Goal: Task Accomplishment & Management: Manage account settings

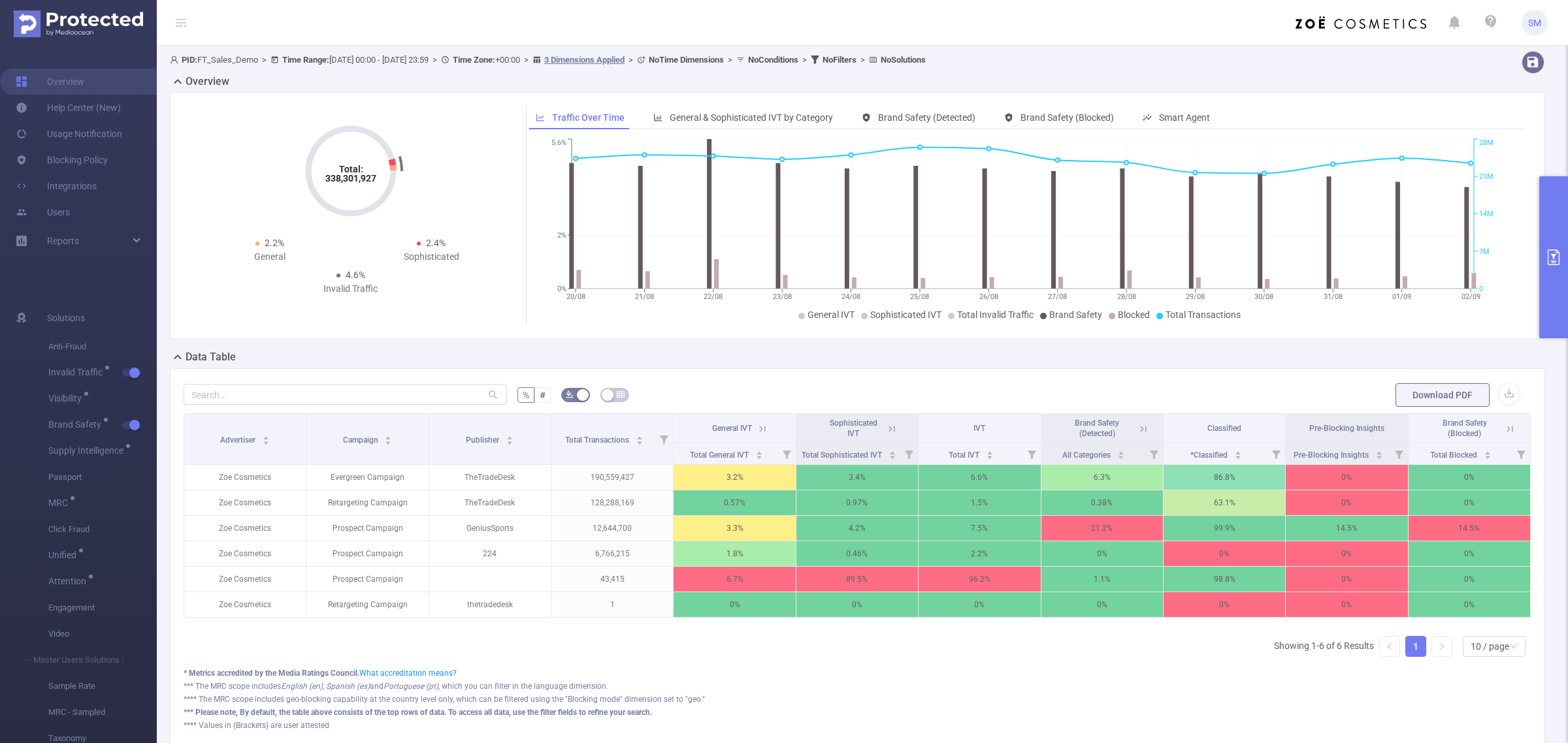
click at [1220, 73] on div "Overview" at bounding box center [862, 83] width 1385 height 19
click at [1315, 76] on div "Overview" at bounding box center [862, 83] width 1385 height 19
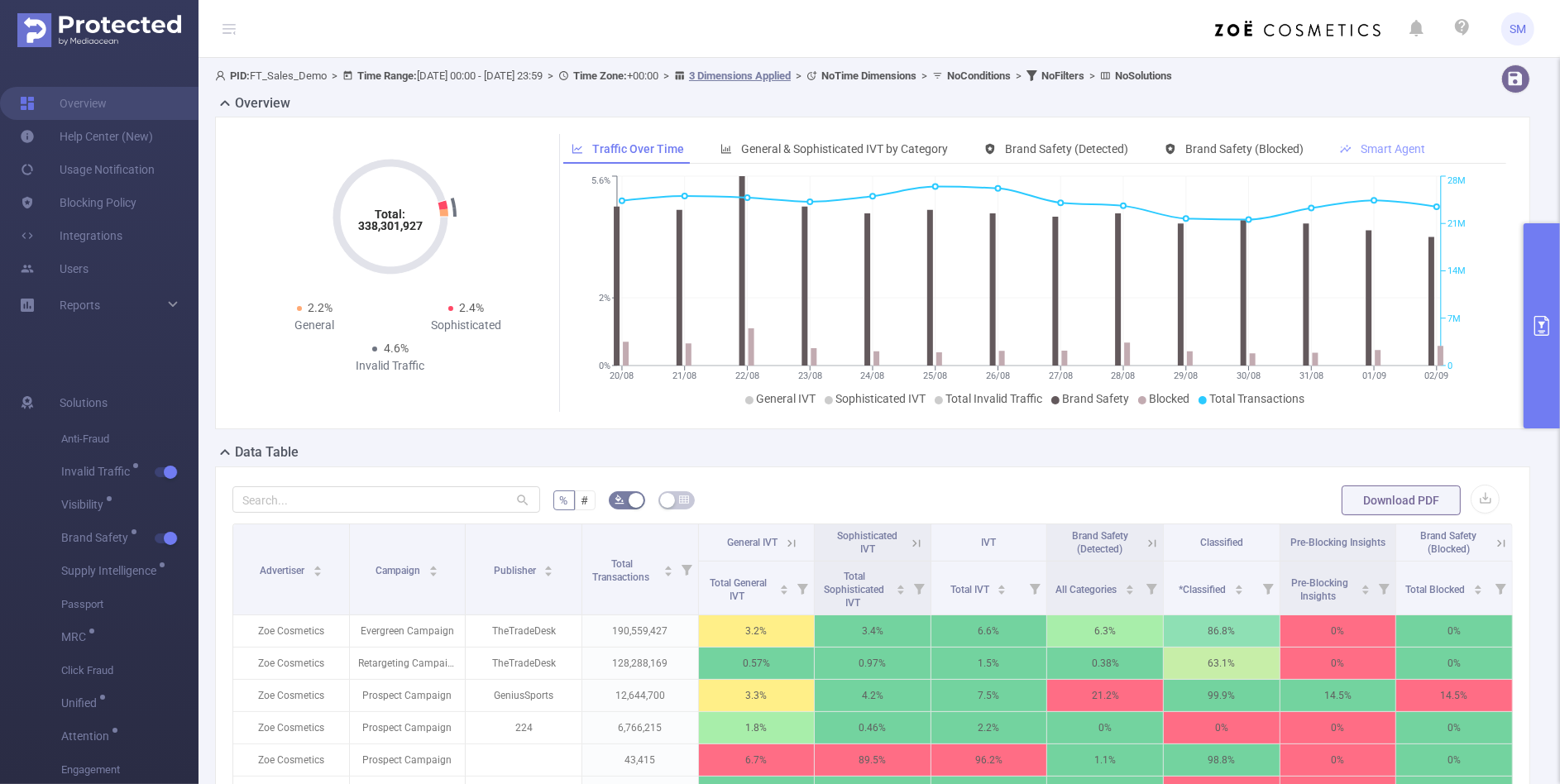
click at [1397, 137] on div "Smart Agent" at bounding box center [1382, 149] width 102 height 31
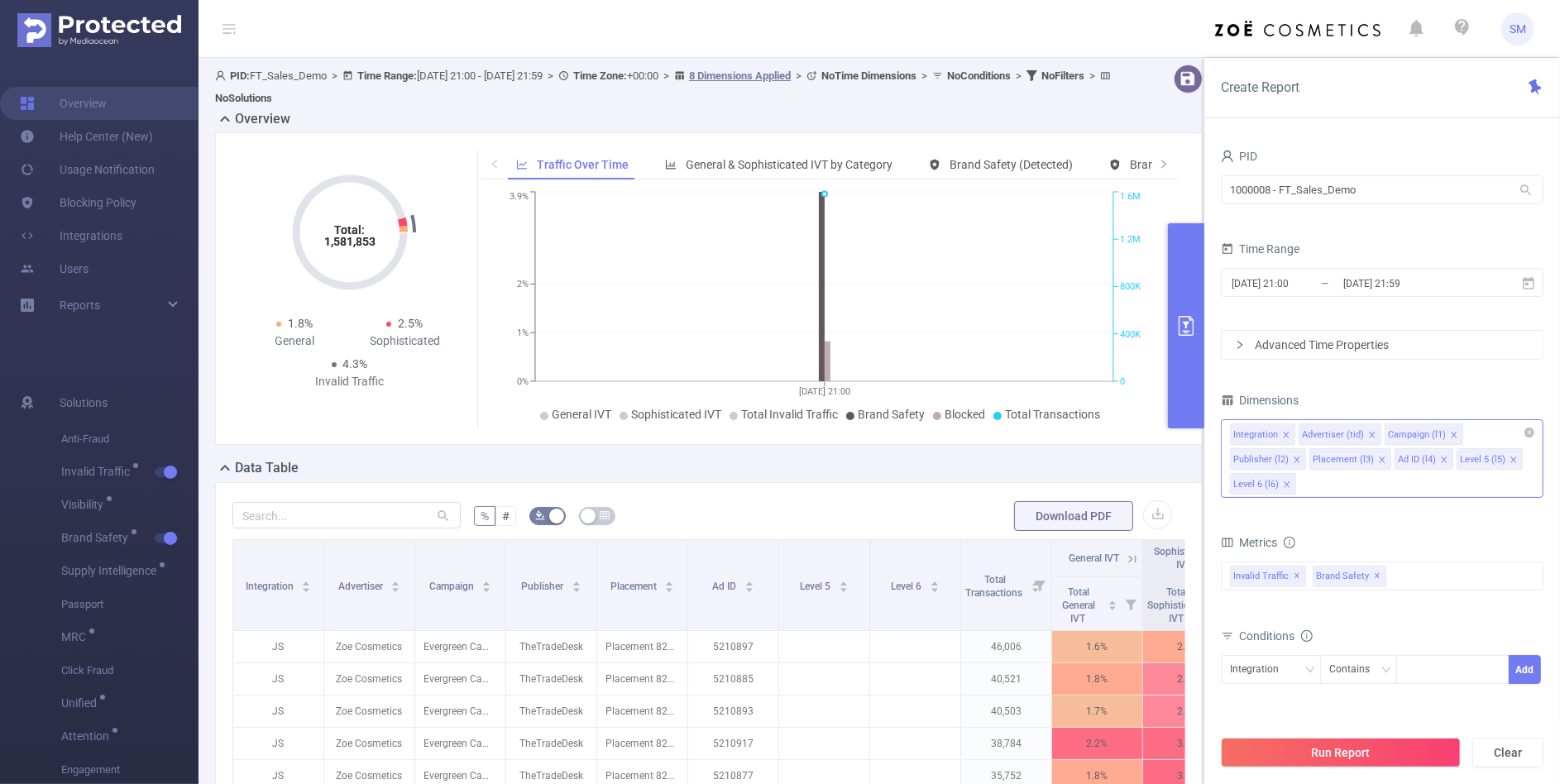
click at [1284, 484] on icon "icon: close" at bounding box center [1286, 484] width 8 height 8
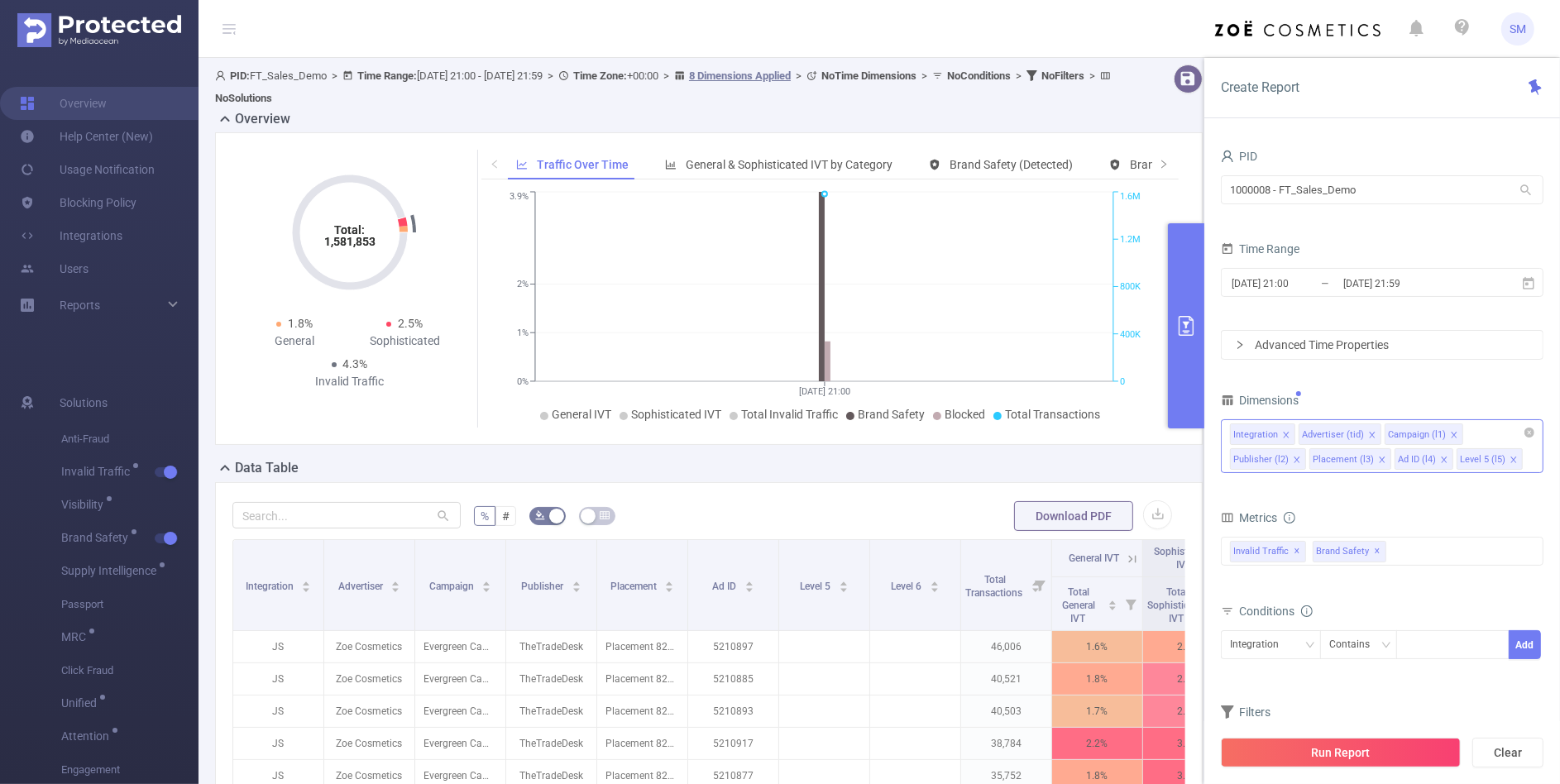
click at [1512, 465] on icon "icon: close" at bounding box center [1513, 461] width 8 height 10
click at [1440, 461] on icon "icon: close" at bounding box center [1443, 460] width 8 height 8
click at [1439, 461] on div "Integration Advertiser (tid) Campaign (l1) Publisher (l2) Placement (l3)" at bounding box center [1382, 446] width 322 height 54
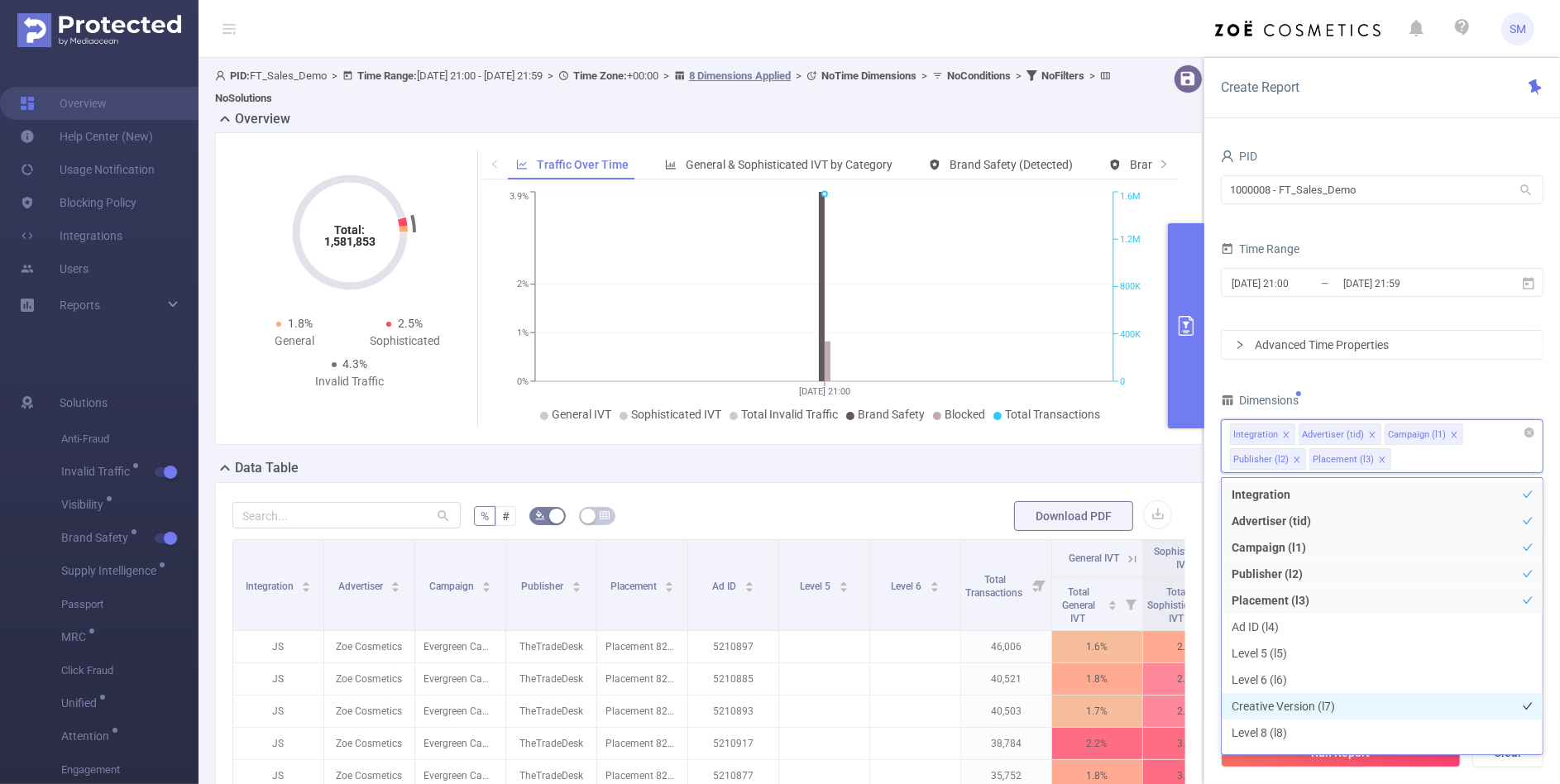
click at [1349, 705] on li "Creative Version (l7)" at bounding box center [1382, 705] width 321 height 26
click at [1374, 399] on div "Dimensions" at bounding box center [1382, 402] width 322 height 27
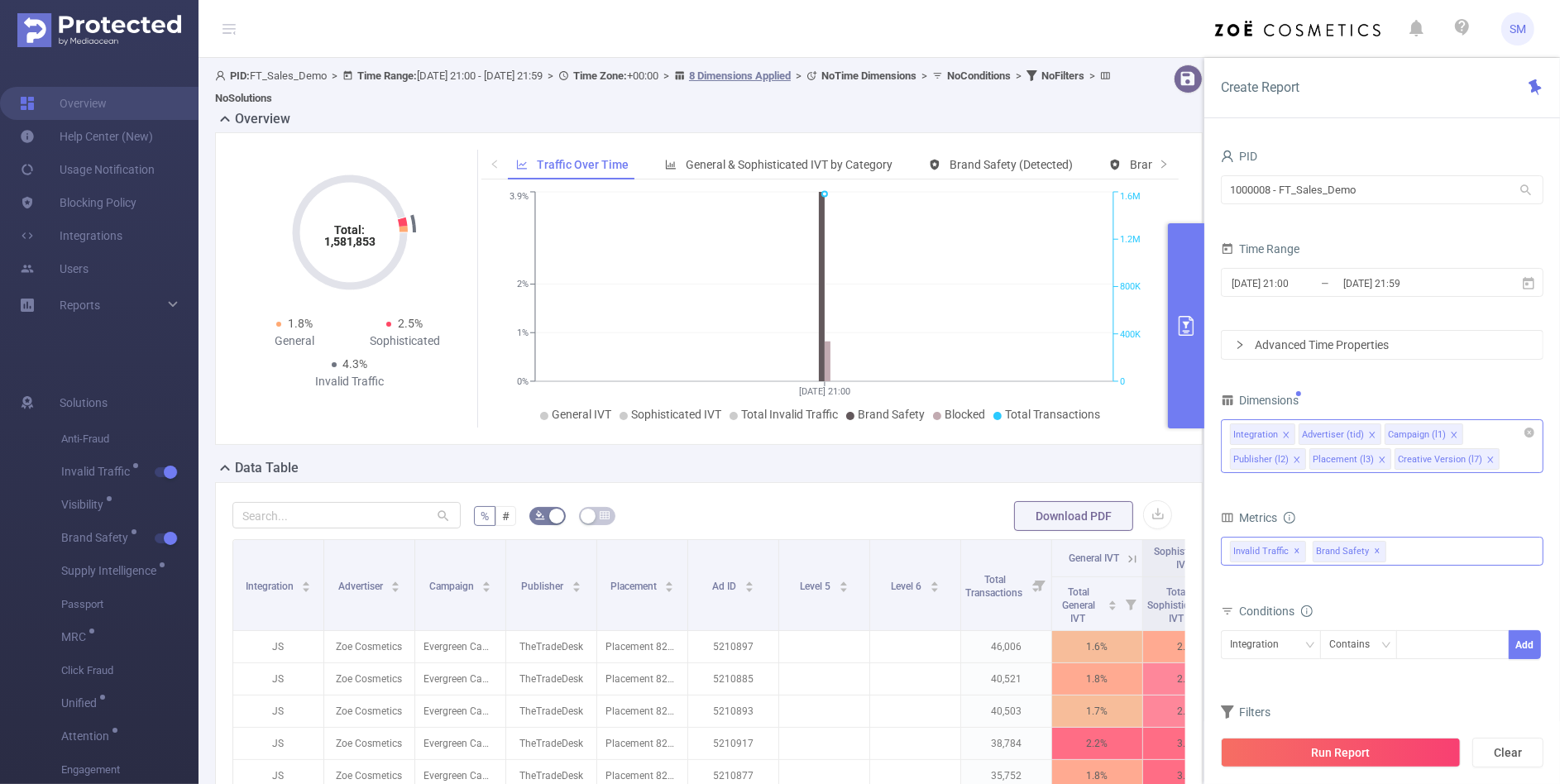
click at [1375, 555] on span "✕" at bounding box center [1378, 552] width 6 height 20
click at [1440, 294] on input "2025-09-03 21:59" at bounding box center [1408, 283] width 134 height 23
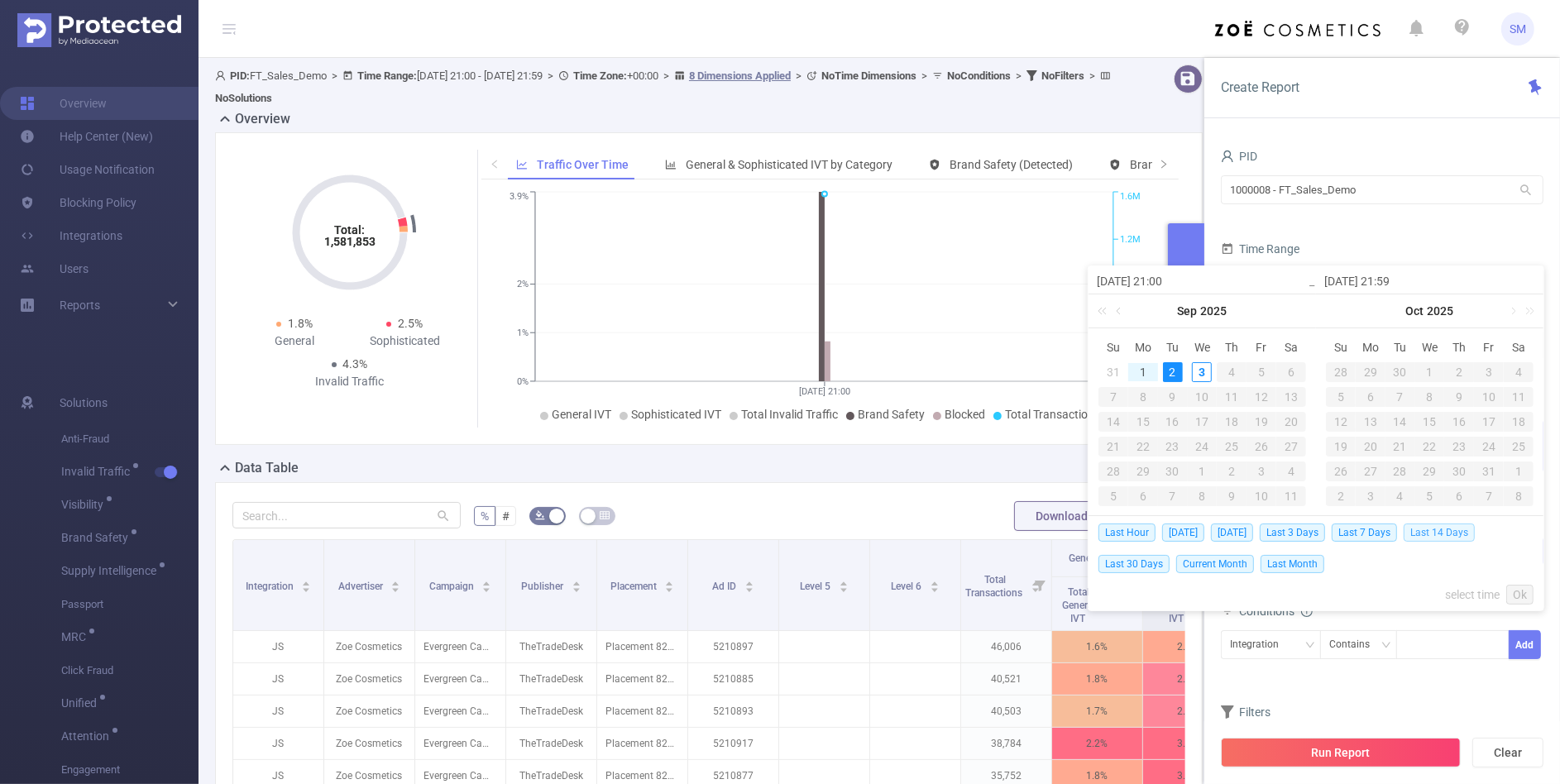
click at [1423, 535] on span "Last 14 Days" at bounding box center [1439, 533] width 71 height 18
type input "[DATE] 00:00"
type input "[DATE] 23:59"
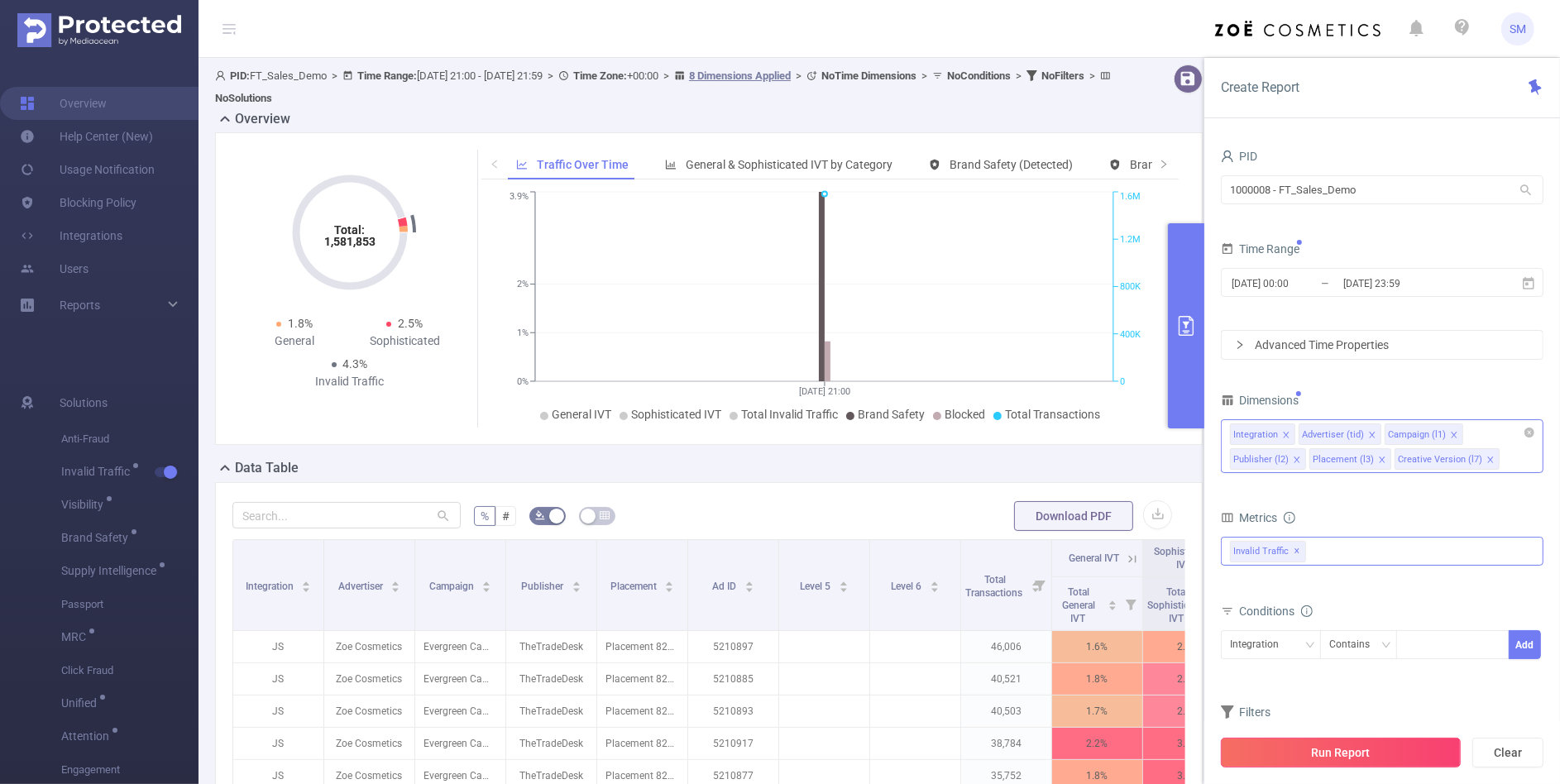
click at [1408, 741] on button "Run Report" at bounding box center [1341, 752] width 240 height 30
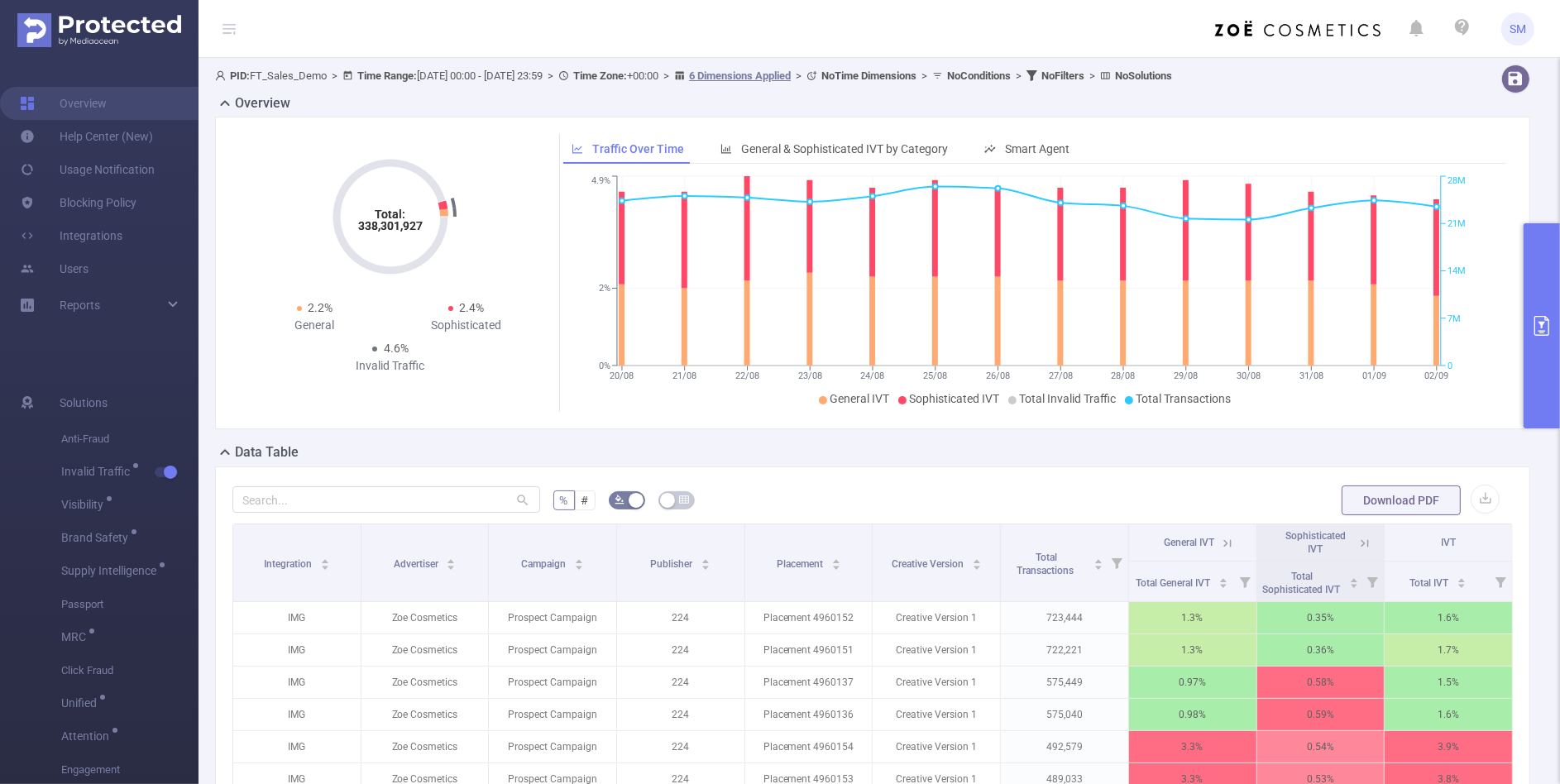
click at [1067, 484] on form "% # Download PDF" at bounding box center [873, 500] width 1281 height 33
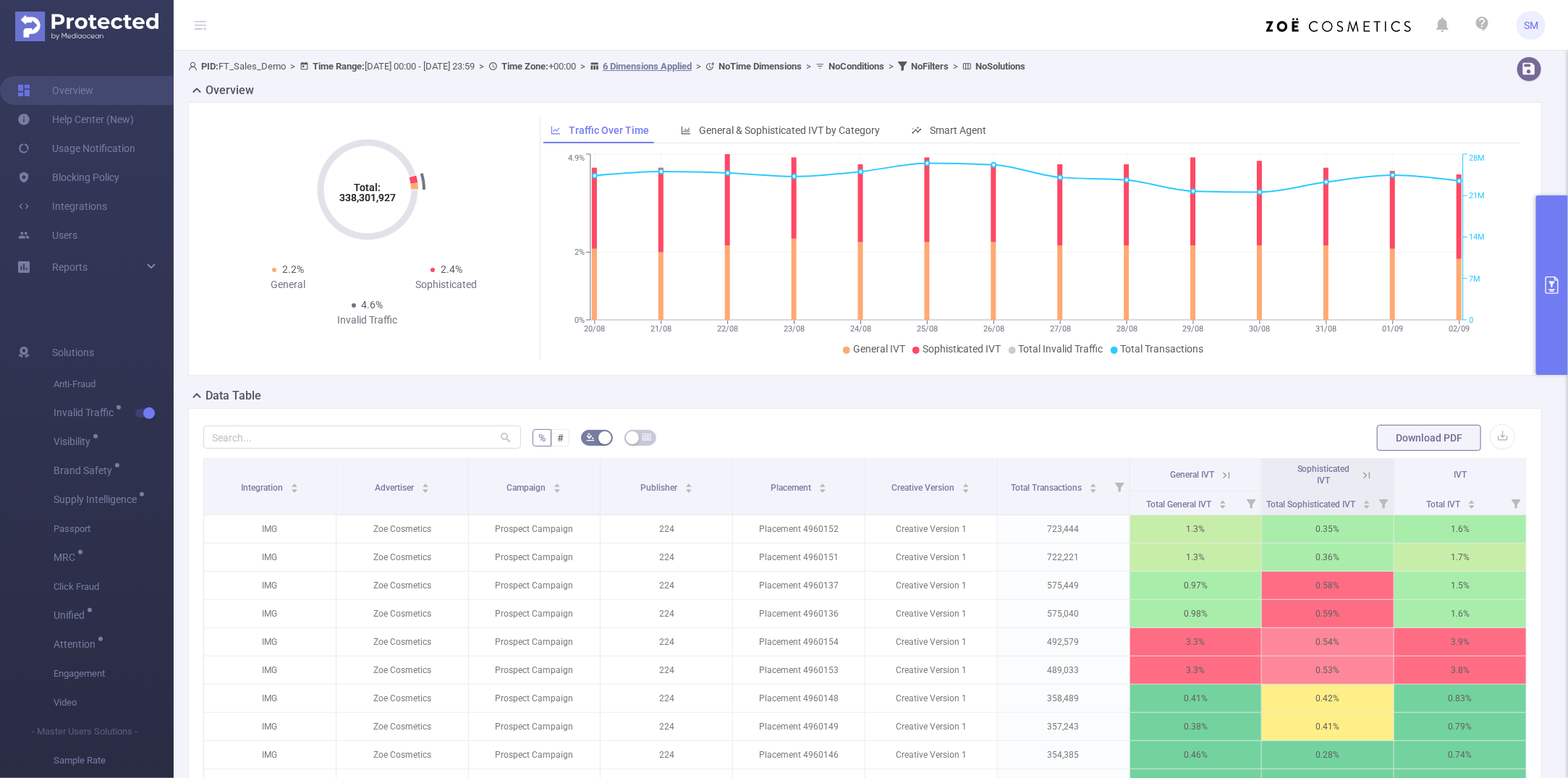
click at [1364, 289] on icon "primary" at bounding box center [1552, 285] width 17 height 17
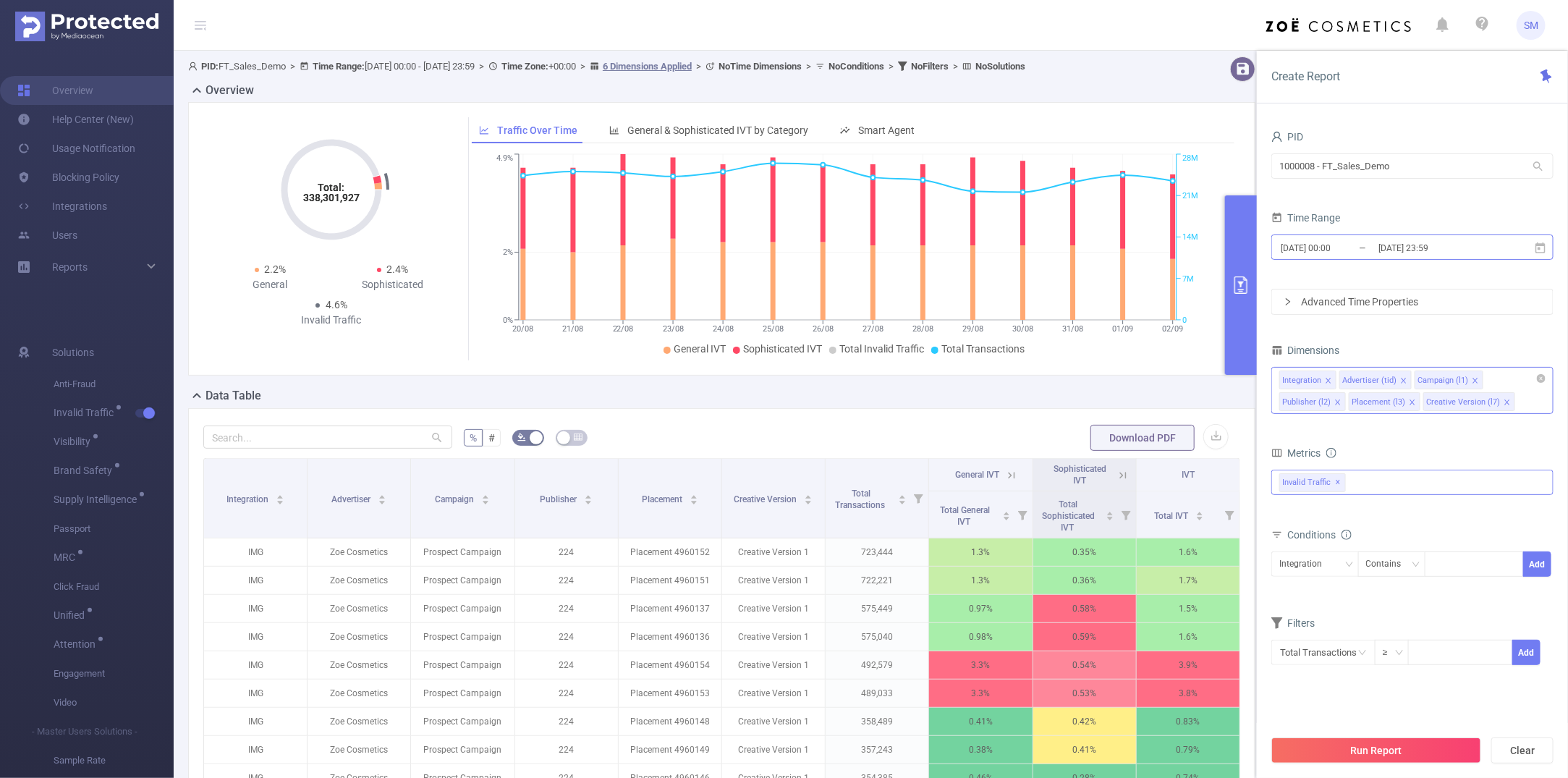
click at [1364, 255] on input "[DATE] 23:59" at bounding box center [1436, 247] width 117 height 20
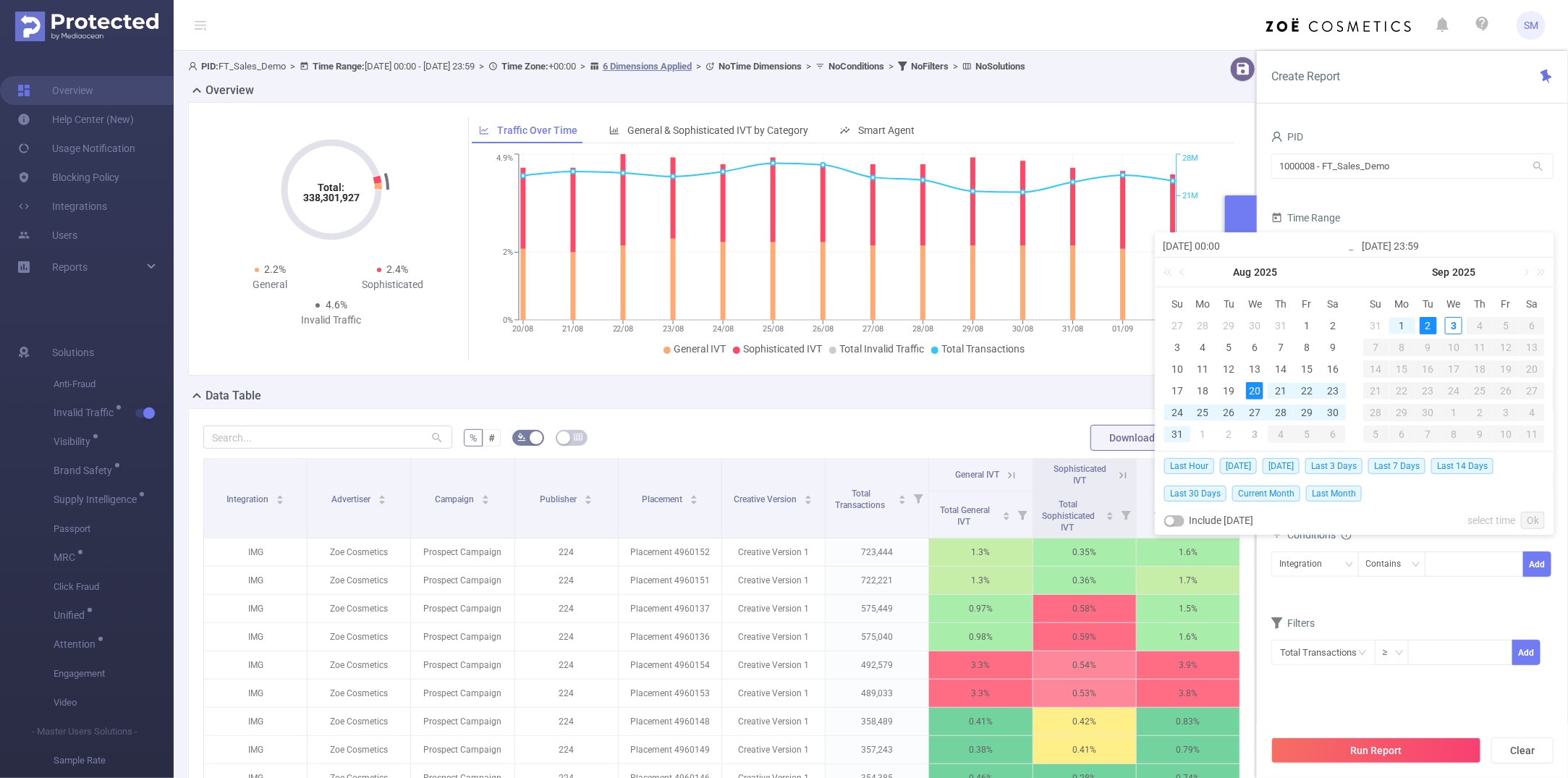
click at [1364, 211] on div "Time Range" at bounding box center [1412, 220] width 282 height 24
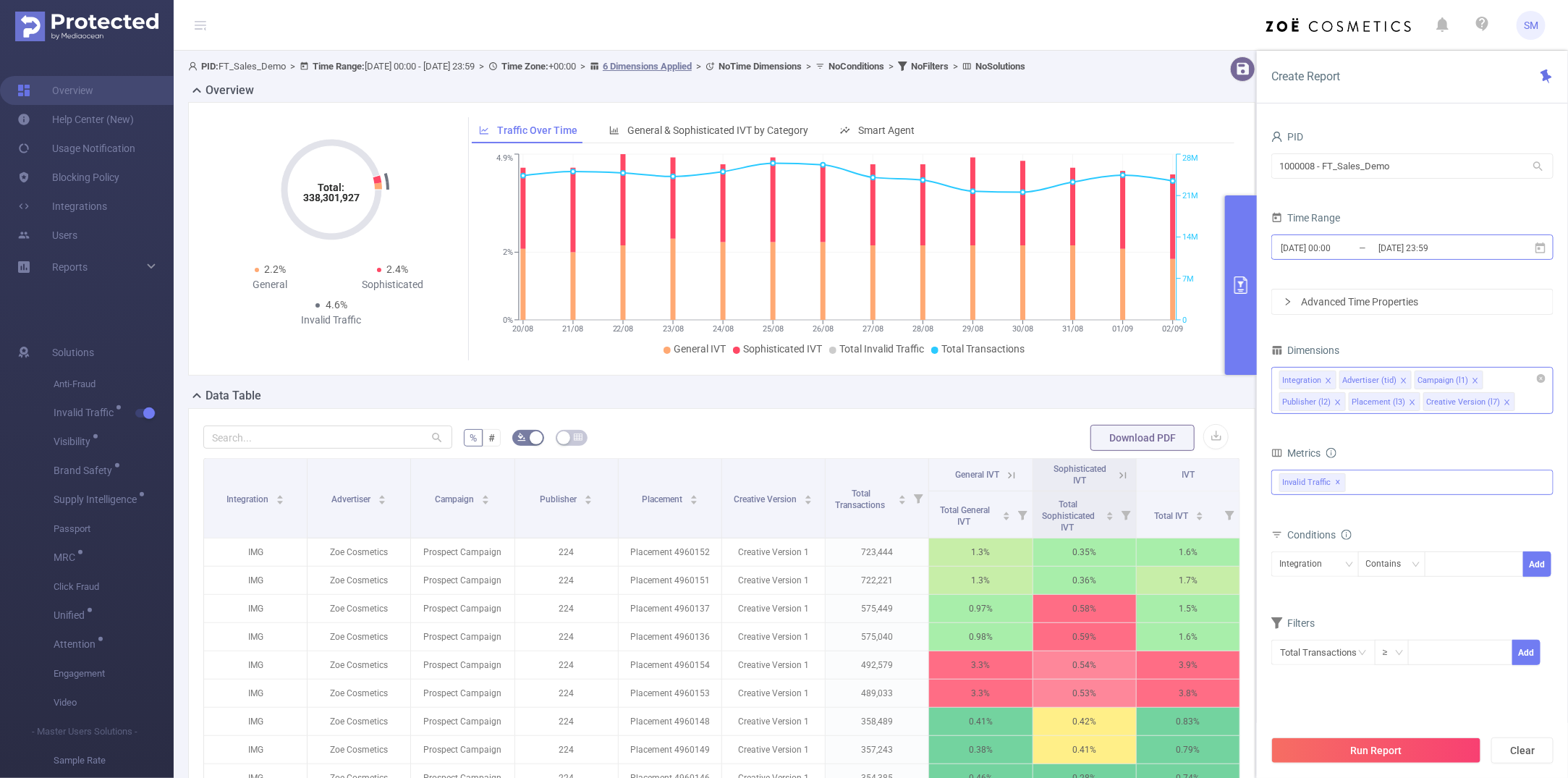
click at [1364, 254] on input "[DATE] 23:59" at bounding box center [1436, 247] width 117 height 20
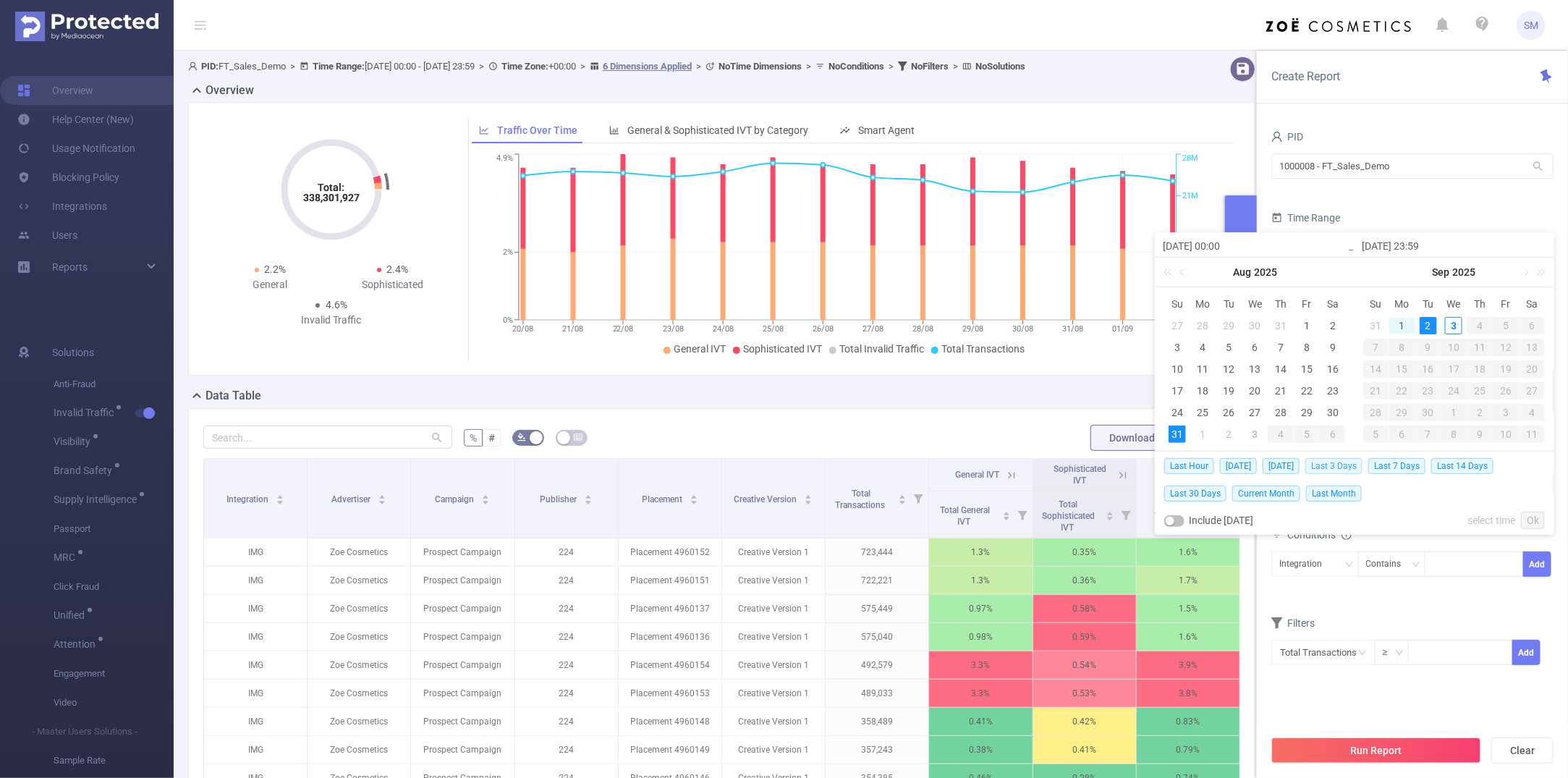
click at [1332, 469] on span "Last 3 Days" at bounding box center [1334, 466] width 57 height 16
type input "2025-08-31 00:00"
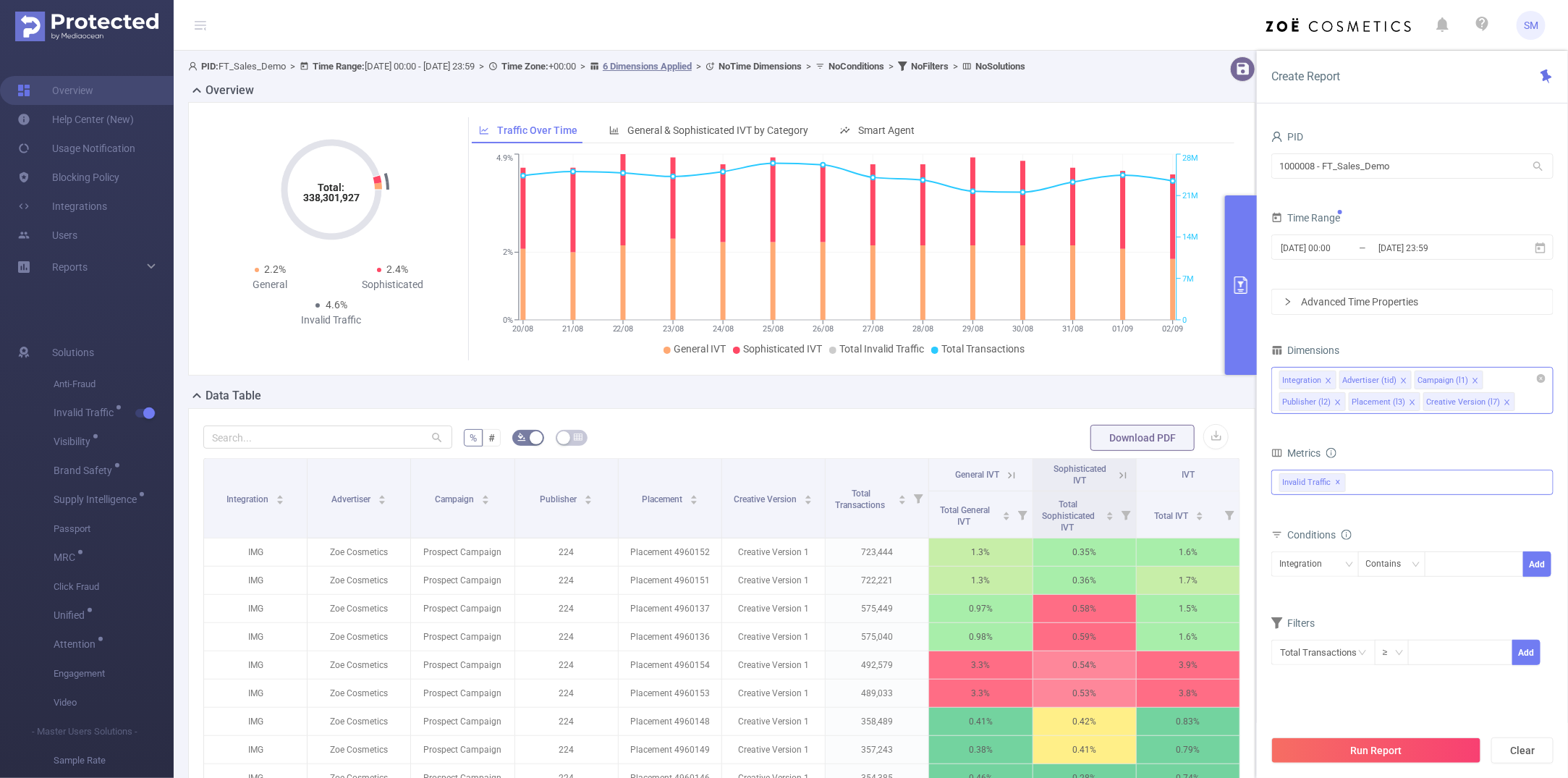
click at [1364, 305] on div "Advanced Time Properties" at bounding box center [1412, 301] width 281 height 25
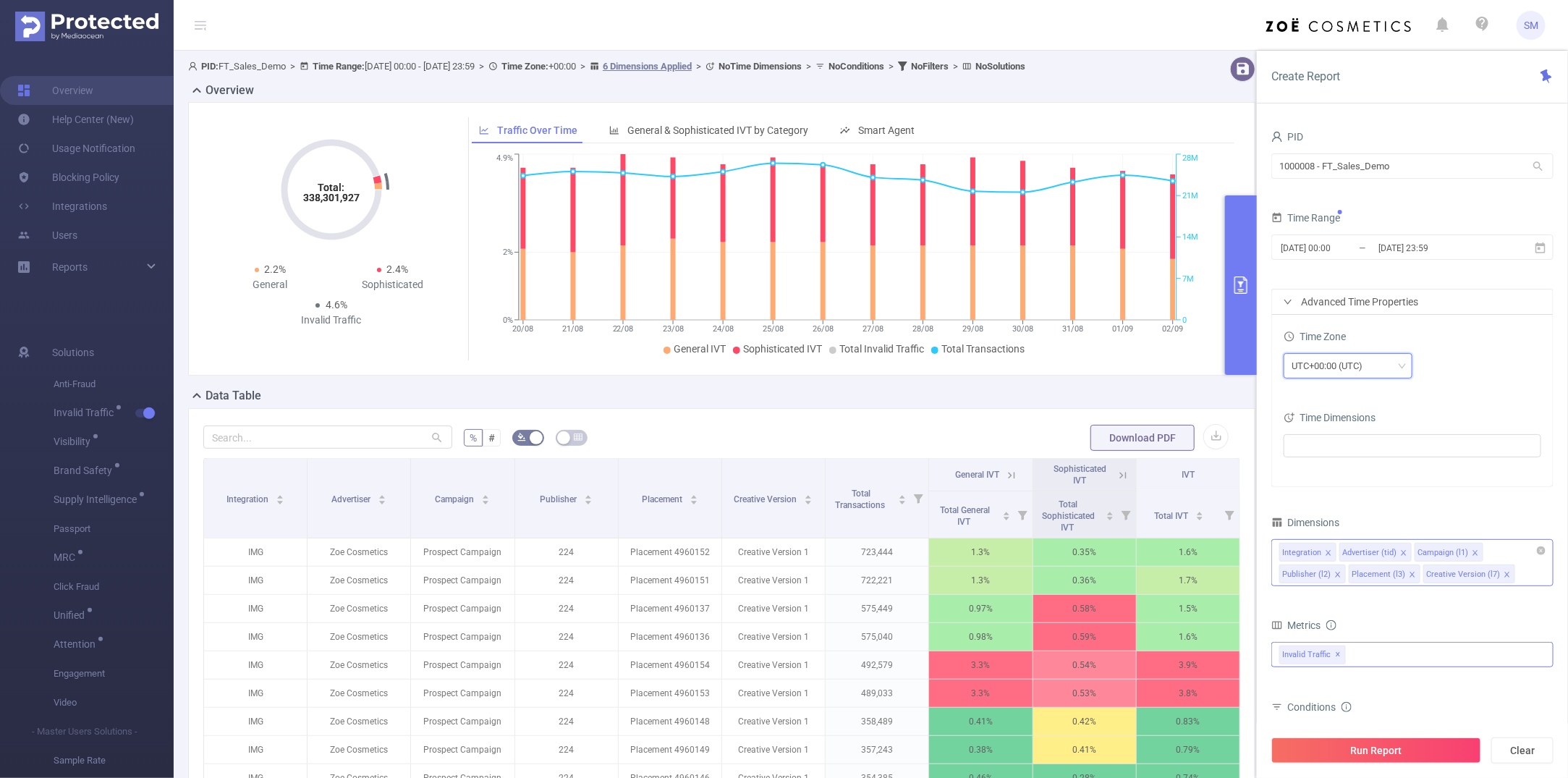
click at [1364, 371] on div "UTC+00:00 (UTC)" at bounding box center [1332, 366] width 81 height 24
click at [1364, 397] on div "Time Zone UTC+00:00 (UTC) Time Dimensions" at bounding box center [1412, 400] width 281 height 172
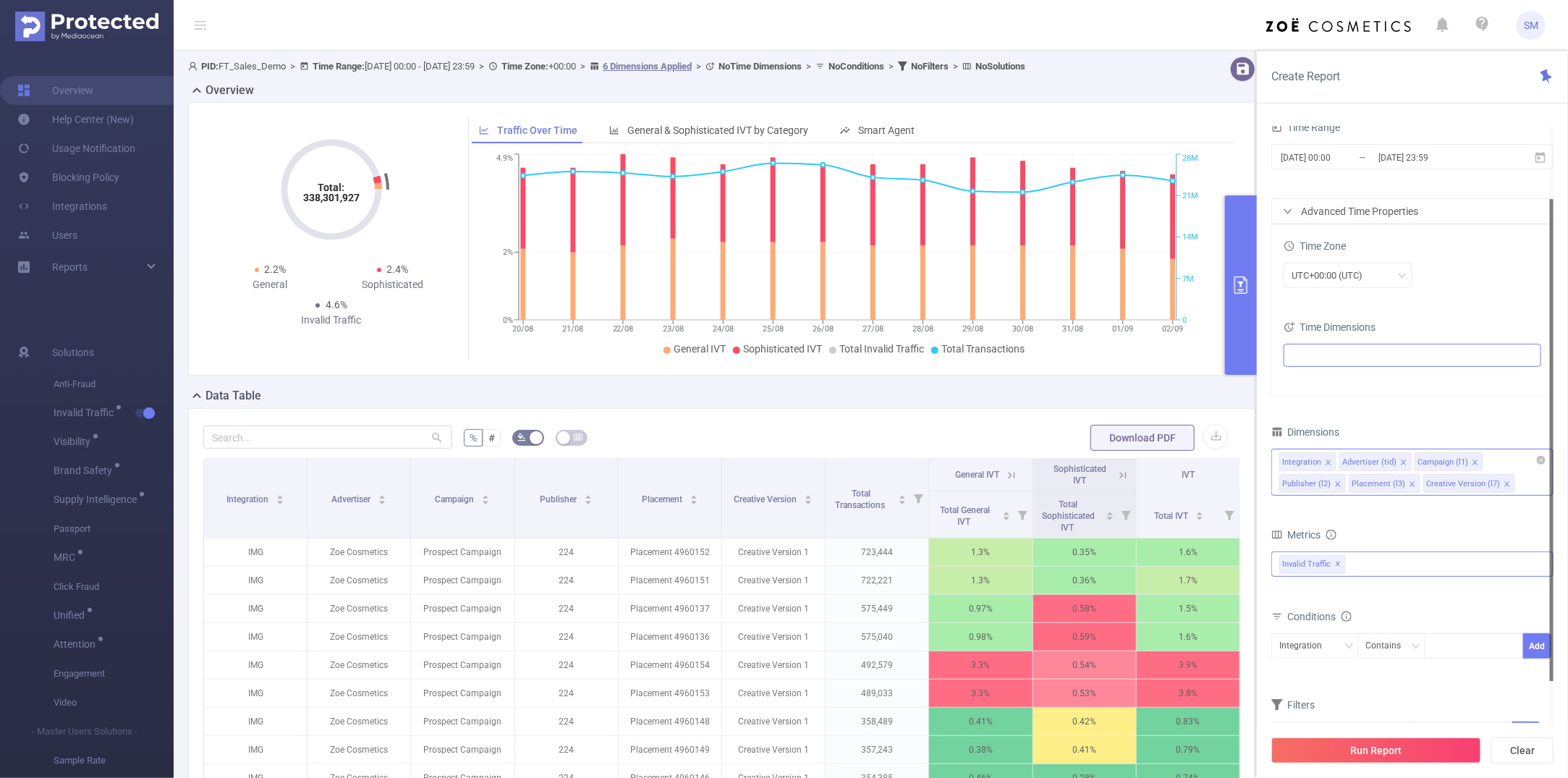
click at [1304, 346] on ul at bounding box center [1407, 355] width 238 height 21
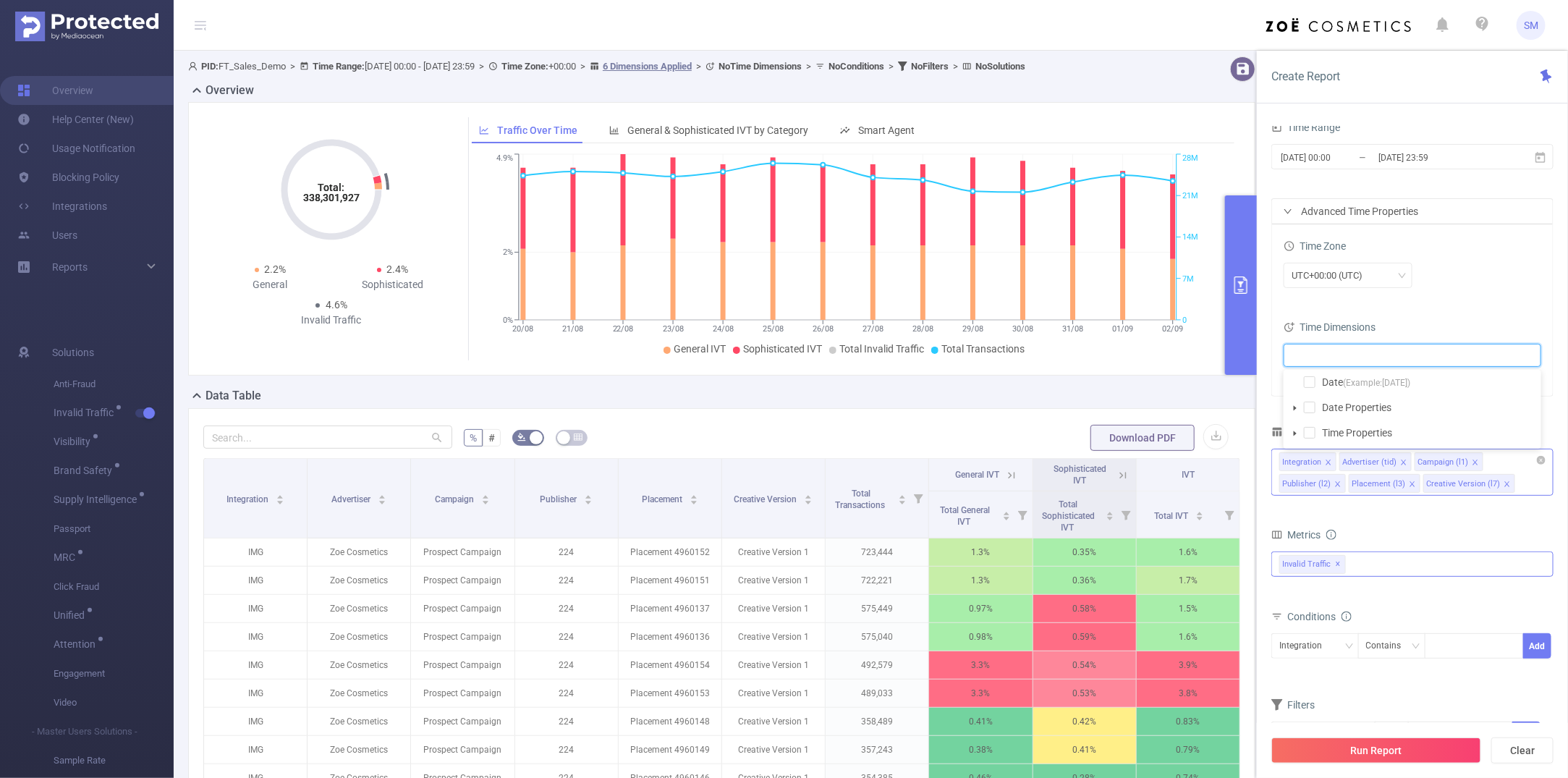
click at [1364, 323] on div "Time Dimensions" at bounding box center [1413, 329] width 258 height 24
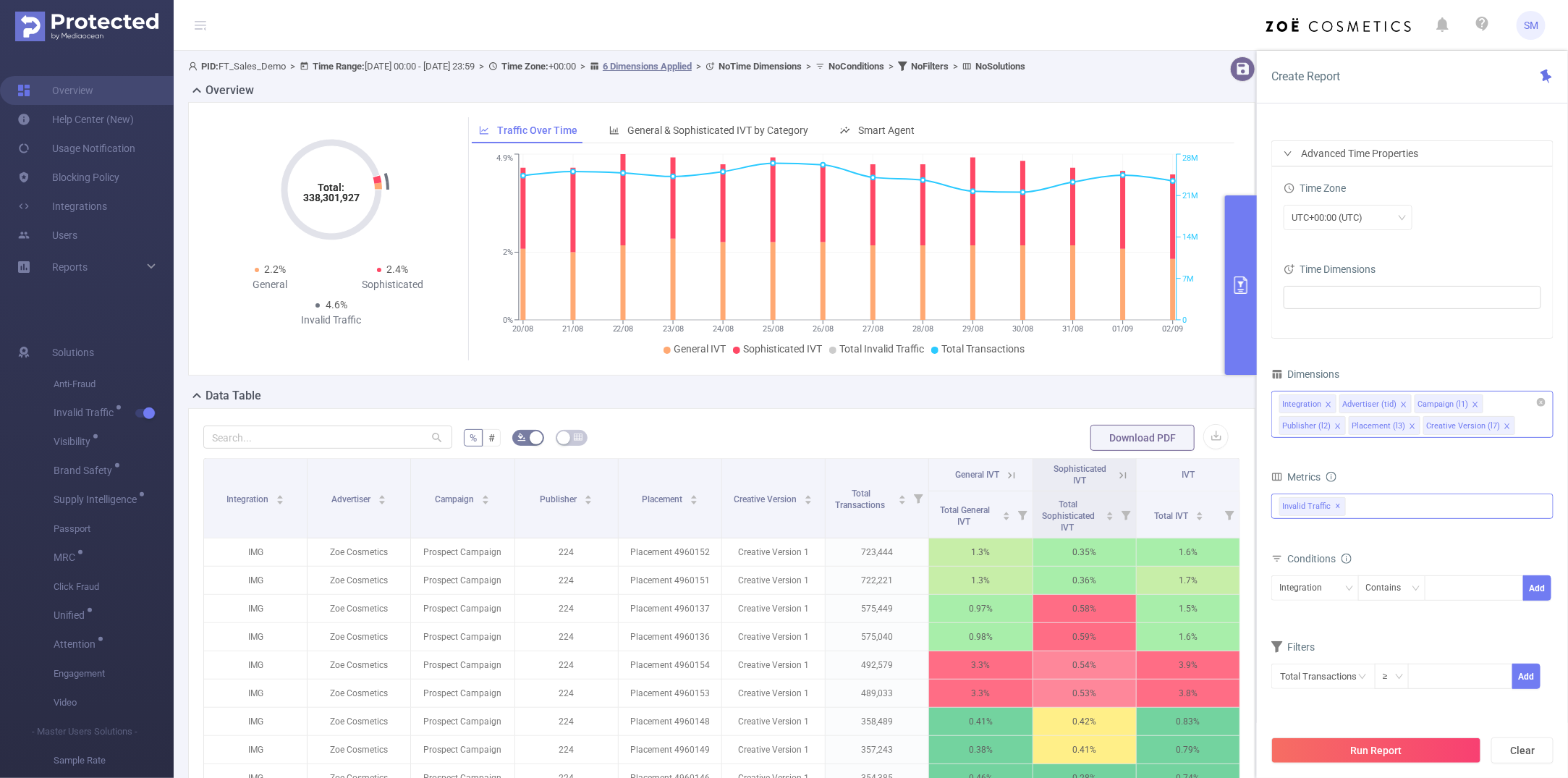
click at [1364, 465] on form "Dimensions Integration Advertiser (tid) Campaign (l1) Publisher (l2) Placement …" at bounding box center [1412, 536] width 282 height 344
click at [1364, 407] on div "Integration Advertiser (tid) Campaign (l1) Publisher (l2) Placement (l3) Creati…" at bounding box center [1412, 403] width 266 height 24
click at [1364, 525] on li "Operating System" at bounding box center [1412, 523] width 281 height 23
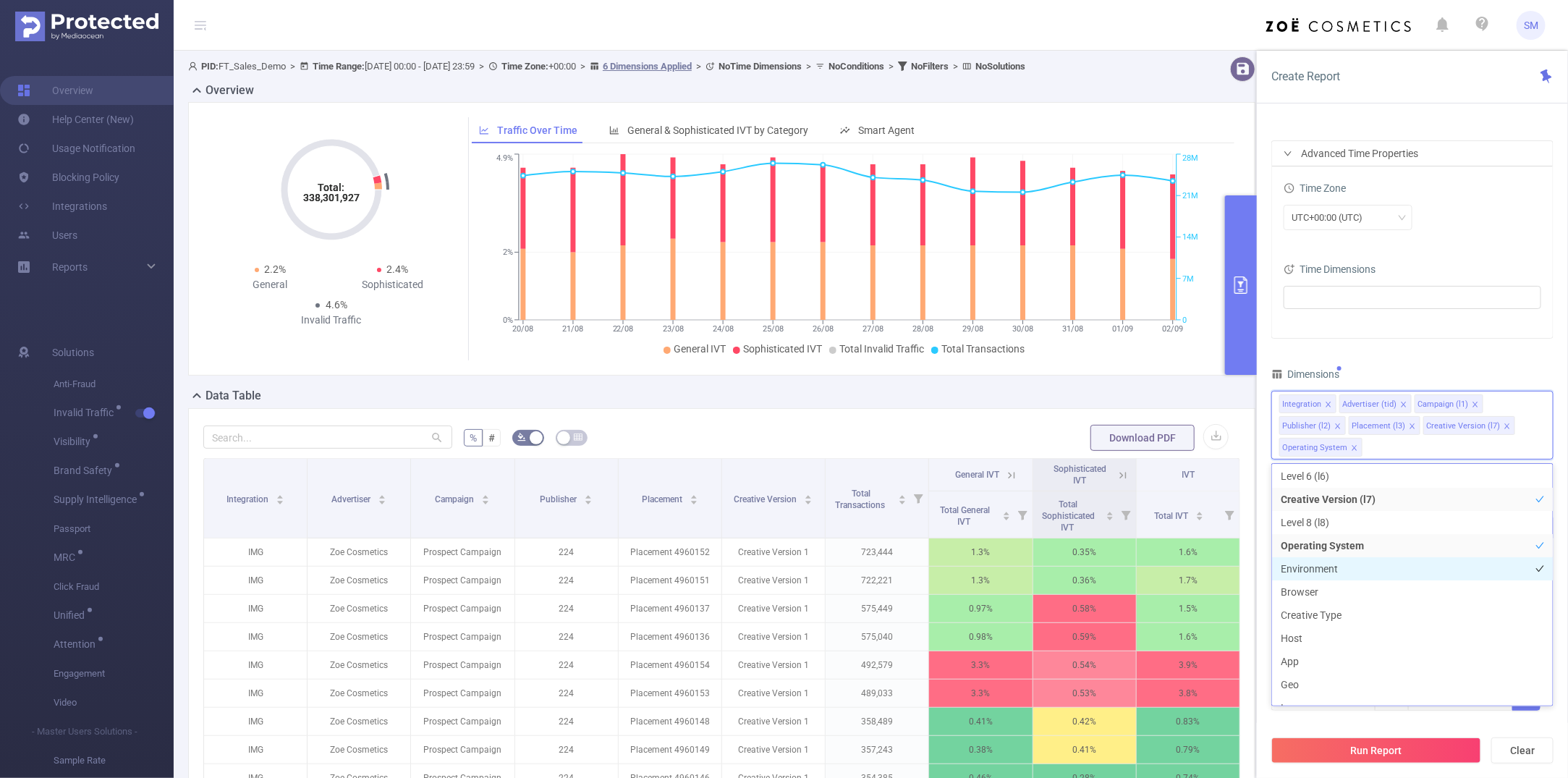
click at [1351, 571] on li "Environment" at bounding box center [1412, 568] width 281 height 23
click at [1364, 598] on li "Browser" at bounding box center [1412, 591] width 281 height 23
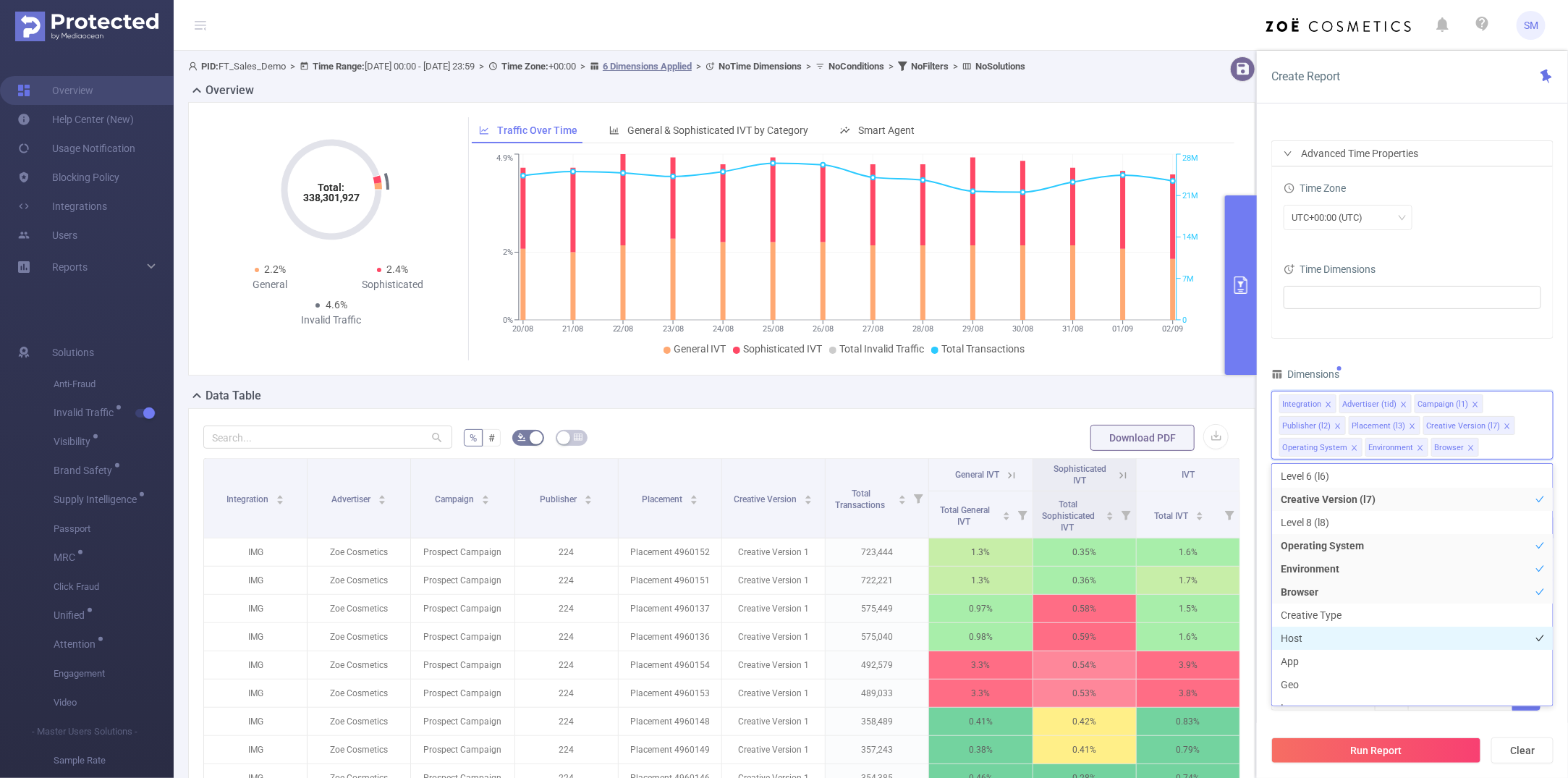
click at [1359, 639] on li "Host" at bounding box center [1412, 638] width 281 height 23
click at [1364, 353] on div "PID 1000008 - FT_Sales_Demo 1000008 - FT_Sales_Demo Time Range 2025-08-31 00:00…" at bounding box center [1412, 354] width 282 height 752
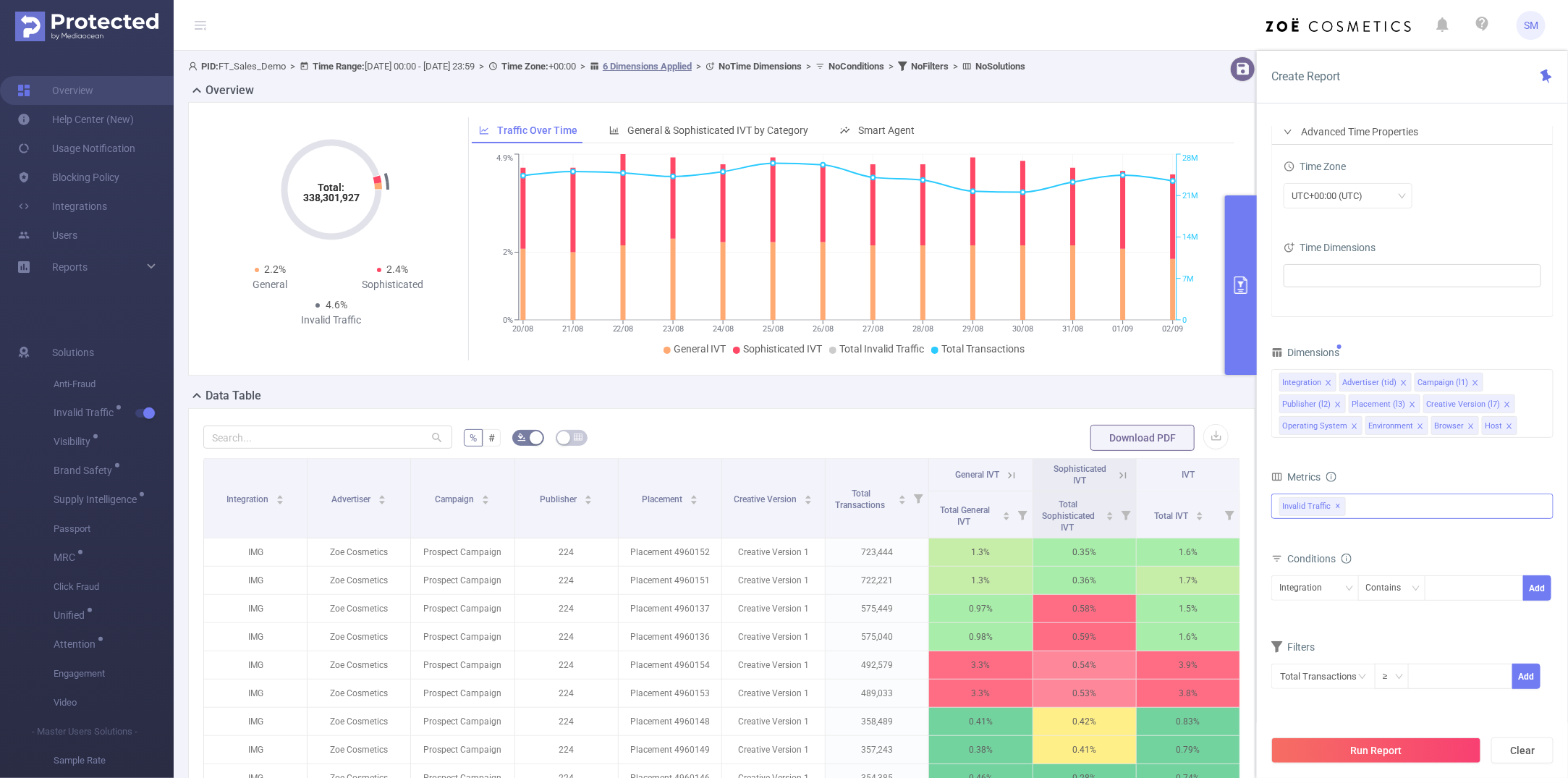
click at [1364, 504] on div "Invalid Traffic ✕" at bounding box center [1412, 507] width 282 height 25
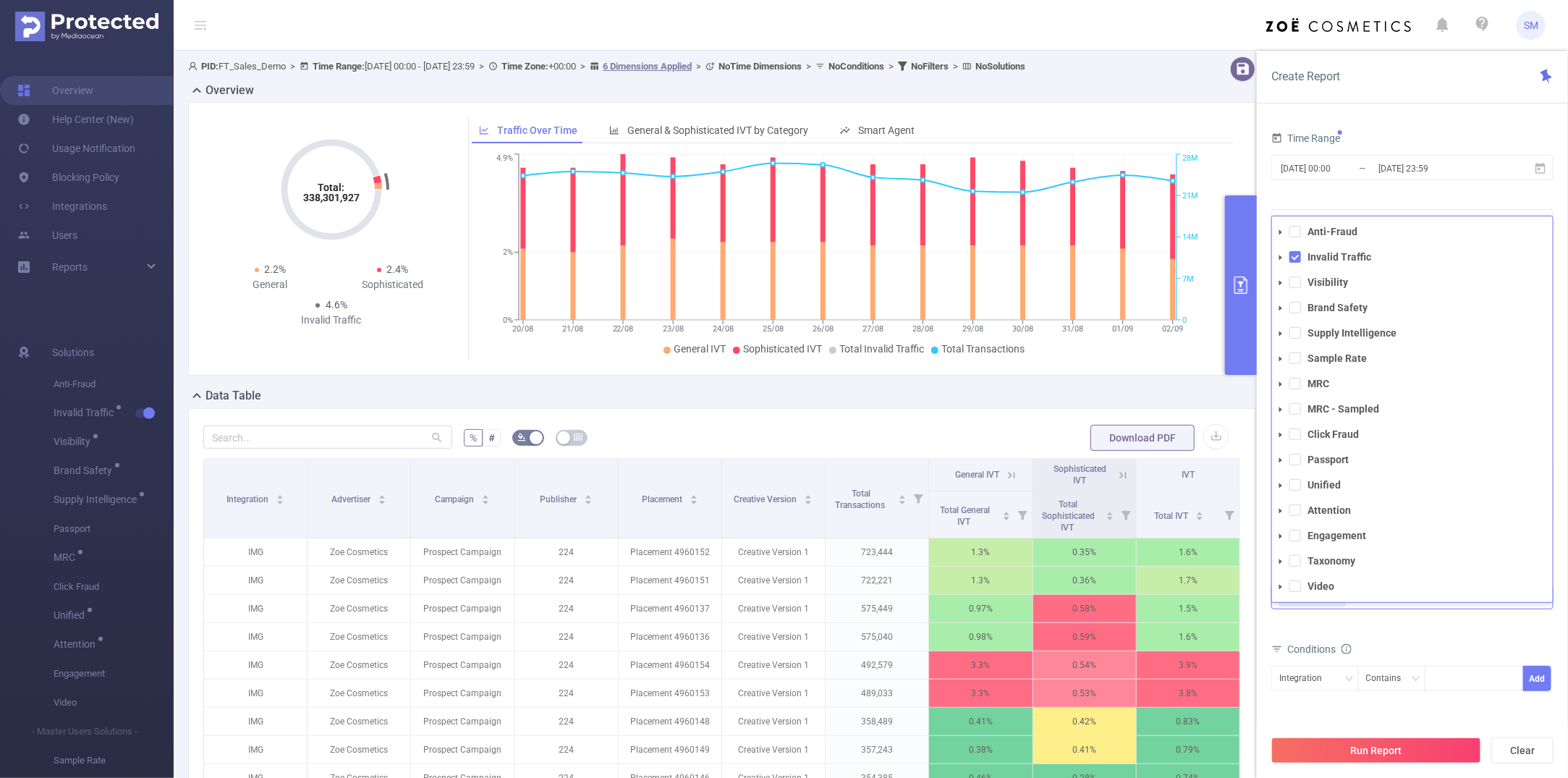
click at [1285, 259] on span at bounding box center [1281, 258] width 17 height 17
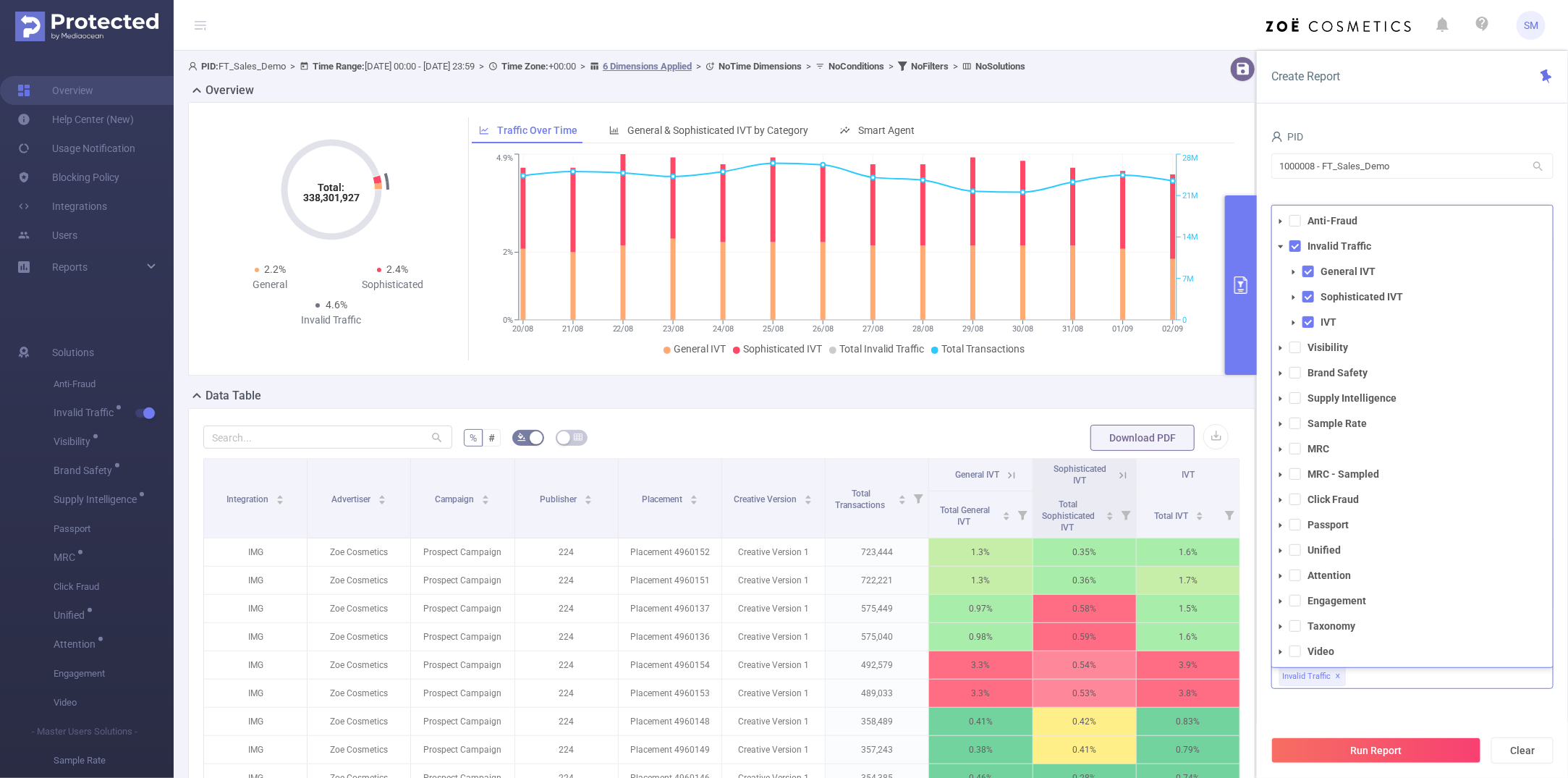
click at [1296, 276] on icon "icon: caret-down" at bounding box center [1294, 272] width 7 height 7
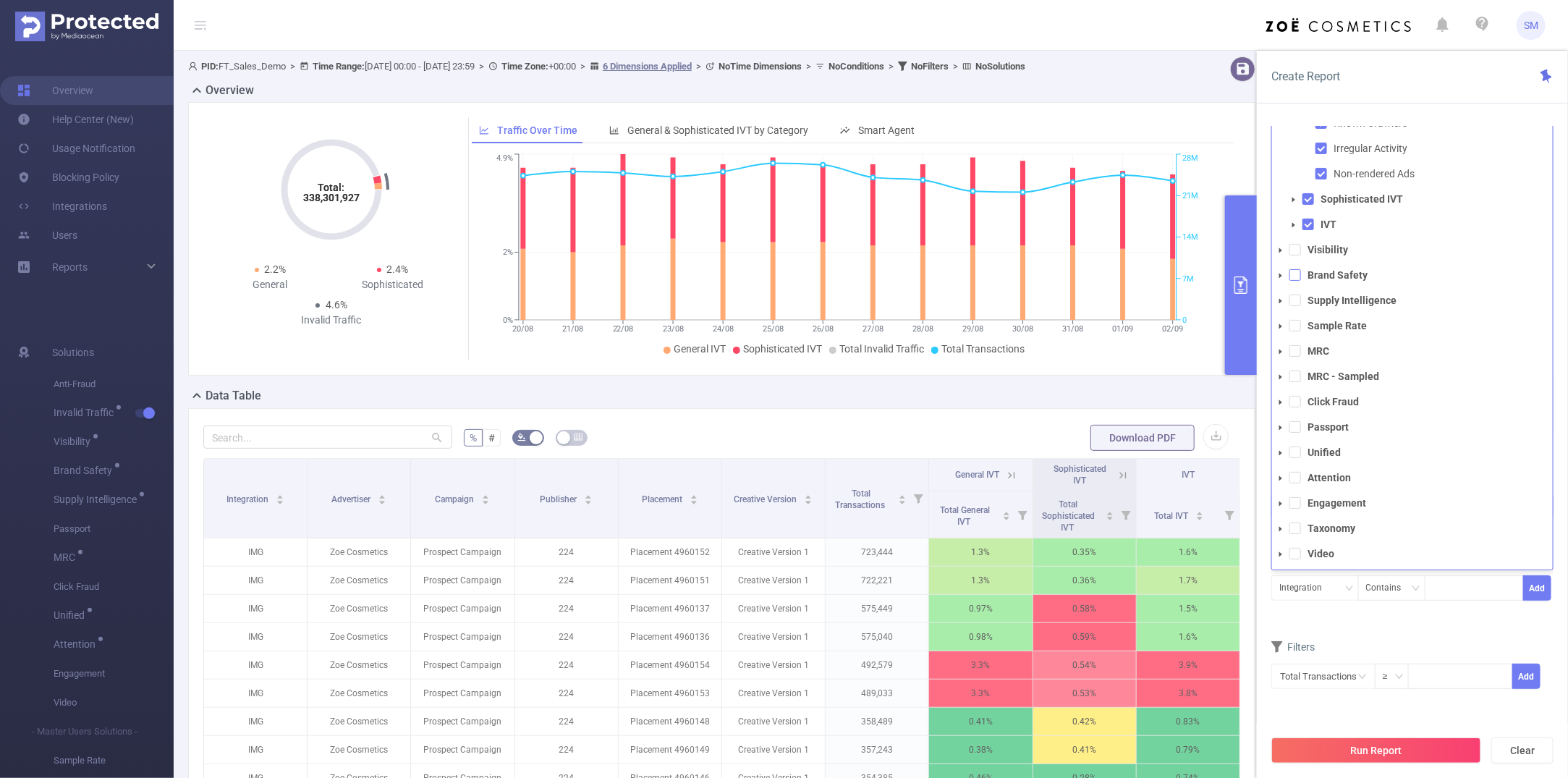
click at [1293, 278] on span at bounding box center [1295, 275] width 12 height 12
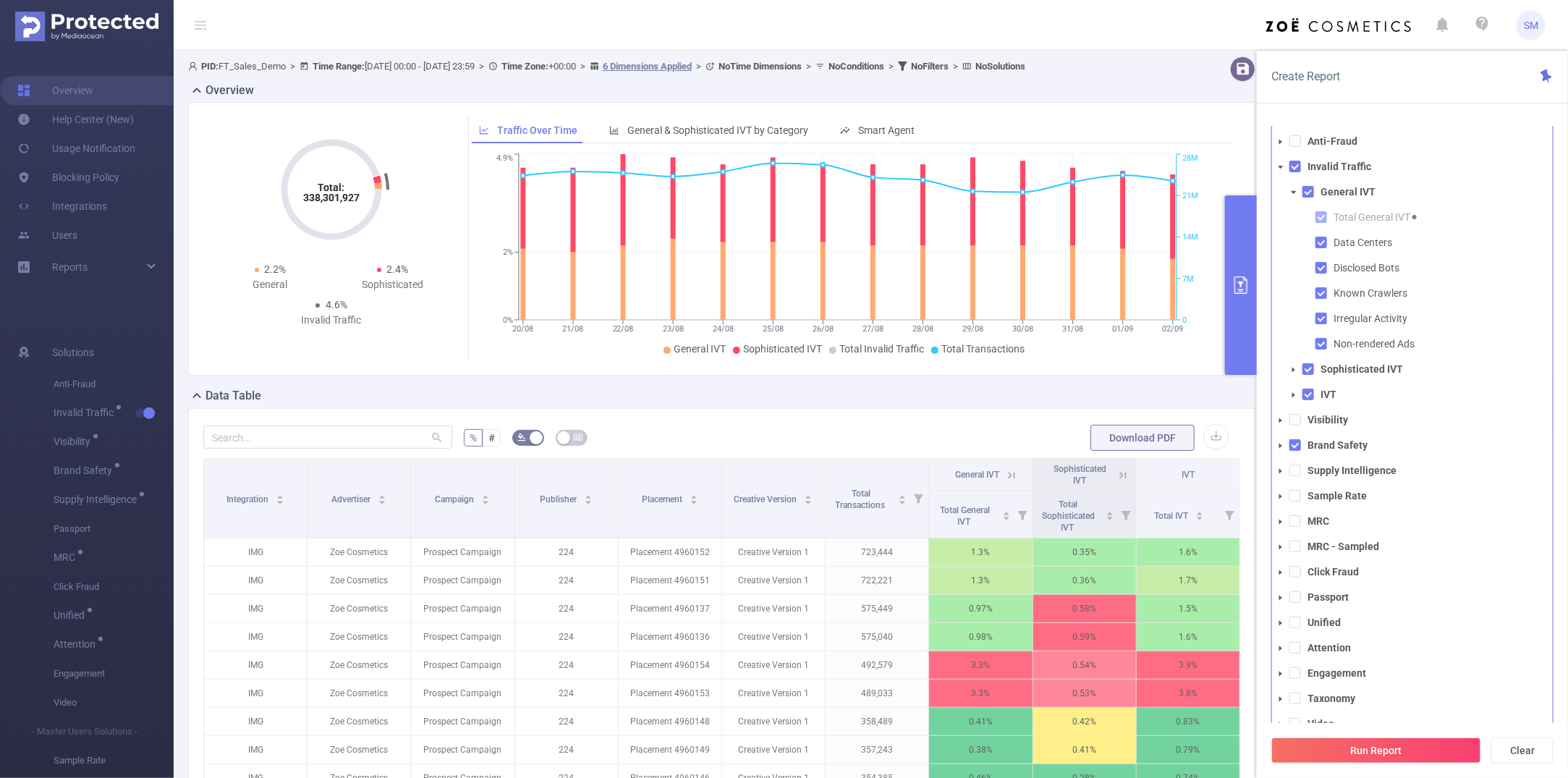
click at [1364, 85] on div "Create Report" at bounding box center [1413, 77] width 311 height 53
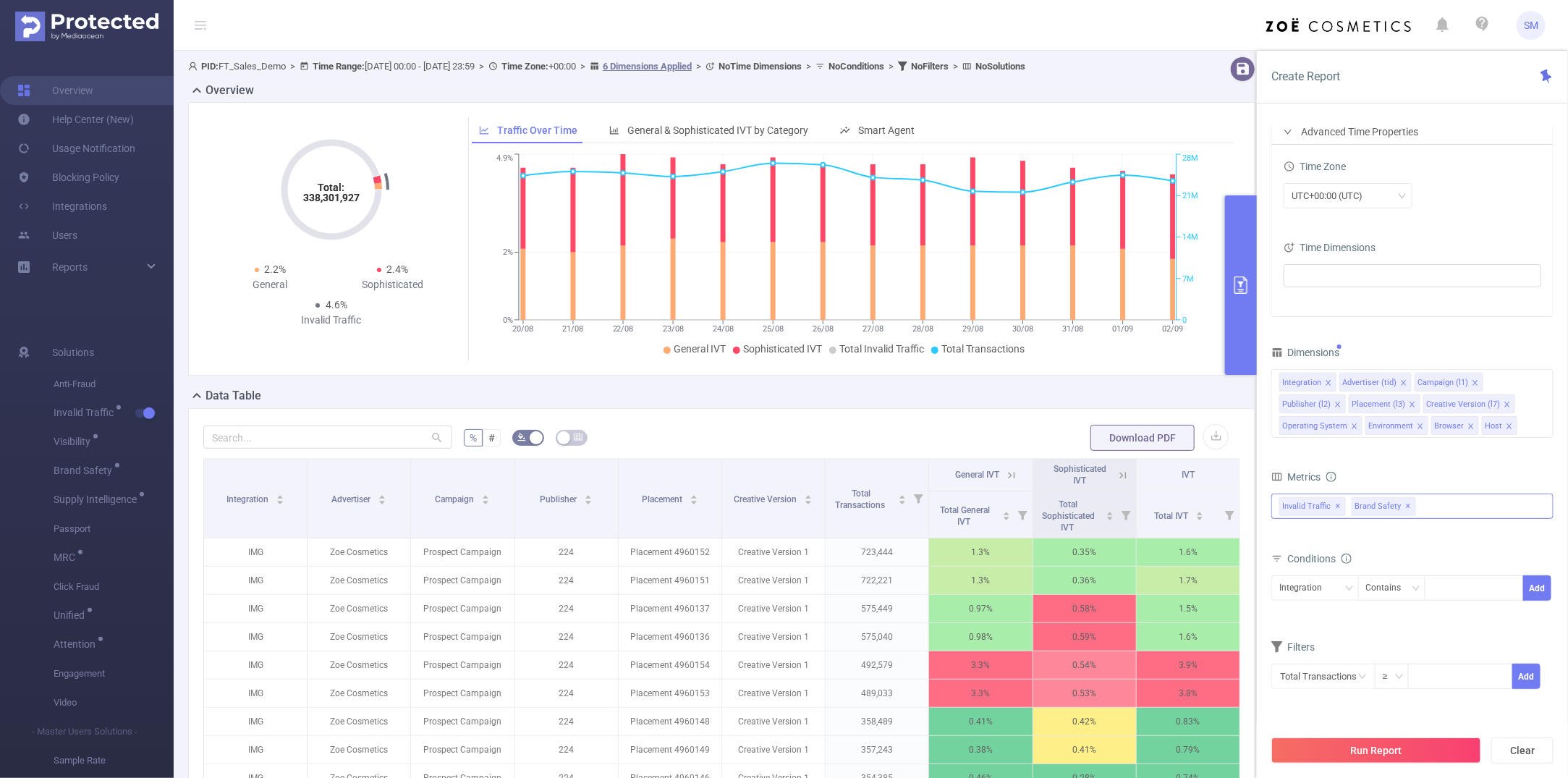
click at [1364, 507] on span "✕" at bounding box center [1408, 507] width 6 height 17
click at [1364, 505] on div "Invalid Traffic ✕ Anti-Fraud Invalid Traffic General IVT Total General IVT Data…" at bounding box center [1412, 507] width 282 height 25
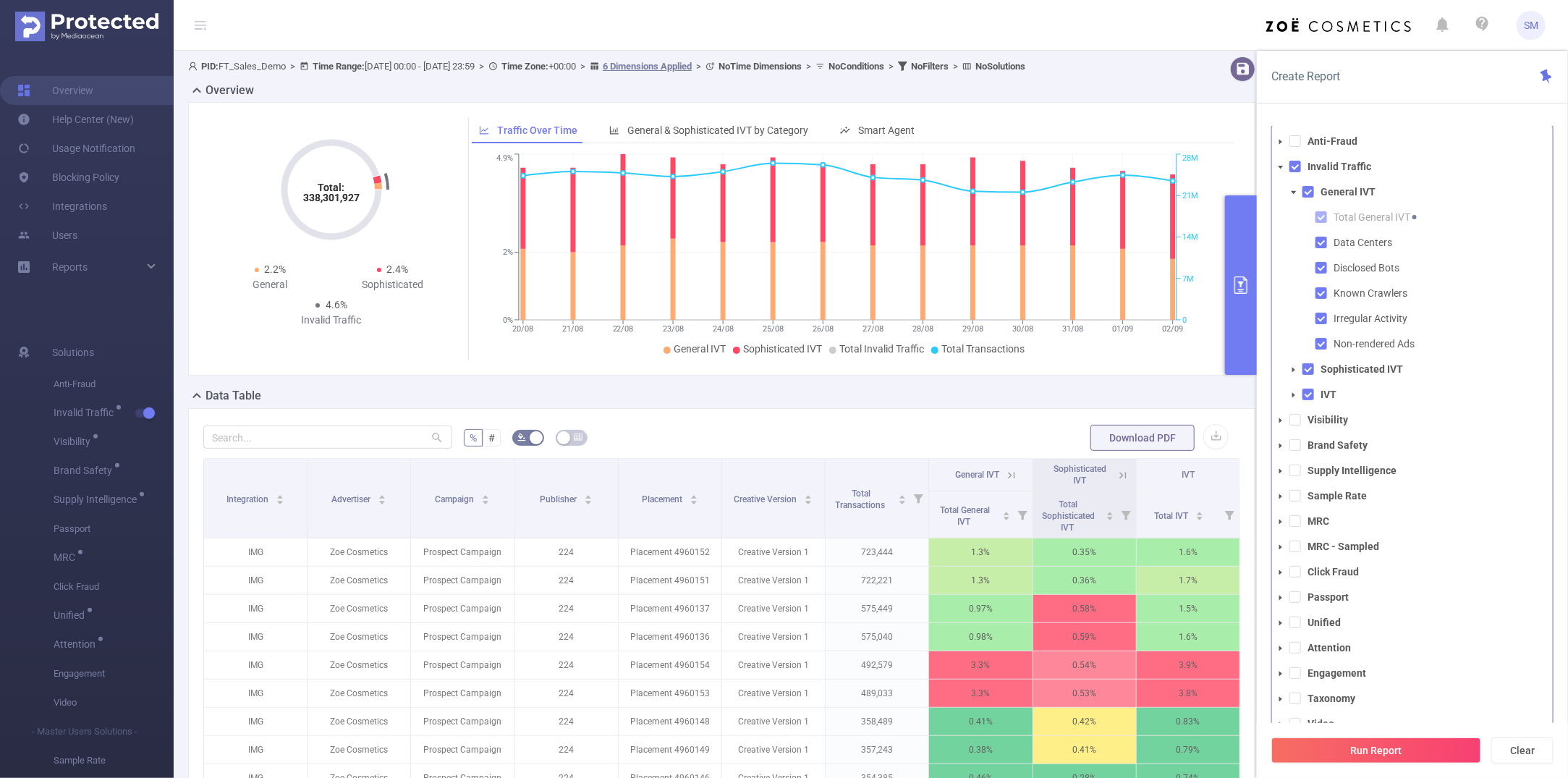
click at [1364, 92] on div "Create Report" at bounding box center [1413, 77] width 311 height 53
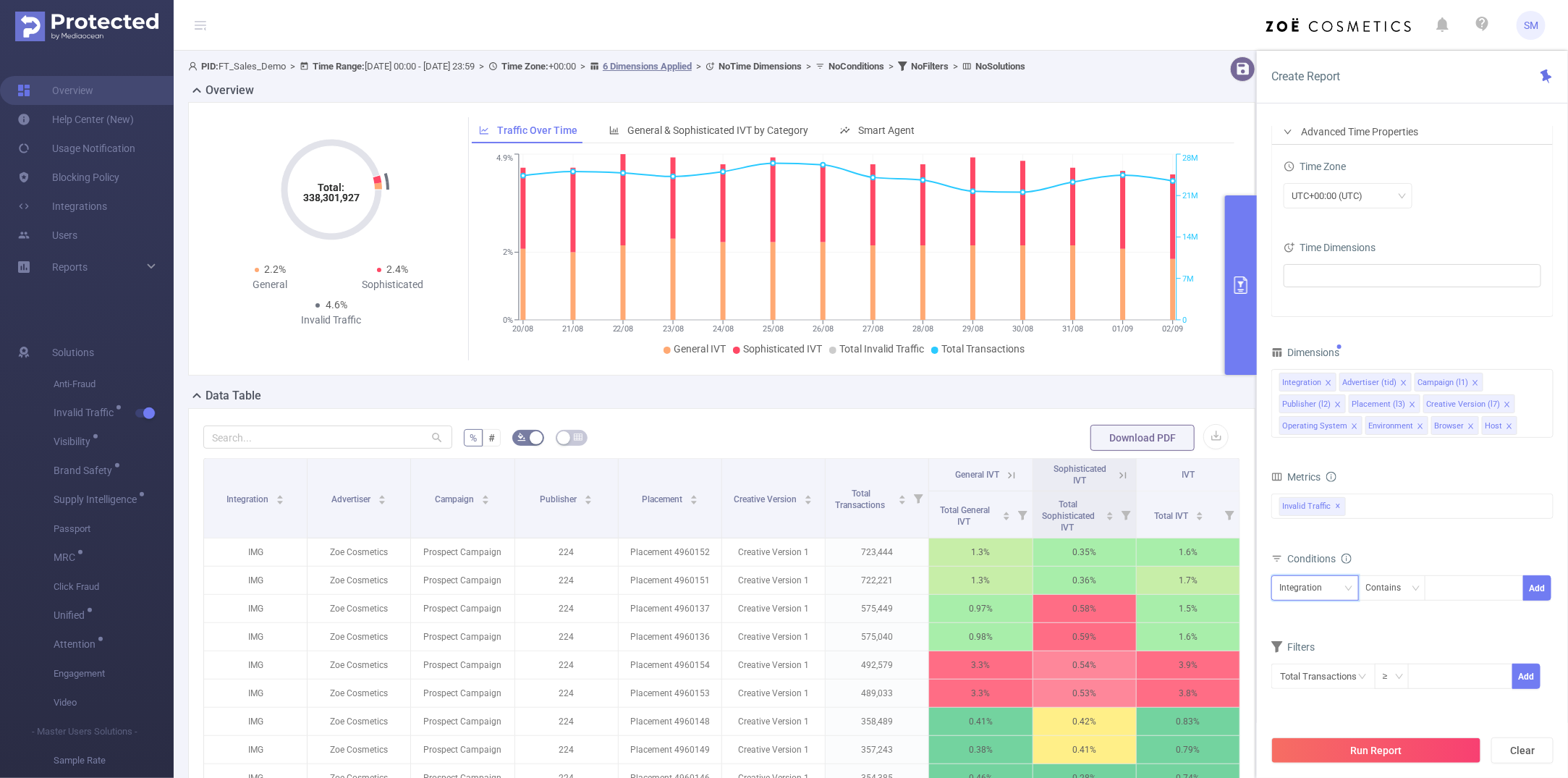
click at [1304, 596] on div "Integration" at bounding box center [1306, 588] width 53 height 24
click at [1329, 444] on li "Campaign (l1)" at bounding box center [1325, 446] width 107 height 23
click at [1364, 589] on input at bounding box center [1436, 589] width 6 height 19
click at [1312, 595] on div "Campaign (l1)" at bounding box center [1313, 588] width 66 height 24
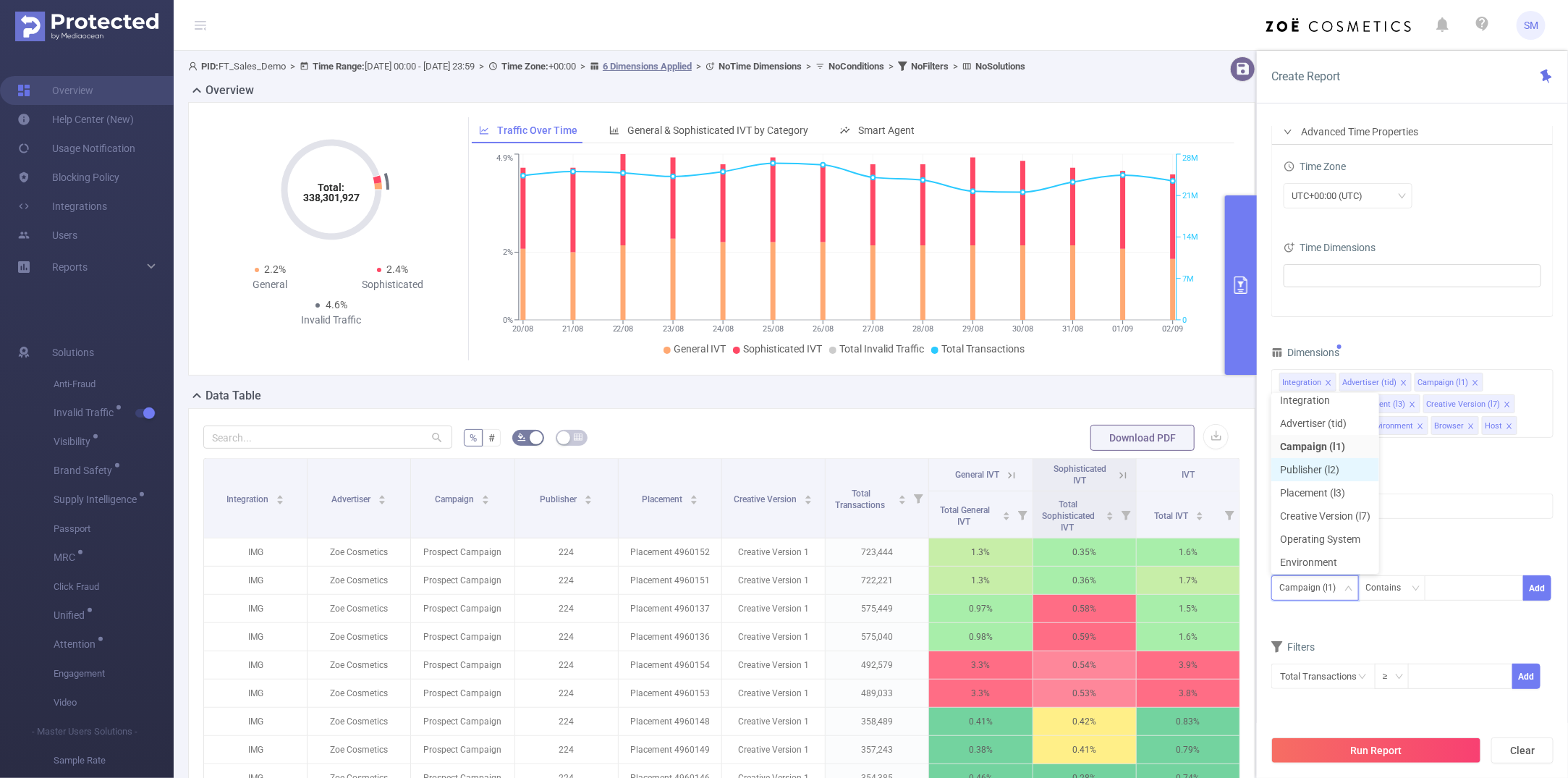
click at [1346, 470] on li "Publisher (l2)" at bounding box center [1325, 470] width 107 height 23
click at [1364, 598] on div at bounding box center [1474, 588] width 83 height 24
click at [1364, 539] on div "Total General IVT Data Centers Disclosed Bots Known Crawlers Irregular Activity…" at bounding box center [1412, 516] width 282 height 51
click at [1332, 679] on input "text" at bounding box center [1324, 677] width 104 height 25
click at [1364, 577] on div at bounding box center [1474, 588] width 83 height 24
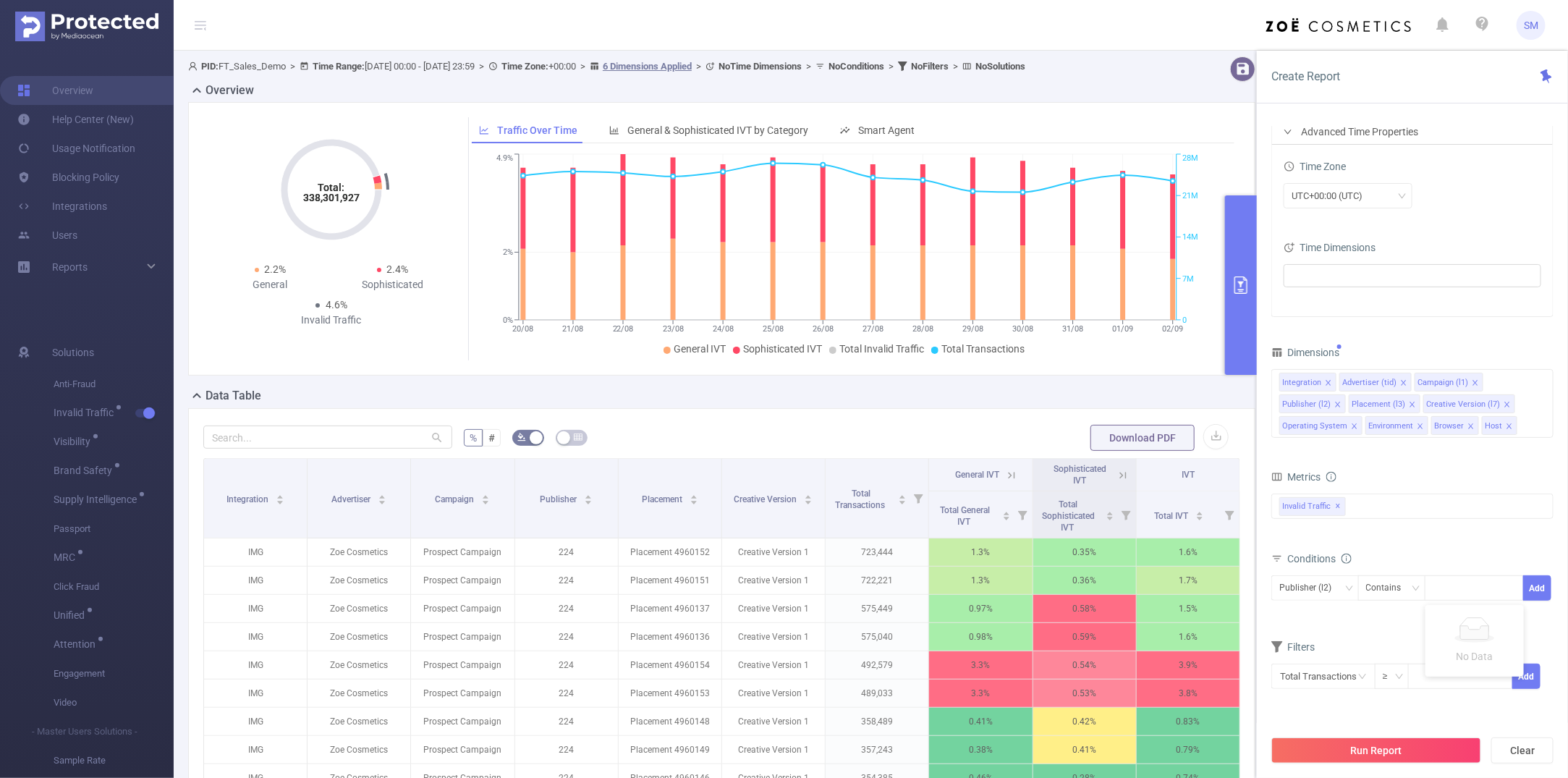
click at [1364, 623] on form "Dimensions Integration Advertiser (tid) Campaign (l1) Publisher (l2) Placement …" at bounding box center [1412, 525] width 282 height 365
click at [1364, 679] on input at bounding box center [1461, 675] width 103 height 21
type input "10,000"
click at [1364, 682] on button "Add" at bounding box center [1527, 677] width 28 height 25
click at [1364, 685] on button "Run Report" at bounding box center [1377, 750] width 210 height 26
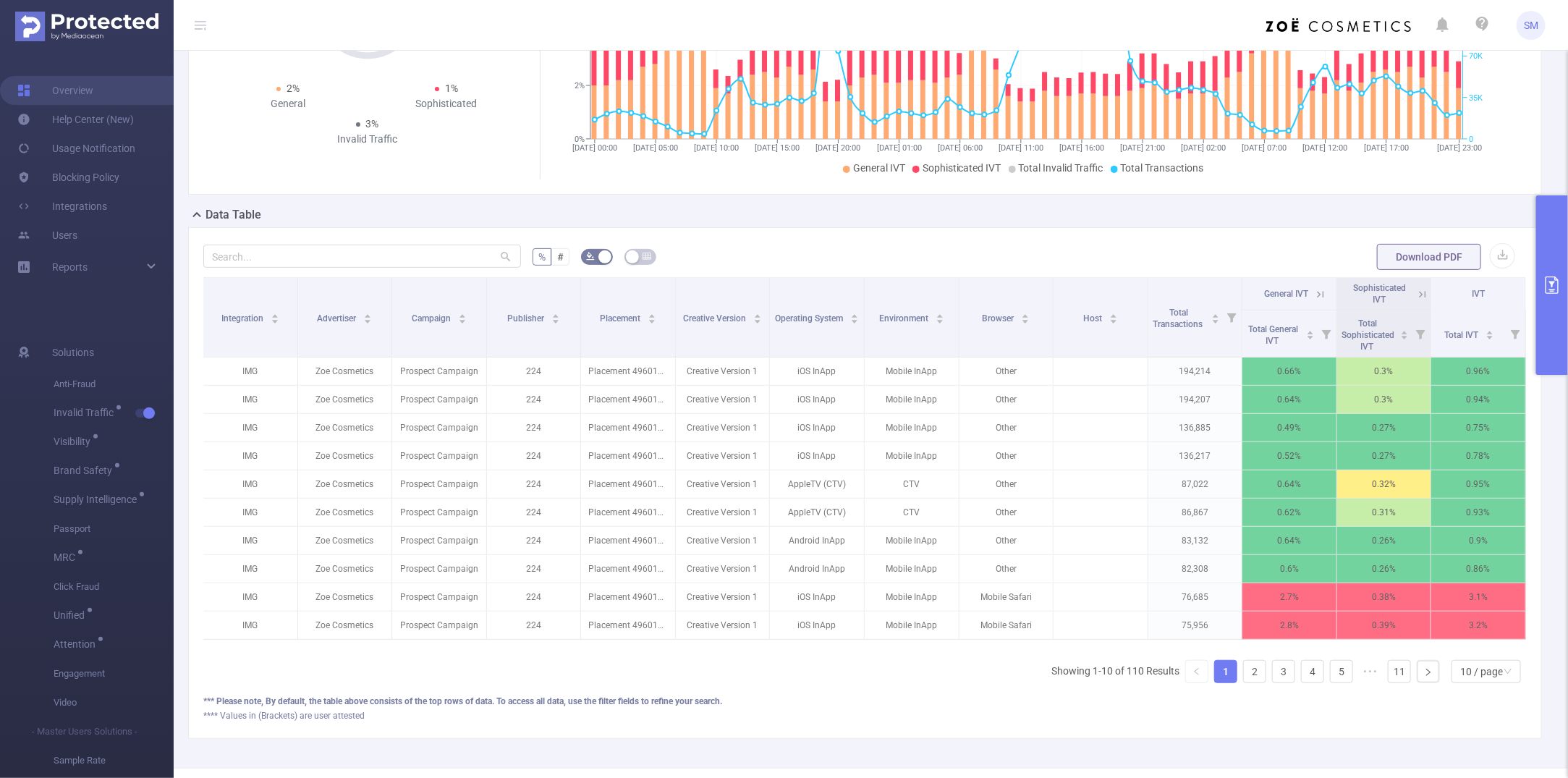
scroll to position [0, 2]
click at [1316, 296] on icon at bounding box center [1319, 294] width 6 height 6
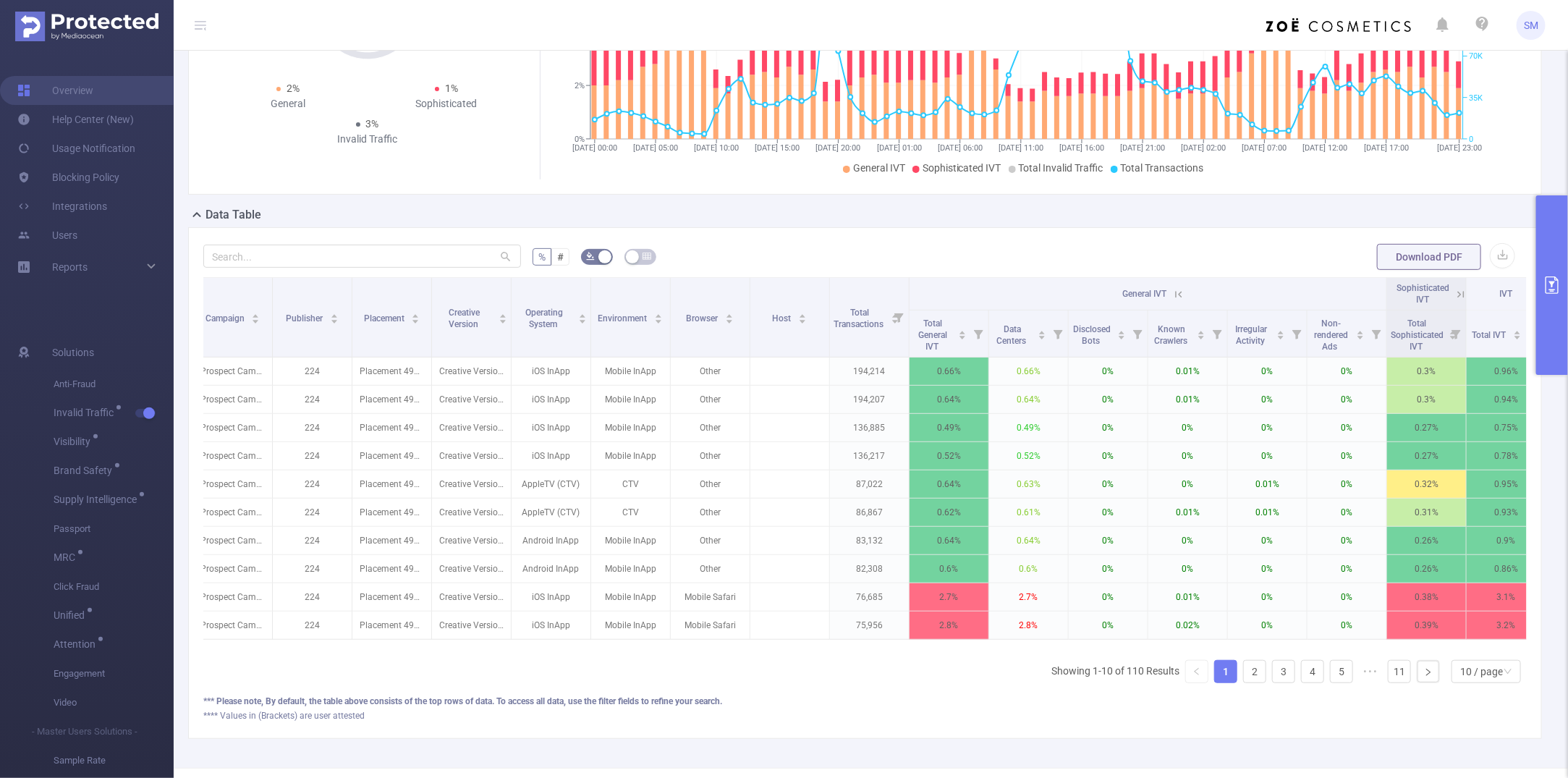
scroll to position [0, 206]
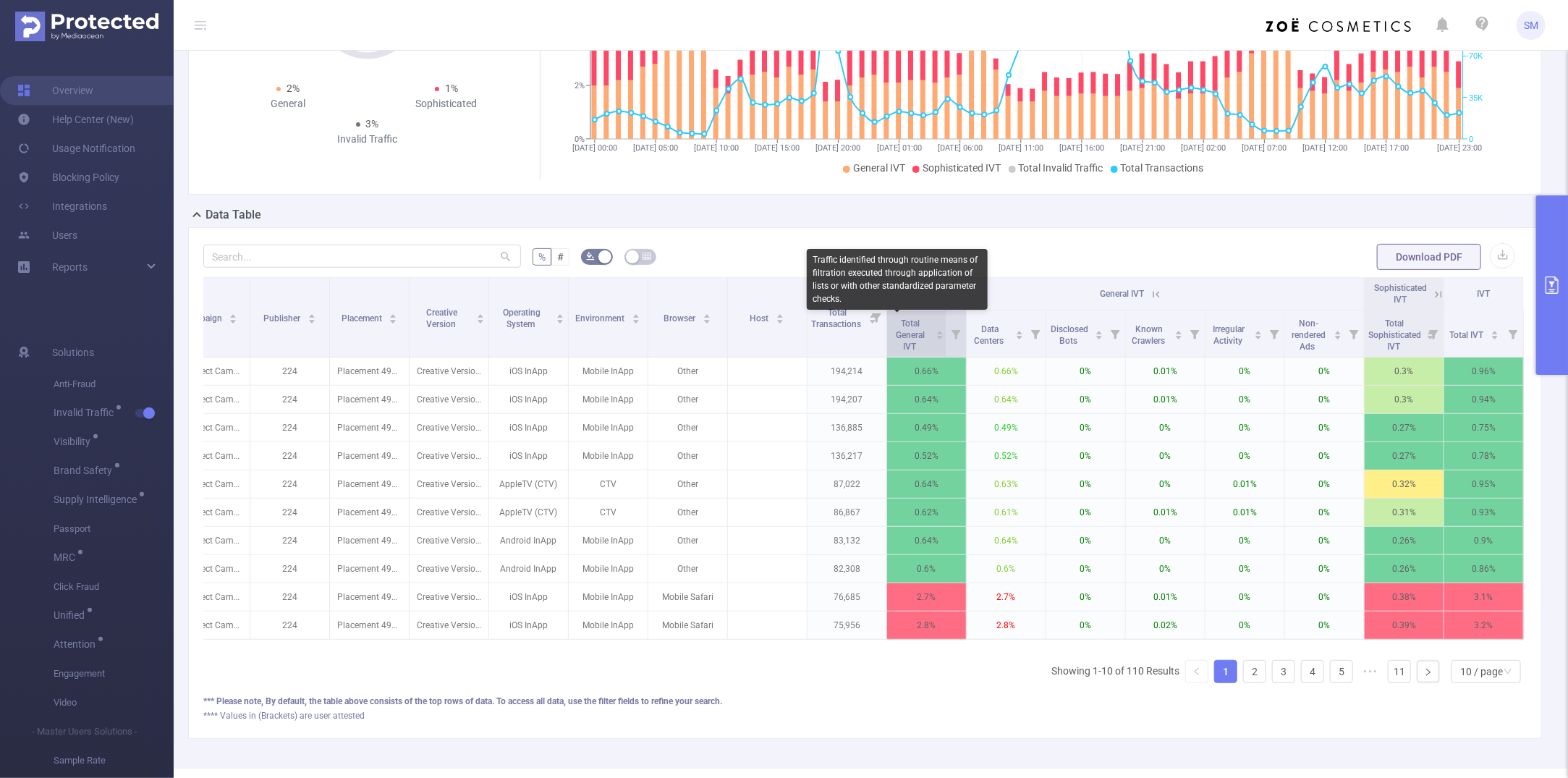
click at [899, 342] on span "Total General IVT" at bounding box center [911, 335] width 29 height 33
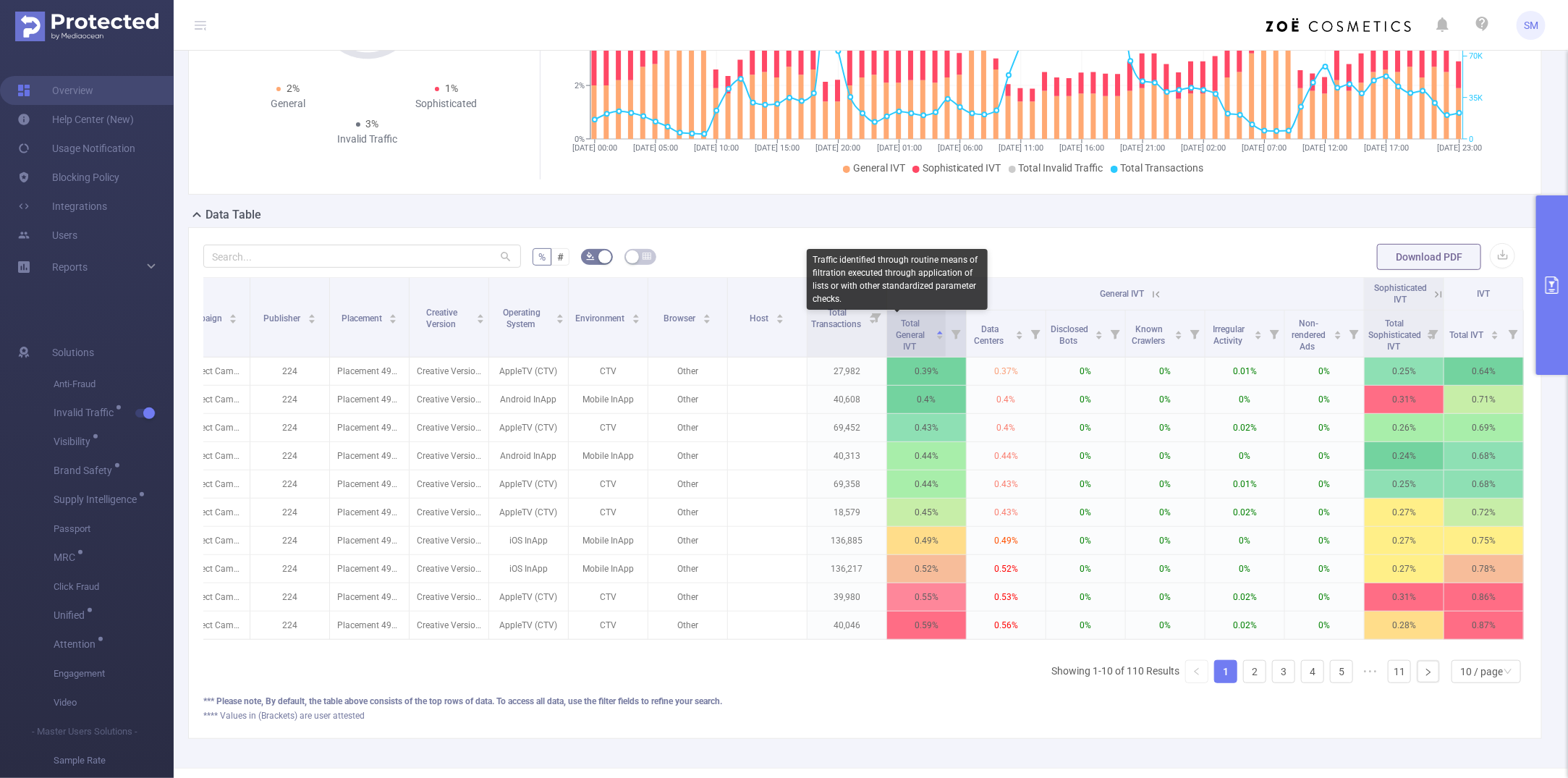
click at [899, 342] on span "Total General IVT" at bounding box center [911, 335] width 29 height 33
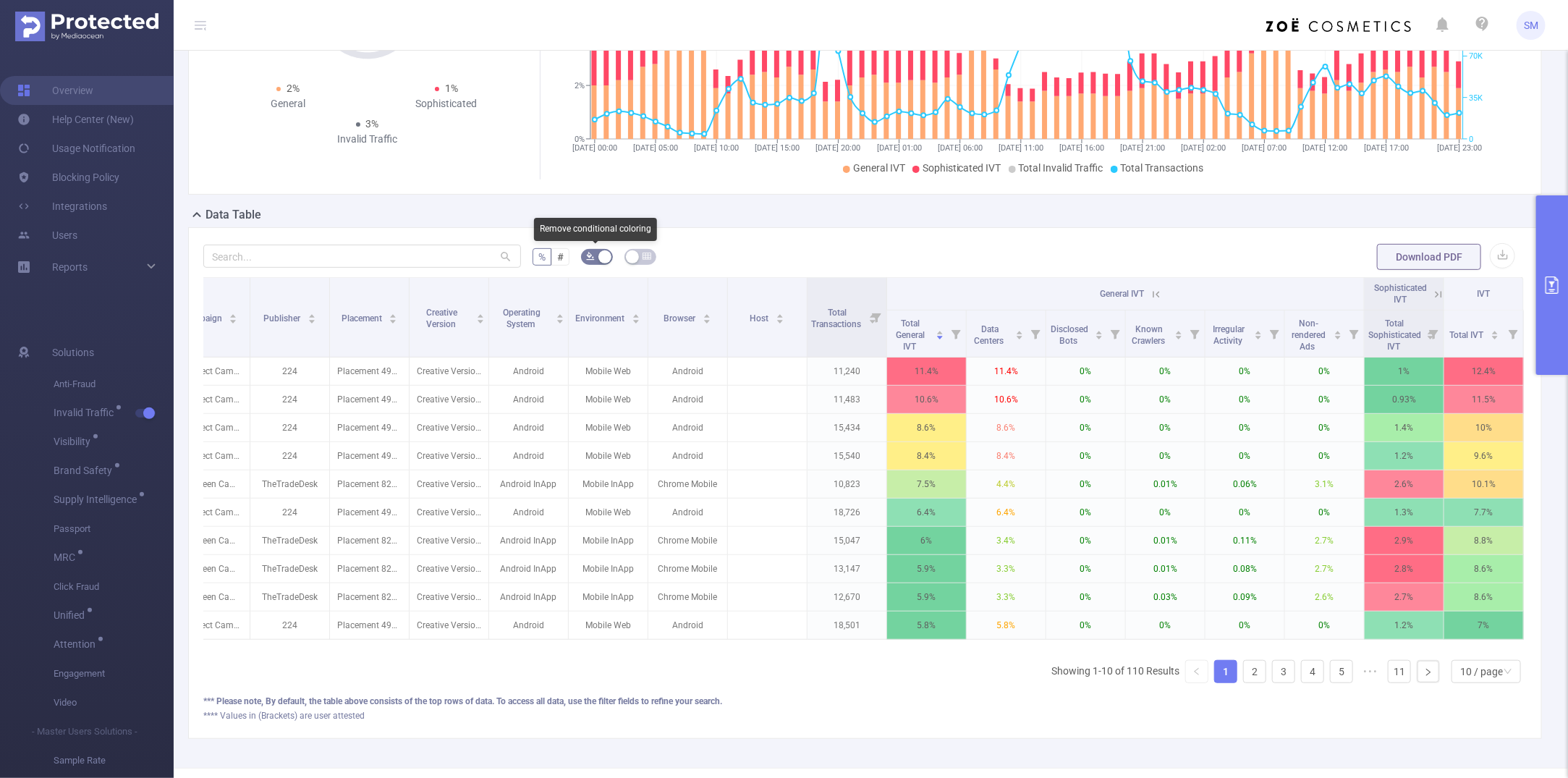
click at [594, 255] on button "button" at bounding box center [597, 257] width 32 height 16
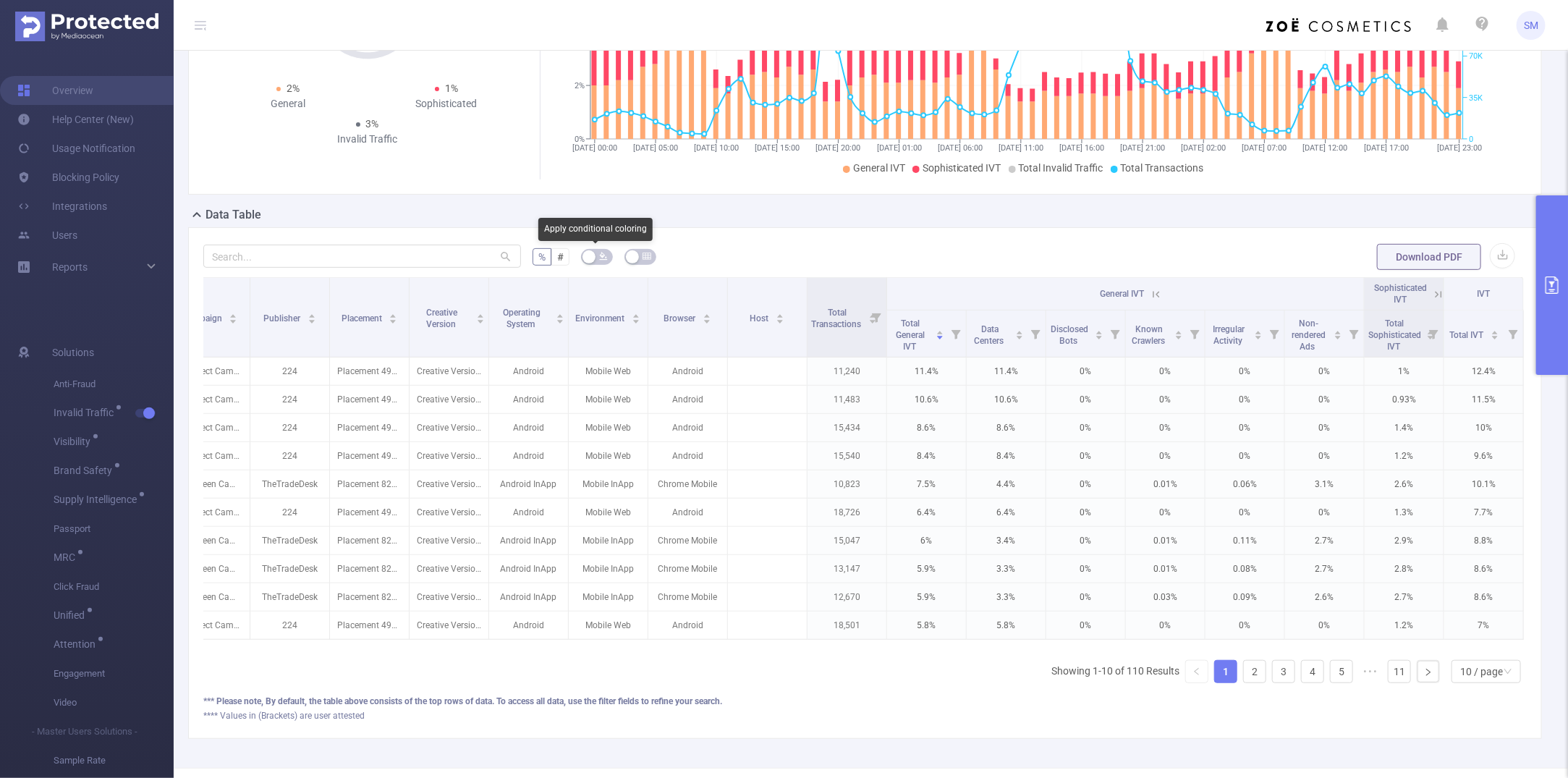
click at [594, 255] on button "button" at bounding box center [597, 257] width 32 height 16
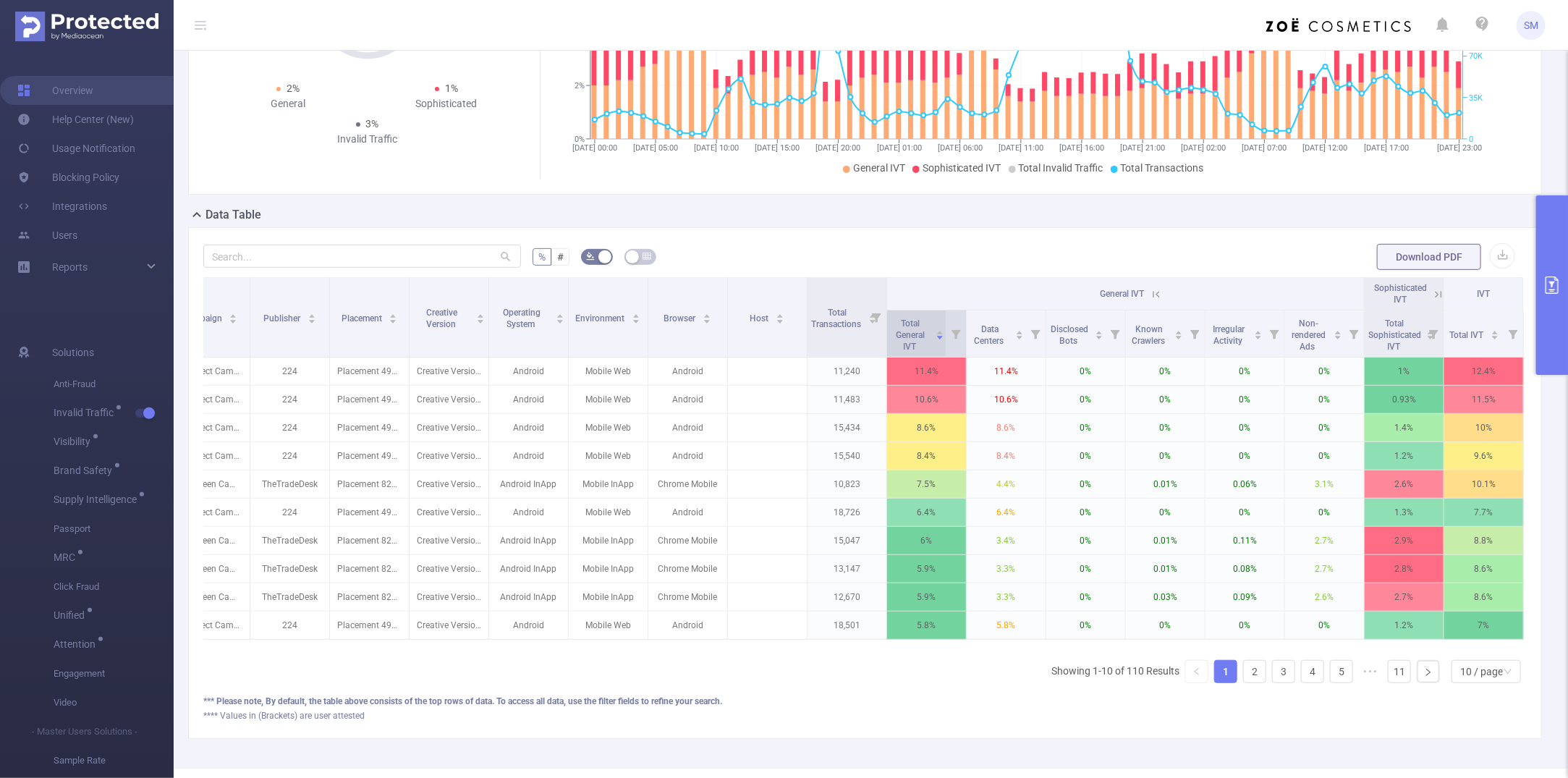
click at [912, 345] on span "Total General IVT" at bounding box center [910, 334] width 40 height 38
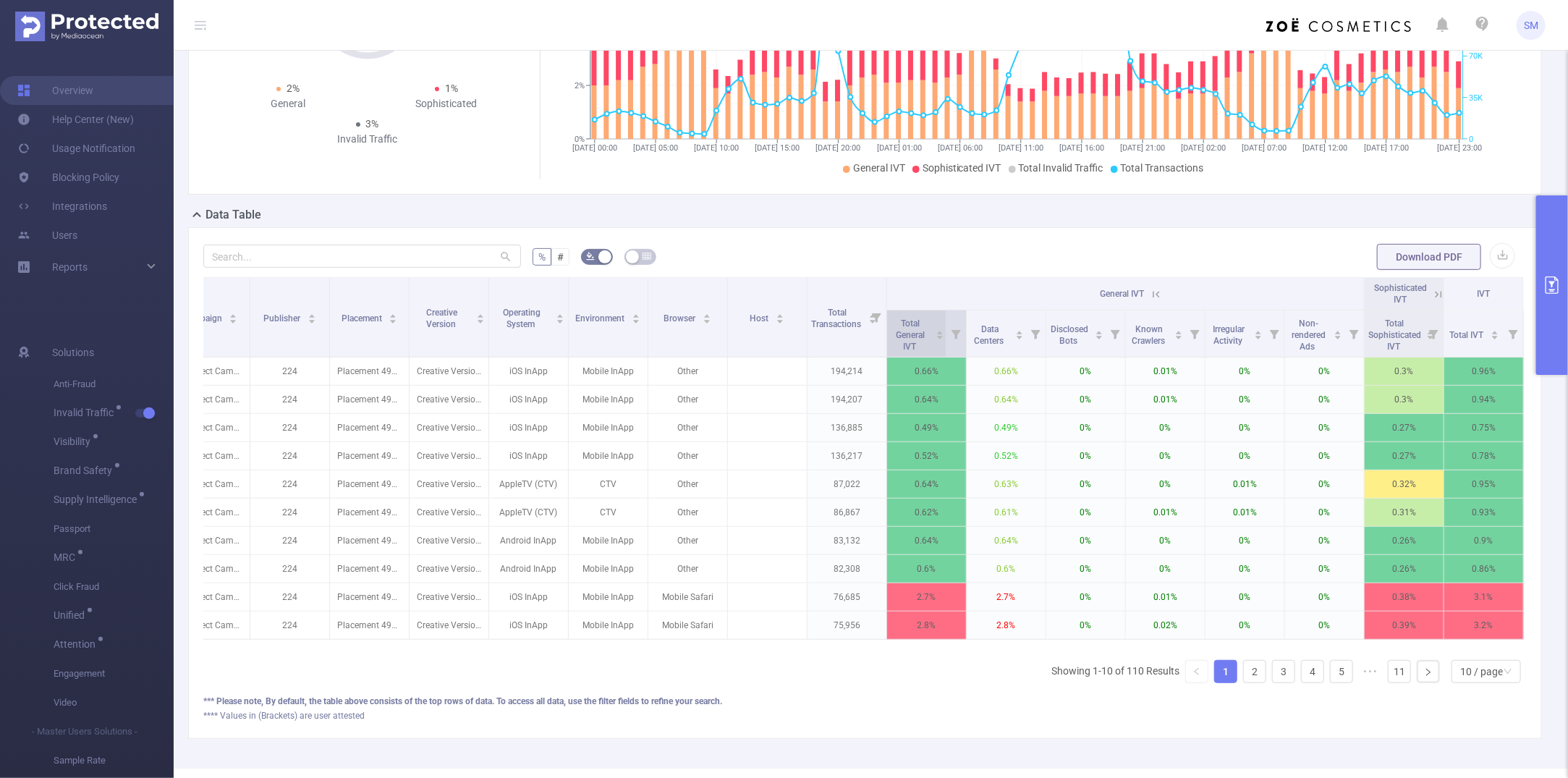
click at [912, 345] on span "Total General IVT" at bounding box center [910, 334] width 40 height 38
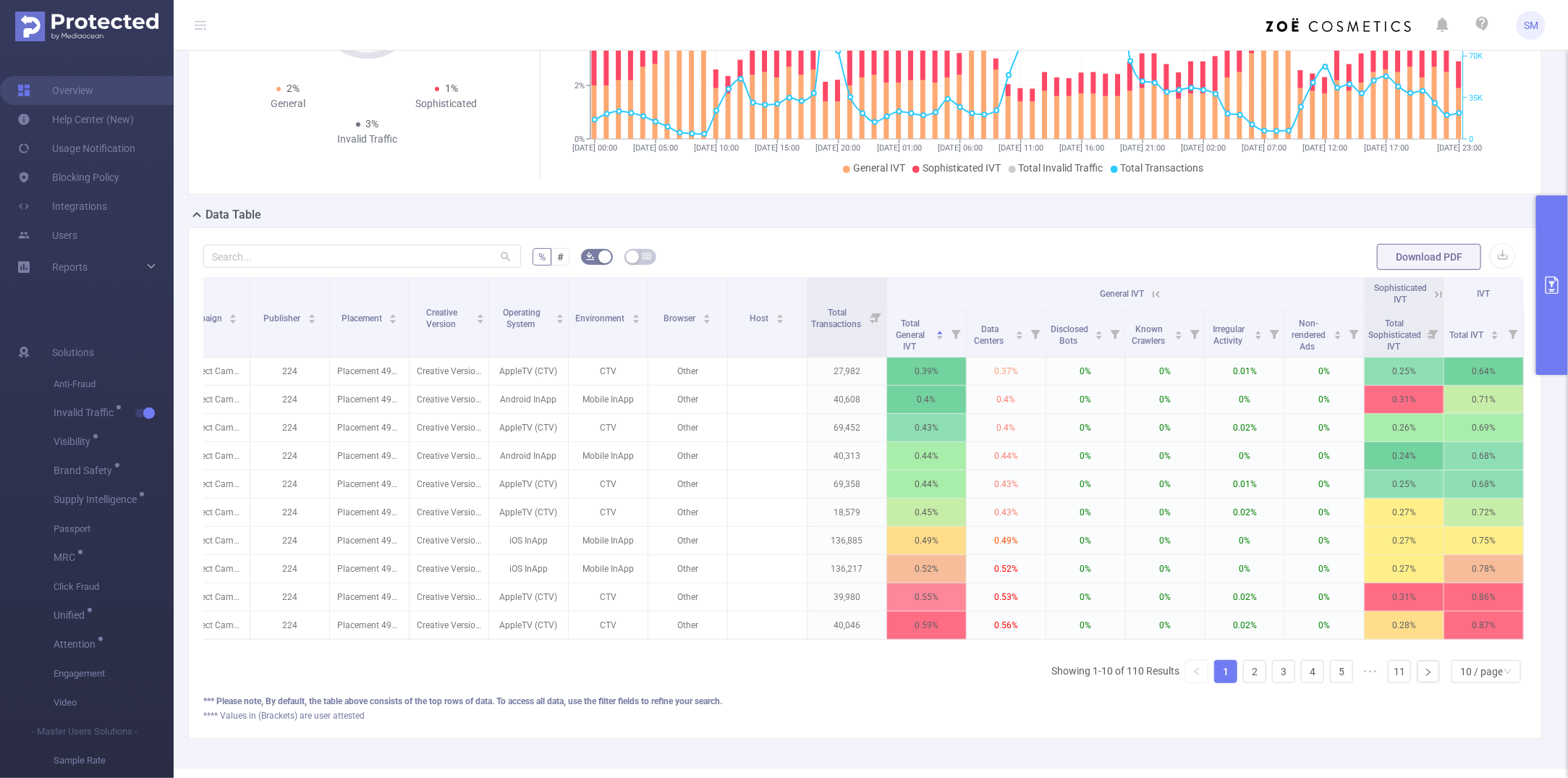
click at [993, 359] on div at bounding box center [993, 359] width 0 height 0
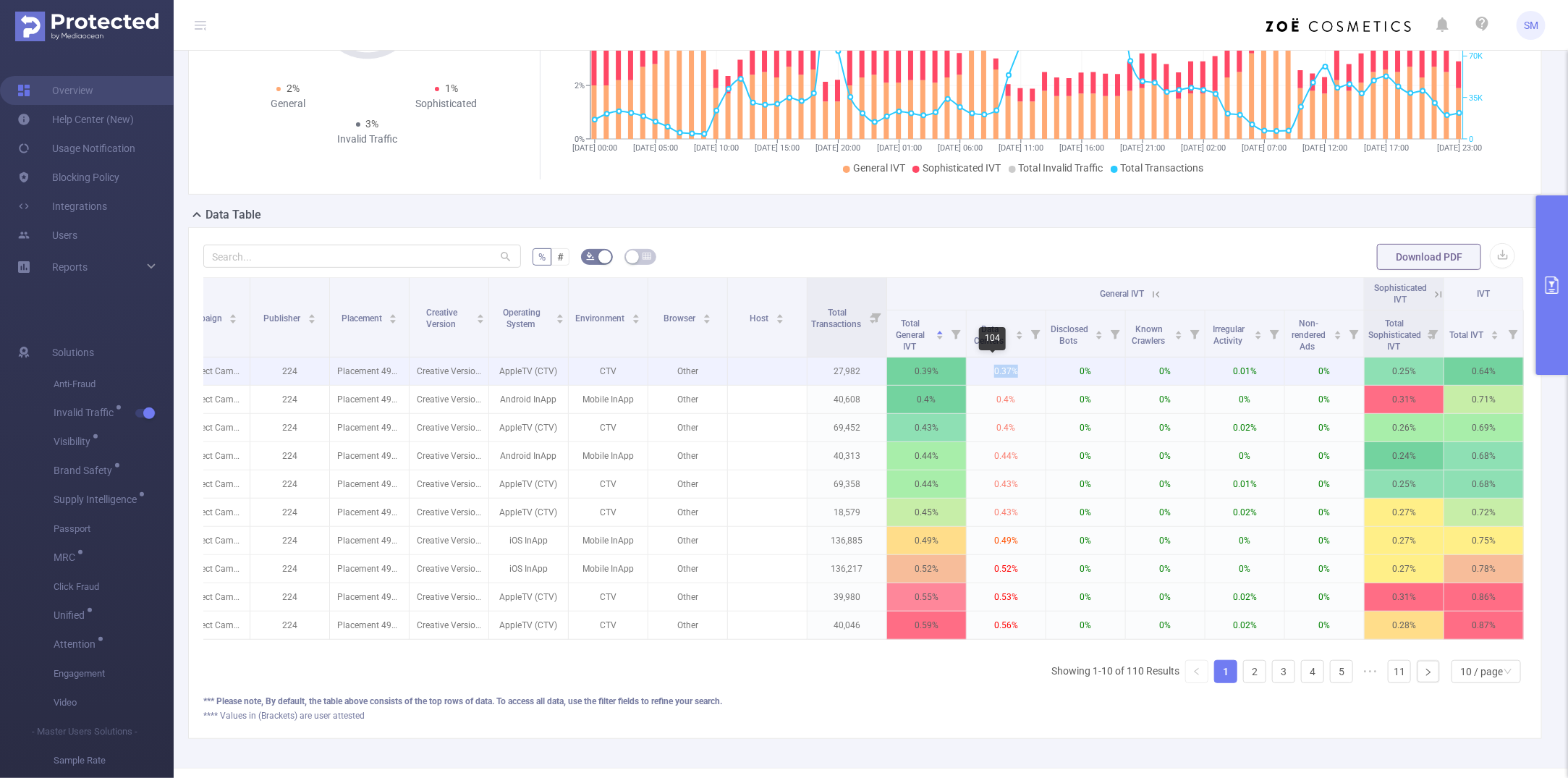
drag, startPoint x: 1008, startPoint y: 370, endPoint x: 974, endPoint y: 369, distance: 34.0
click at [974, 369] on p "0.37%" at bounding box center [1006, 371] width 79 height 28
drag, startPoint x: 847, startPoint y: 364, endPoint x: 812, endPoint y: 372, distance: 35.9
click at [812, 372] on p "27,982" at bounding box center [847, 371] width 79 height 28
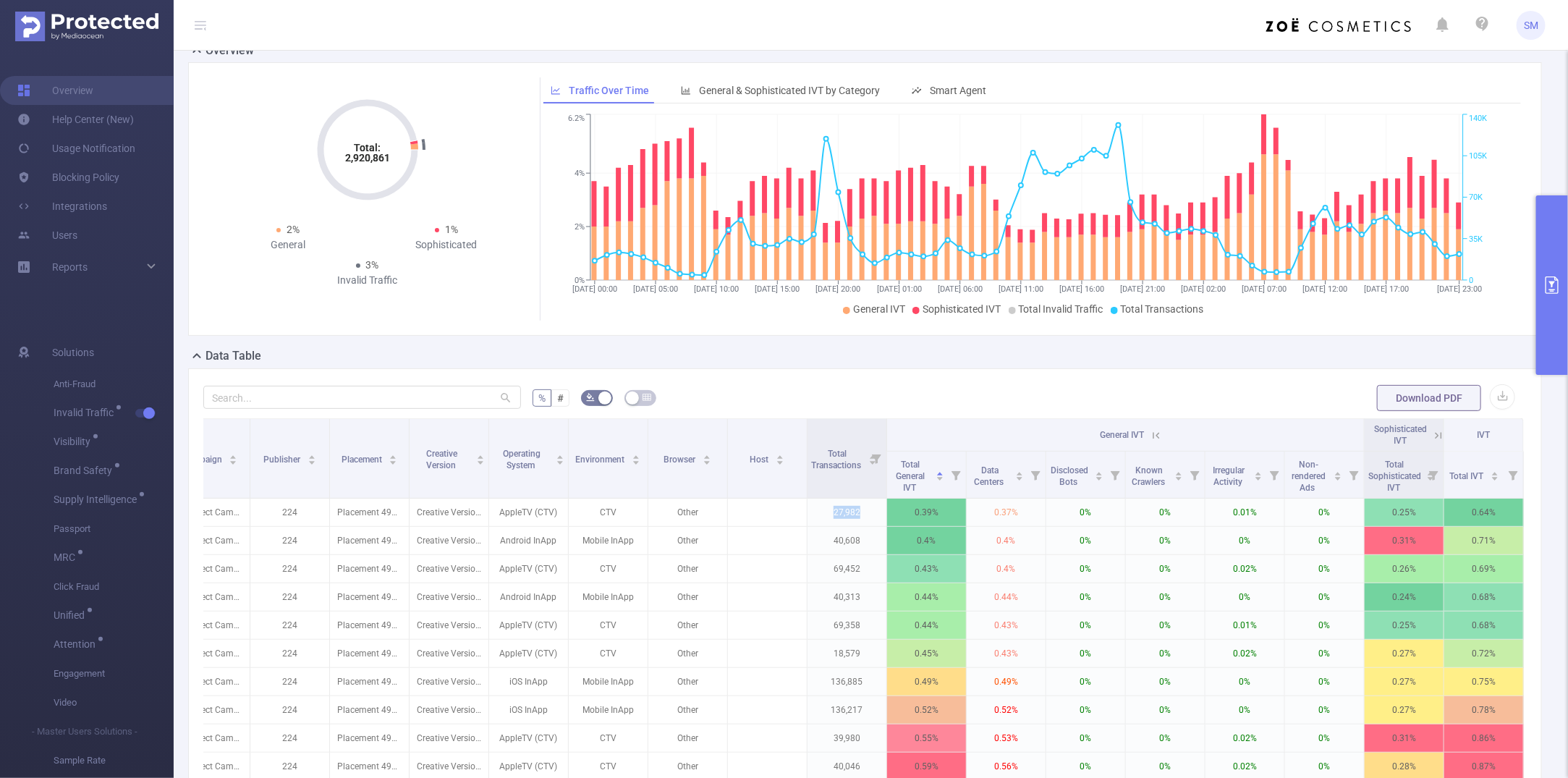
scroll to position [0, 0]
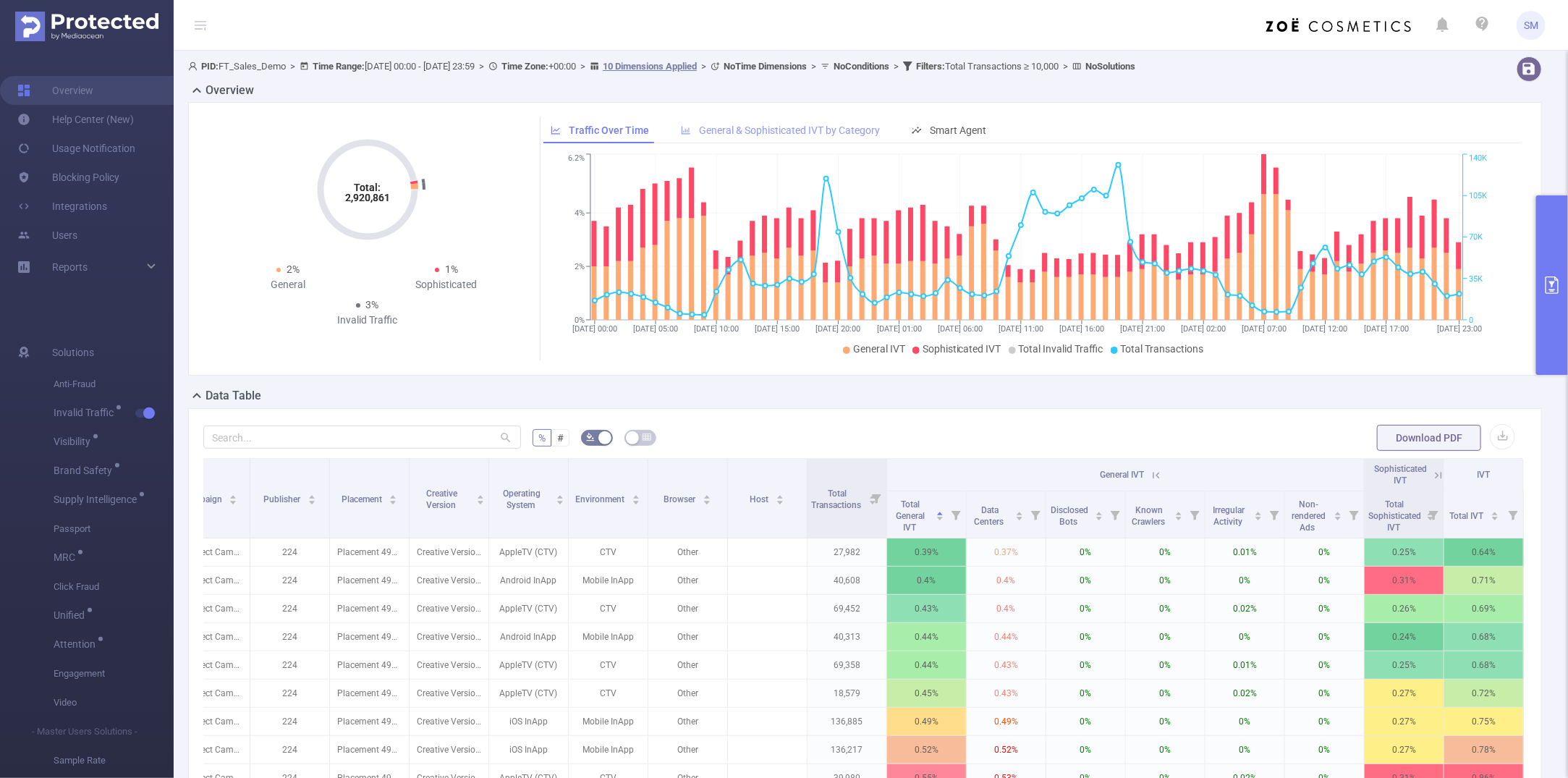
click at [727, 131] on span "General & Sophisticated IVT by Category" at bounding box center [790, 130] width 181 height 12
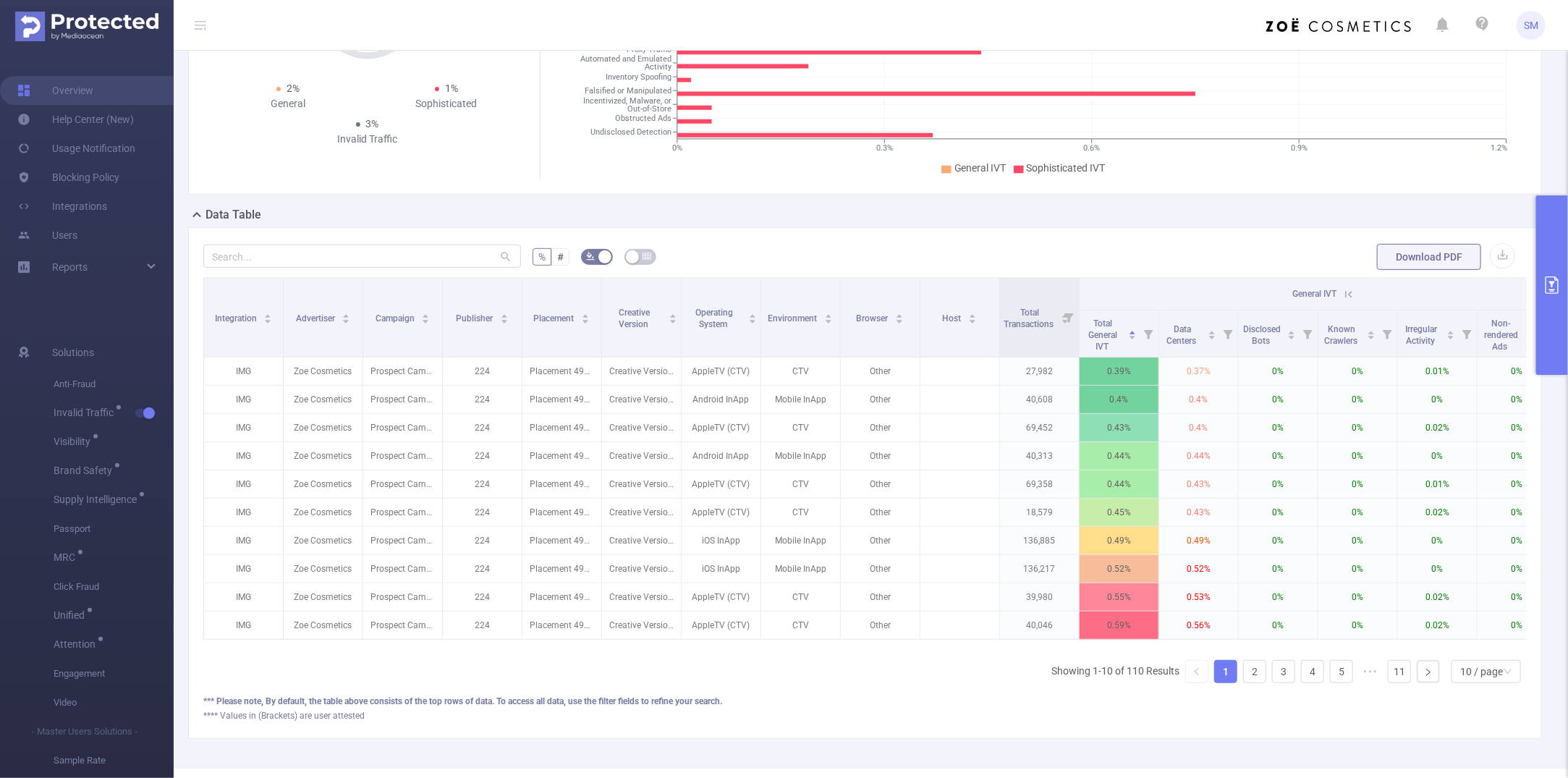
scroll to position [0, 206]
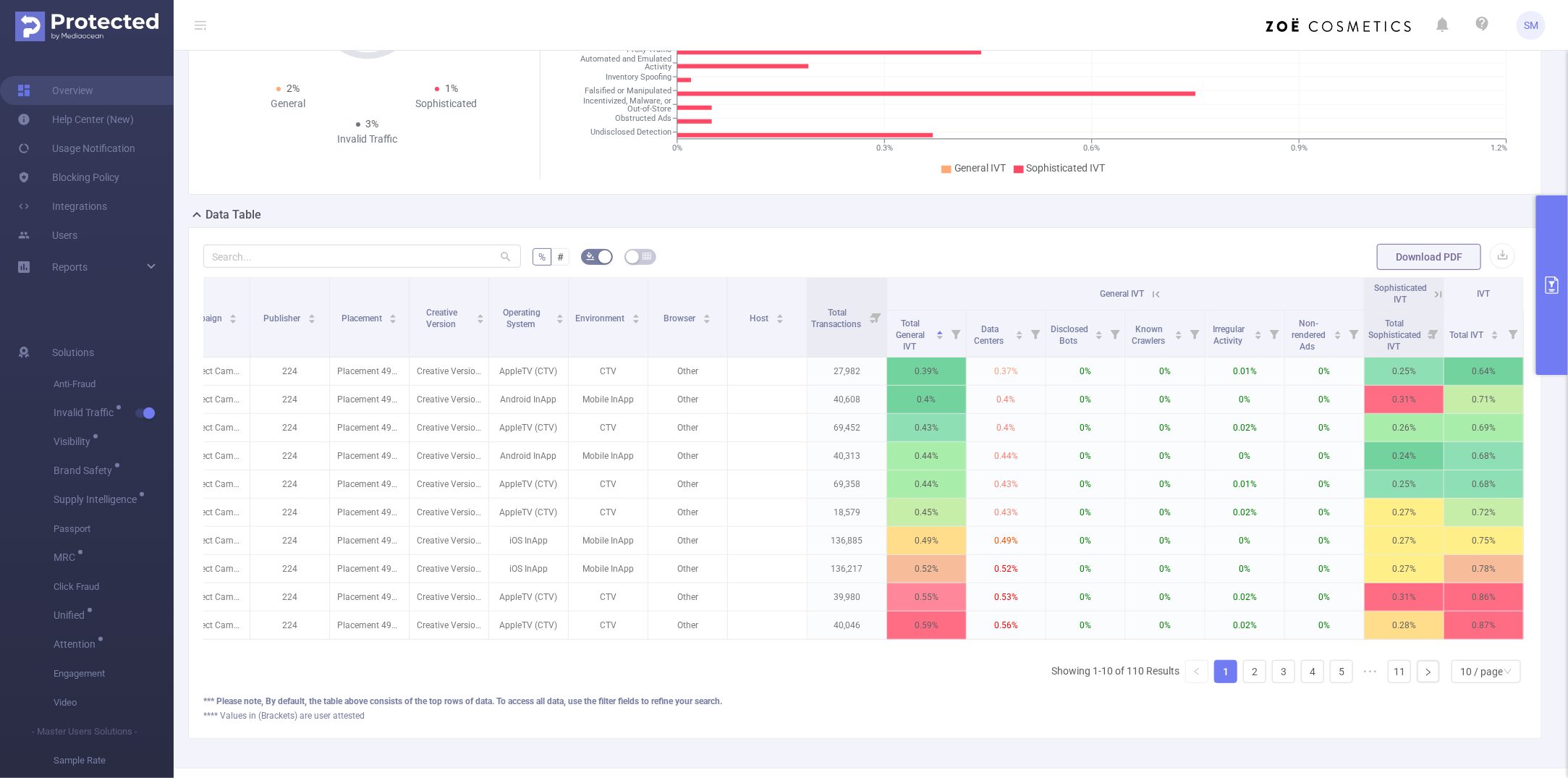
click at [1150, 289] on icon at bounding box center [1156, 294] width 13 height 13
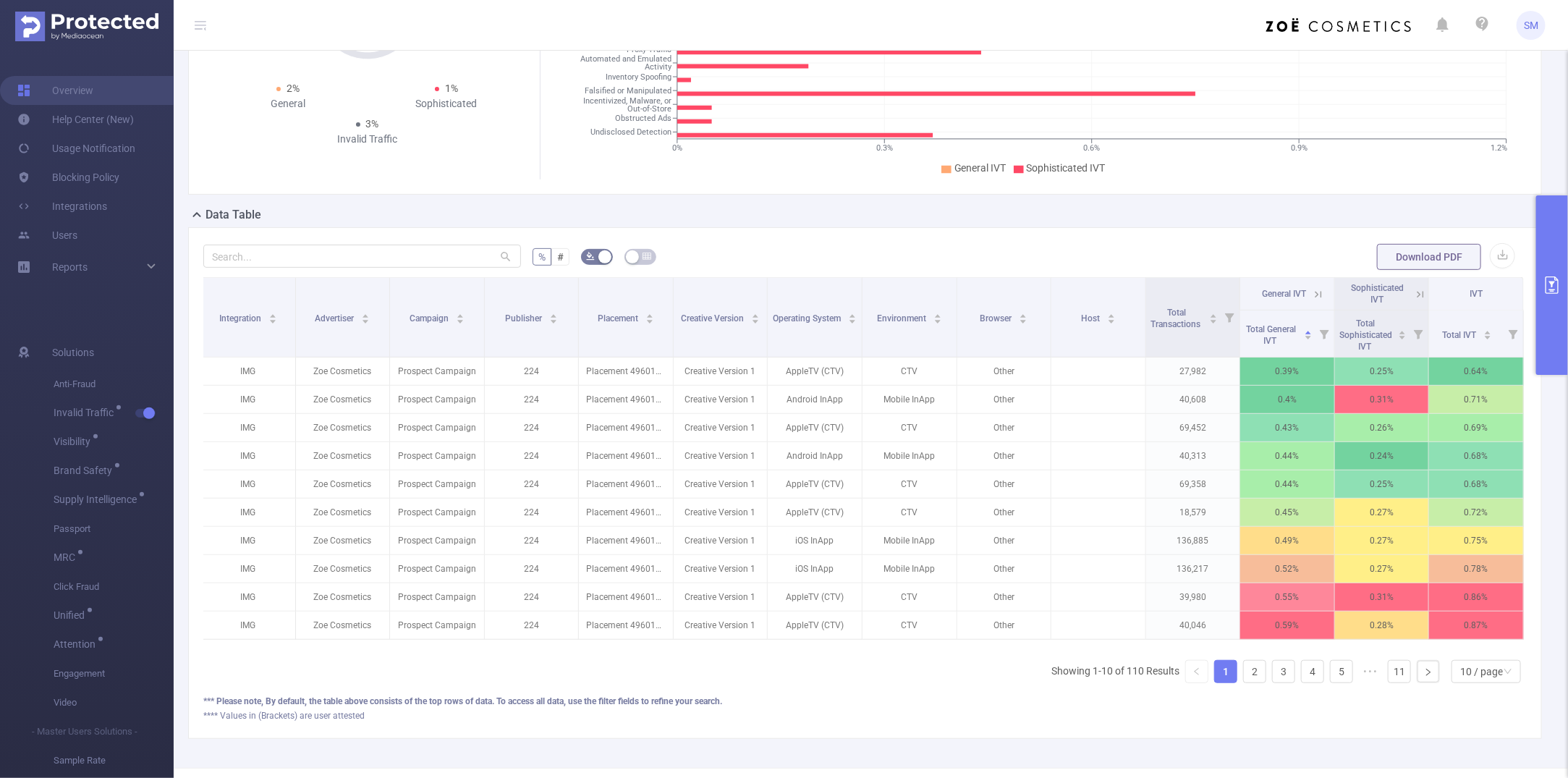
scroll to position [0, 2]
click at [1364, 288] on icon at bounding box center [1421, 294] width 13 height 13
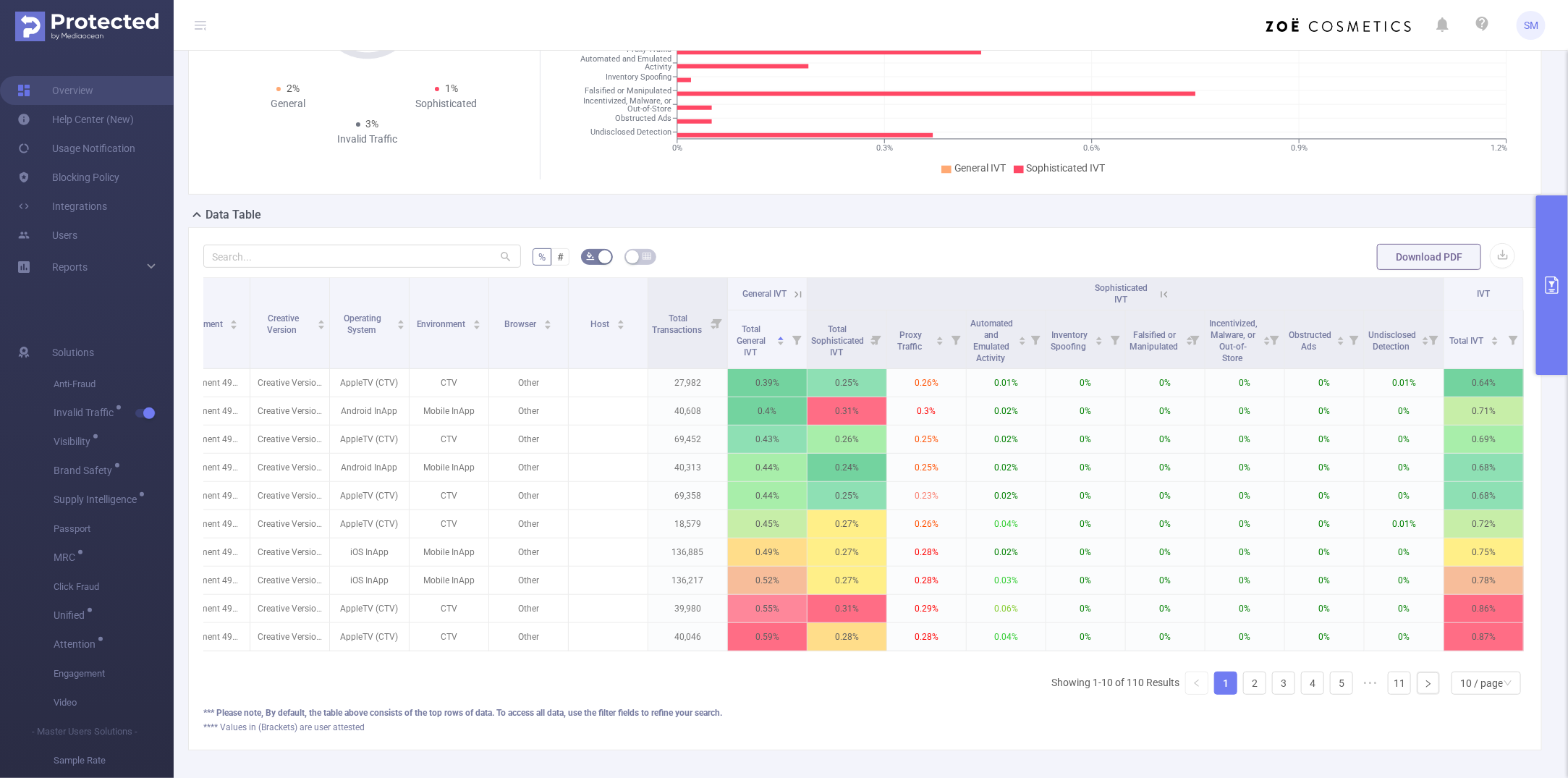
scroll to position [0, 365]
click at [1148, 353] on div "Falsified or Manipulated" at bounding box center [1162, 339] width 65 height 26
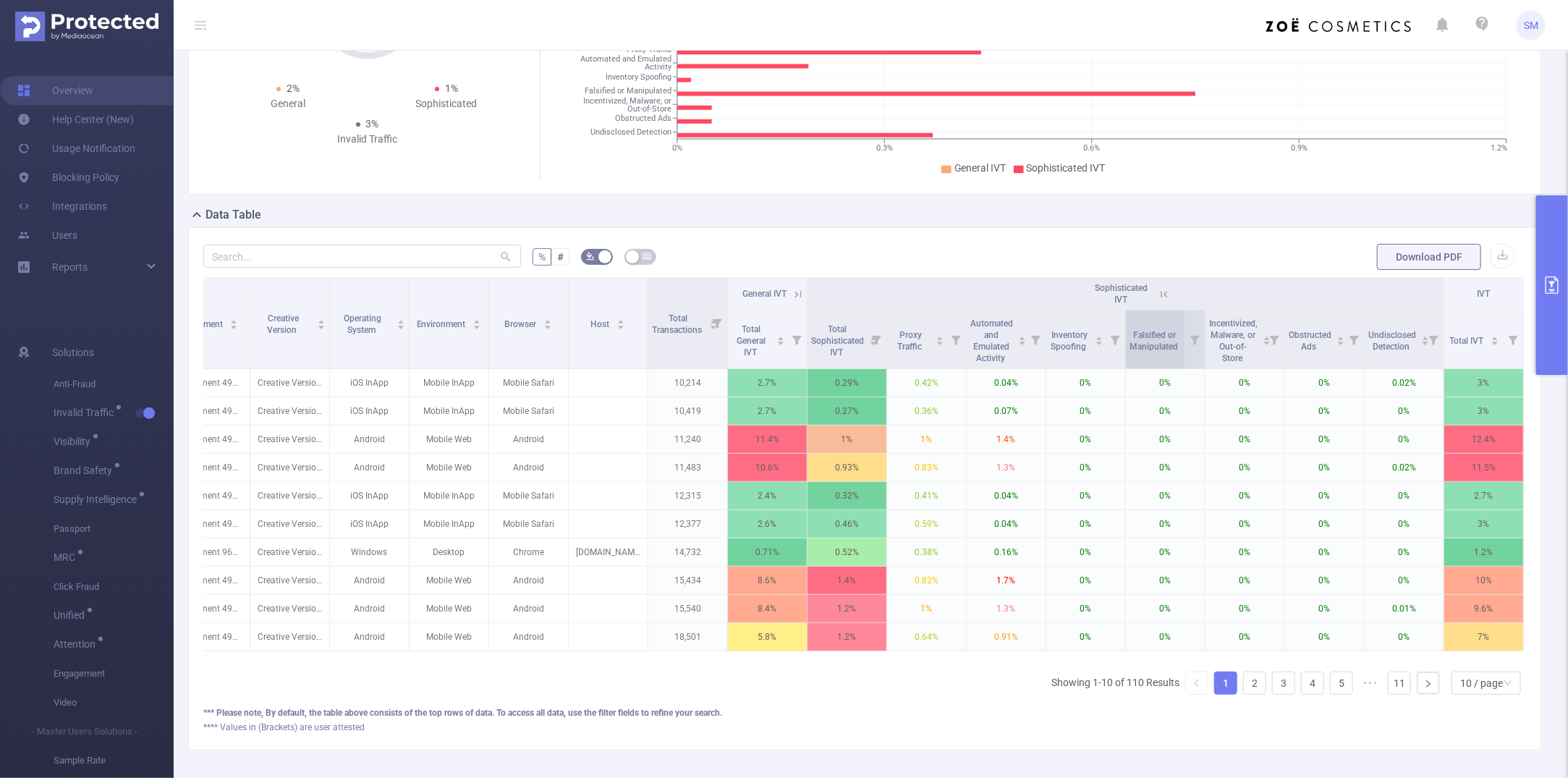
click at [1148, 353] on div "Falsified or Manipulated" at bounding box center [1162, 339] width 65 height 26
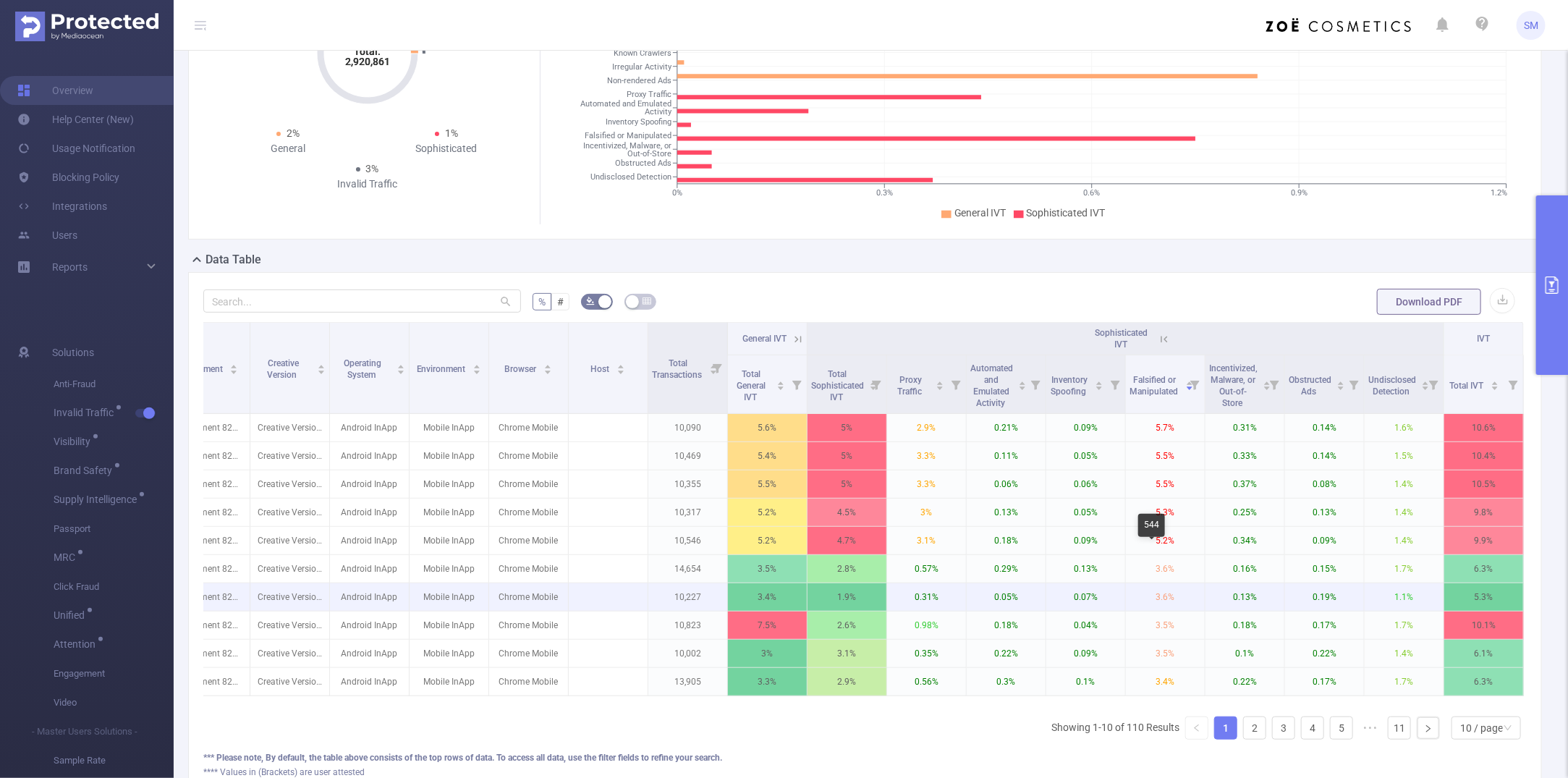
scroll to position [181, 0]
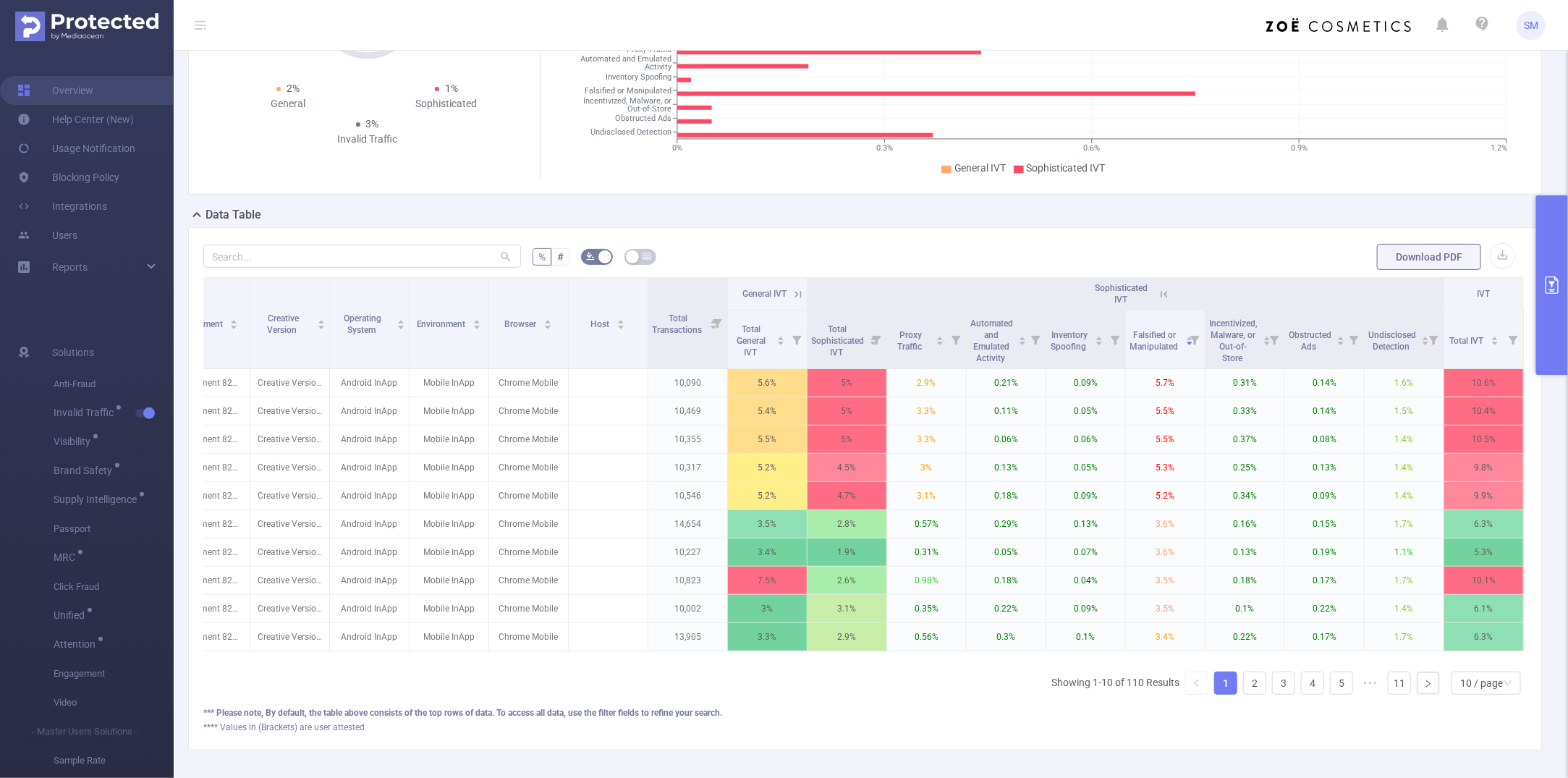
click at [1158, 292] on icon at bounding box center [1164, 294] width 13 height 13
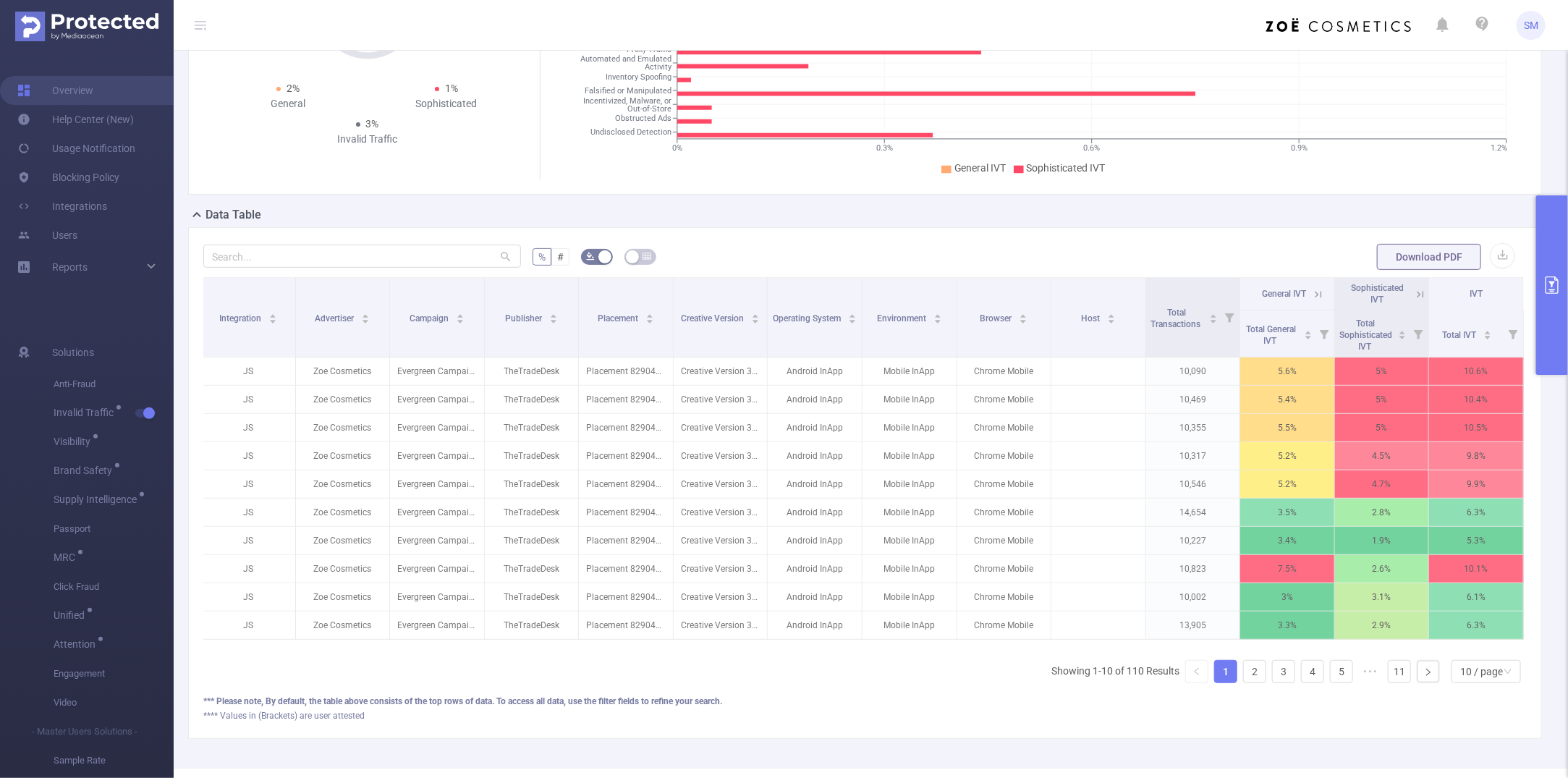
scroll to position [0, 2]
click at [1364, 284] on icon "primary" at bounding box center [1552, 285] width 17 height 17
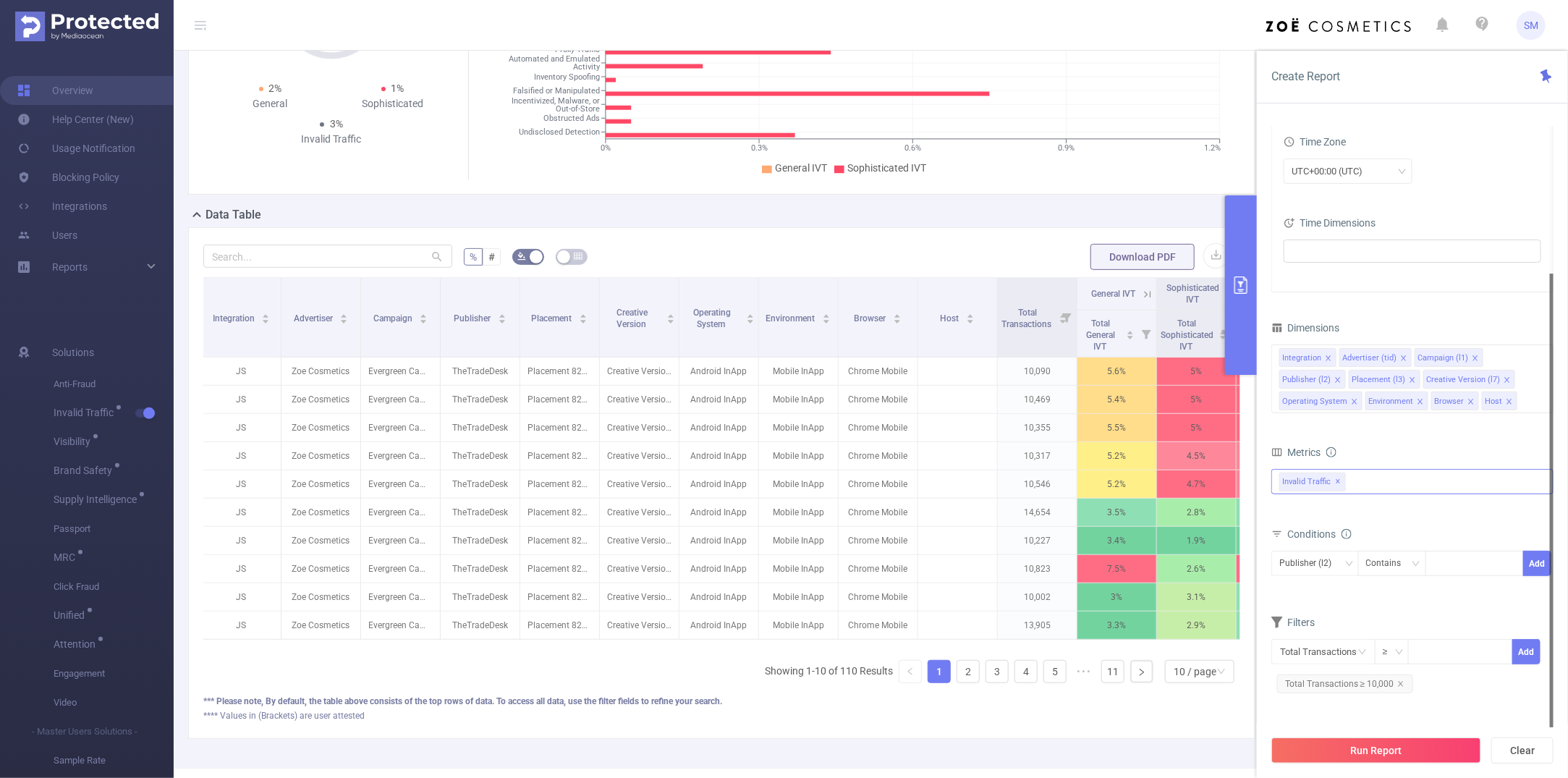
click at [1364, 478] on div "Invalid Traffic ✕ Anti-Fraud Invalid Traffic General IVT Total General IVT Data…" at bounding box center [1412, 482] width 282 height 25
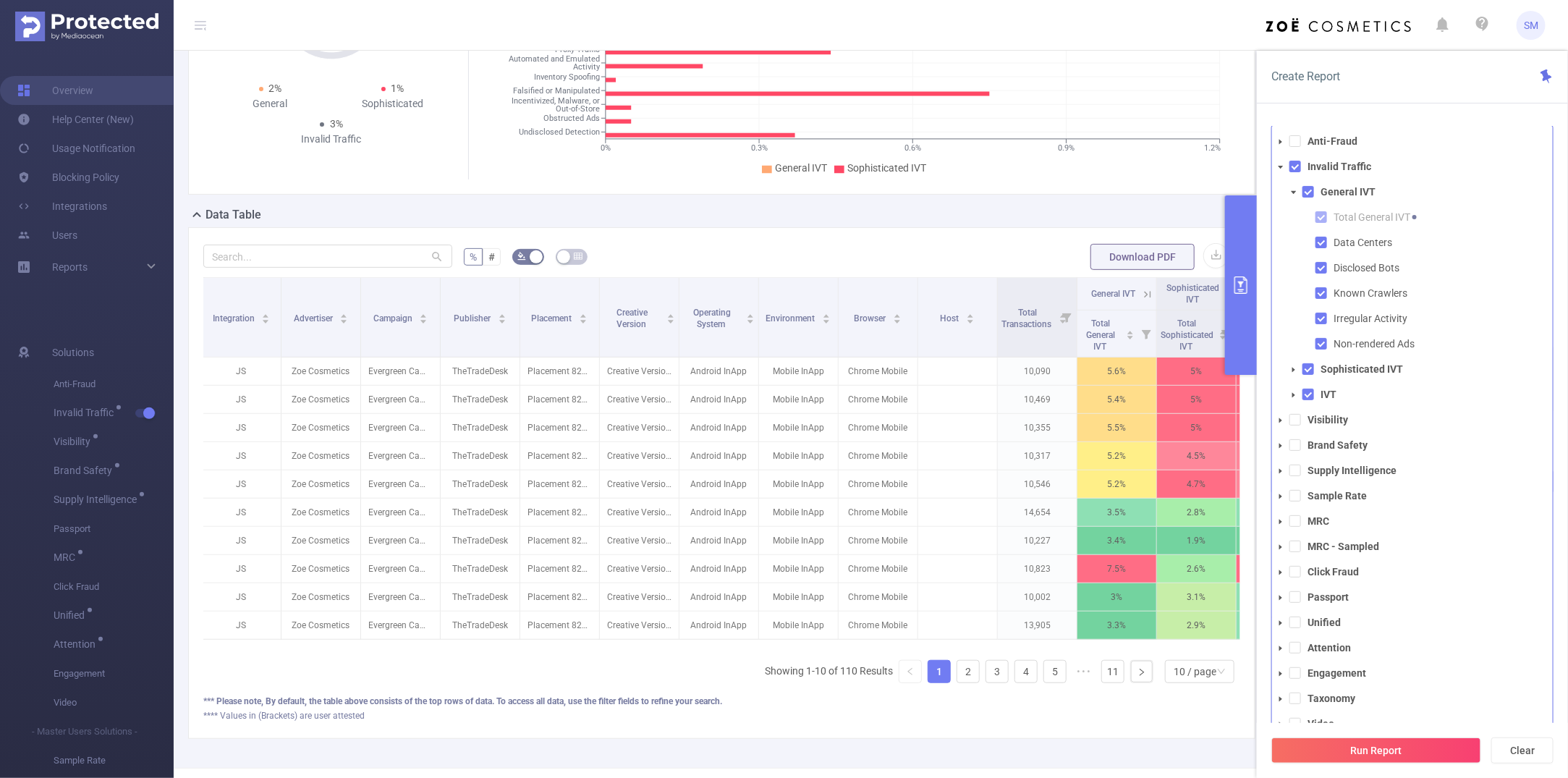
click at [1285, 165] on span at bounding box center [1281, 168] width 17 height 17
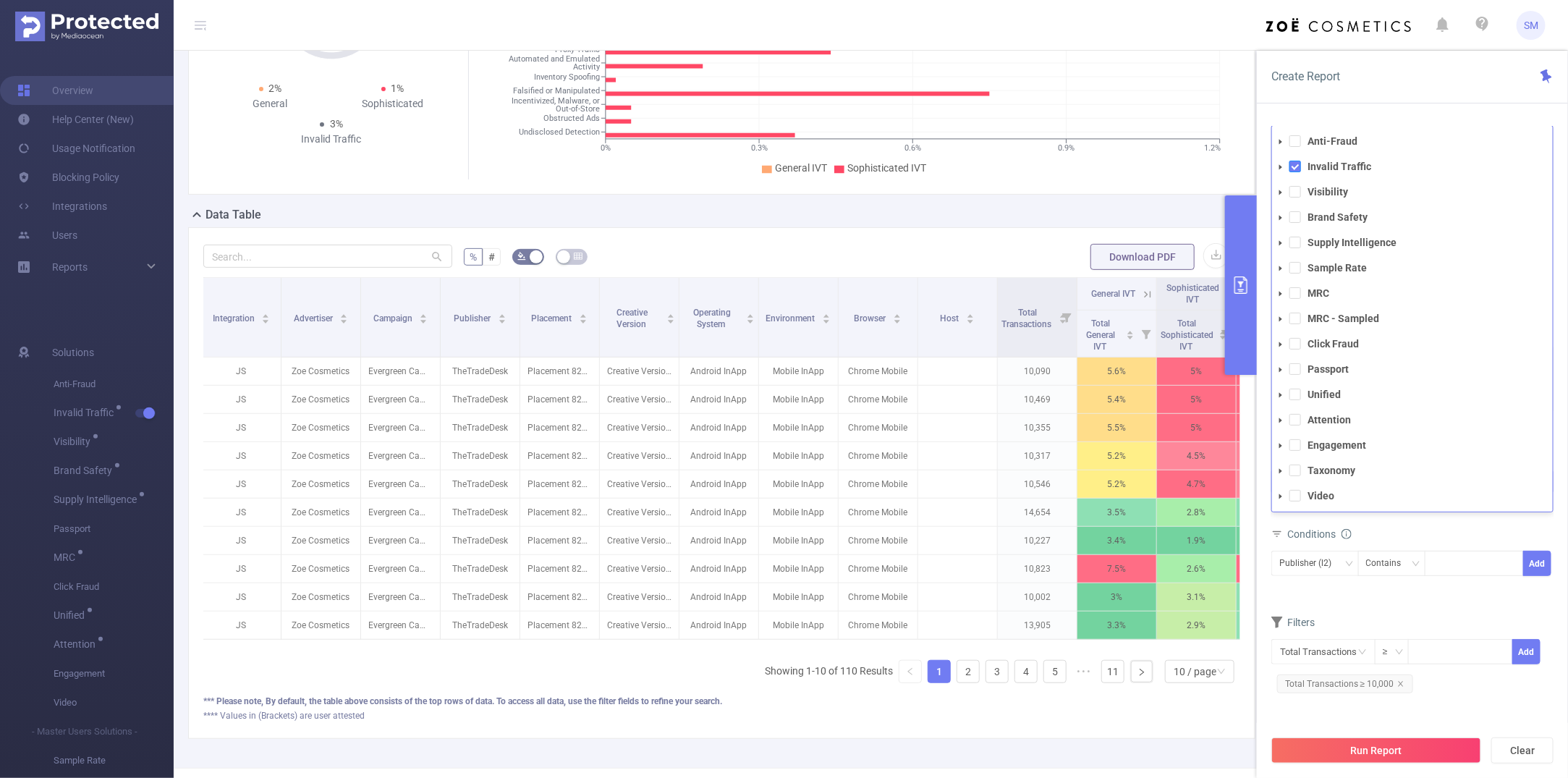
click at [1299, 168] on span at bounding box center [1295, 166] width 12 height 12
click at [1298, 225] on span at bounding box center [1295, 220] width 12 height 12
click at [1297, 236] on li "Supply Intelligence" at bounding box center [1412, 243] width 281 height 20
click at [1296, 252] on li "Supply Intelligence" at bounding box center [1412, 243] width 281 height 20
click at [1296, 241] on span at bounding box center [1295, 242] width 12 height 12
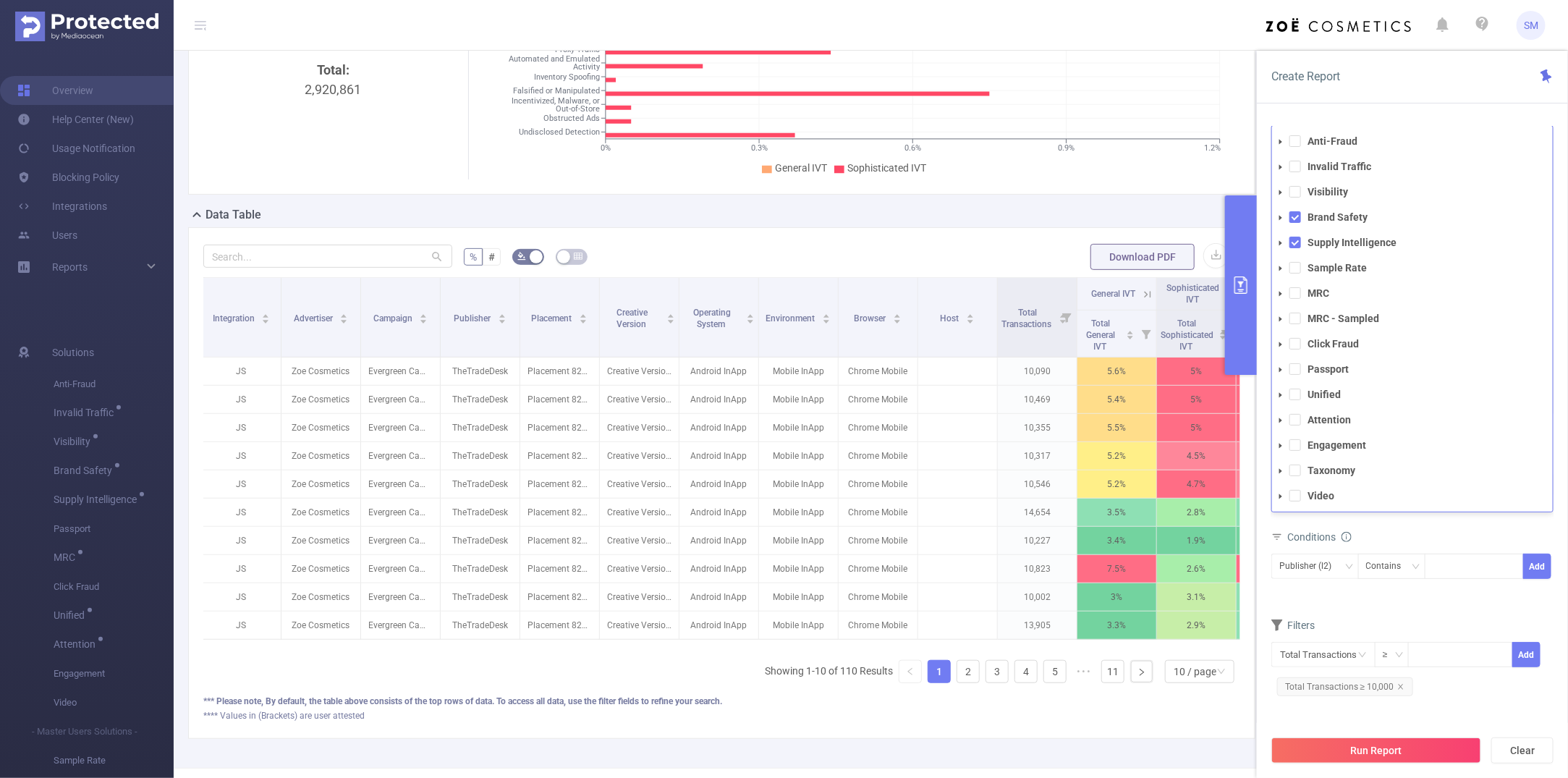
click at [1364, 114] on div "PID 1000008 - FT_Sales_Demo 1000008 - FT_Sales_Demo Time Range 2025-08-31 00:00…" at bounding box center [1413, 458] width 311 height 692
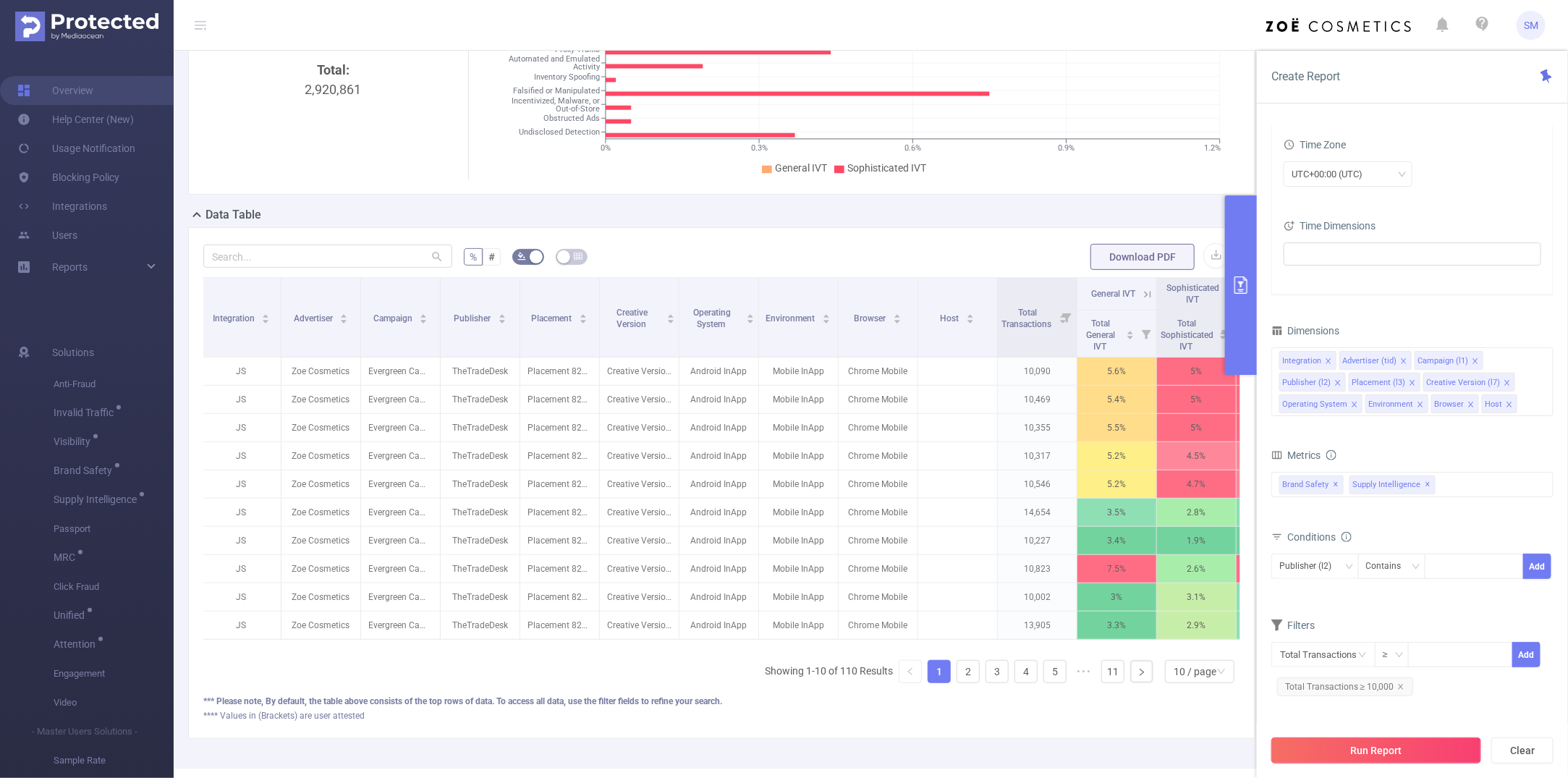
click at [1364, 685] on button "Run Report" at bounding box center [1377, 750] width 210 height 26
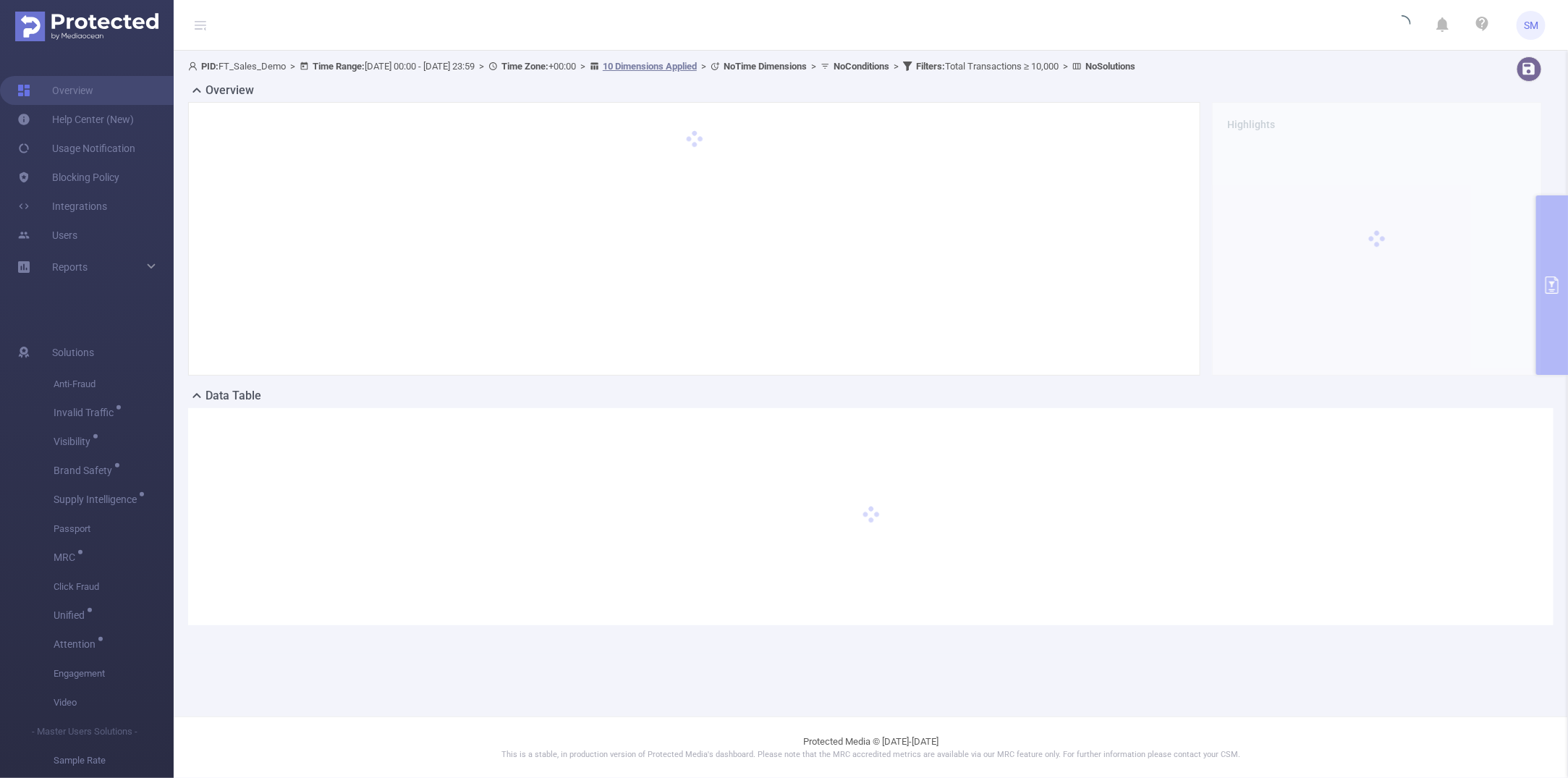
scroll to position [0, 0]
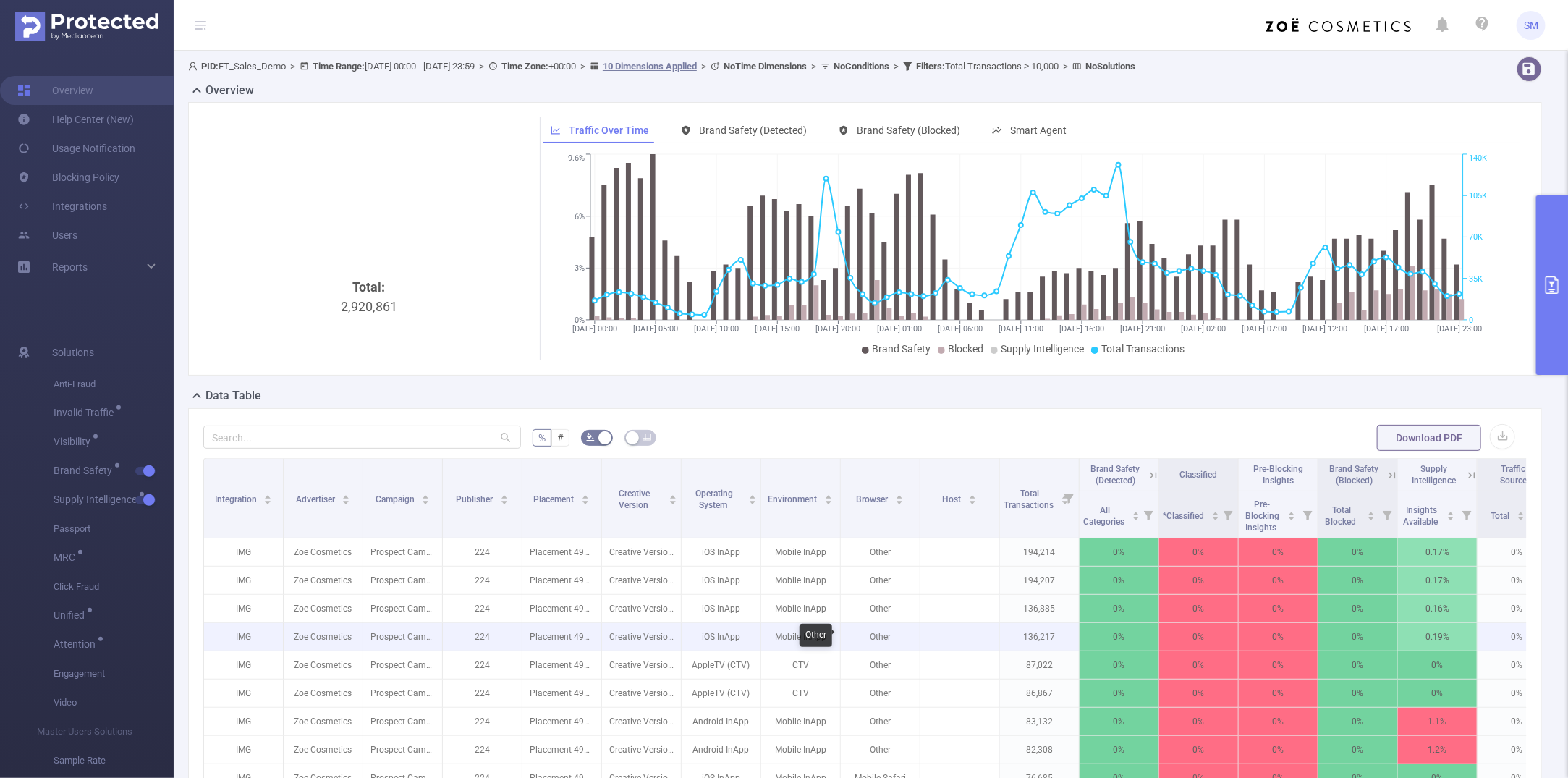
drag, startPoint x: 915, startPoint y: 641, endPoint x: 924, endPoint y: 639, distance: 9.2
click at [924, 639] on tr "IMG Zoe Cosmetics Prospect Campaign 224 Placement 4960146 Creative Version 1 iO…" at bounding box center [920, 637] width 1433 height 28
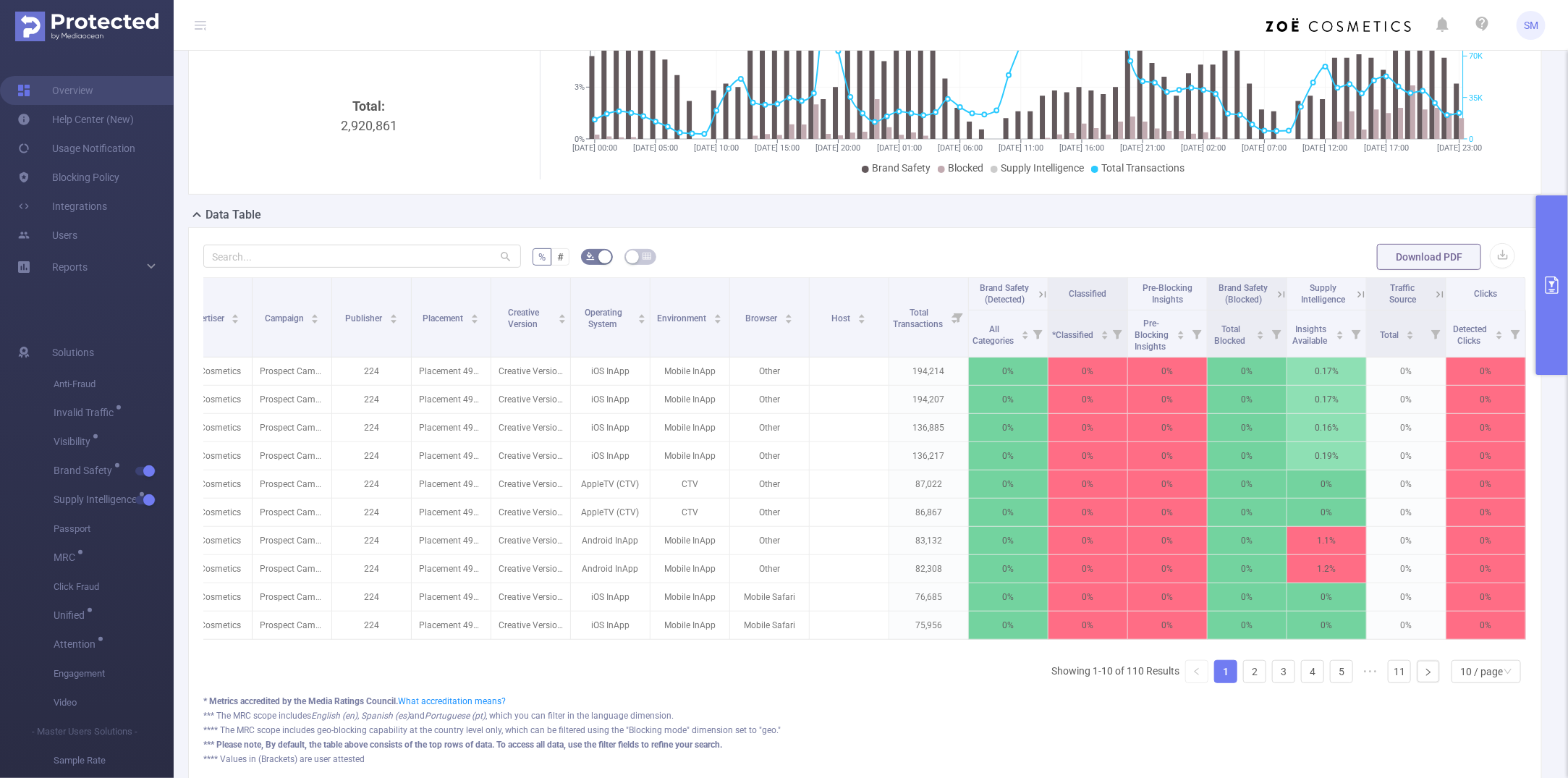
scroll to position [0, 126]
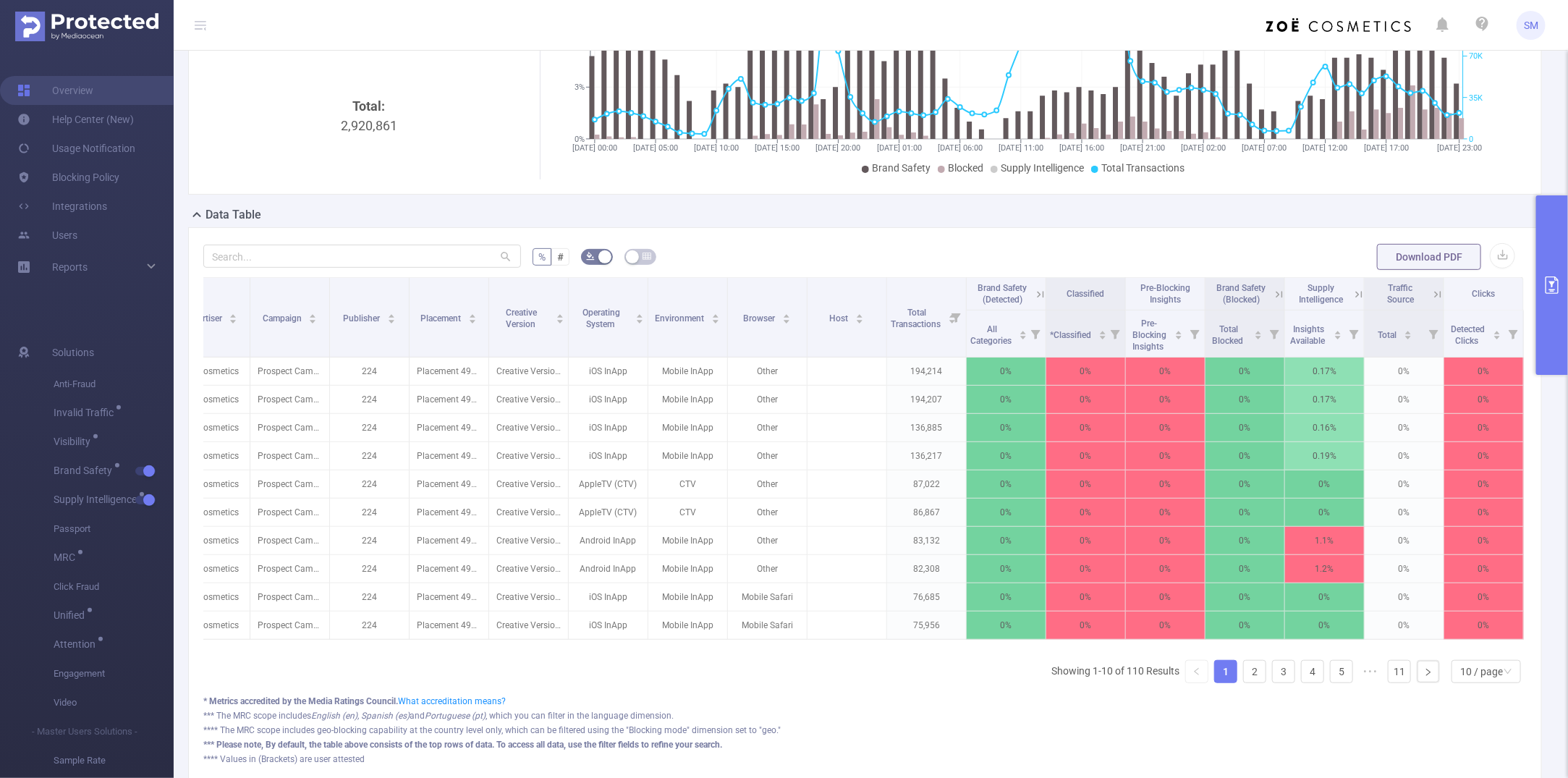
click at [1035, 289] on icon at bounding box center [1041, 294] width 13 height 13
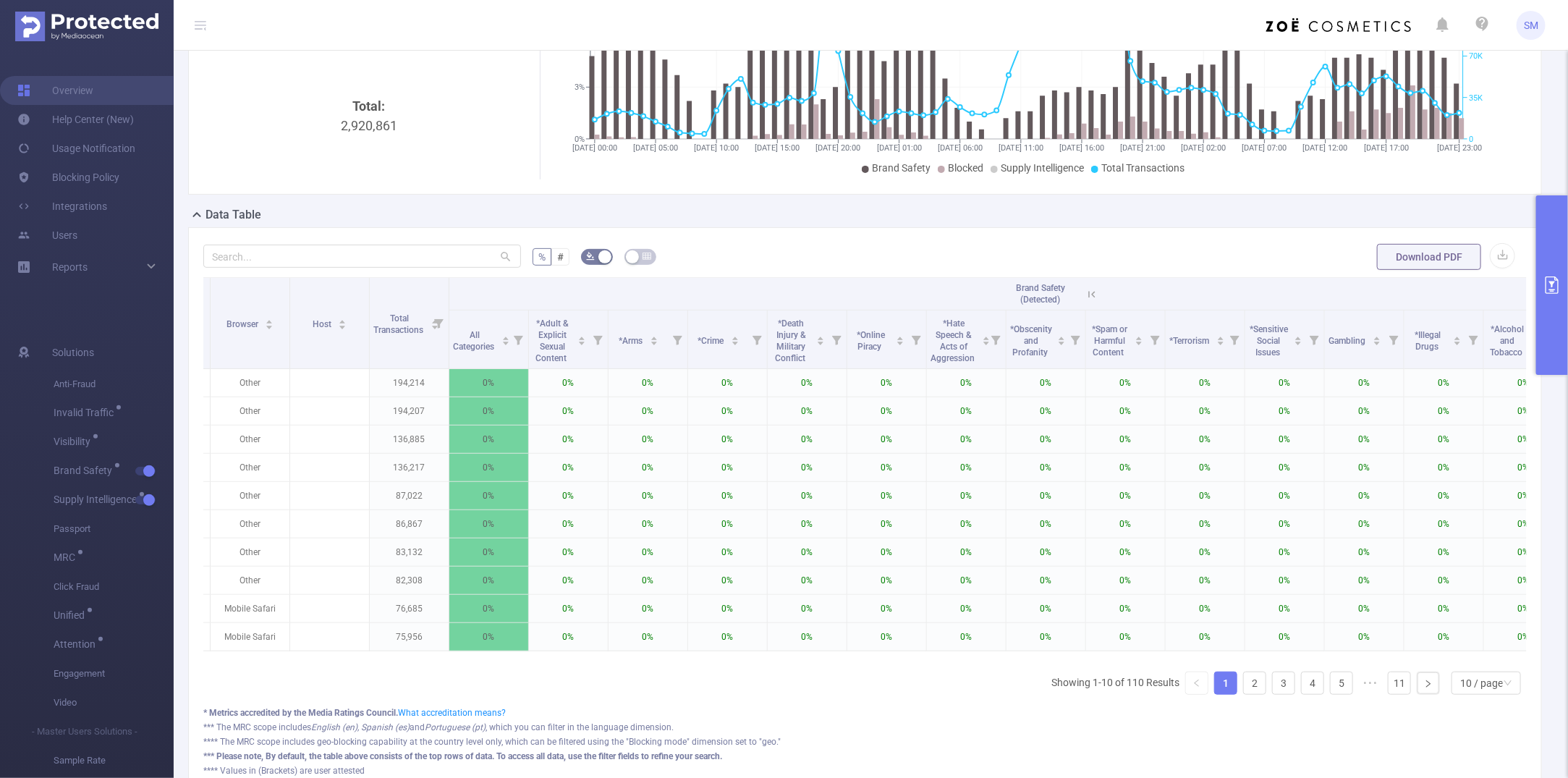
scroll to position [0, 659]
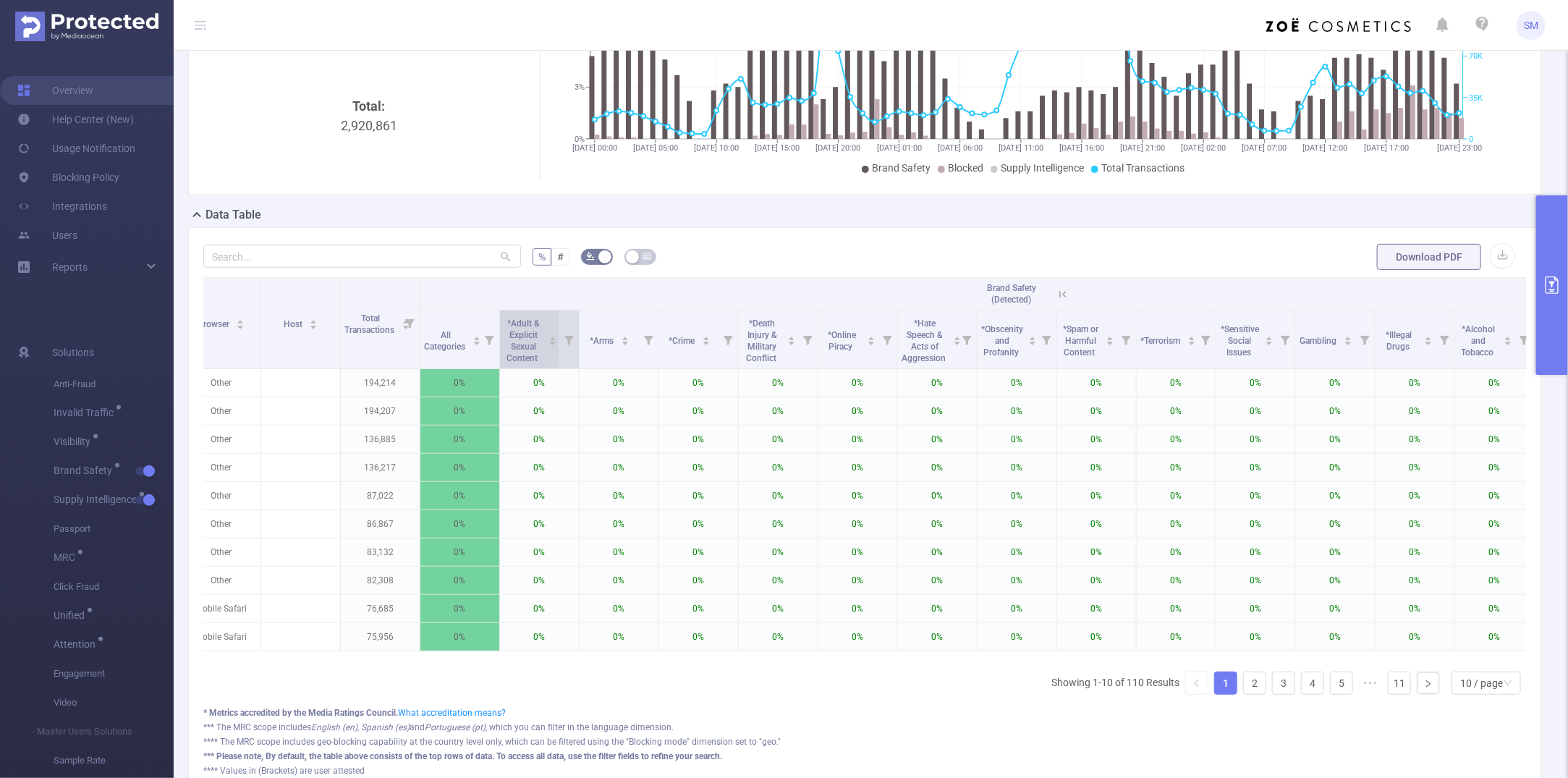
click at [551, 356] on div "*Adult & Explicit Sexual Content" at bounding box center [530, 339] width 54 height 49
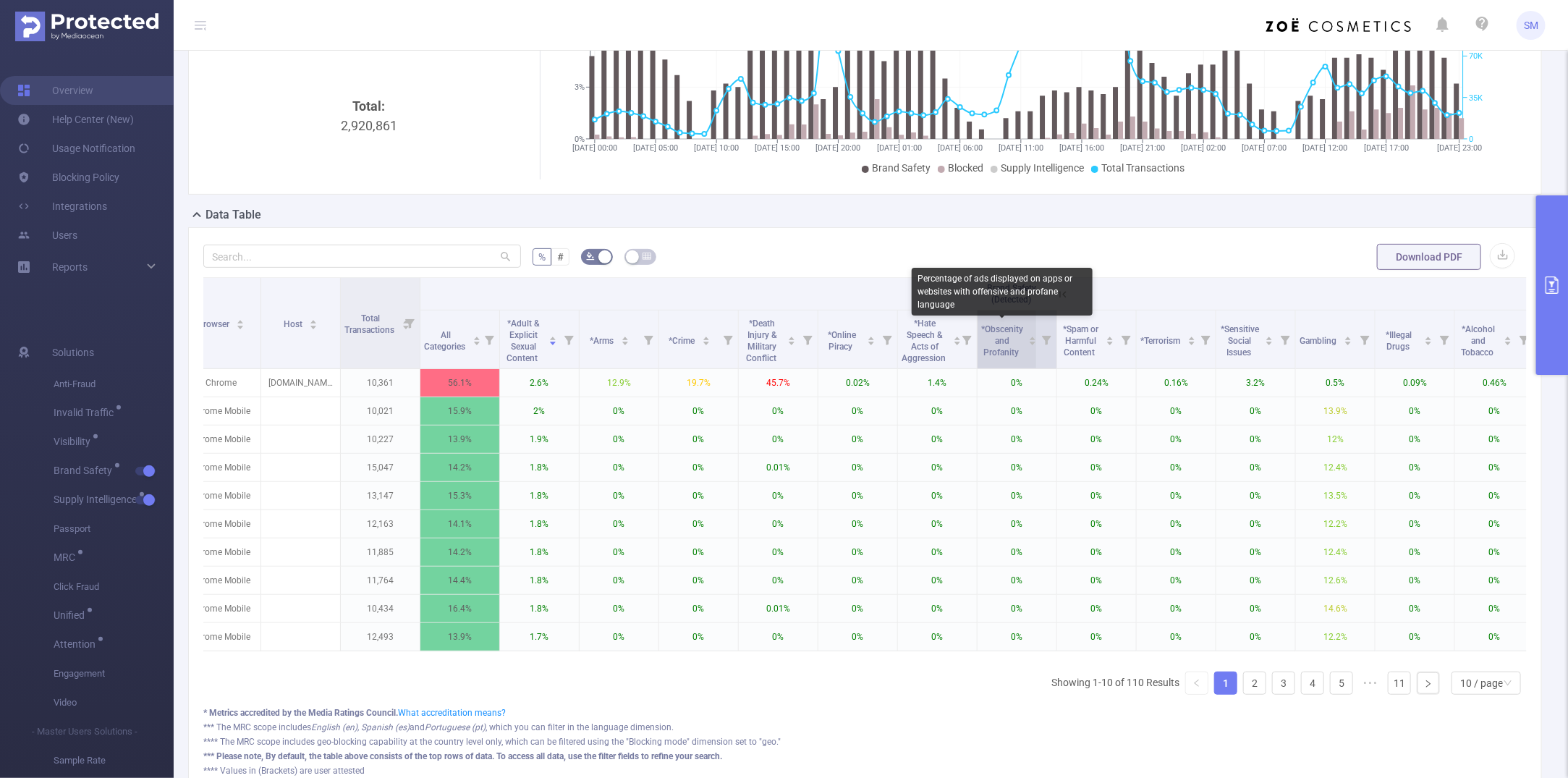
click at [1019, 353] on span "*Obscenity and Profanity" at bounding box center [1002, 341] width 42 height 33
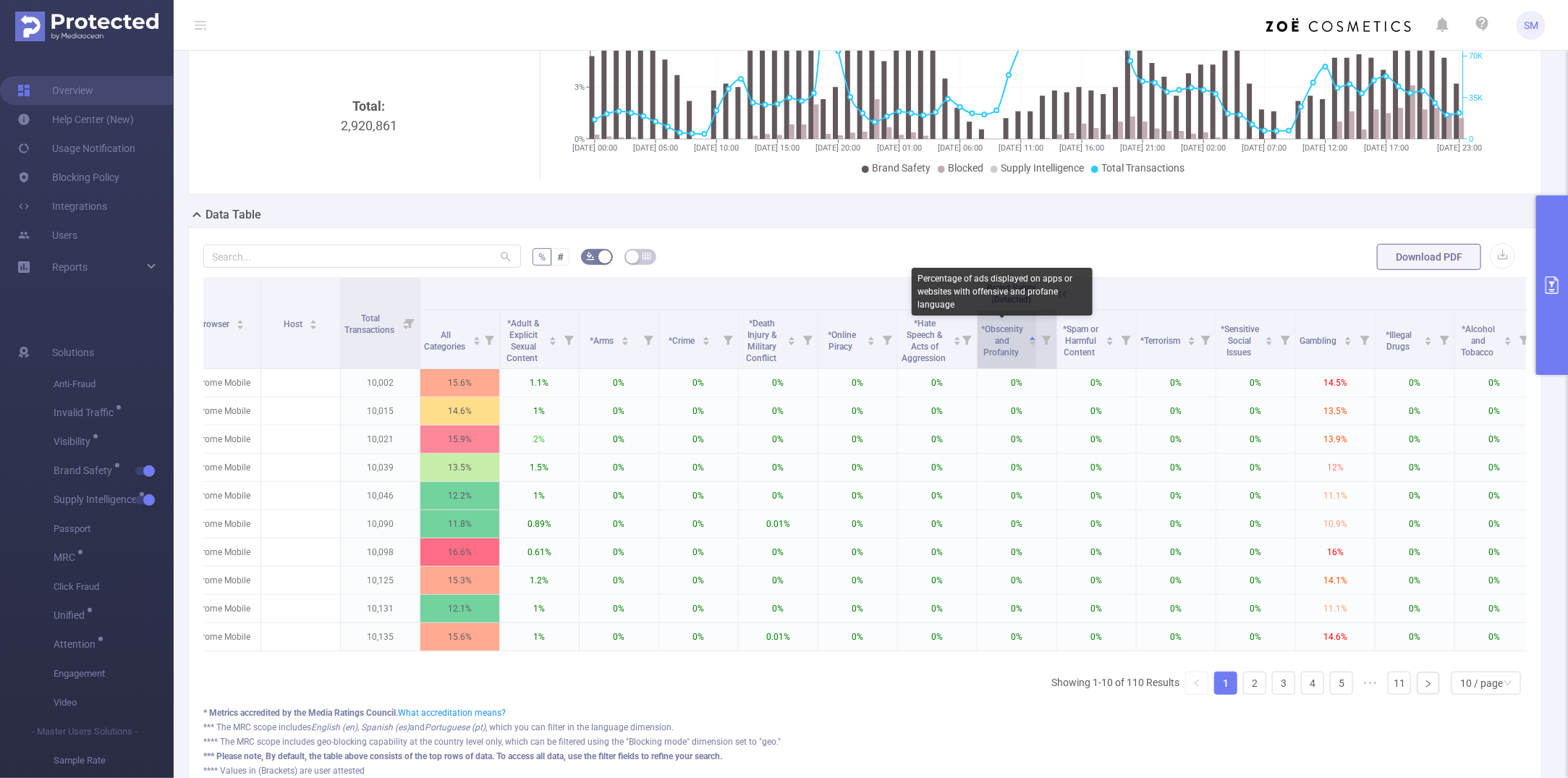
click at [1019, 353] on span "*Obscenity and Profanity" at bounding box center [1002, 341] width 42 height 33
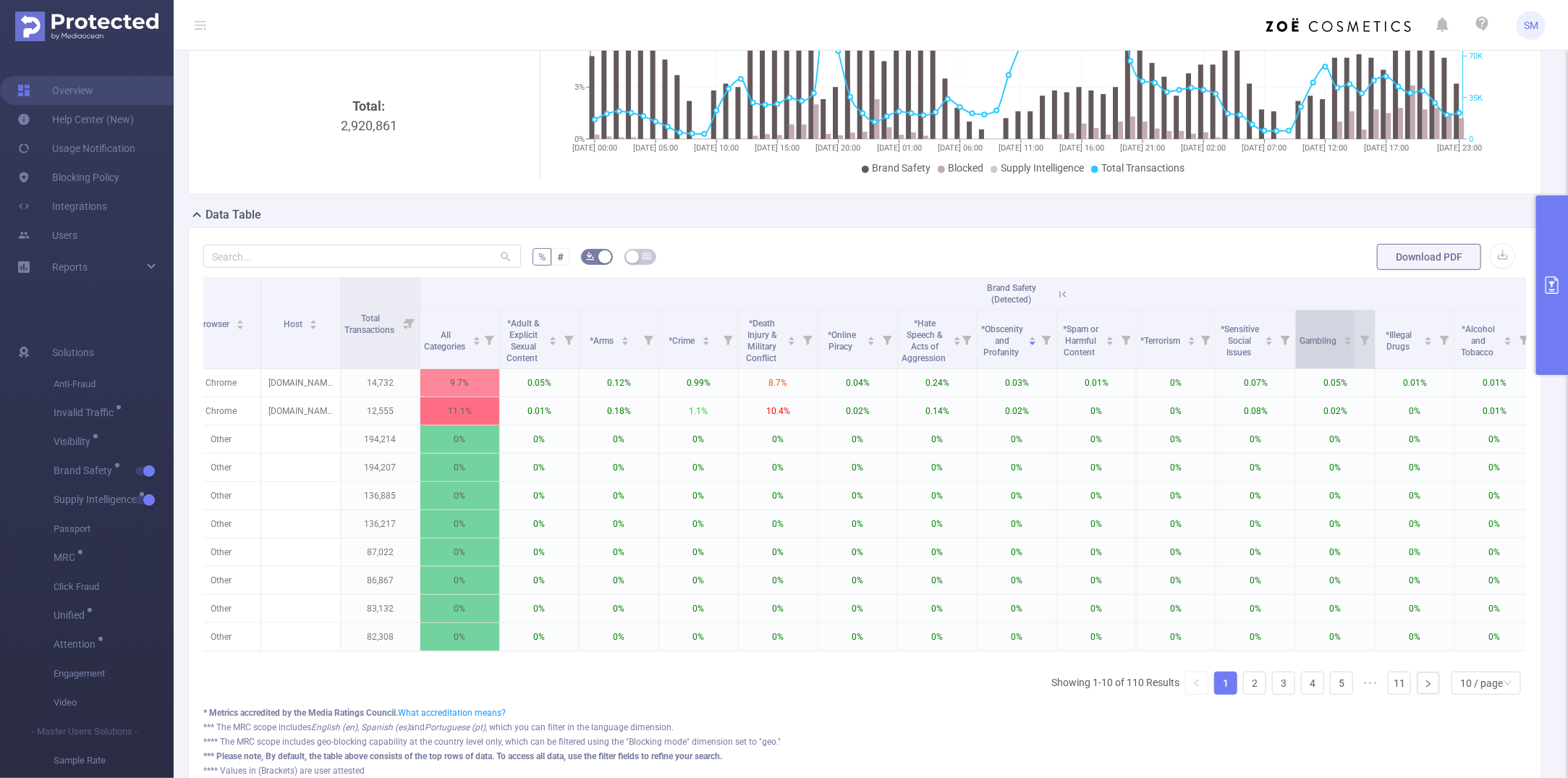
click at [1317, 347] on div "Gambling" at bounding box center [1327, 339] width 53 height 14
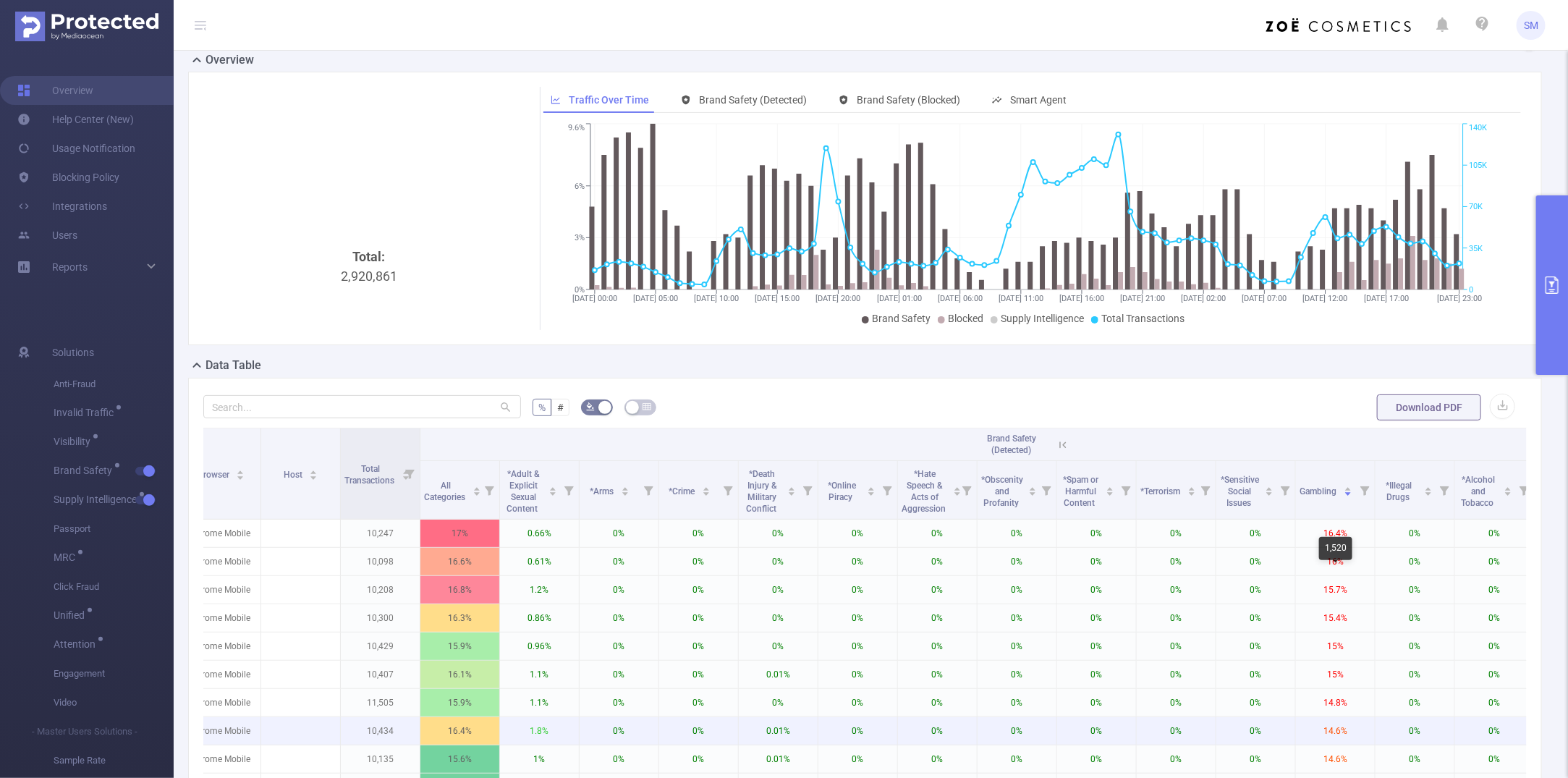
scroll to position [0, 0]
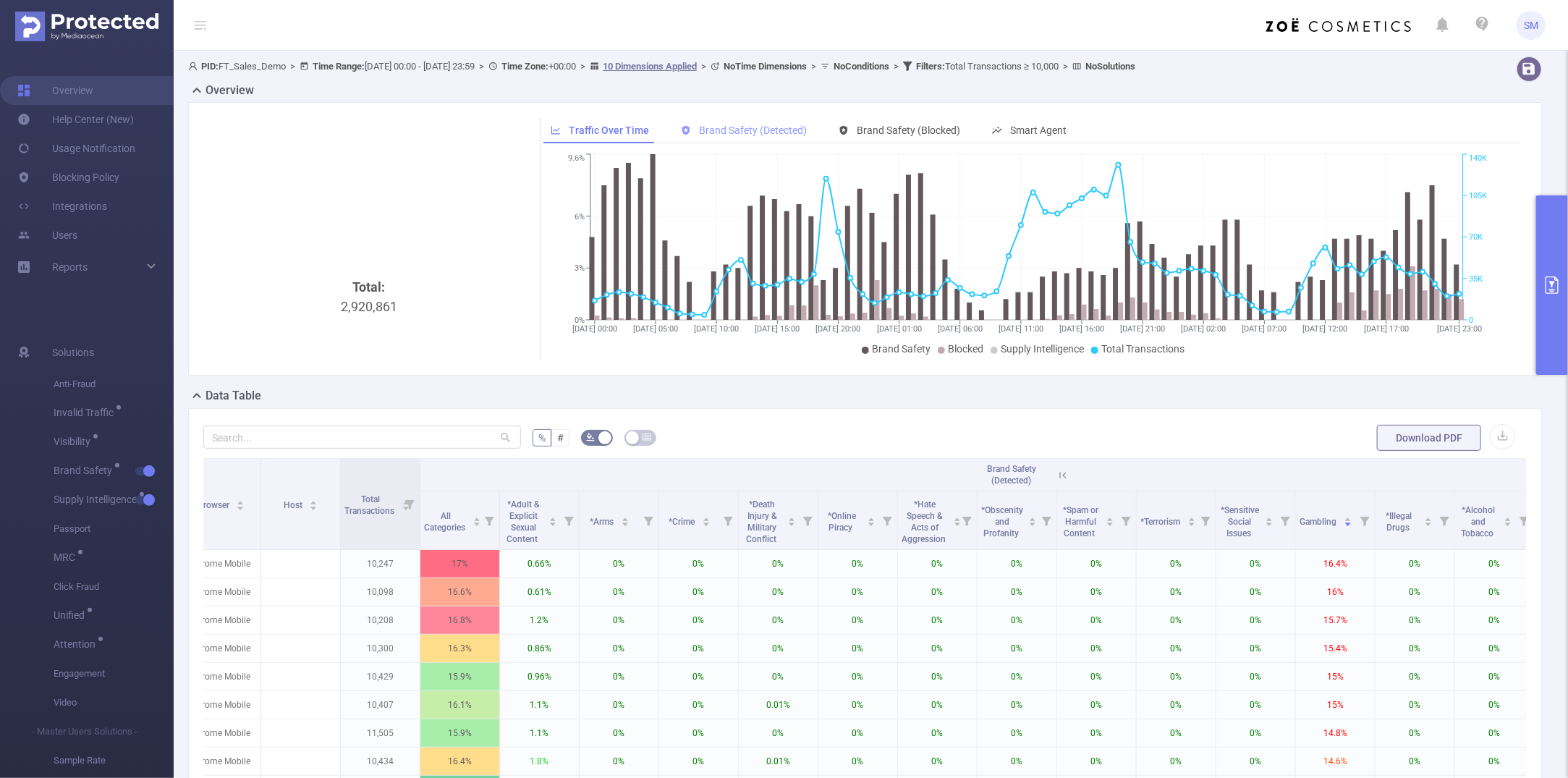
click at [708, 125] on span "Brand Safety (Detected)" at bounding box center [753, 130] width 107 height 12
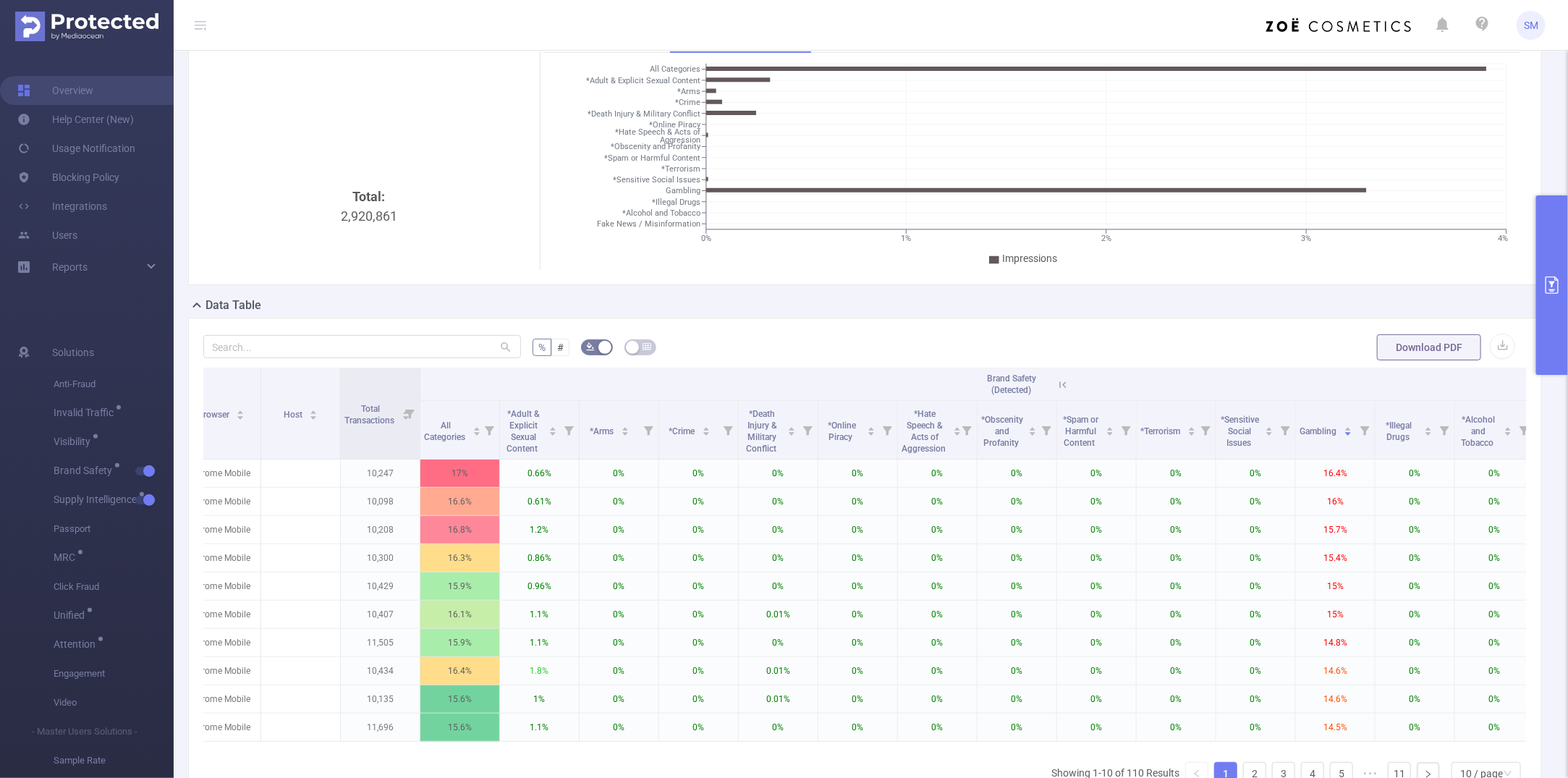
scroll to position [181, 0]
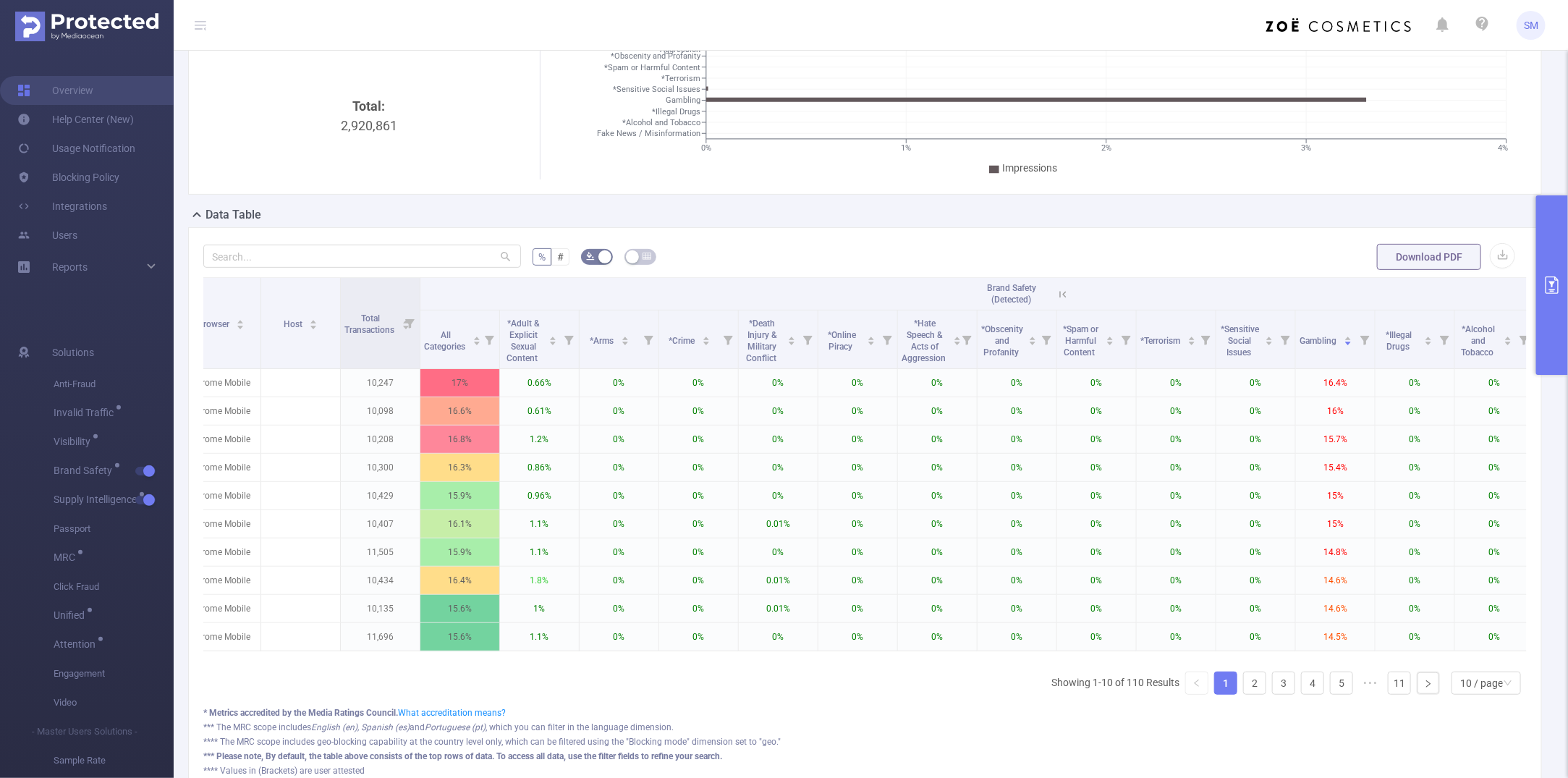
click at [1062, 292] on icon at bounding box center [1063, 294] width 13 height 13
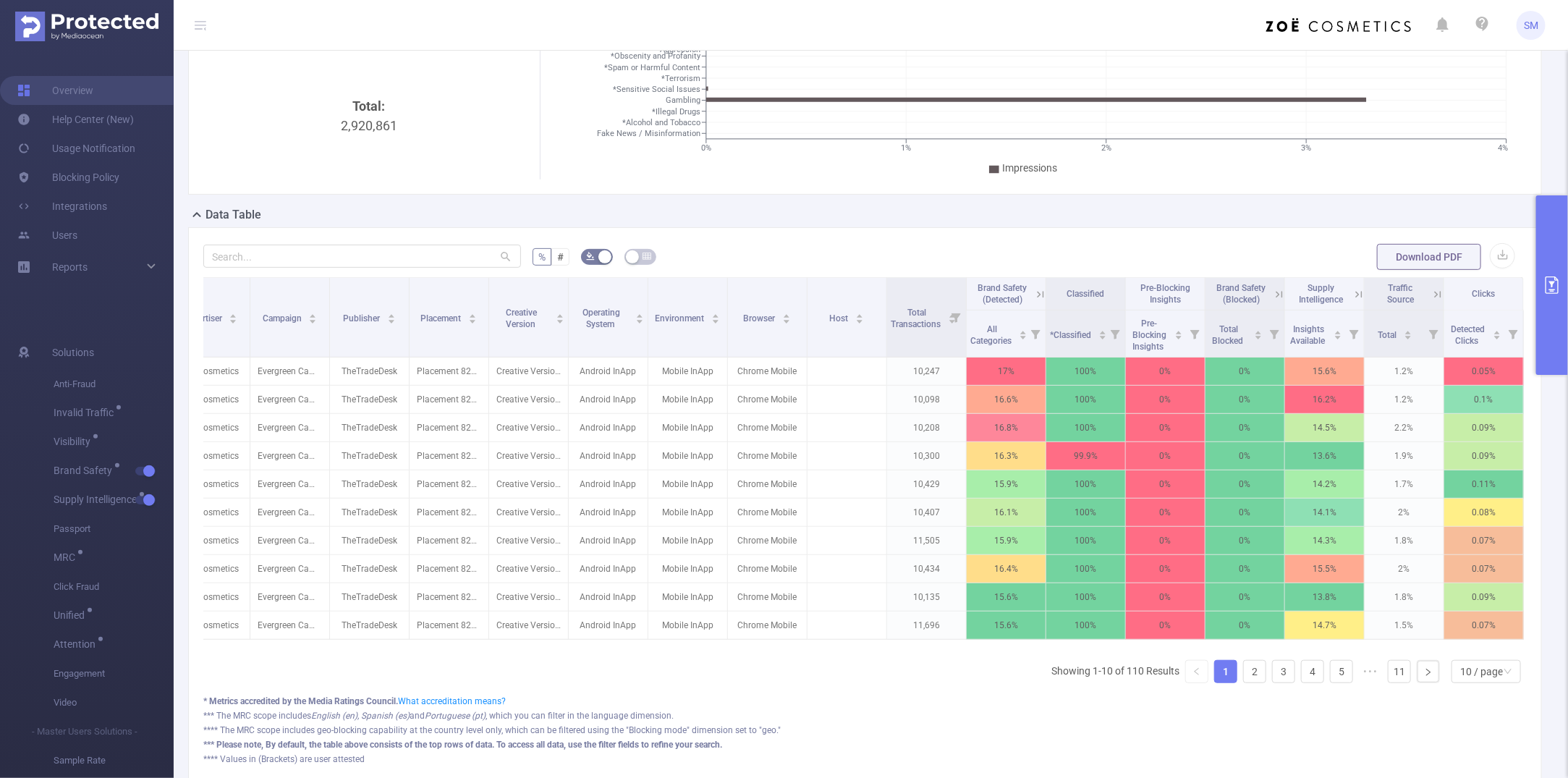
scroll to position [0, 126]
click at [1276, 296] on icon at bounding box center [1279, 294] width 6 height 6
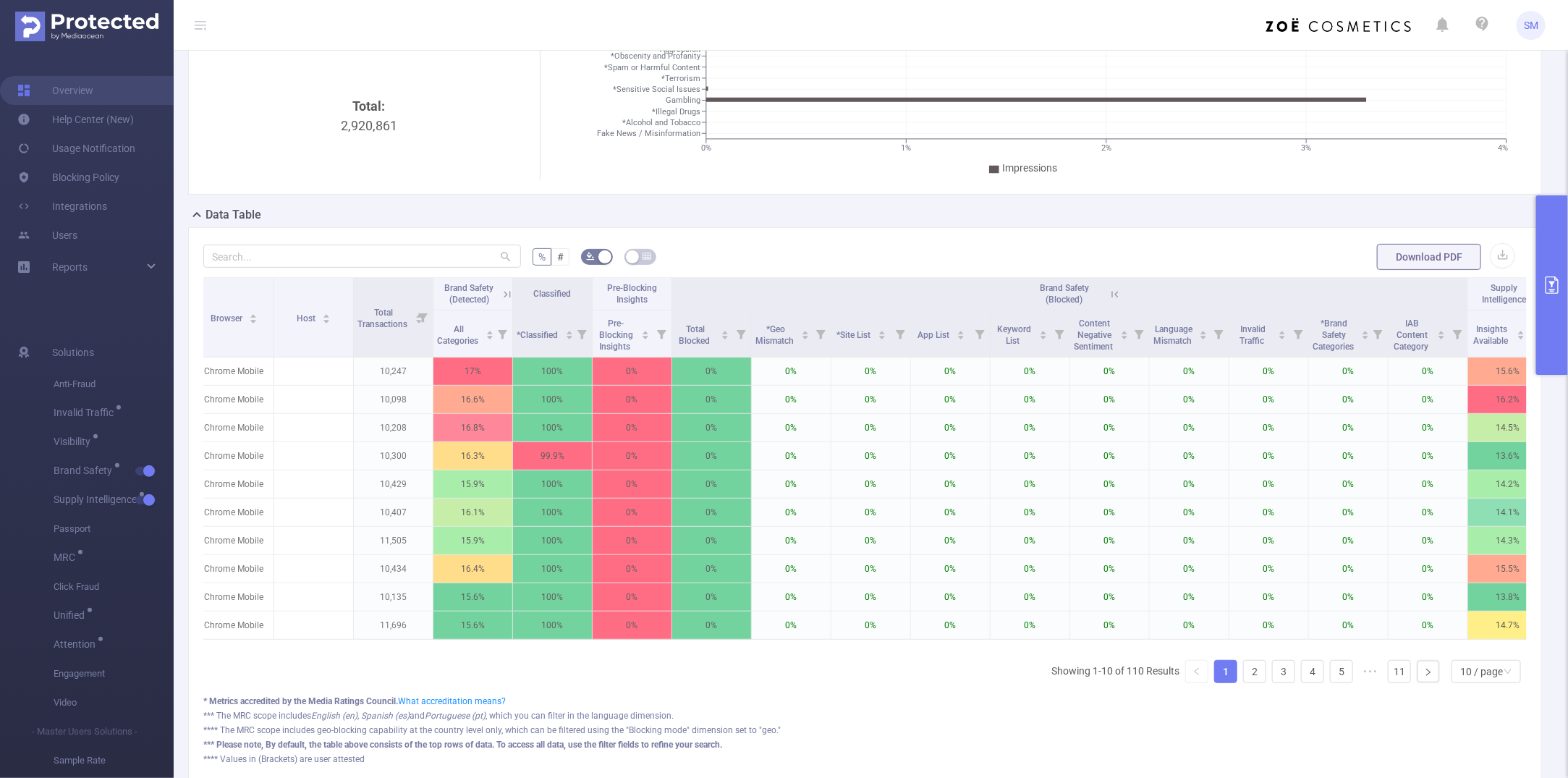
scroll to position [0, 680]
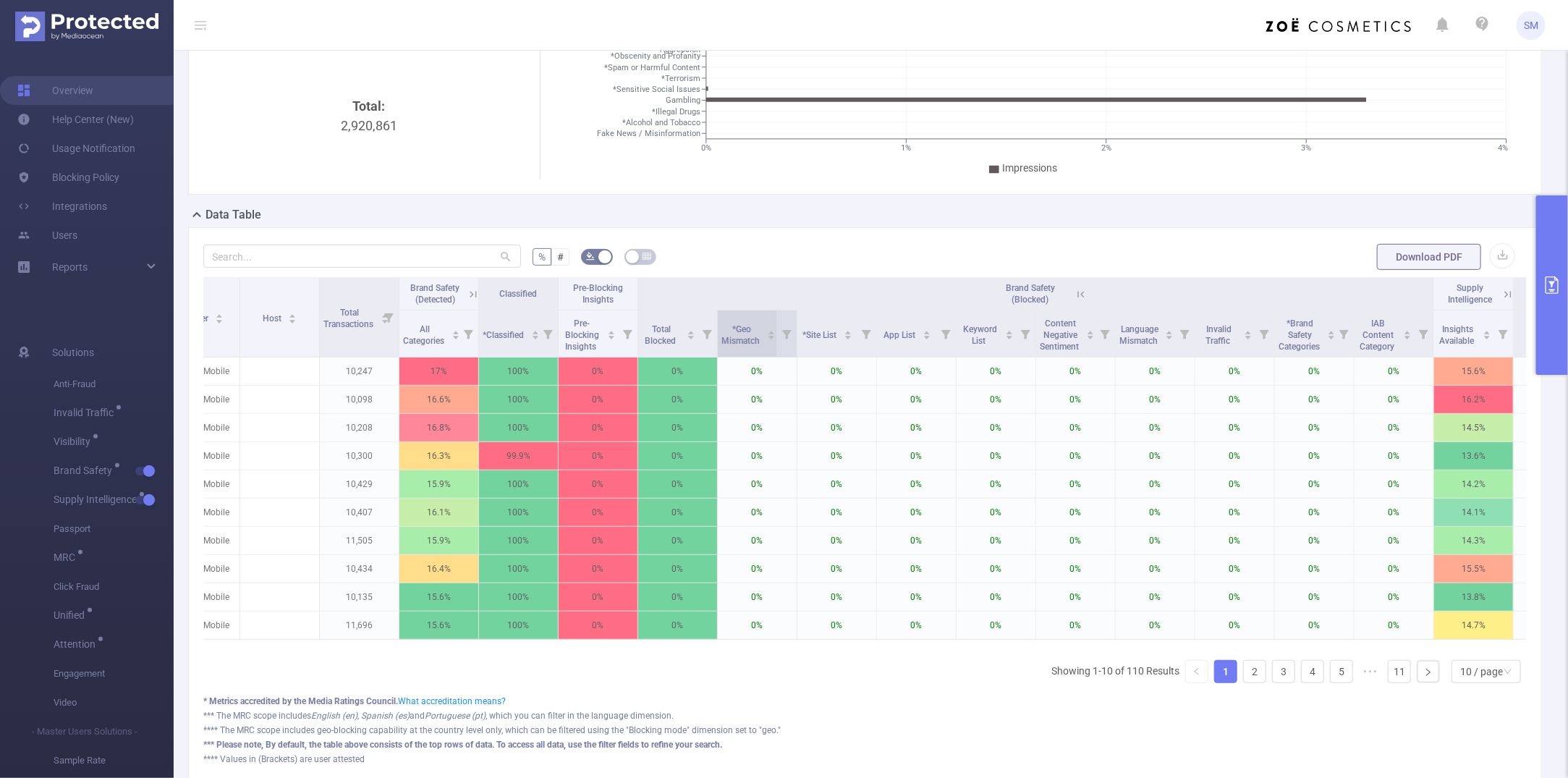
click at [751, 331] on span "*Geo Mismatch" at bounding box center [741, 334] width 40 height 21
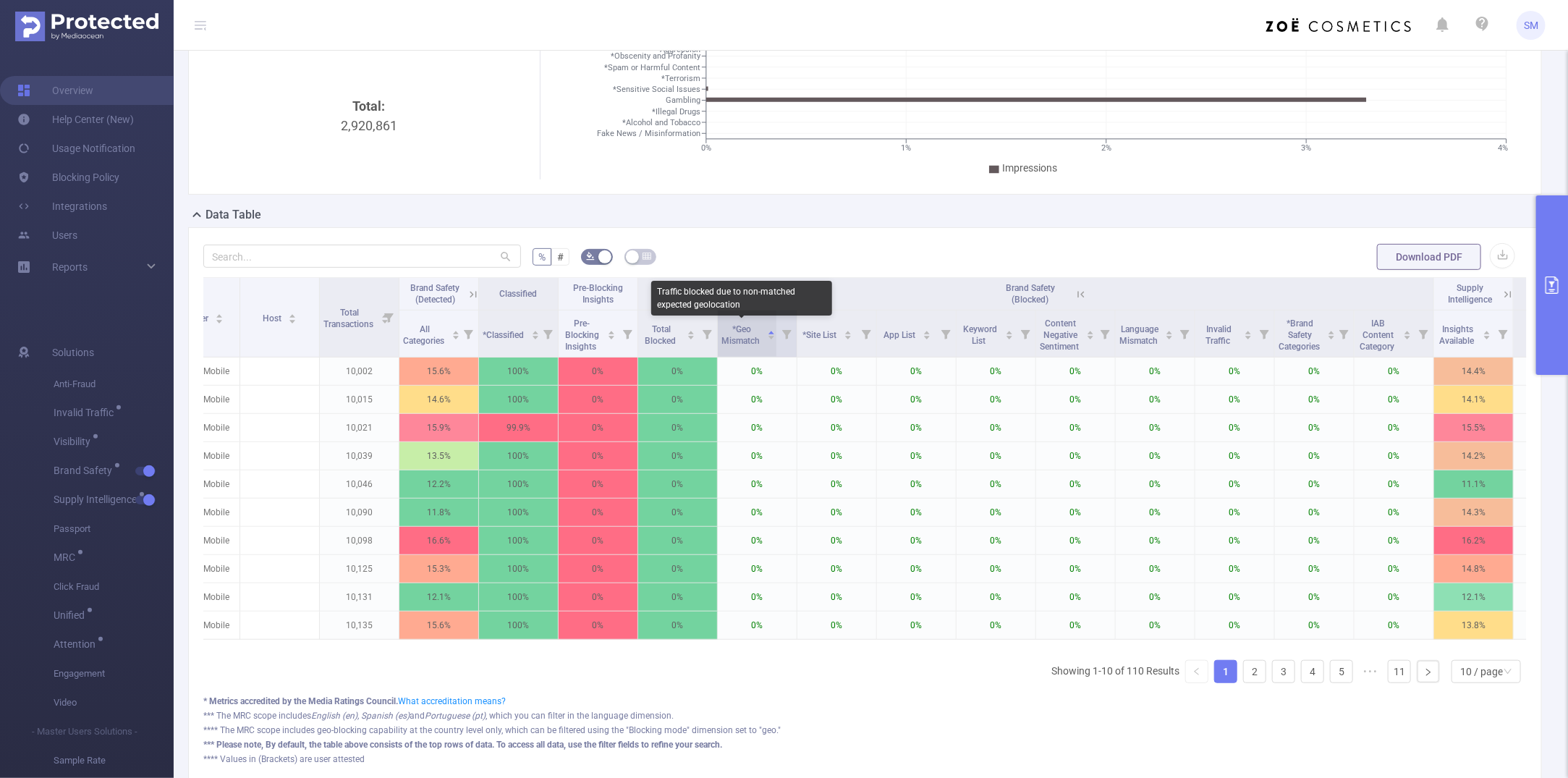
click at [752, 331] on span "*Geo Mismatch" at bounding box center [741, 334] width 40 height 21
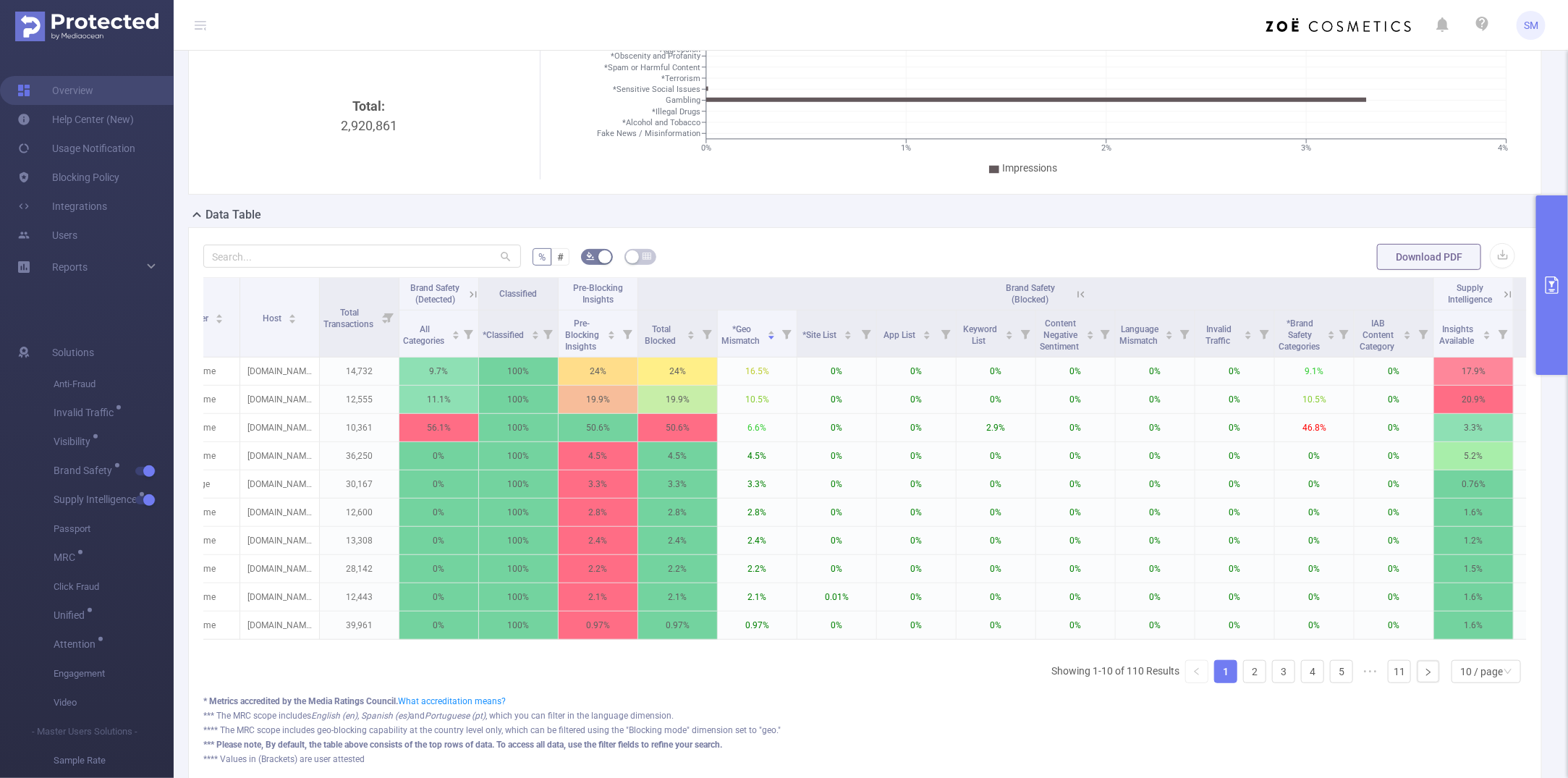
drag, startPoint x: 1118, startPoint y: 667, endPoint x: 1253, endPoint y: 659, distance: 135.2
click at [1253, 659] on div "Integration Advertiser Campaign Publisher Placement Creative Version Operating …" at bounding box center [865, 486] width 1324 height 417
click at [1299, 340] on span "*Brand Safety Categories" at bounding box center [1300, 334] width 43 height 38
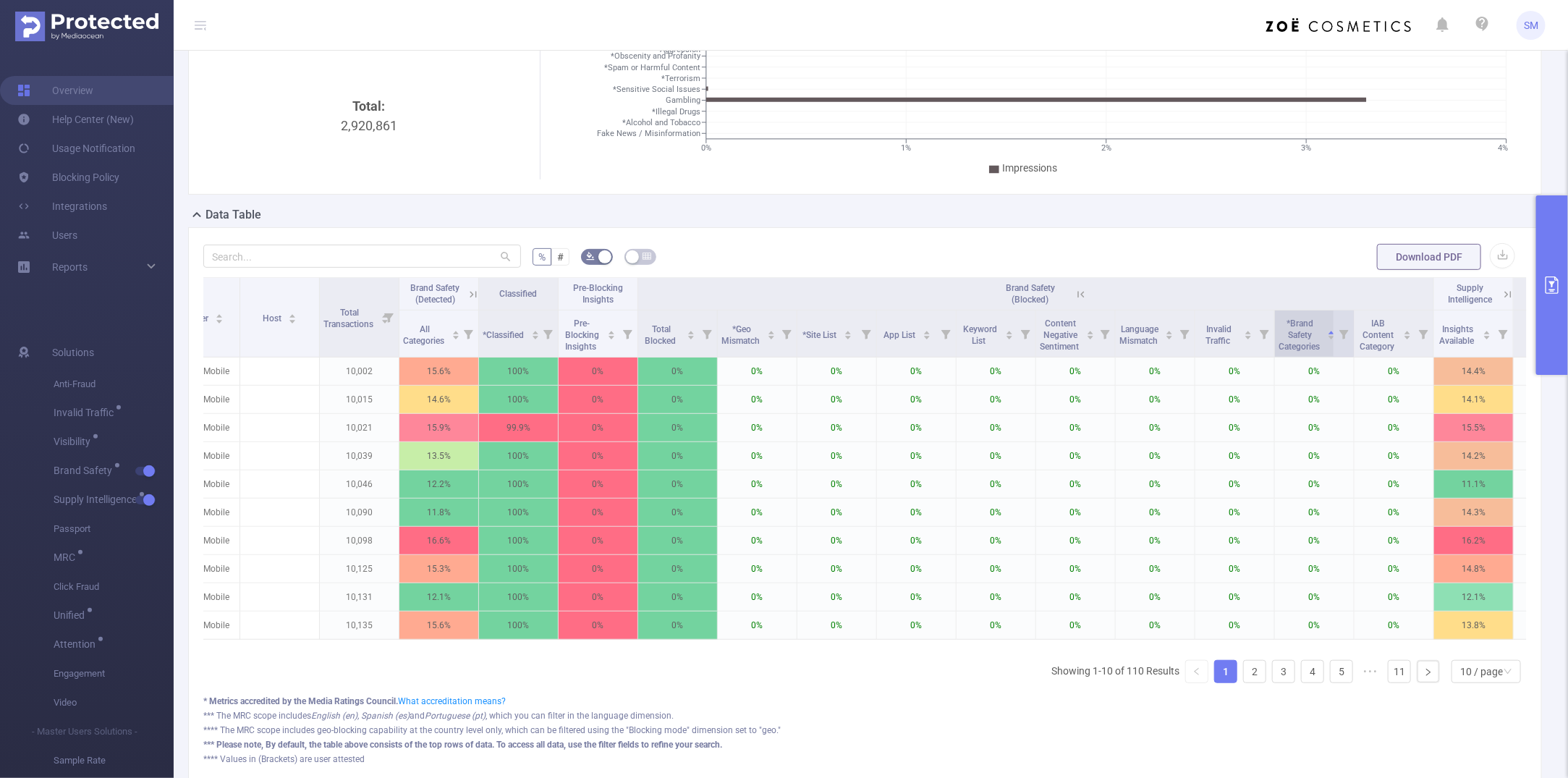
click at [1299, 340] on span "*Brand Safety Categories" at bounding box center [1300, 334] width 43 height 38
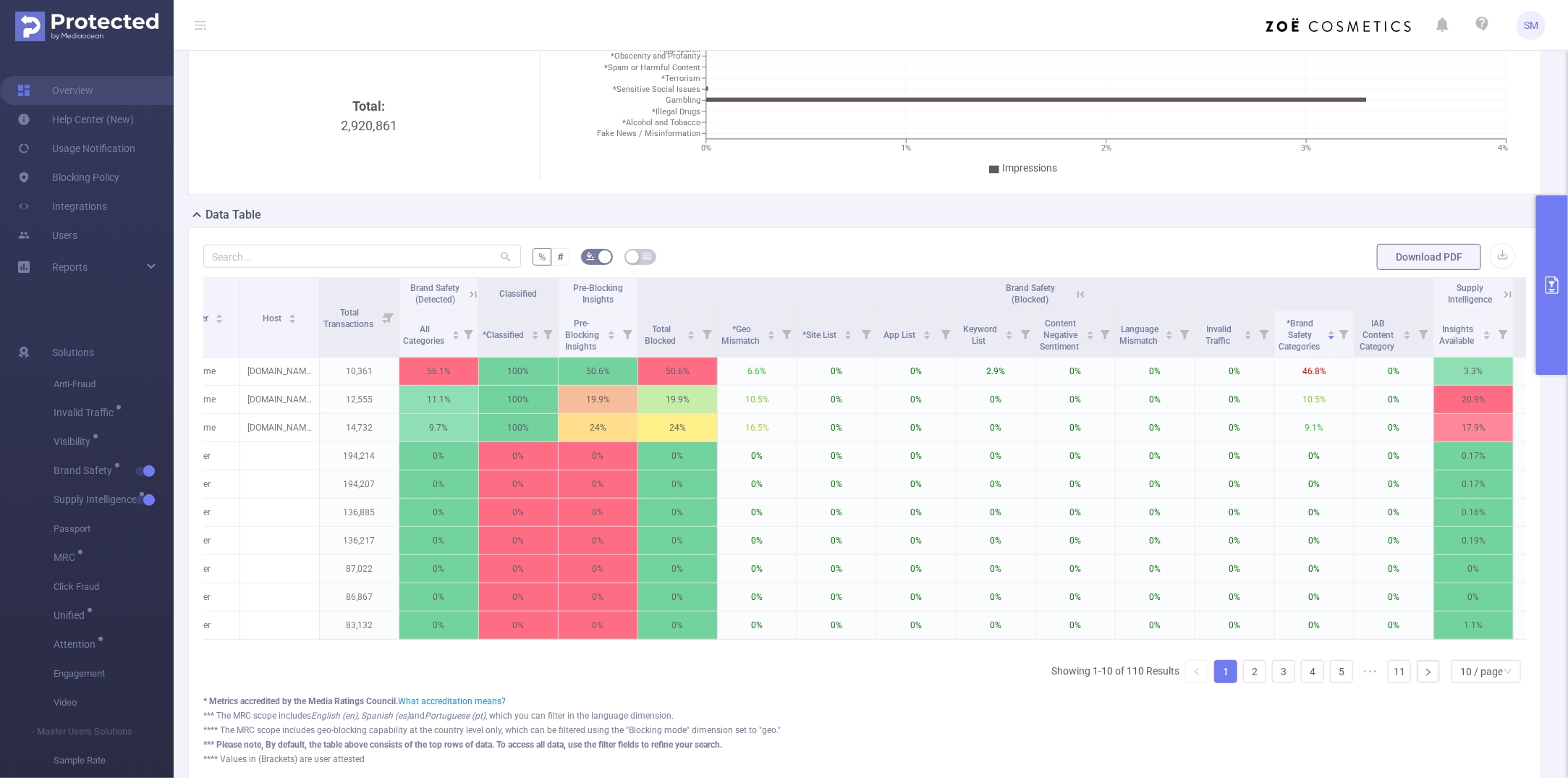
scroll to position [0, 843]
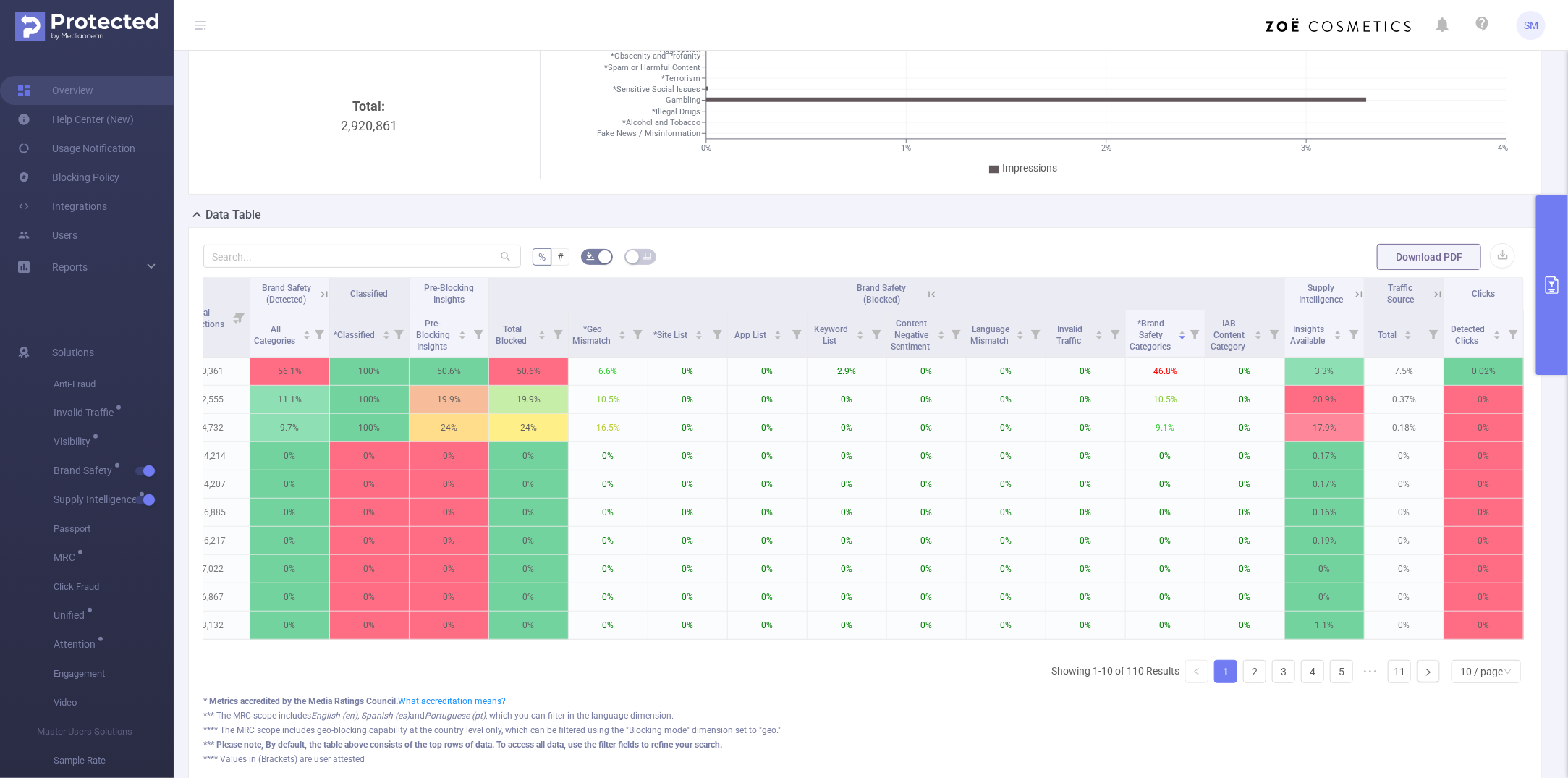
click at [925, 295] on div "Brand Safety (Blocked)" at bounding box center [888, 293] width 106 height 23
click at [925, 295] on icon at bounding box center [932, 294] width 13 height 13
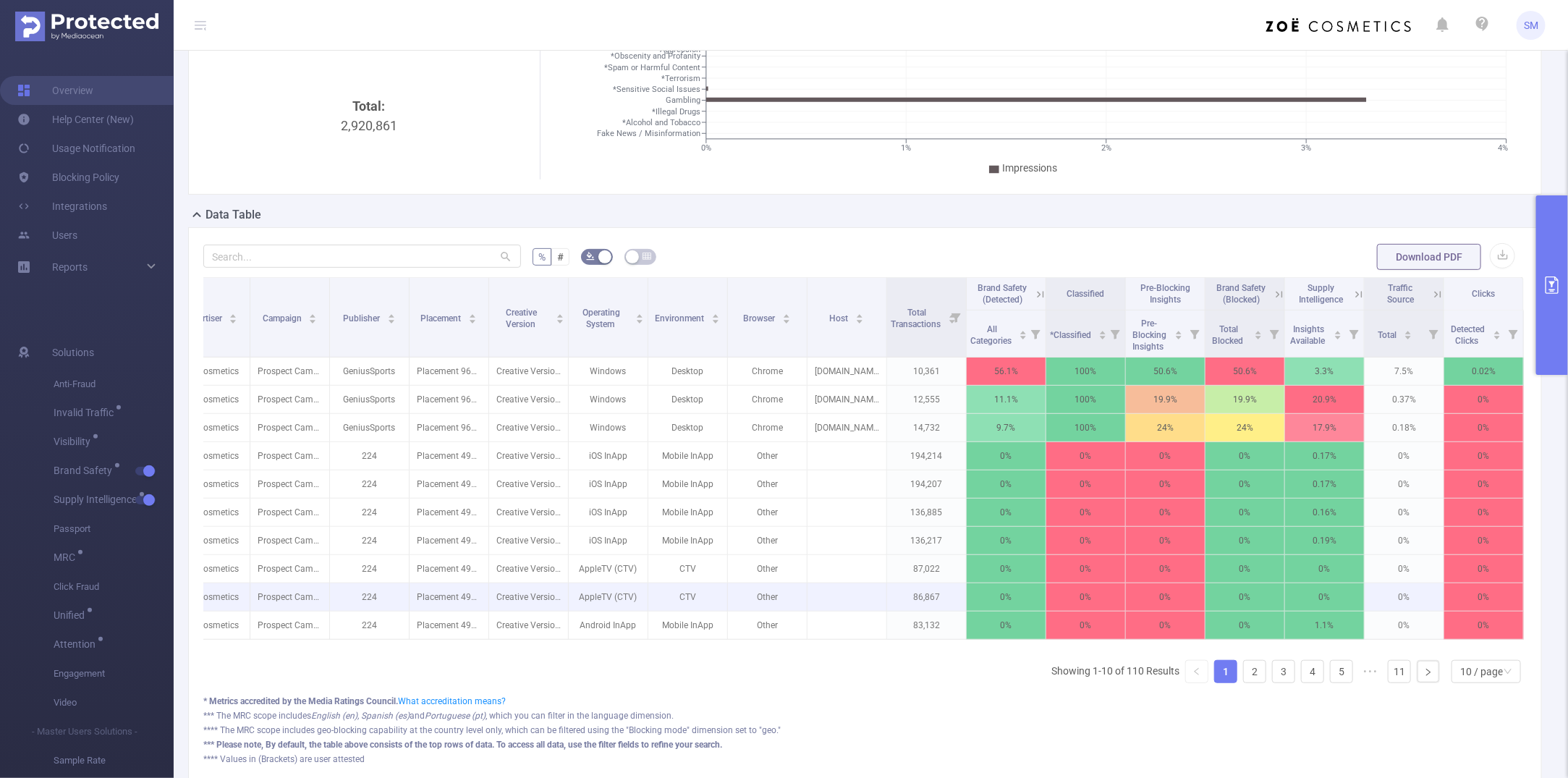
scroll to position [0, 126]
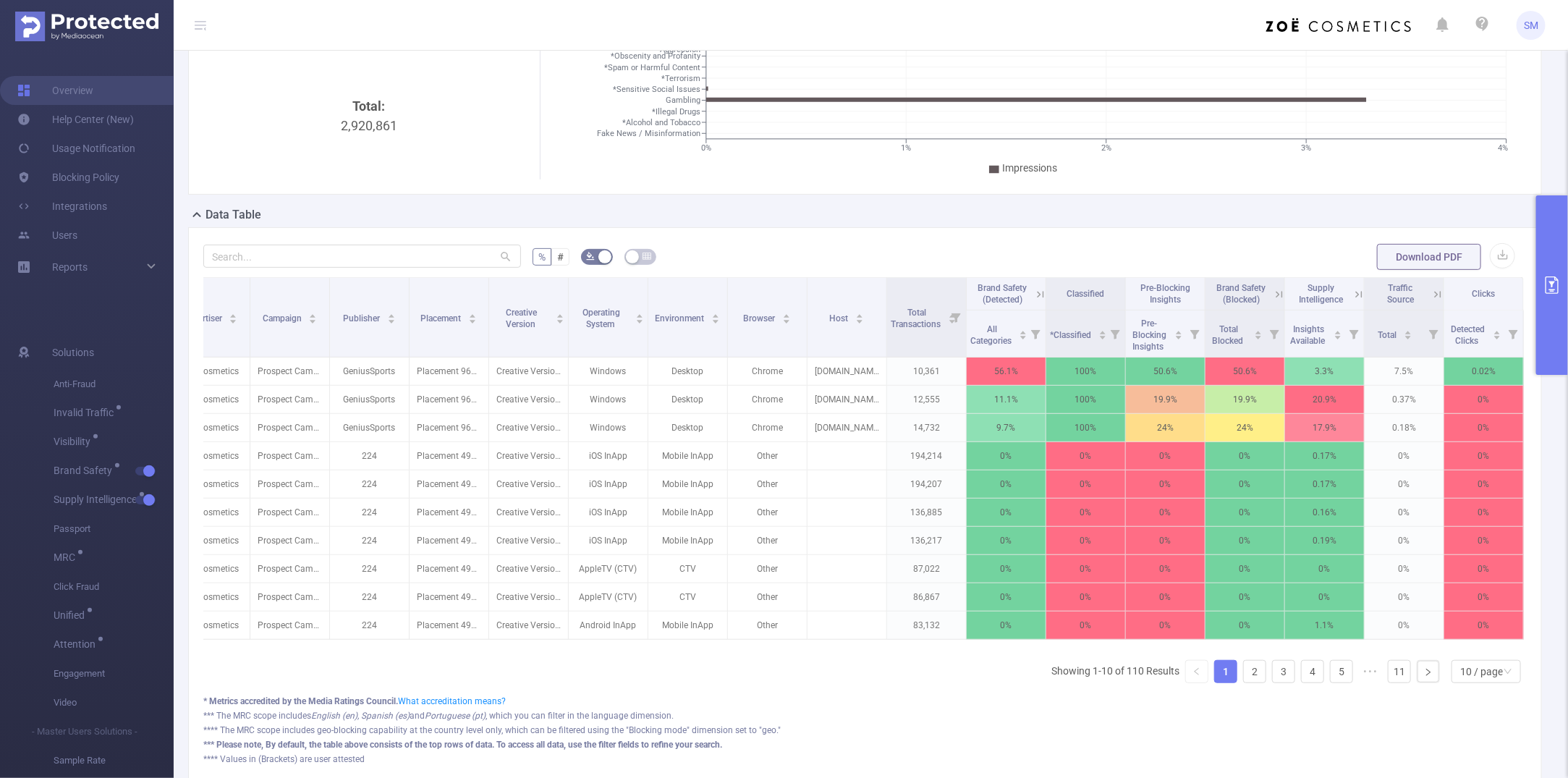
click at [1353, 297] on icon at bounding box center [1359, 294] width 13 height 13
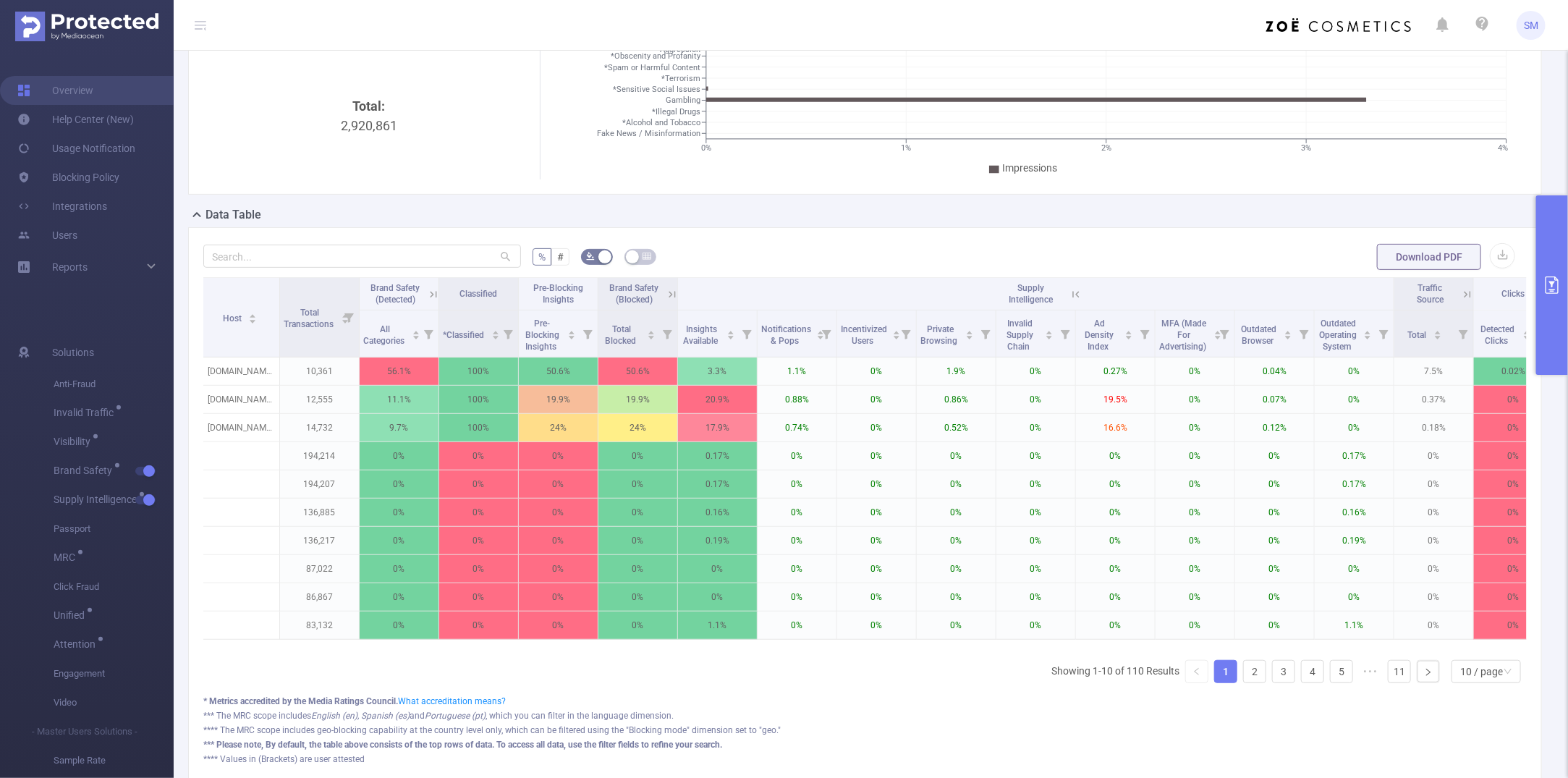
scroll to position [0, 763]
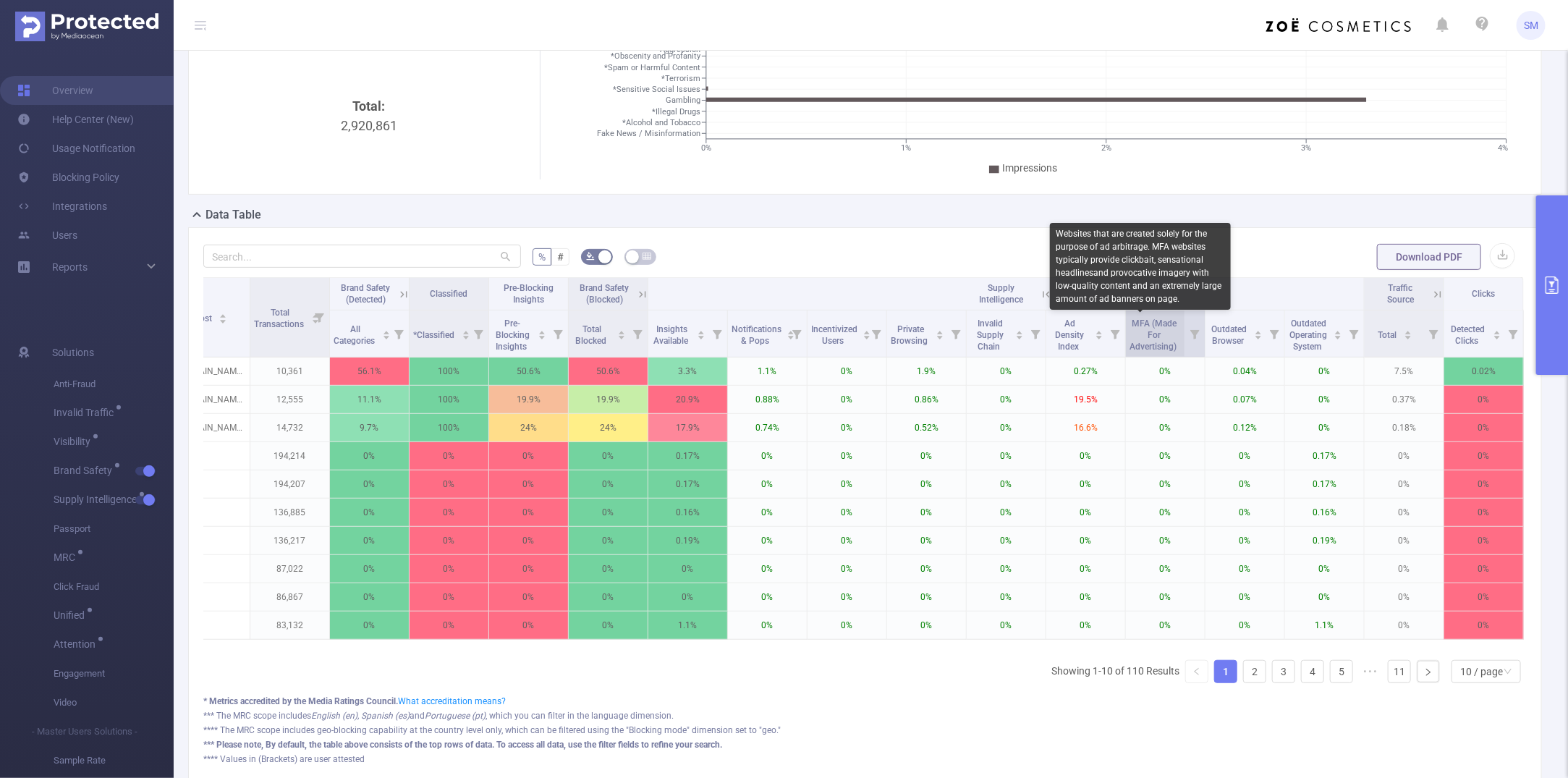
click at [1138, 333] on span "MFA (Made For Advertising)" at bounding box center [1154, 335] width 49 height 33
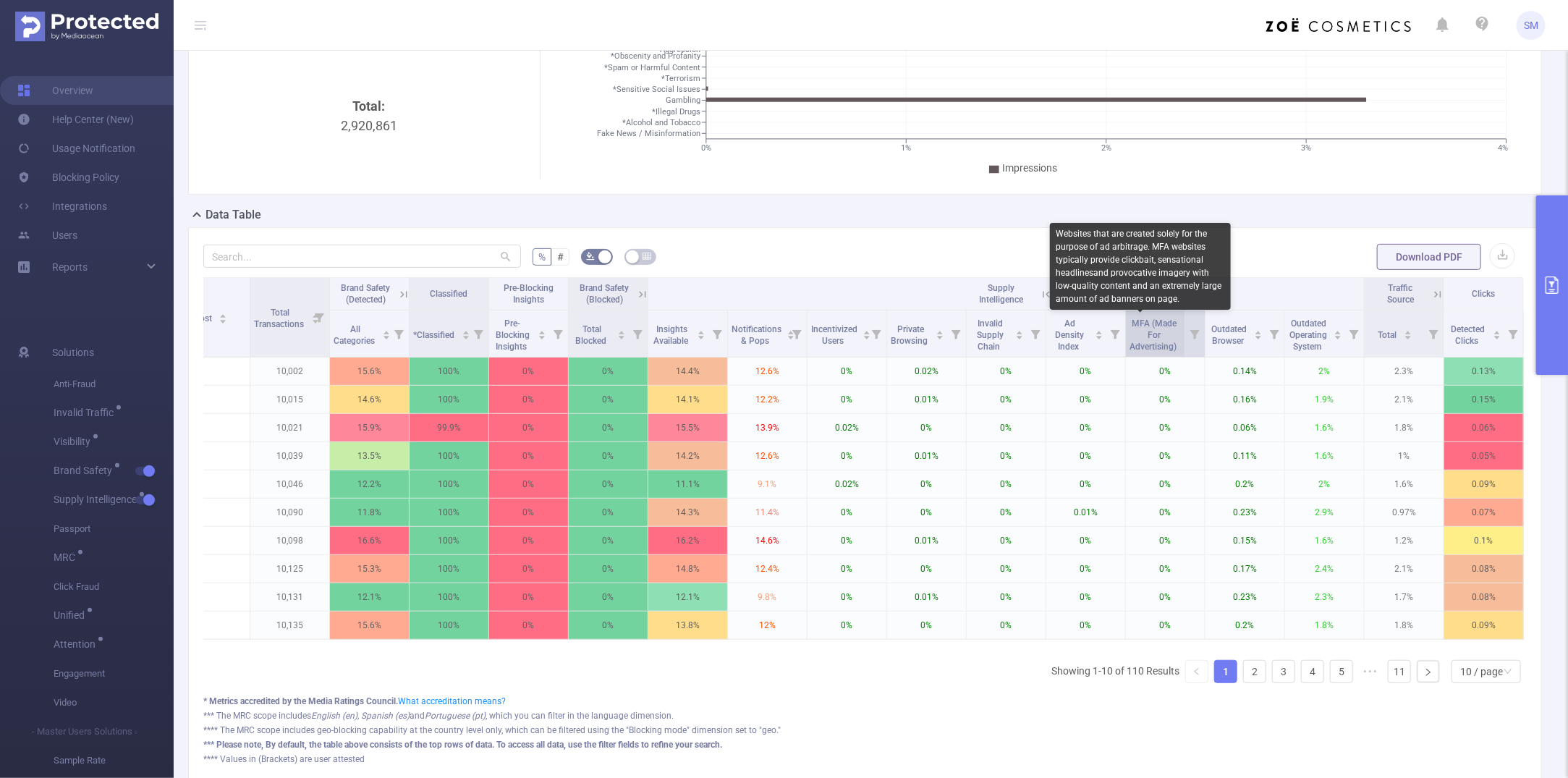
click at [1138, 333] on span "MFA (Made For Advertising)" at bounding box center [1154, 335] width 49 height 33
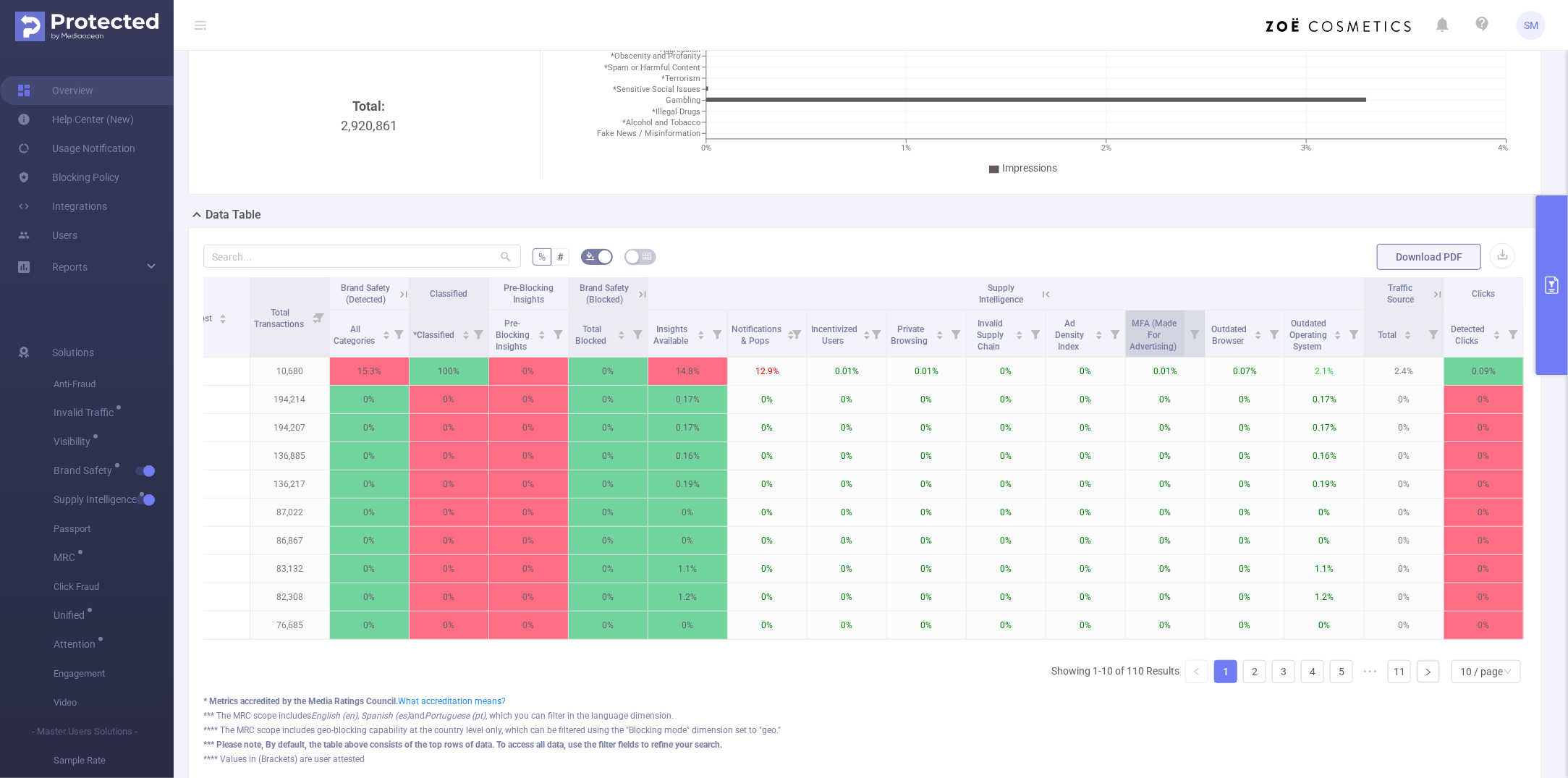
click at [1153, 331] on span "MFA (Made For Advertising)" at bounding box center [1154, 334] width 49 height 38
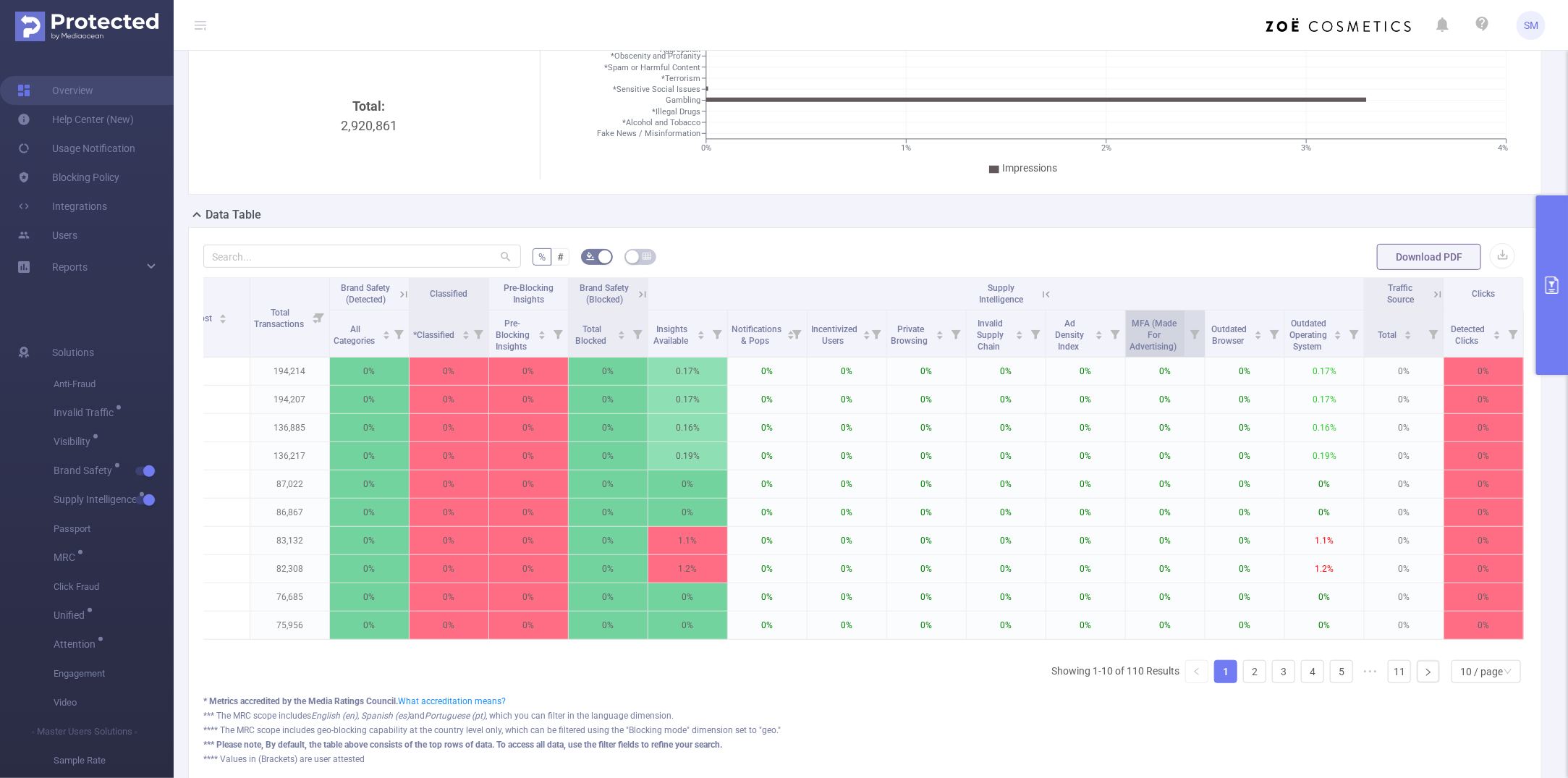
click at [1133, 338] on span "MFA (Made For Advertising)" at bounding box center [1154, 334] width 49 height 38
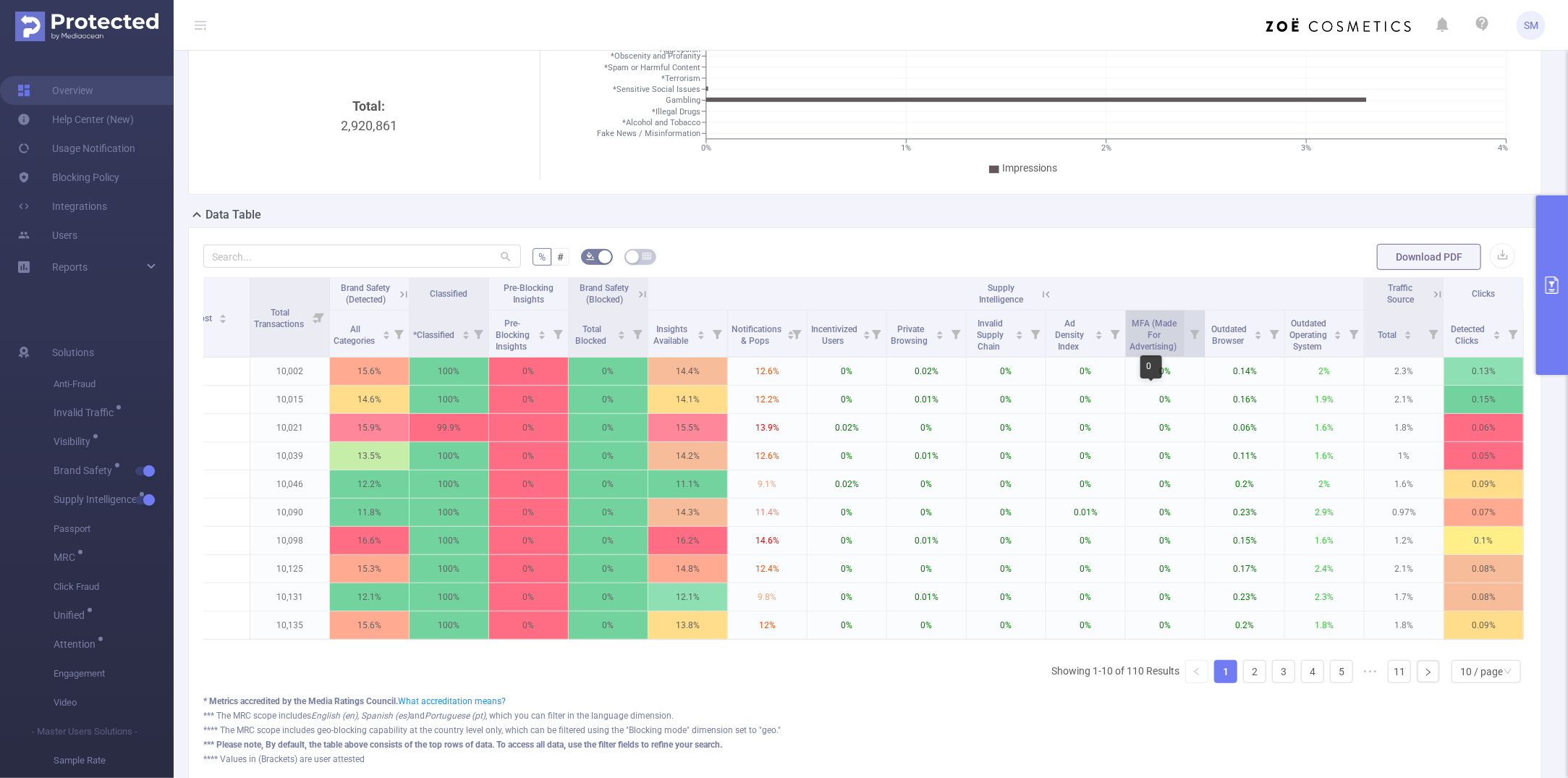
click at [1146, 346] on span "MFA (Made For Advertising)" at bounding box center [1154, 335] width 49 height 33
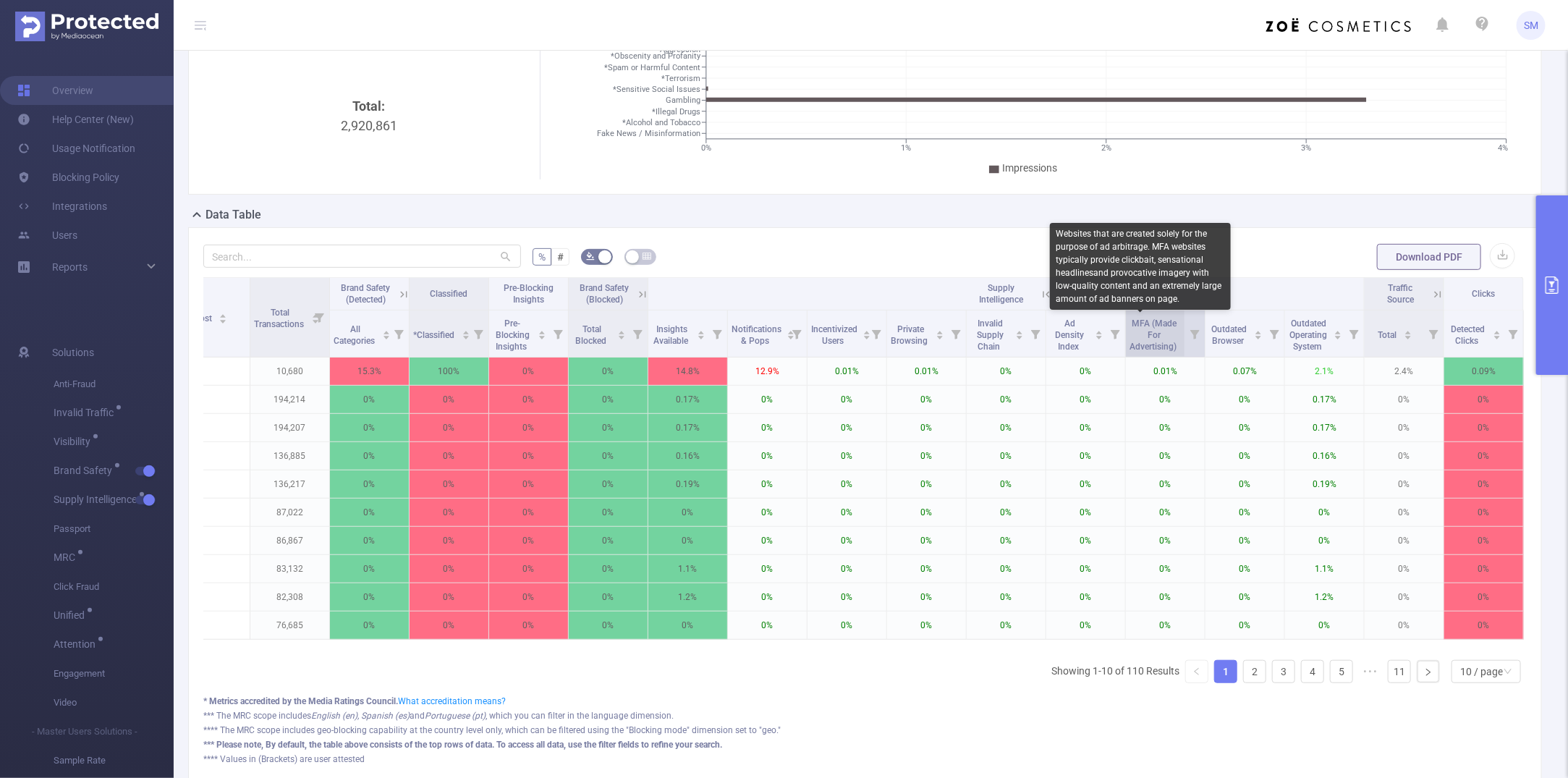
click at [1146, 346] on span "MFA (Made For Advertising)" at bounding box center [1154, 335] width 49 height 33
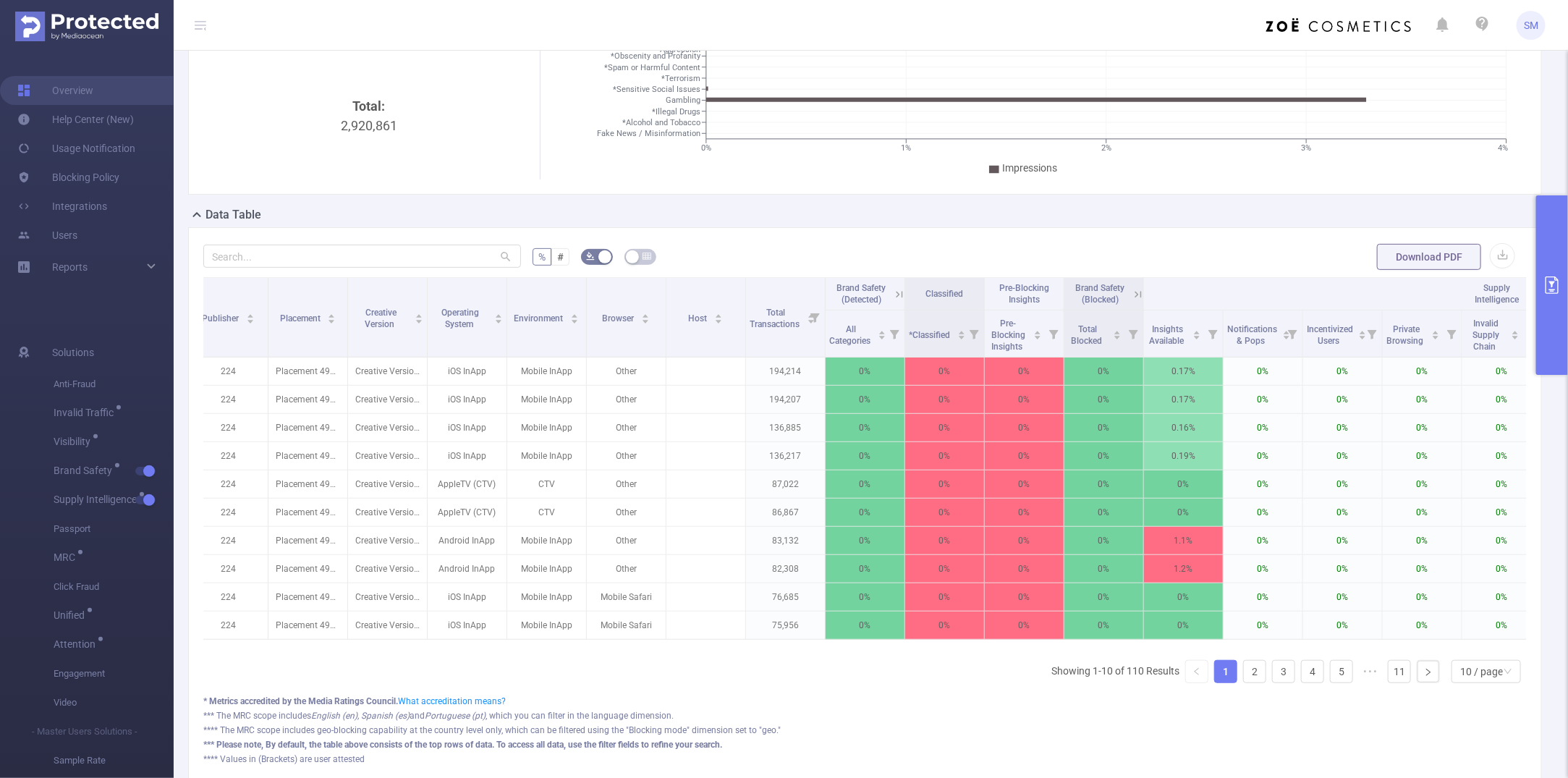
scroll to position [0, 240]
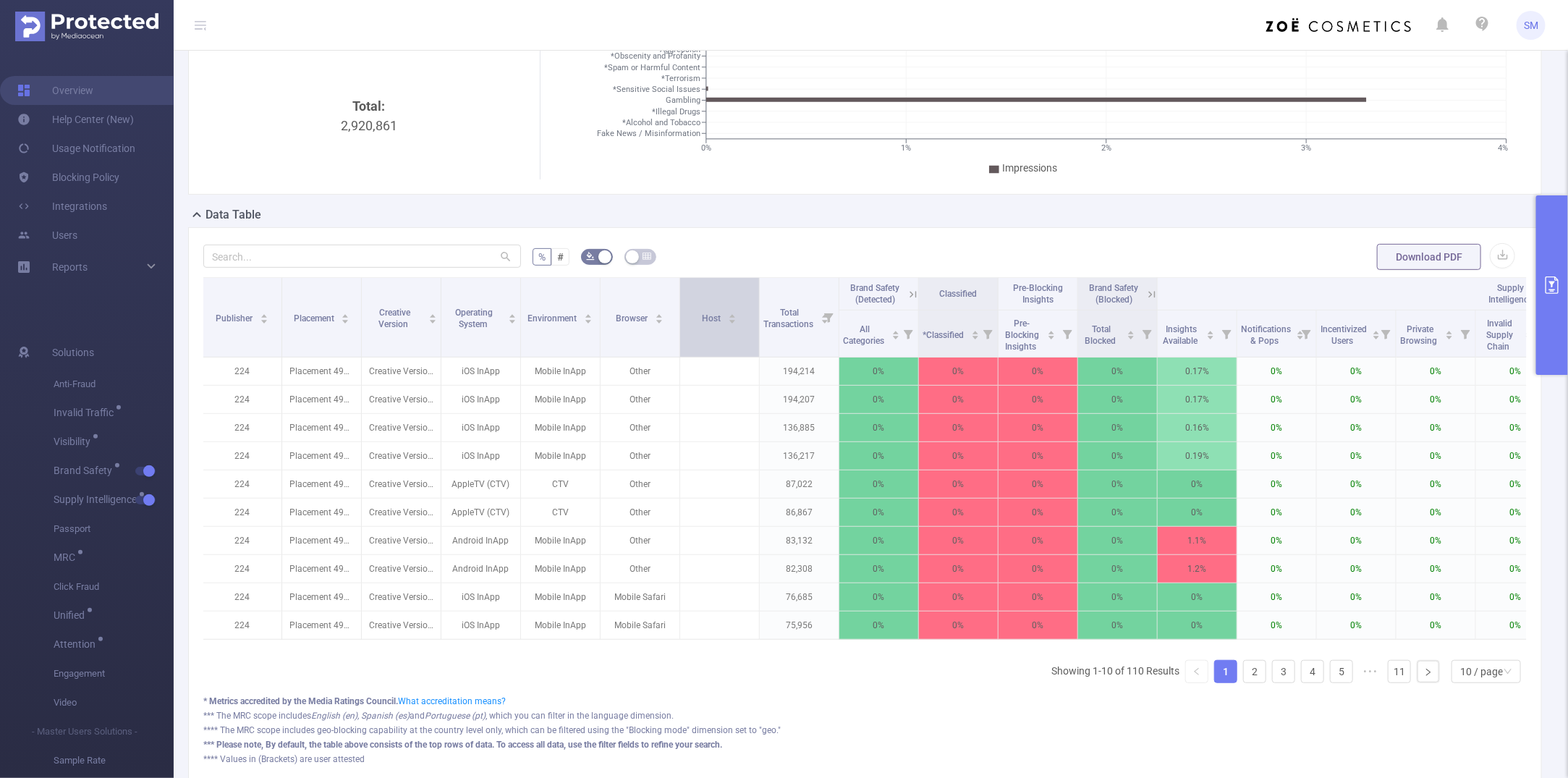
click at [722, 324] on div "Host" at bounding box center [720, 317] width 35 height 14
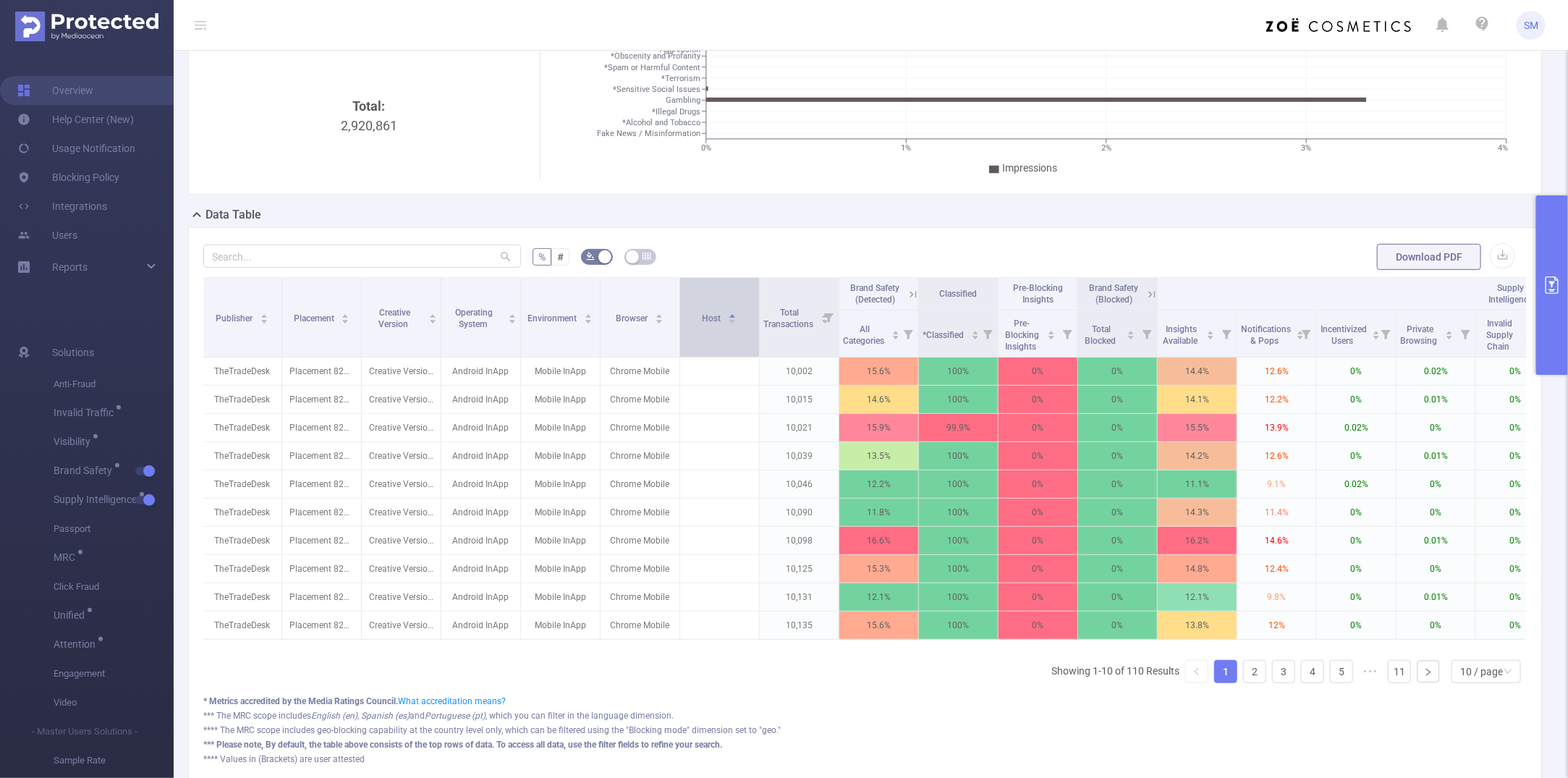
click at [722, 324] on div "Host" at bounding box center [720, 317] width 35 height 14
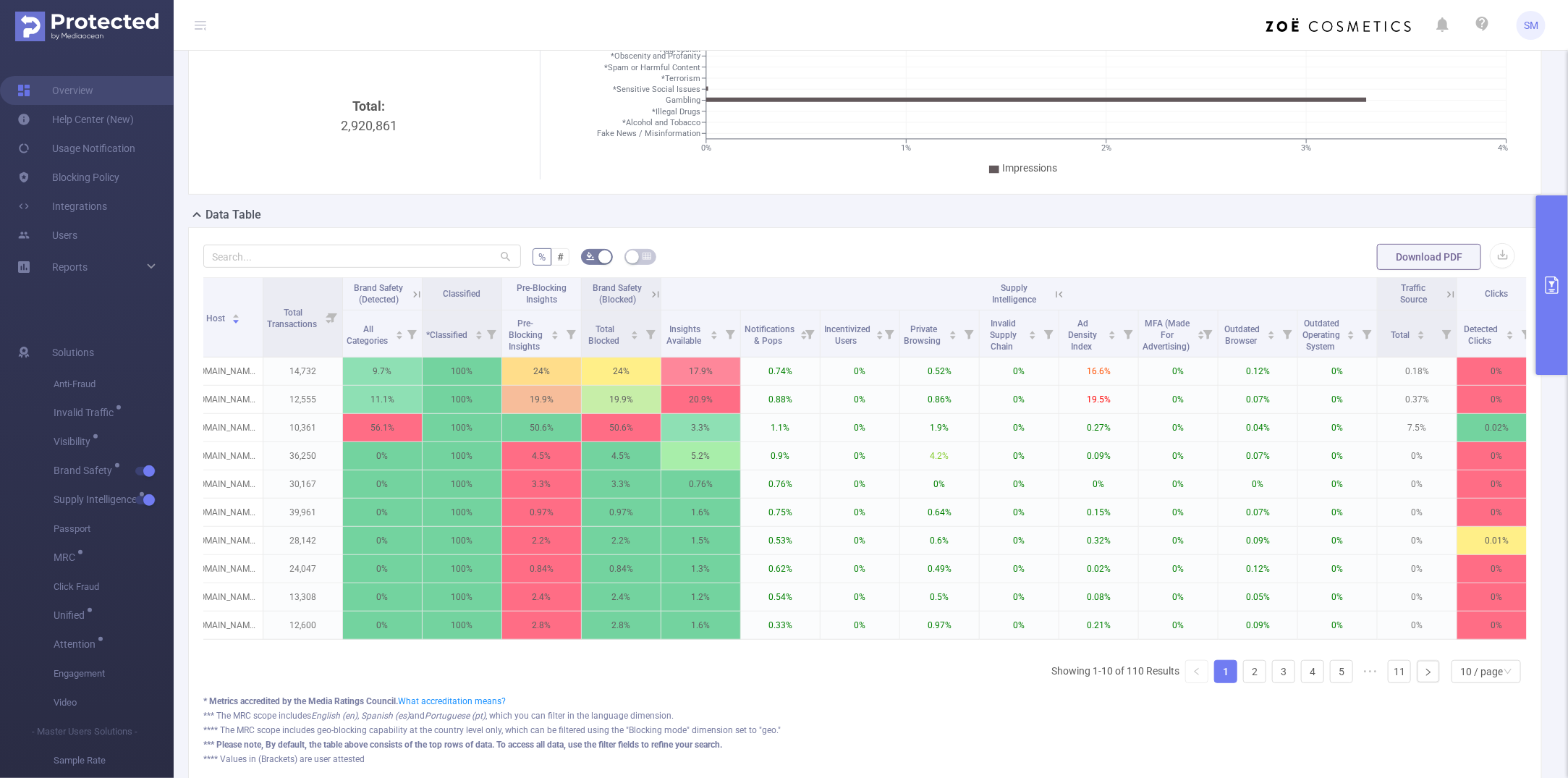
scroll to position [0, 763]
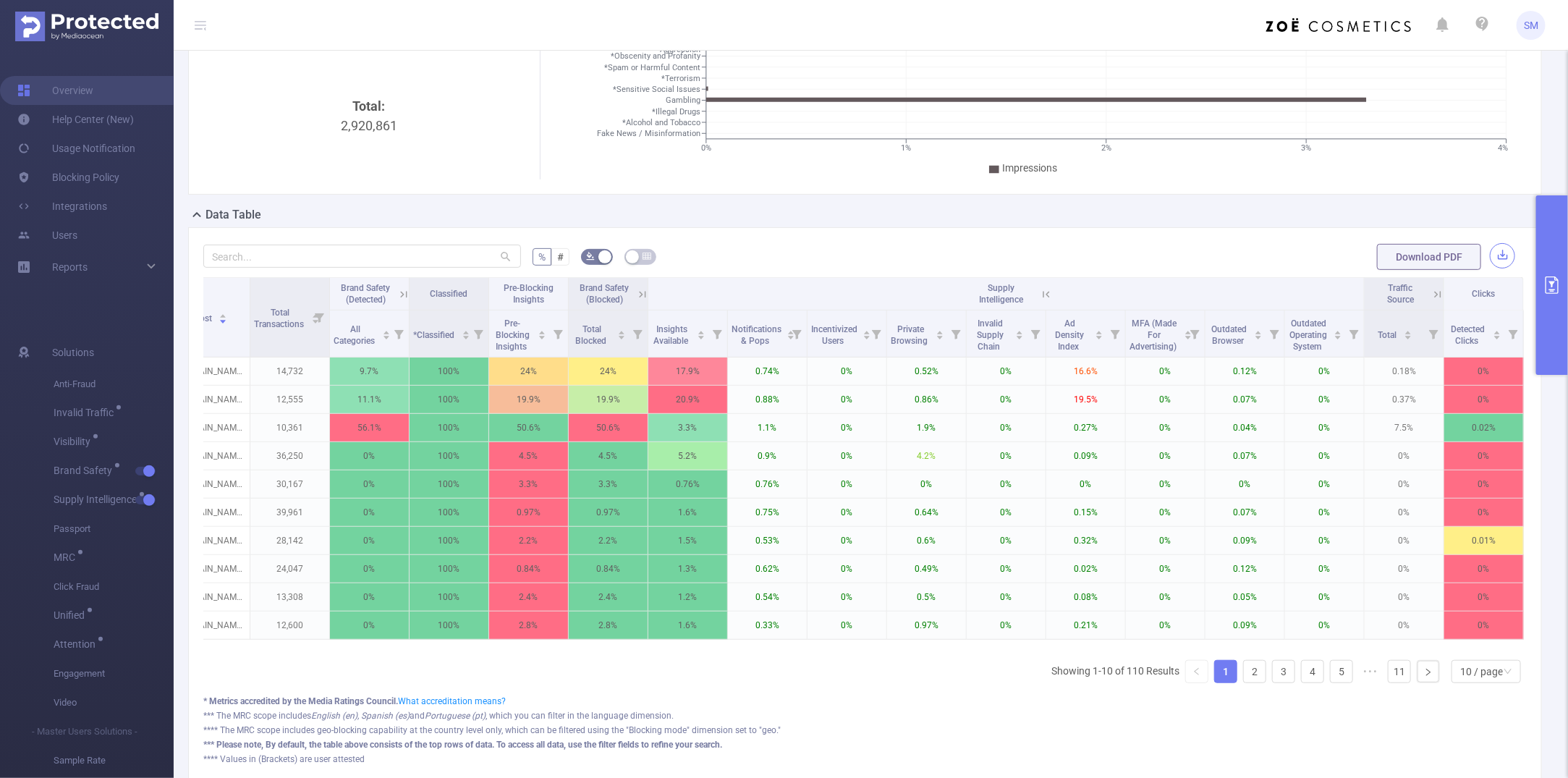
click at [1364, 262] on button "button" at bounding box center [1503, 256] width 25 height 25
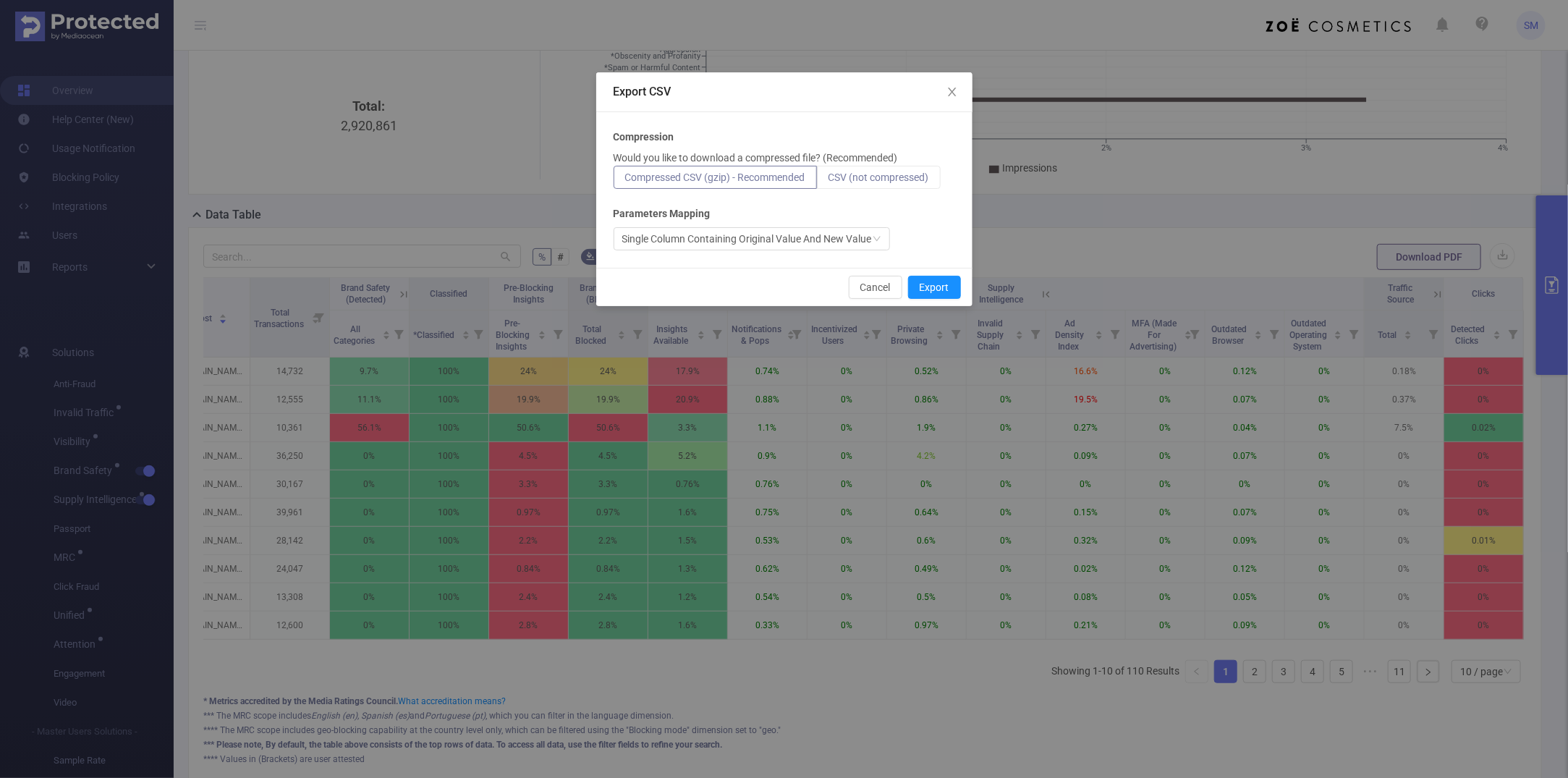
click at [909, 179] on span "CSV (not compressed)" at bounding box center [879, 177] width 100 height 12
click at [829, 181] on input "CSV (not compressed)" at bounding box center [829, 181] width 0 height 0
click at [947, 93] on icon "icon: close" at bounding box center [952, 92] width 12 height 12
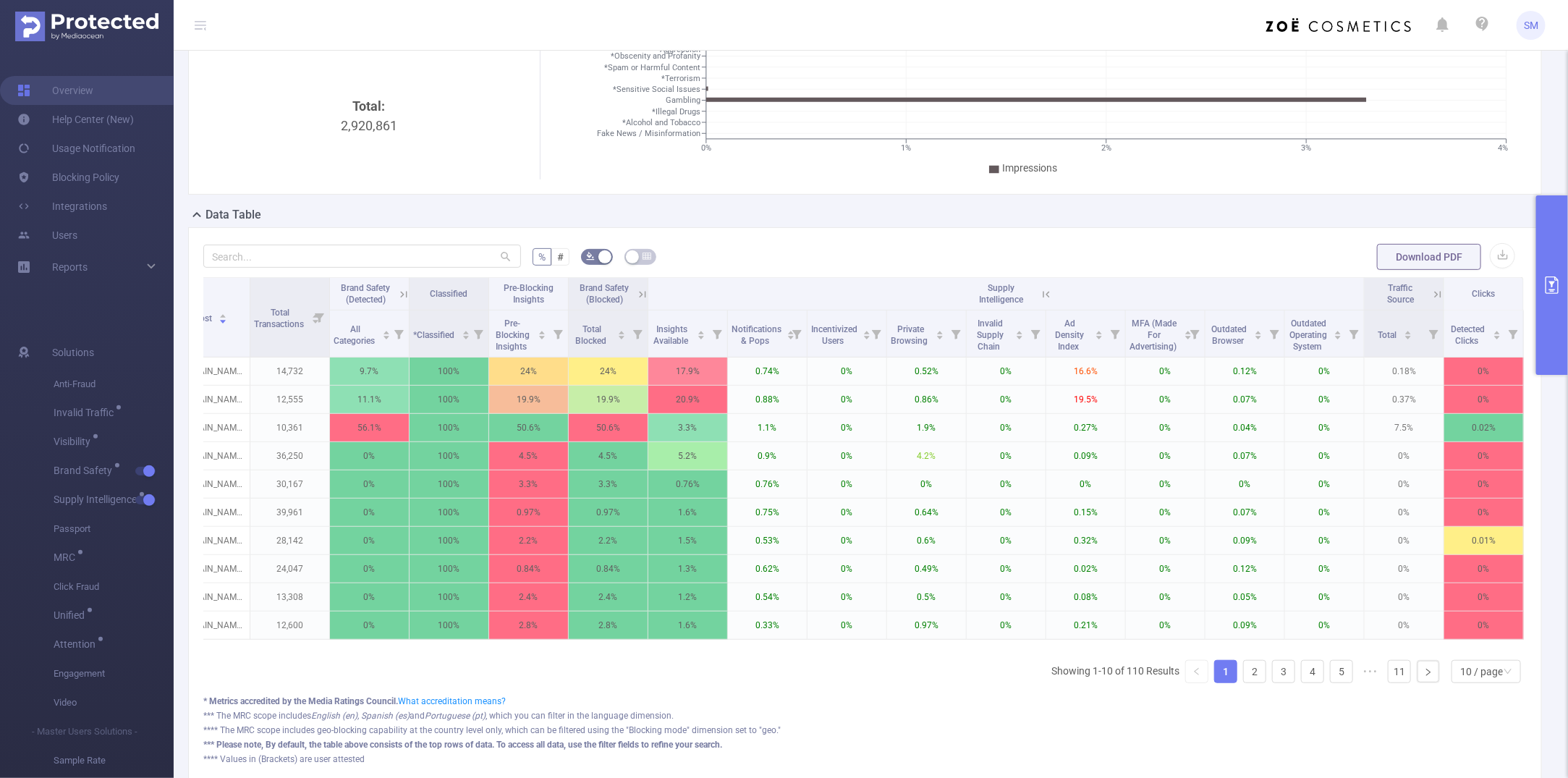
click at [1040, 293] on icon at bounding box center [1046, 294] width 13 height 13
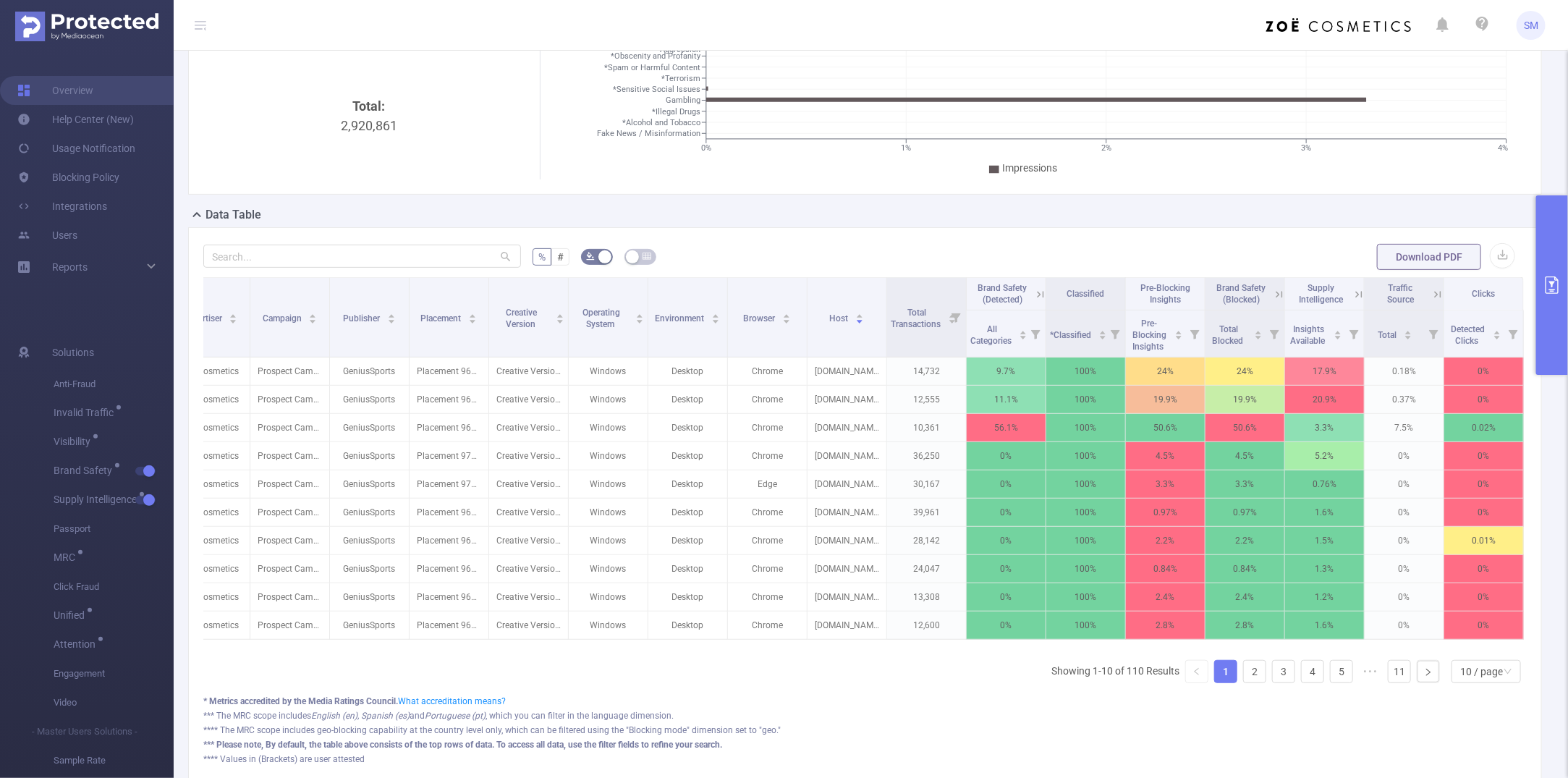
scroll to position [0, 126]
click at [1364, 277] on icon "primary" at bounding box center [1552, 285] width 13 height 17
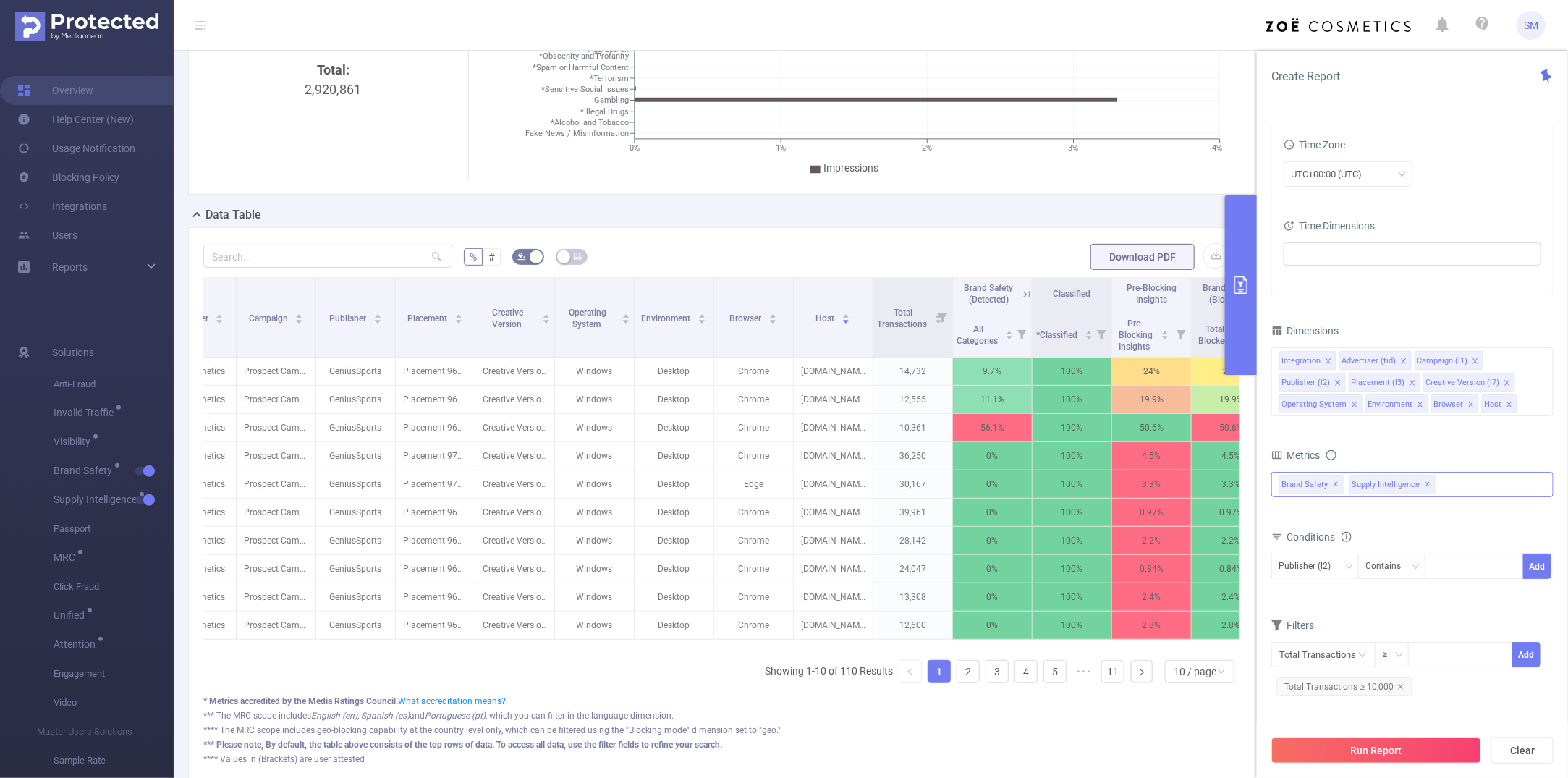
click at [1364, 476] on div "Anti-Fraud Invalid Traffic Visibility Brand Safety Supply Intelligence Sample R…" at bounding box center [1412, 485] width 282 height 25
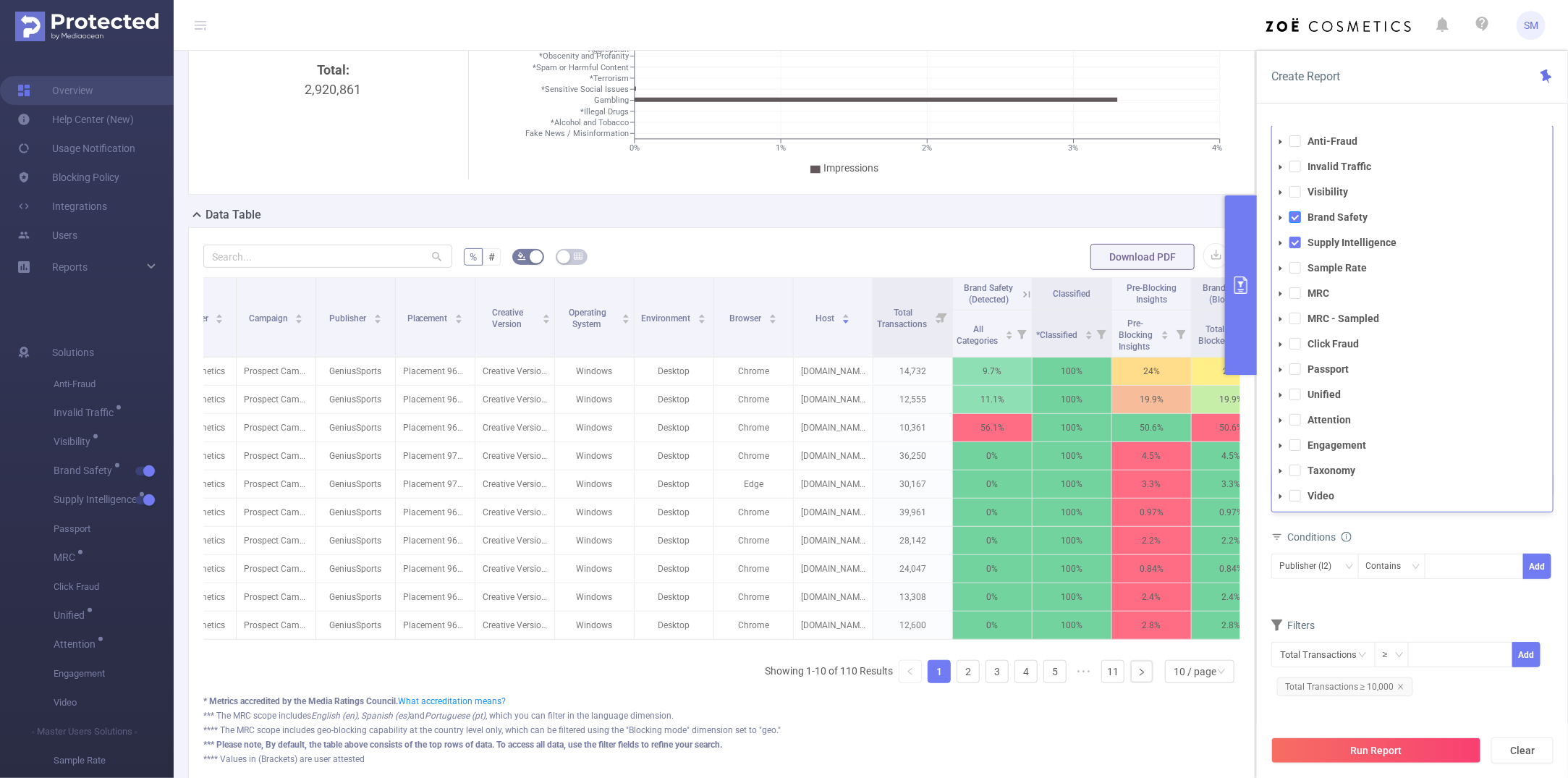
click at [1294, 217] on span at bounding box center [1295, 217] width 12 height 12
click at [1297, 244] on span at bounding box center [1295, 242] width 12 height 12
click at [1292, 421] on span at bounding box center [1295, 420] width 12 height 12
click at [1364, 94] on div "Create Report" at bounding box center [1413, 77] width 311 height 53
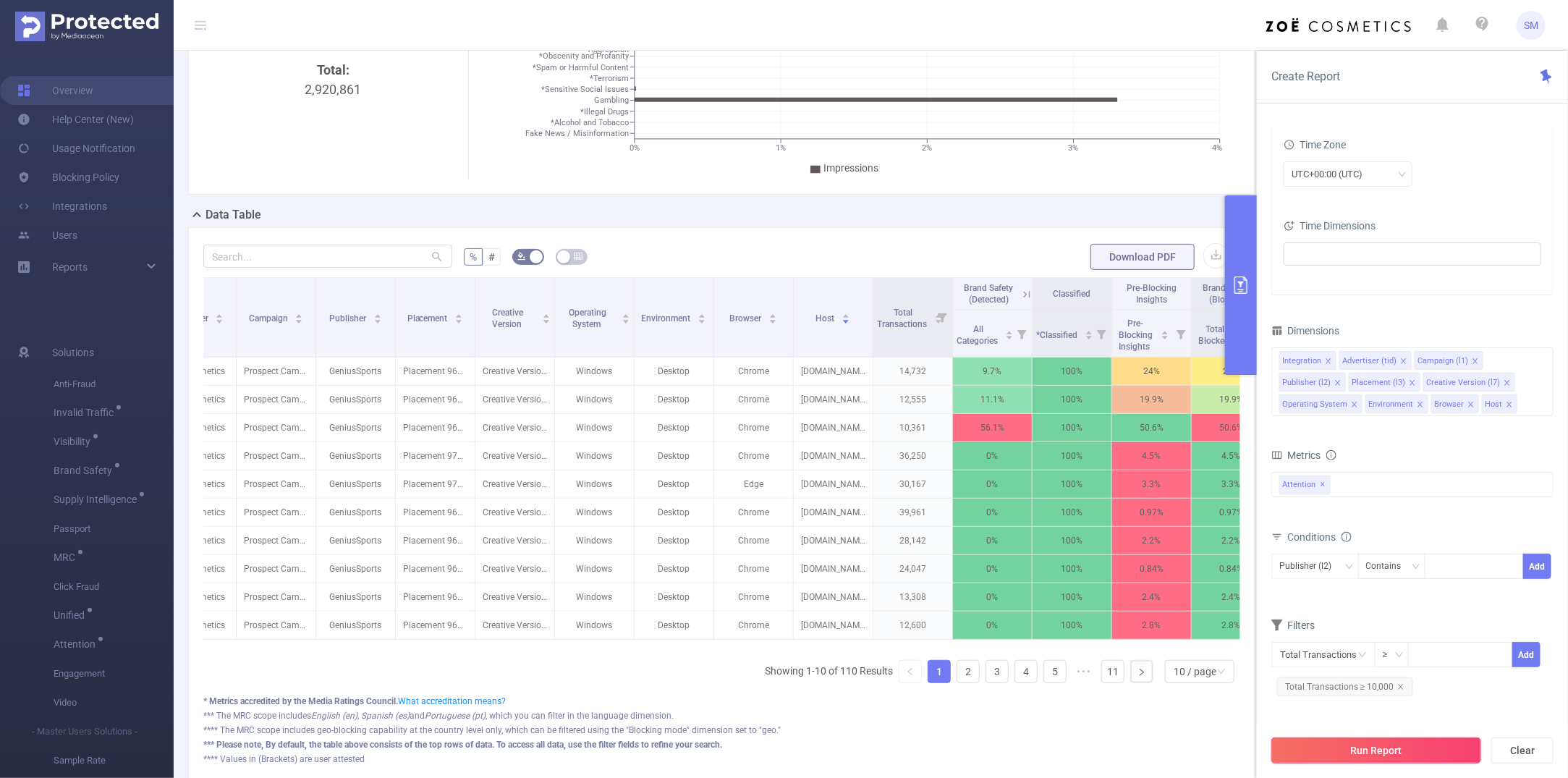
click at [1364, 685] on button "Run Report" at bounding box center [1377, 750] width 210 height 26
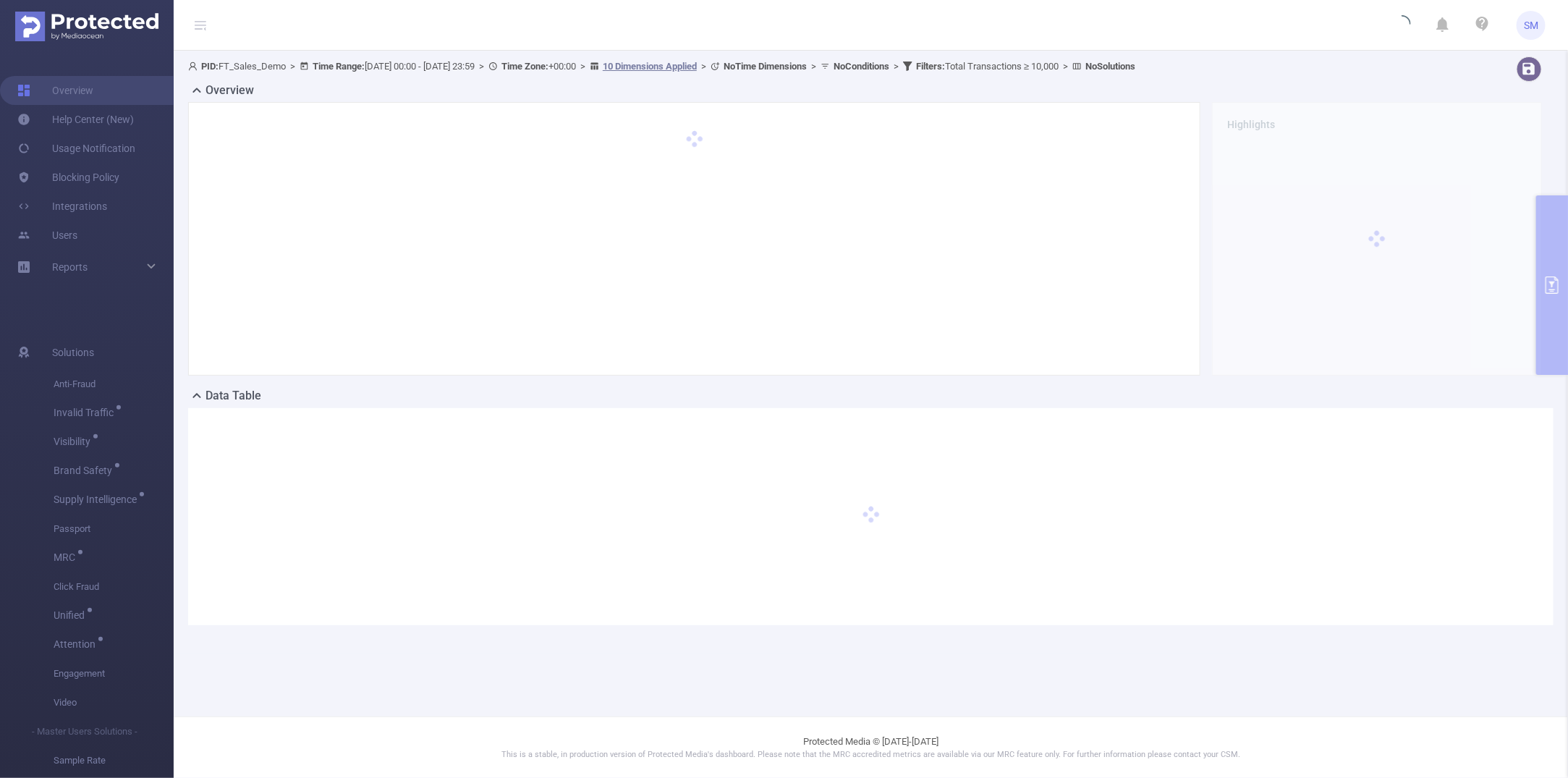
scroll to position [0, 0]
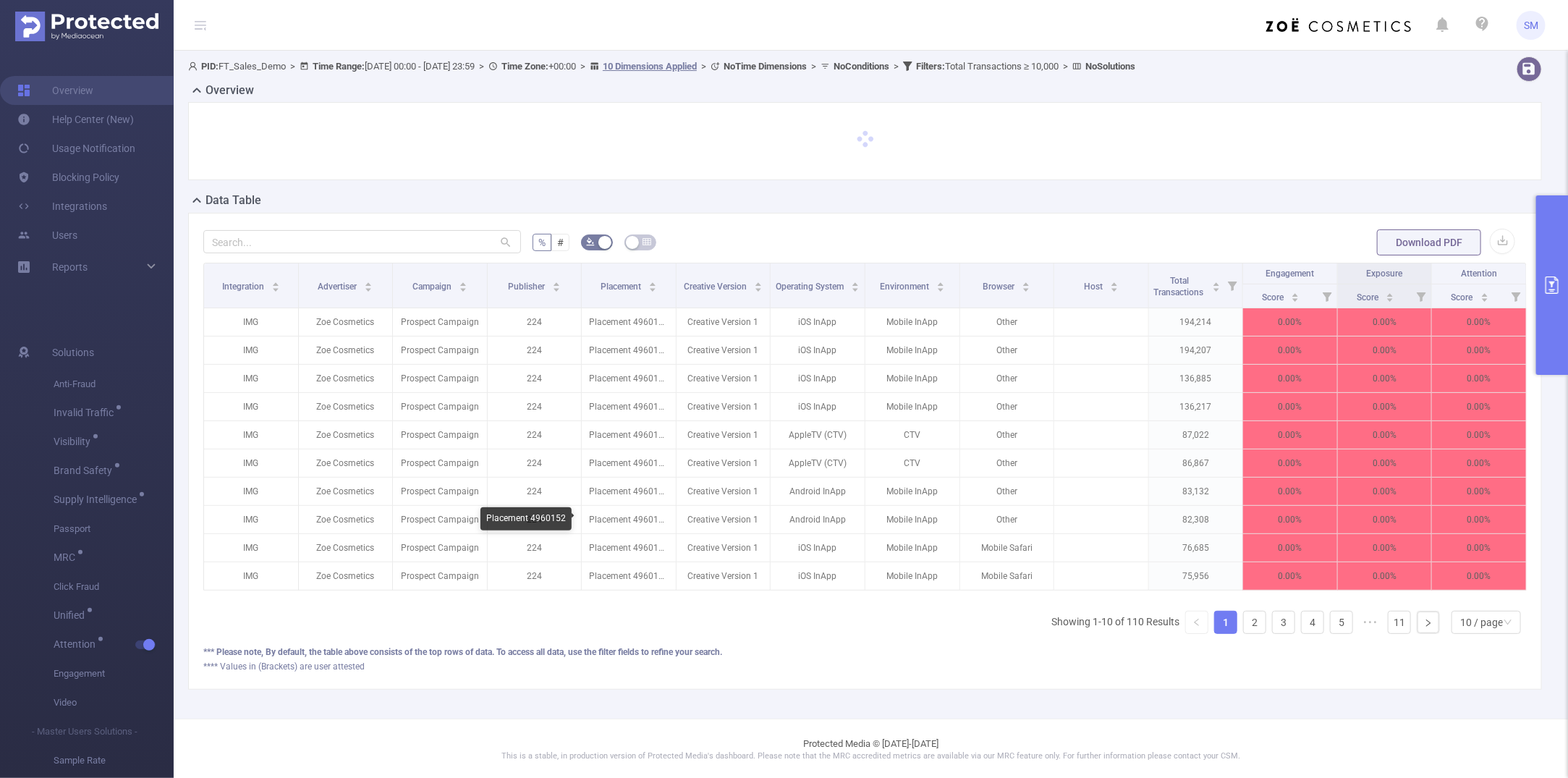
scroll to position [18, 0]
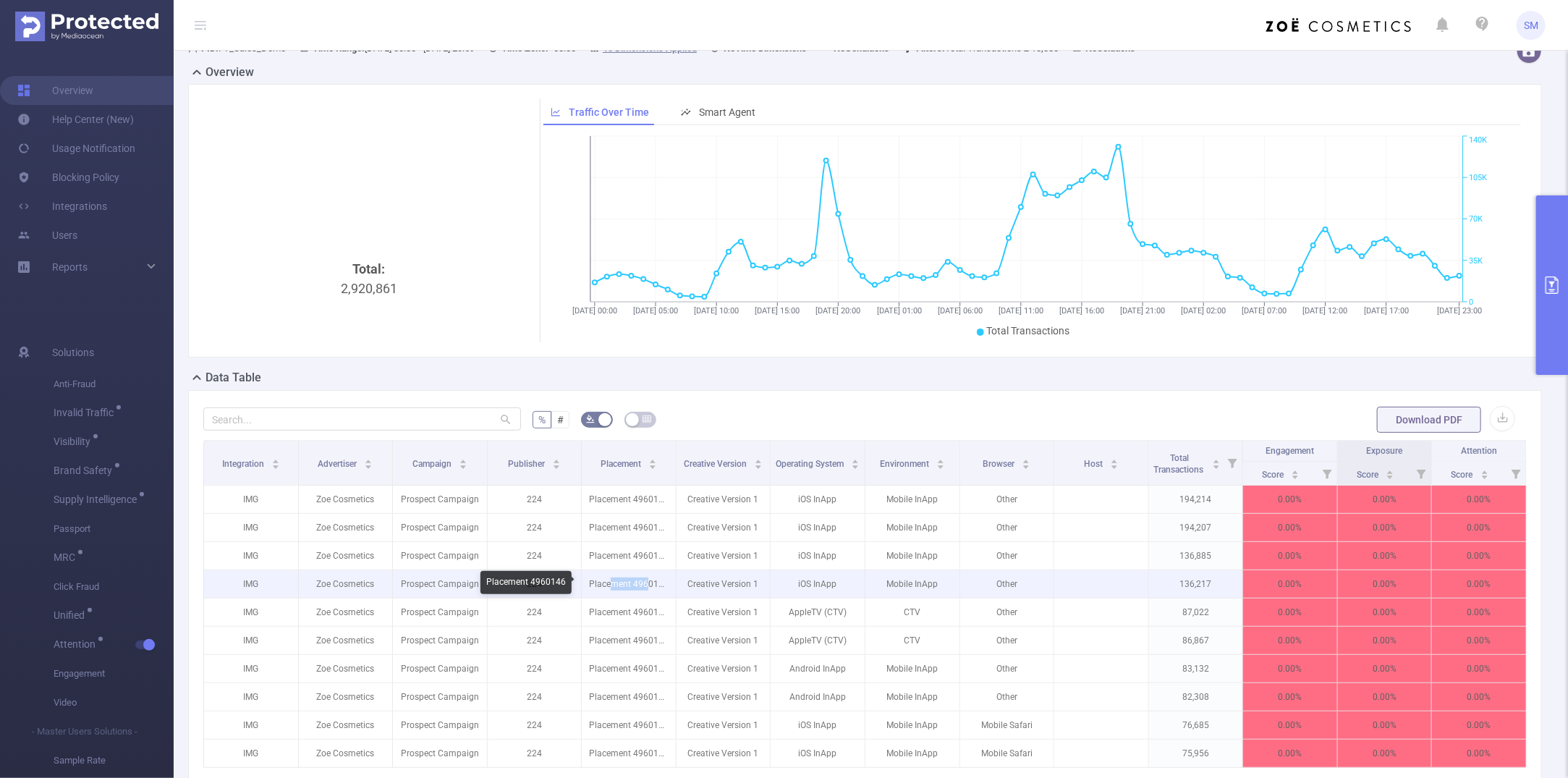
drag, startPoint x: 642, startPoint y: 592, endPoint x: 608, endPoint y: 590, distance: 34.1
click at [608, 590] on p "Placement 4960146" at bounding box center [628, 584] width 94 height 28
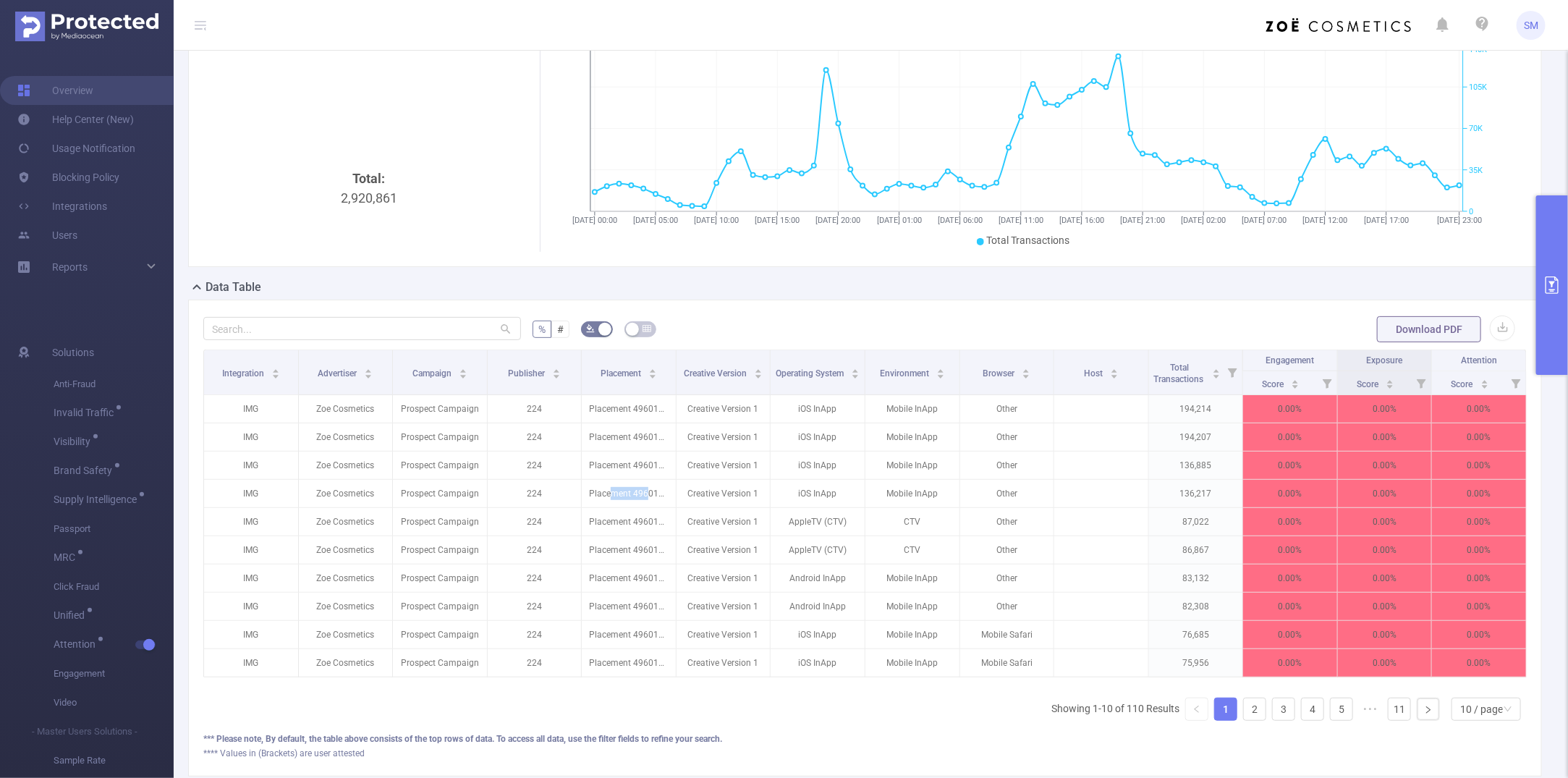
scroll to position [0, 2]
click at [1281, 368] on th "Engagement" at bounding box center [1289, 361] width 95 height 21
click at [1290, 380] on icon "icon: caret-up" at bounding box center [1294, 382] width 8 height 8
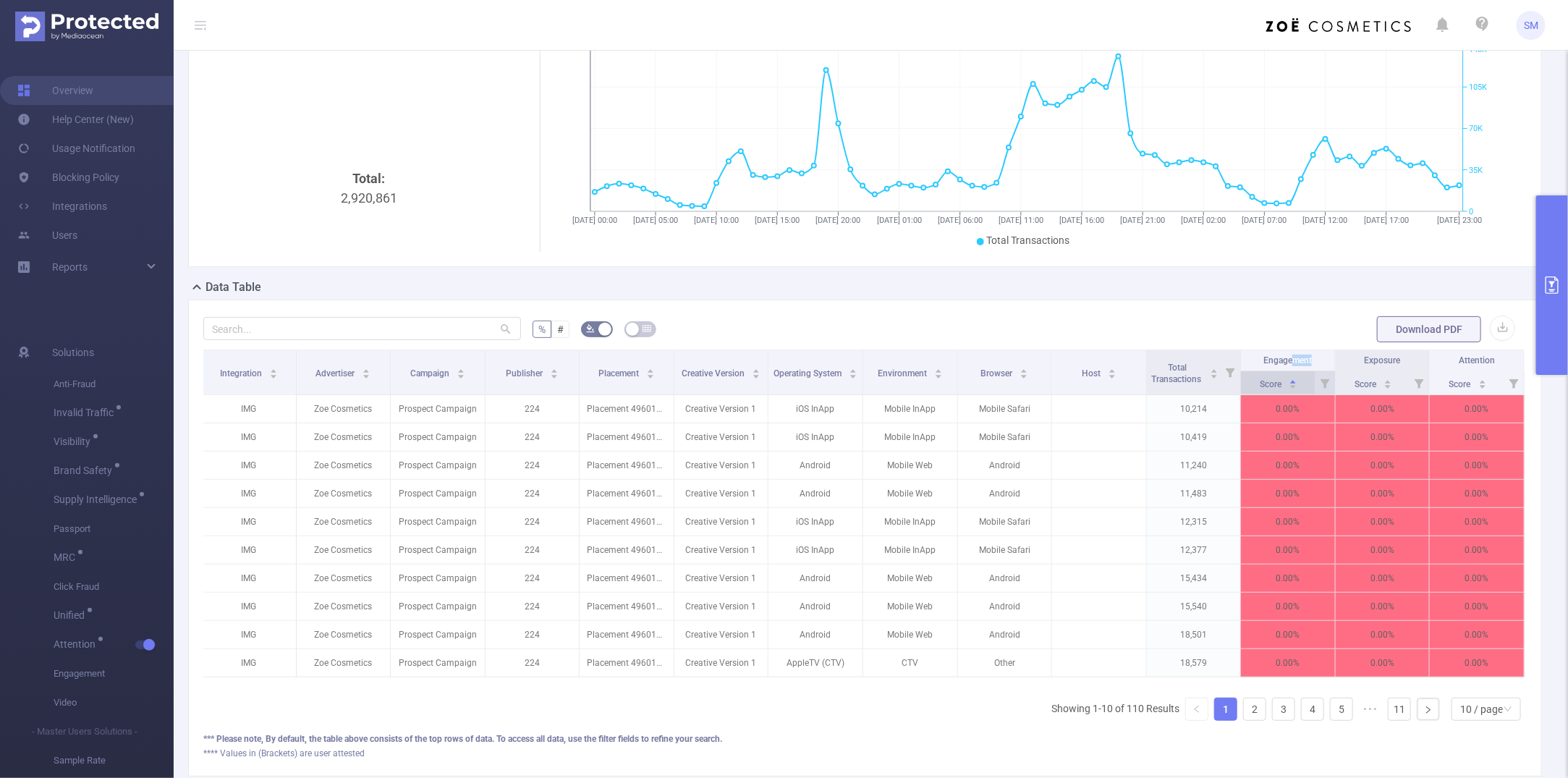
click at [1290, 380] on icon "icon: caret-up" at bounding box center [1294, 382] width 8 height 8
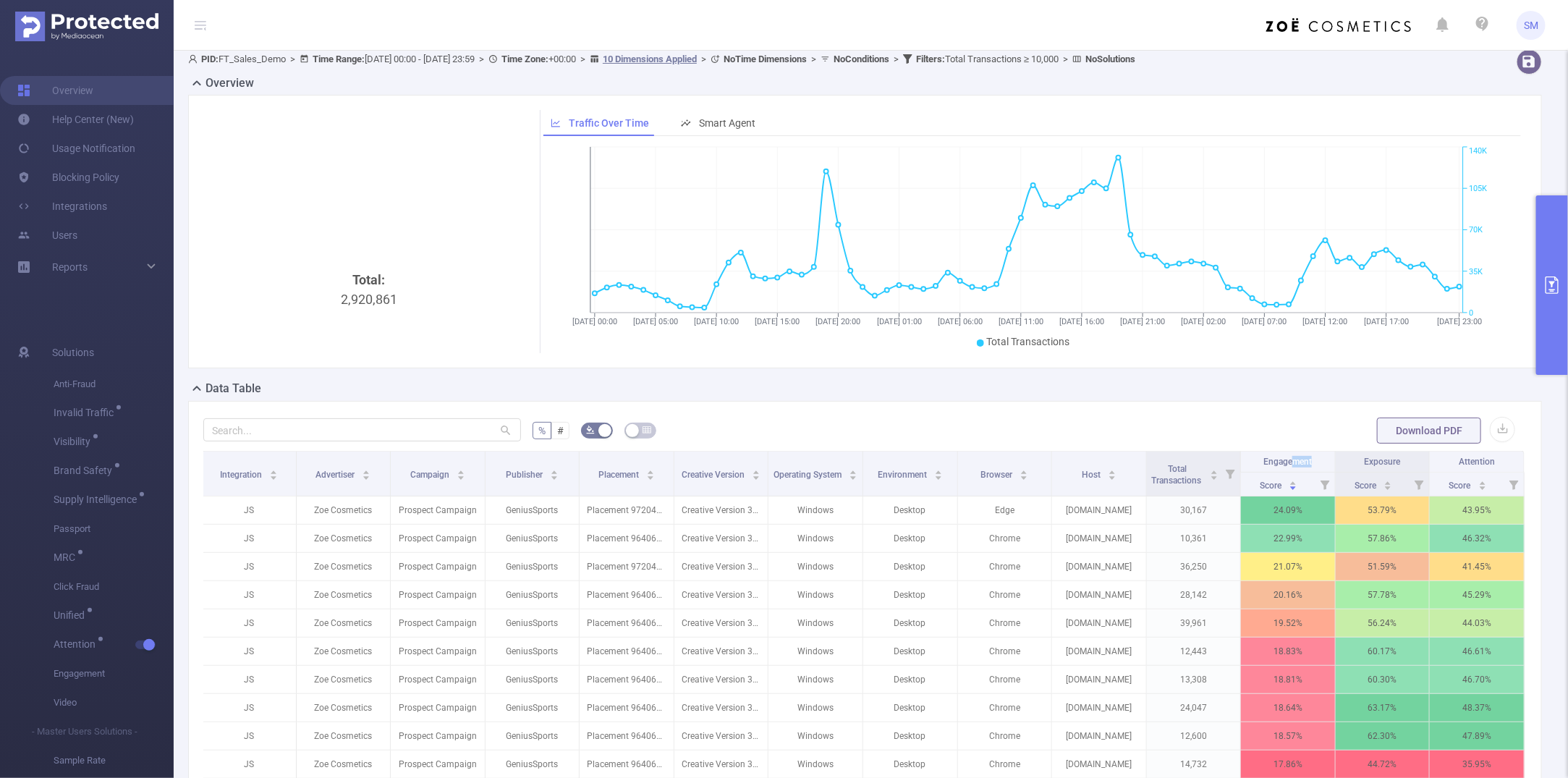
scroll to position [0, 0]
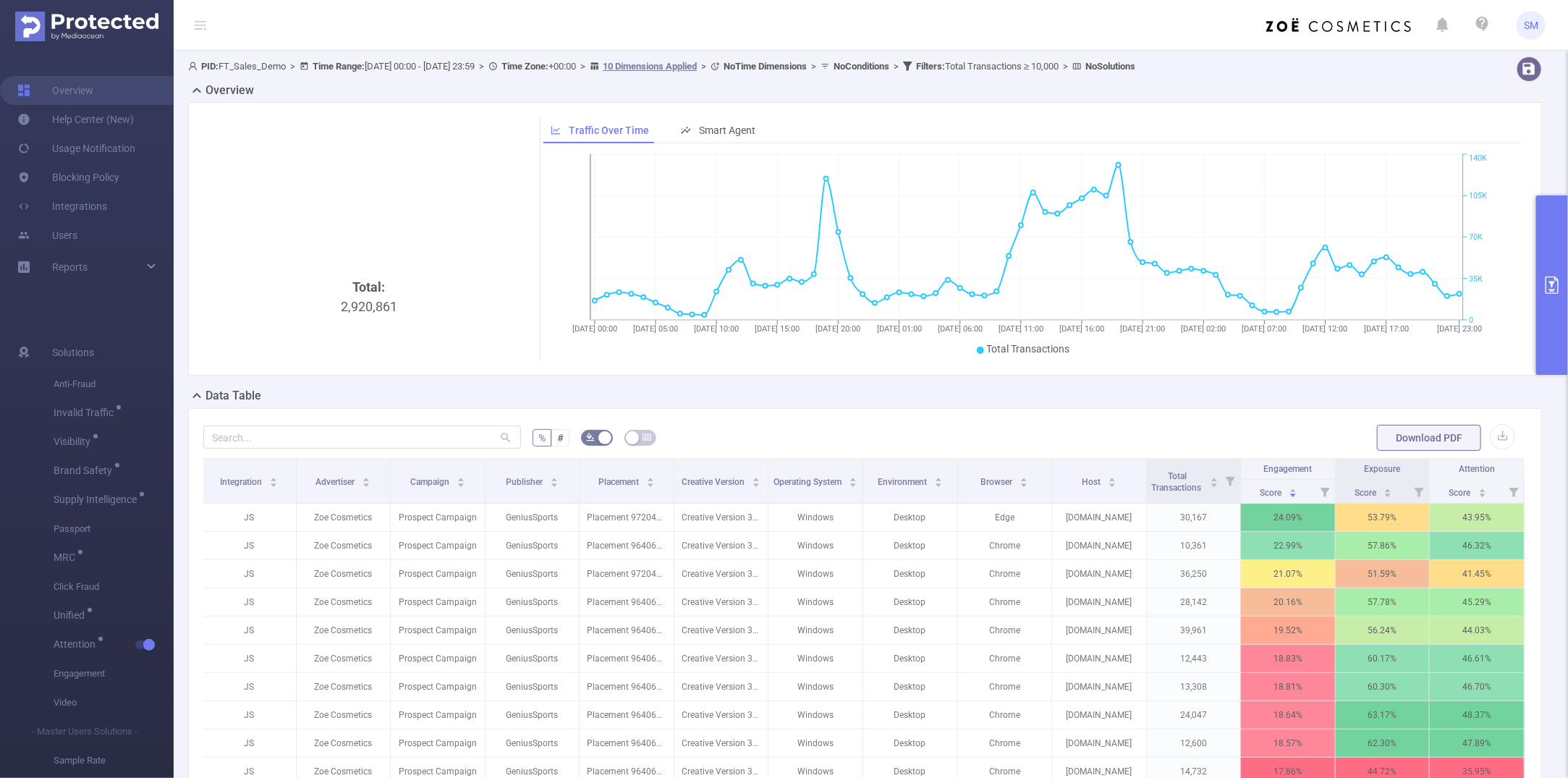
click at [1290, 420] on div "% # Download PDF Integration Advertiser Campaign Publisher Placement Creative V…" at bounding box center [865, 646] width 1354 height 477
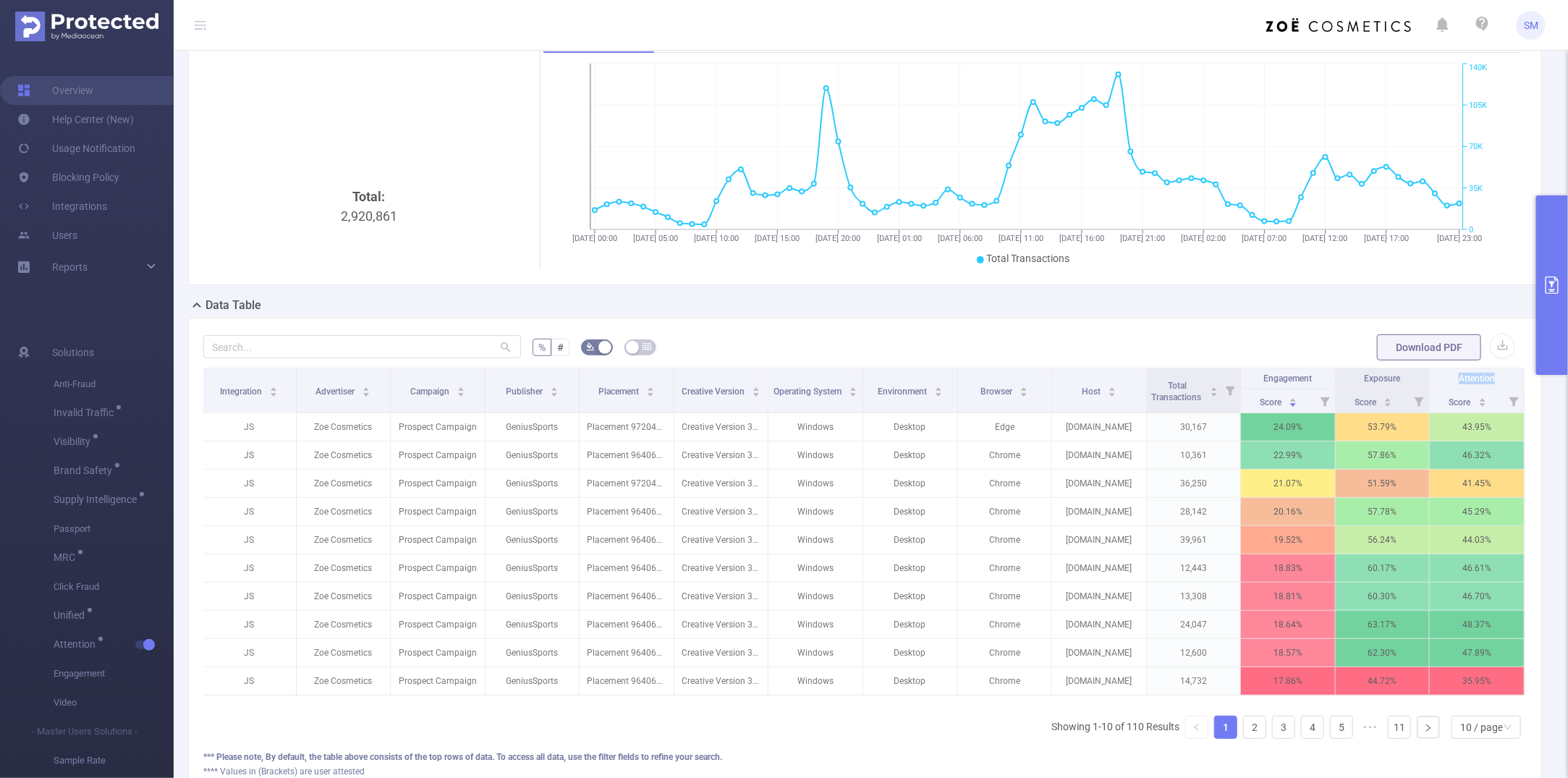
drag, startPoint x: 1485, startPoint y: 376, endPoint x: 1442, endPoint y: 373, distance: 43.1
click at [1364, 373] on th "Attention" at bounding box center [1478, 379] width 95 height 21
click at [1306, 302] on div "Data Table" at bounding box center [871, 307] width 1366 height 21
click at [1268, 321] on div "% # Download PDF Integration Advertiser Campaign Publisher Placement Creative V…" at bounding box center [865, 556] width 1354 height 477
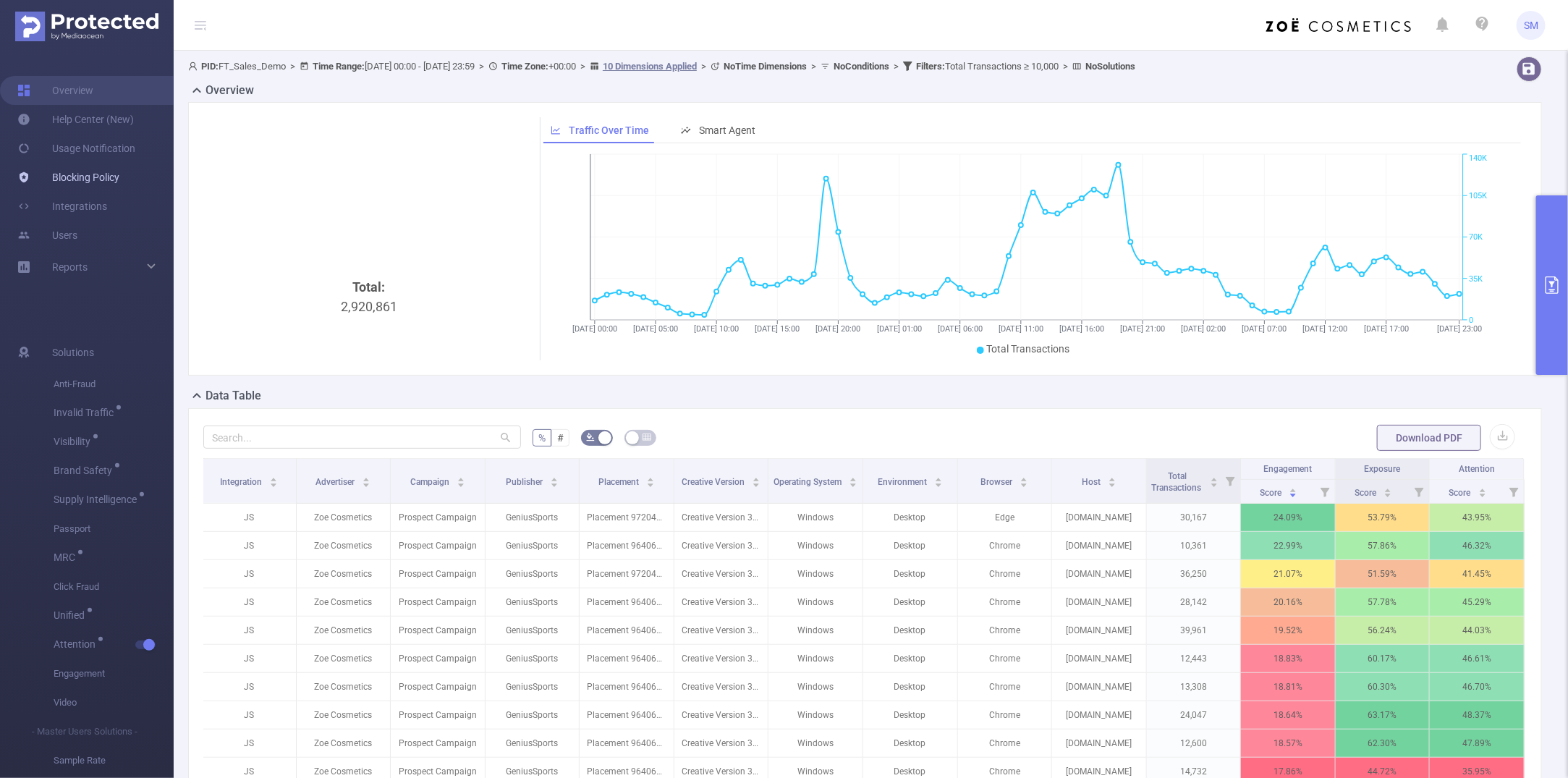
click at [66, 178] on link "Blocking Policy" at bounding box center [68, 177] width 102 height 29
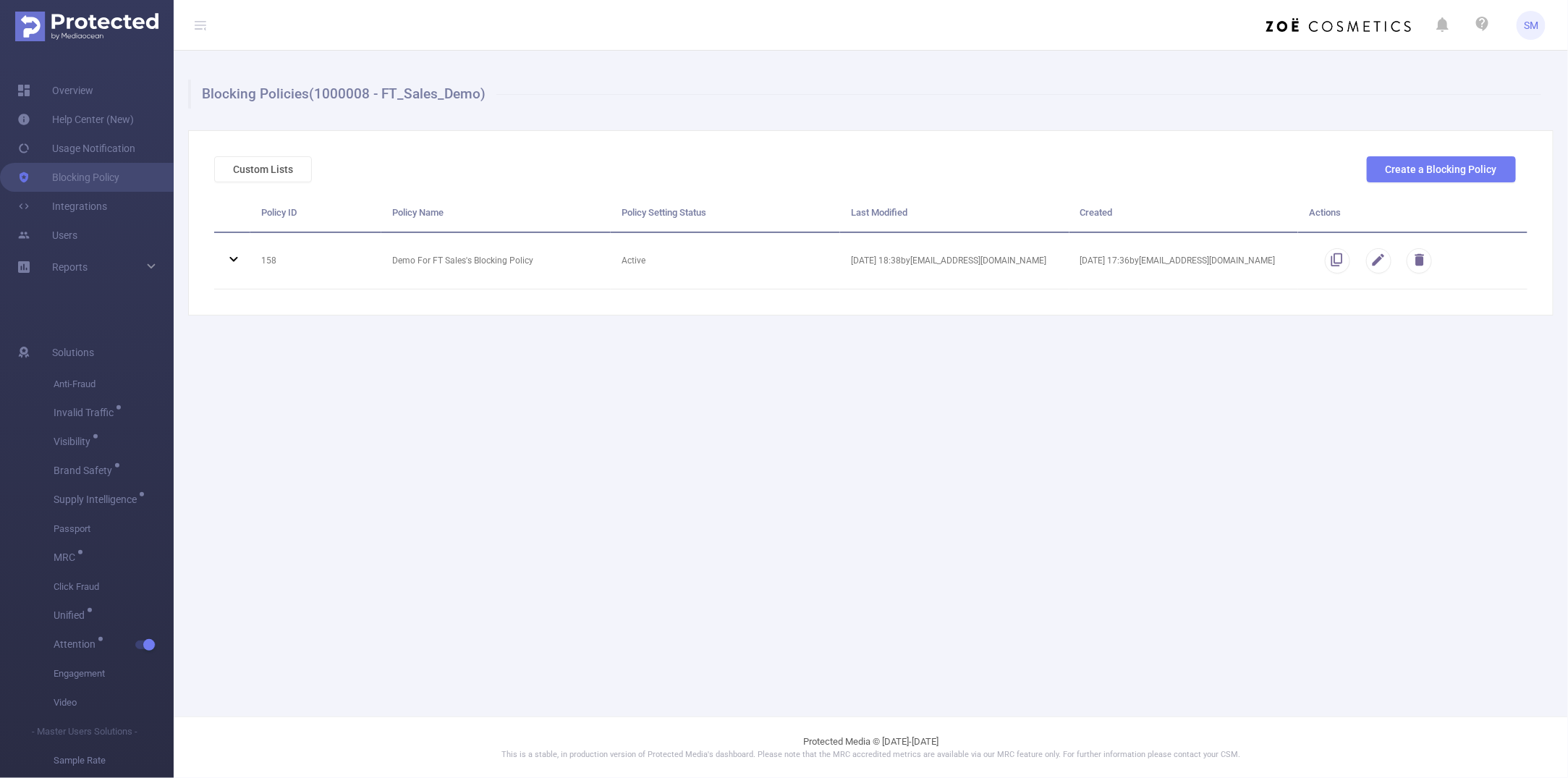
click at [624, 431] on main "Blocking Policies (1000008 - FT_Sales_Demo) Custom Lists Create a Blocking Poli…" at bounding box center [871, 358] width 1395 height 717
click at [258, 167] on button "Custom Lists" at bounding box center [263, 169] width 98 height 26
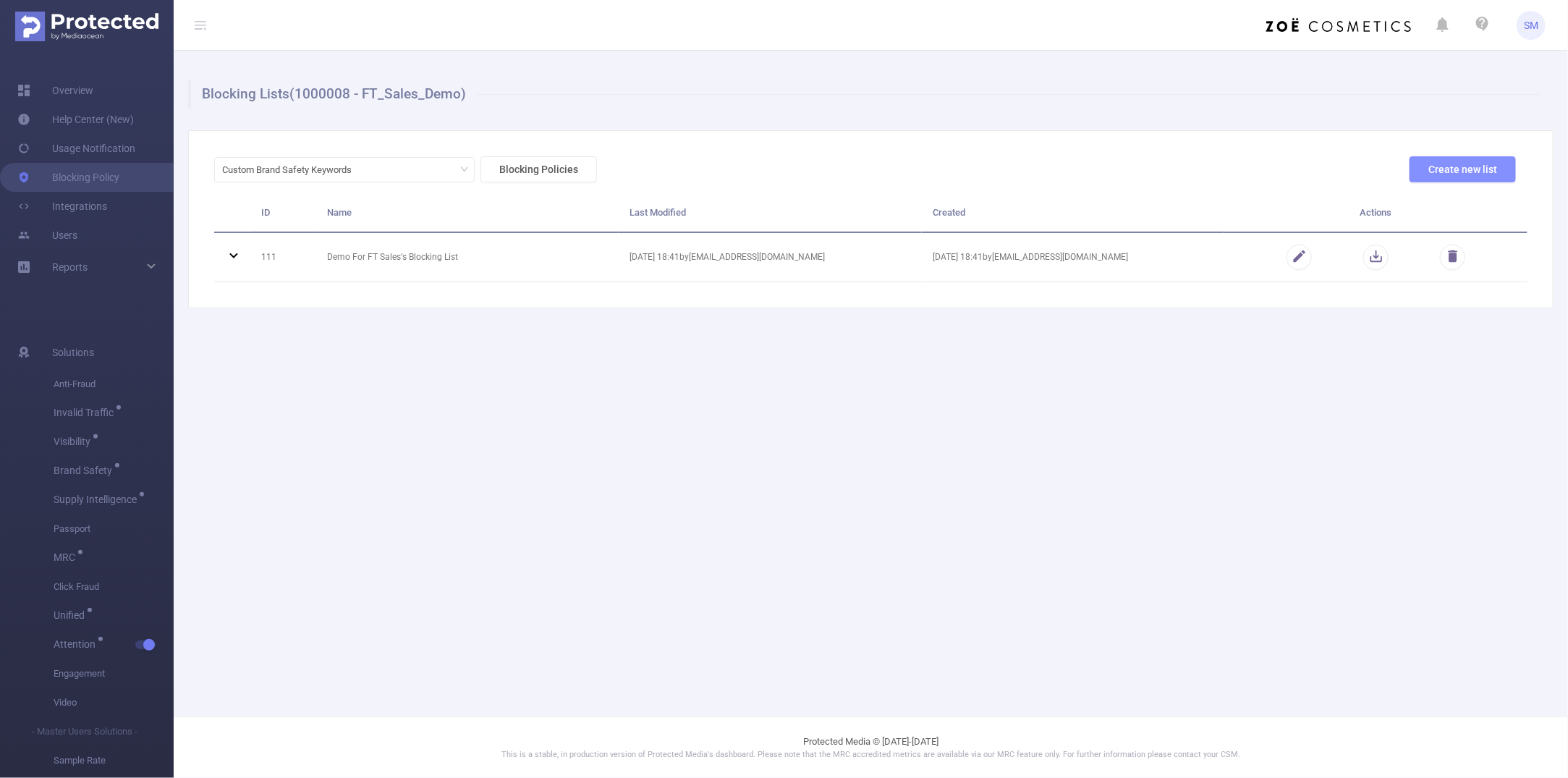
click at [1364, 163] on button "Create new list" at bounding box center [1463, 169] width 107 height 26
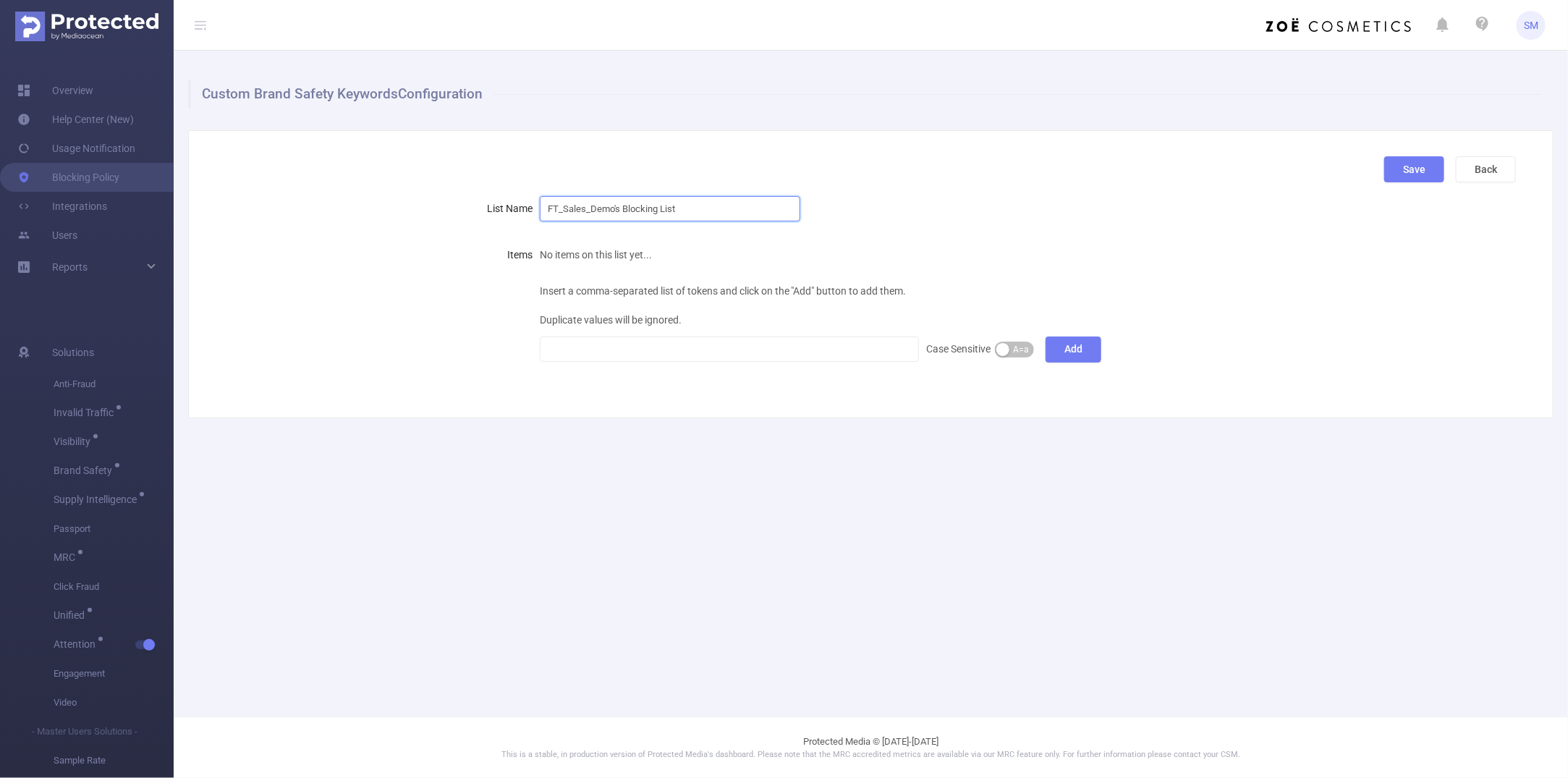
click at [696, 205] on input "FT_Sales_Demo's Blocking List" at bounding box center [670, 209] width 261 height 25
click at [696, 342] on div at bounding box center [729, 349] width 364 height 24
click at [658, 357] on div at bounding box center [729, 349] width 364 height 24
paste input
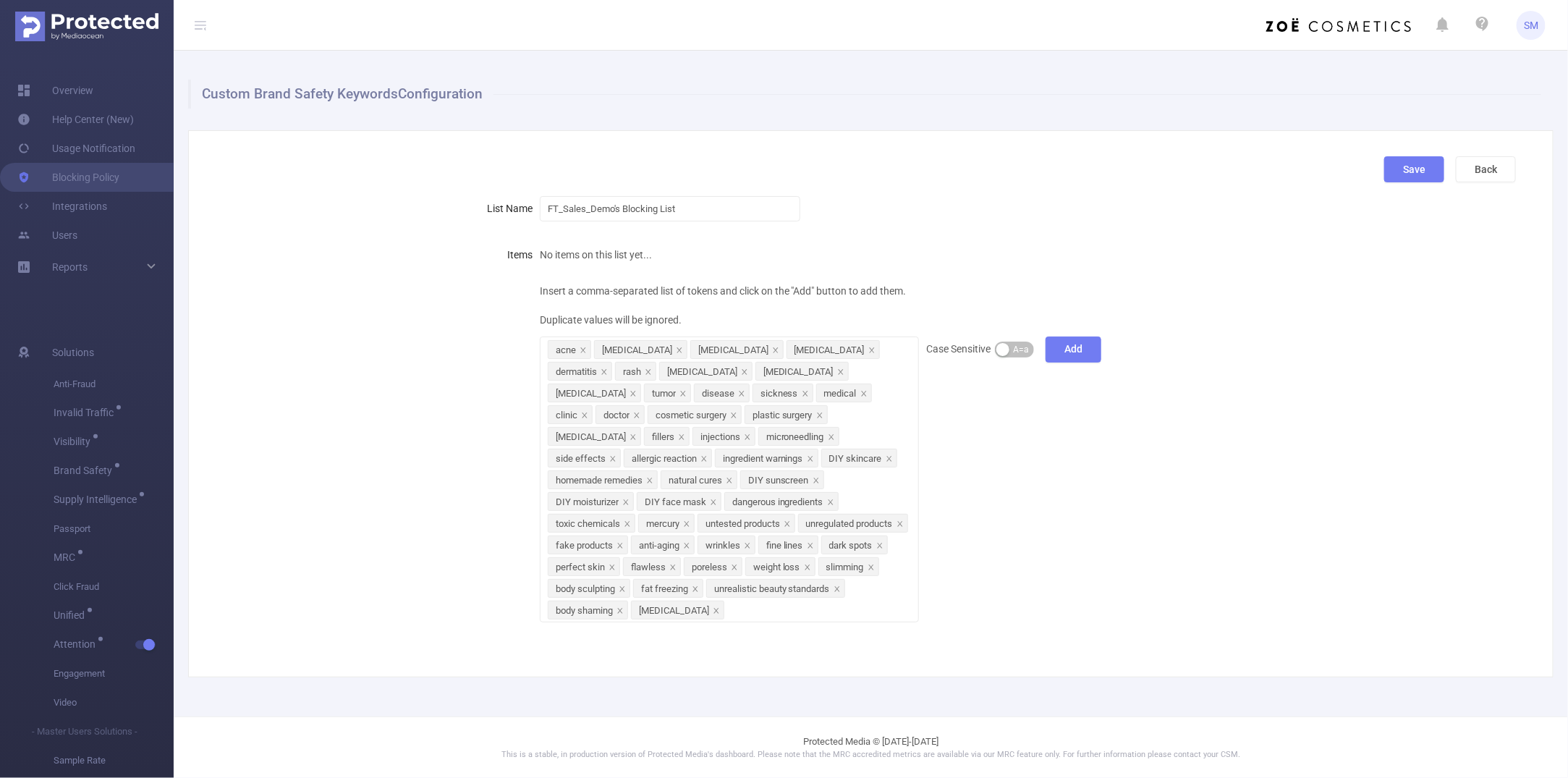
click at [1024, 346] on span "A=a" at bounding box center [1021, 349] width 16 height 14
click at [1023, 348] on button "A≠a" at bounding box center [1014, 349] width 39 height 16
click at [1086, 344] on button "Add" at bounding box center [1073, 349] width 56 height 26
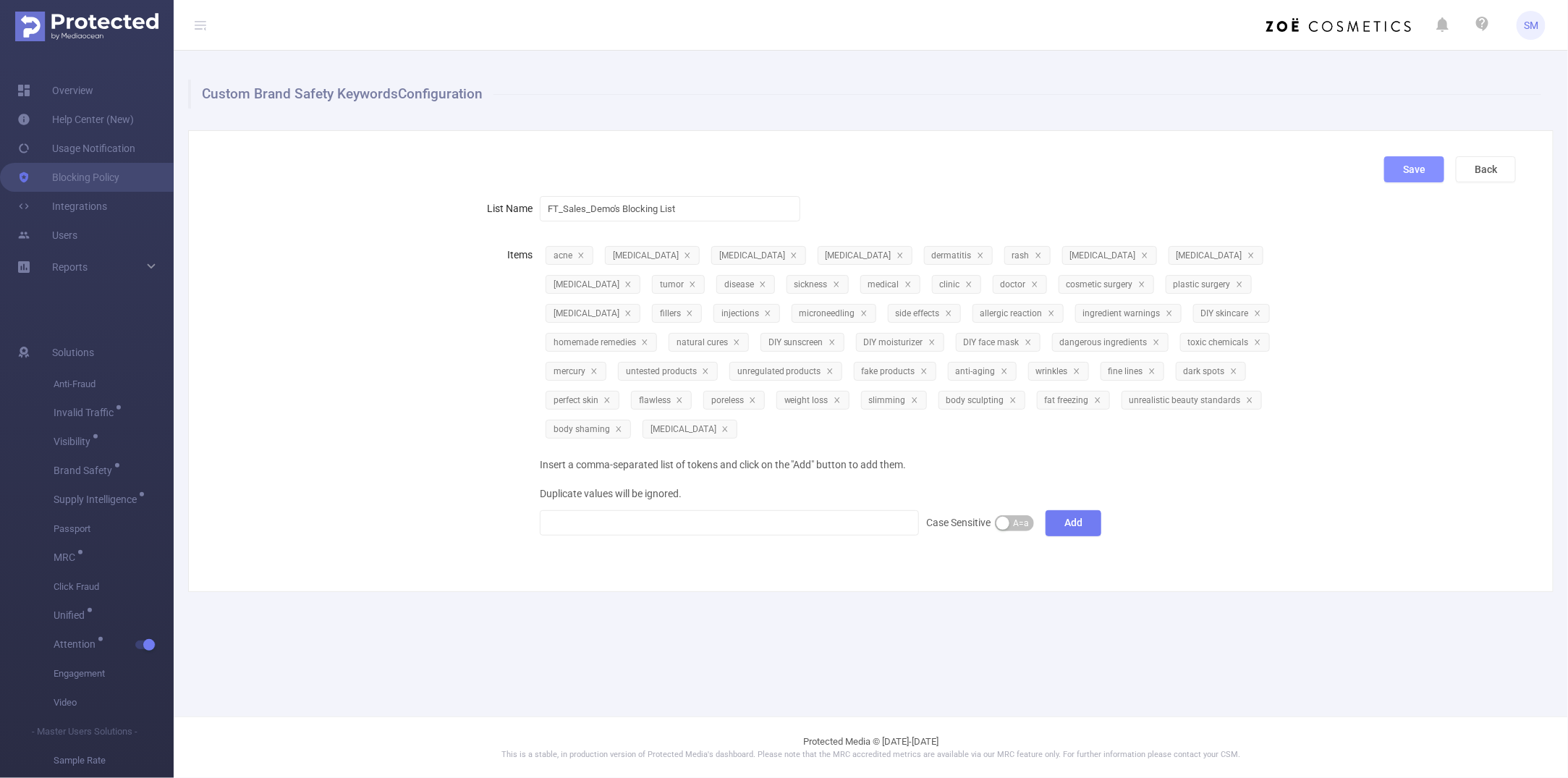
click at [1364, 179] on button "Save" at bounding box center [1415, 169] width 60 height 26
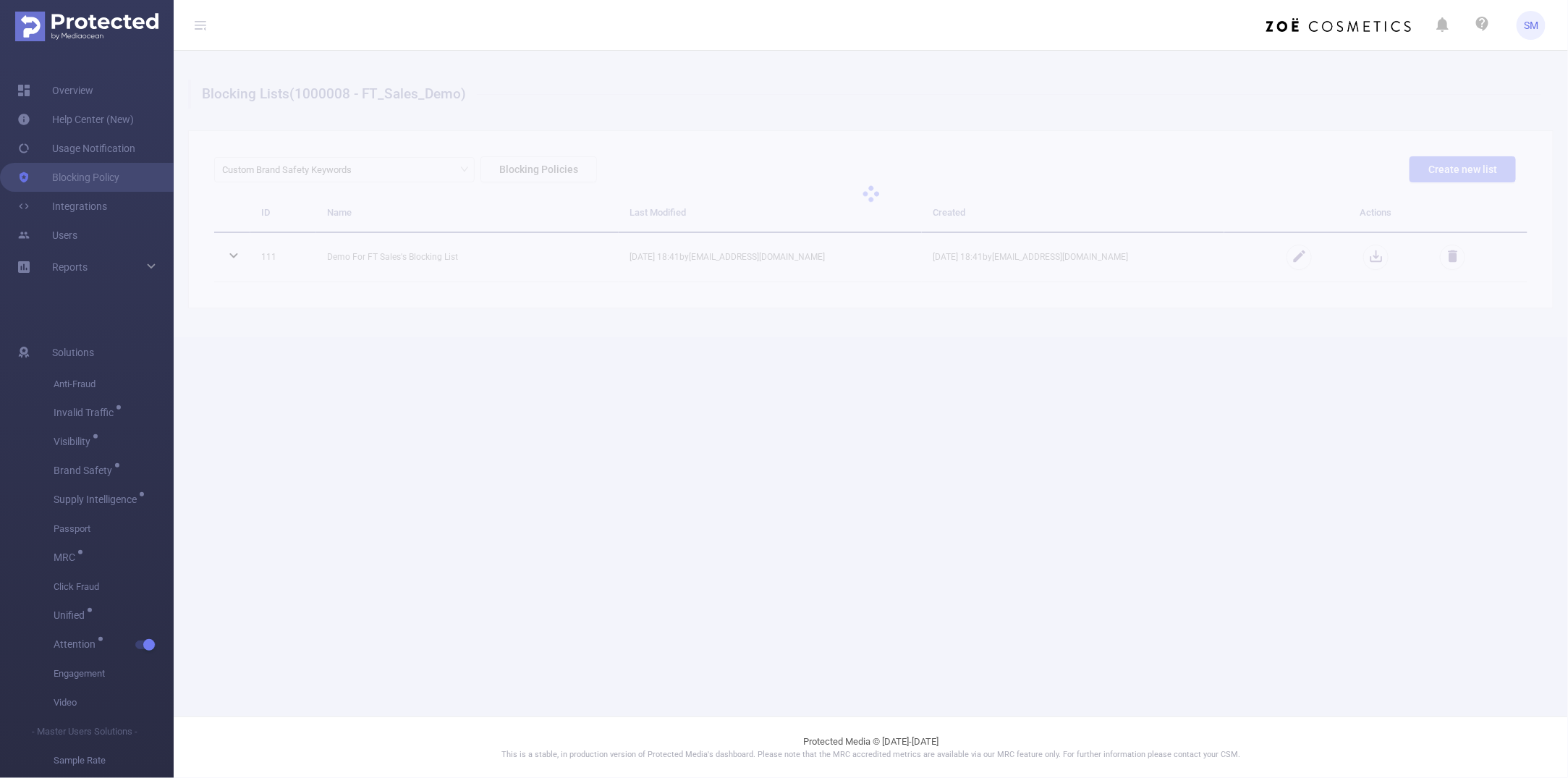
click at [1364, 171] on div at bounding box center [871, 194] width 1395 height 287
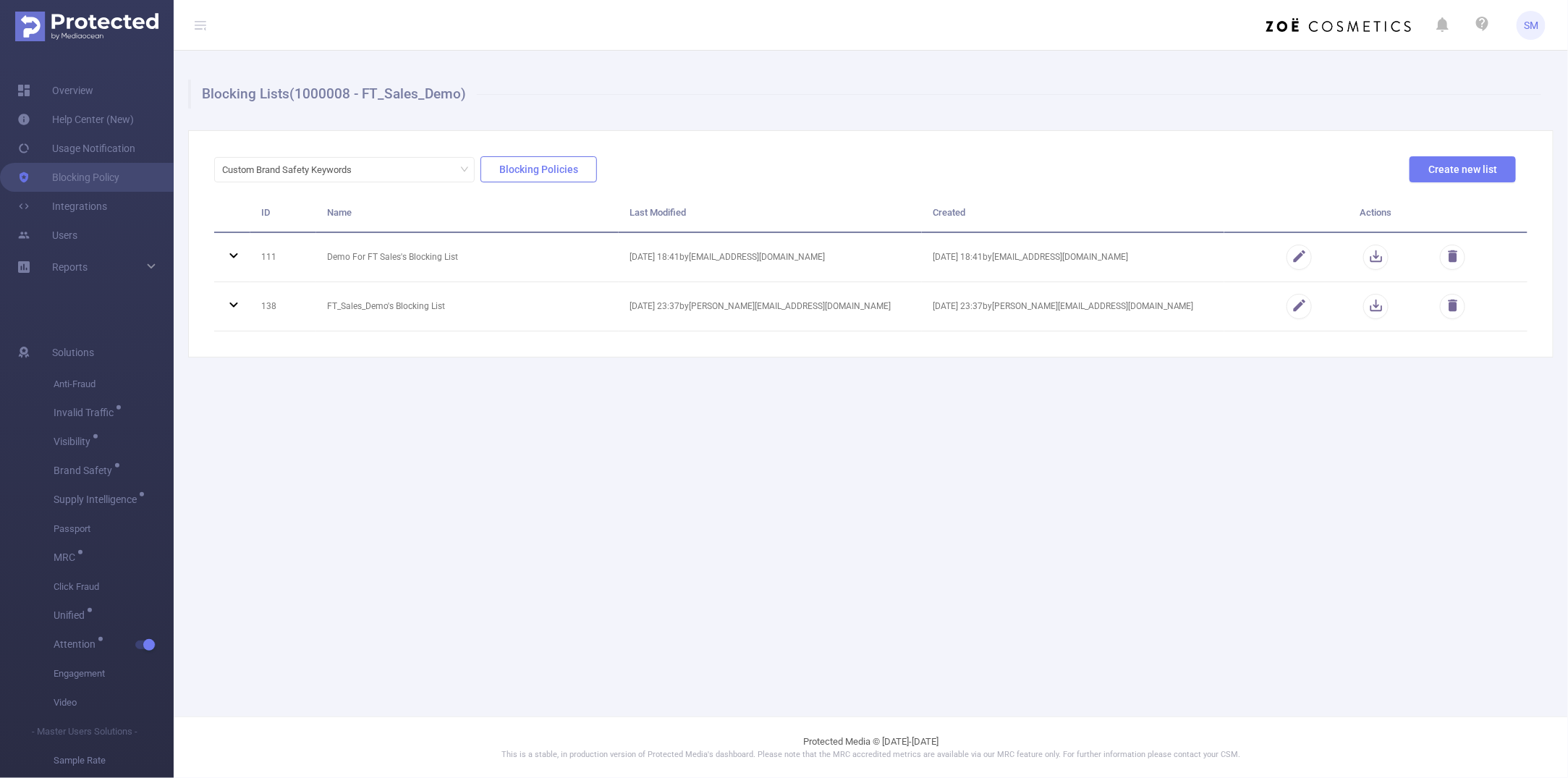
click at [527, 160] on button "Blocking Policies" at bounding box center [538, 169] width 116 height 26
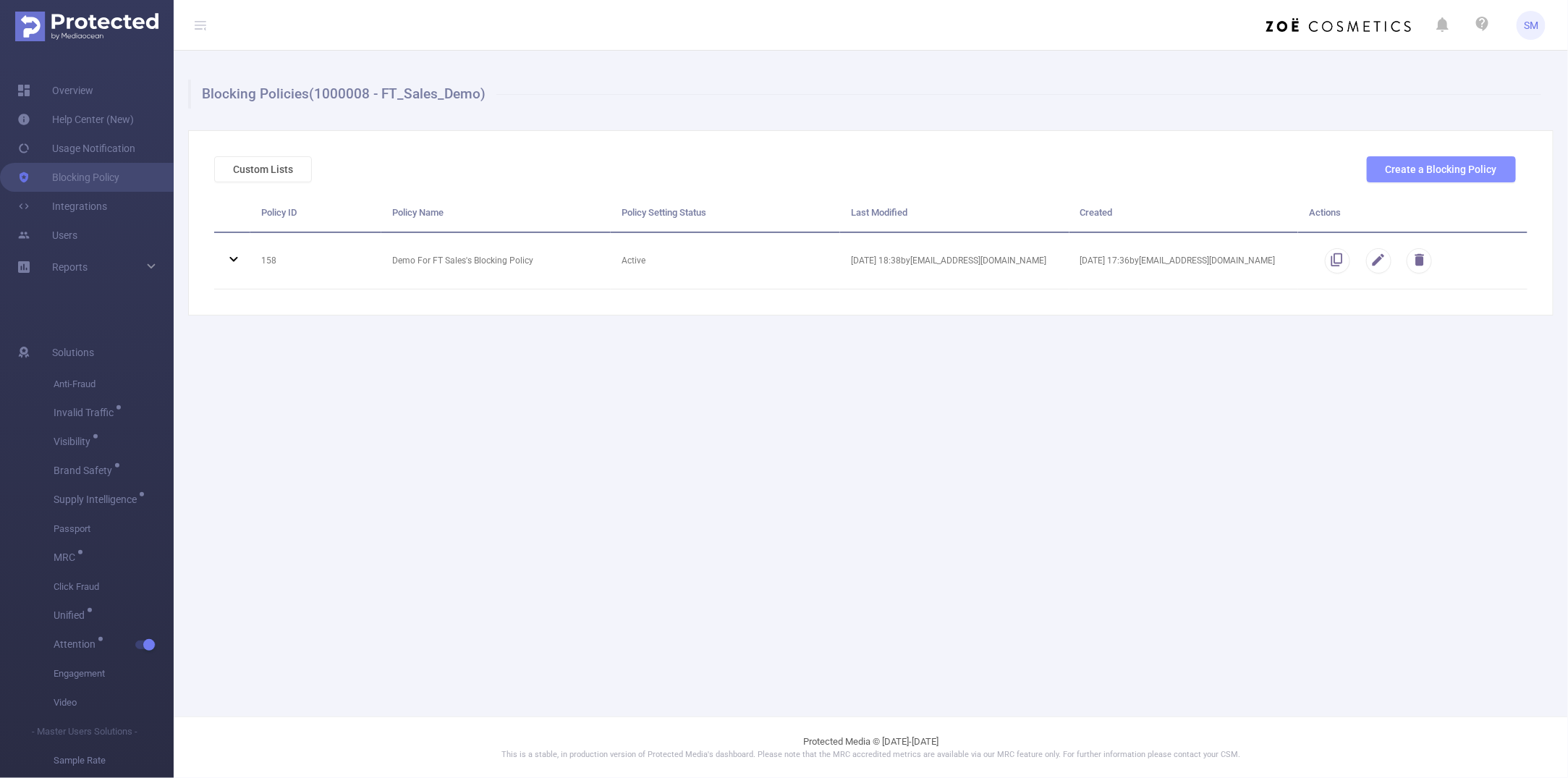
click at [1364, 172] on button "Create a Blocking Policy" at bounding box center [1442, 169] width 149 height 26
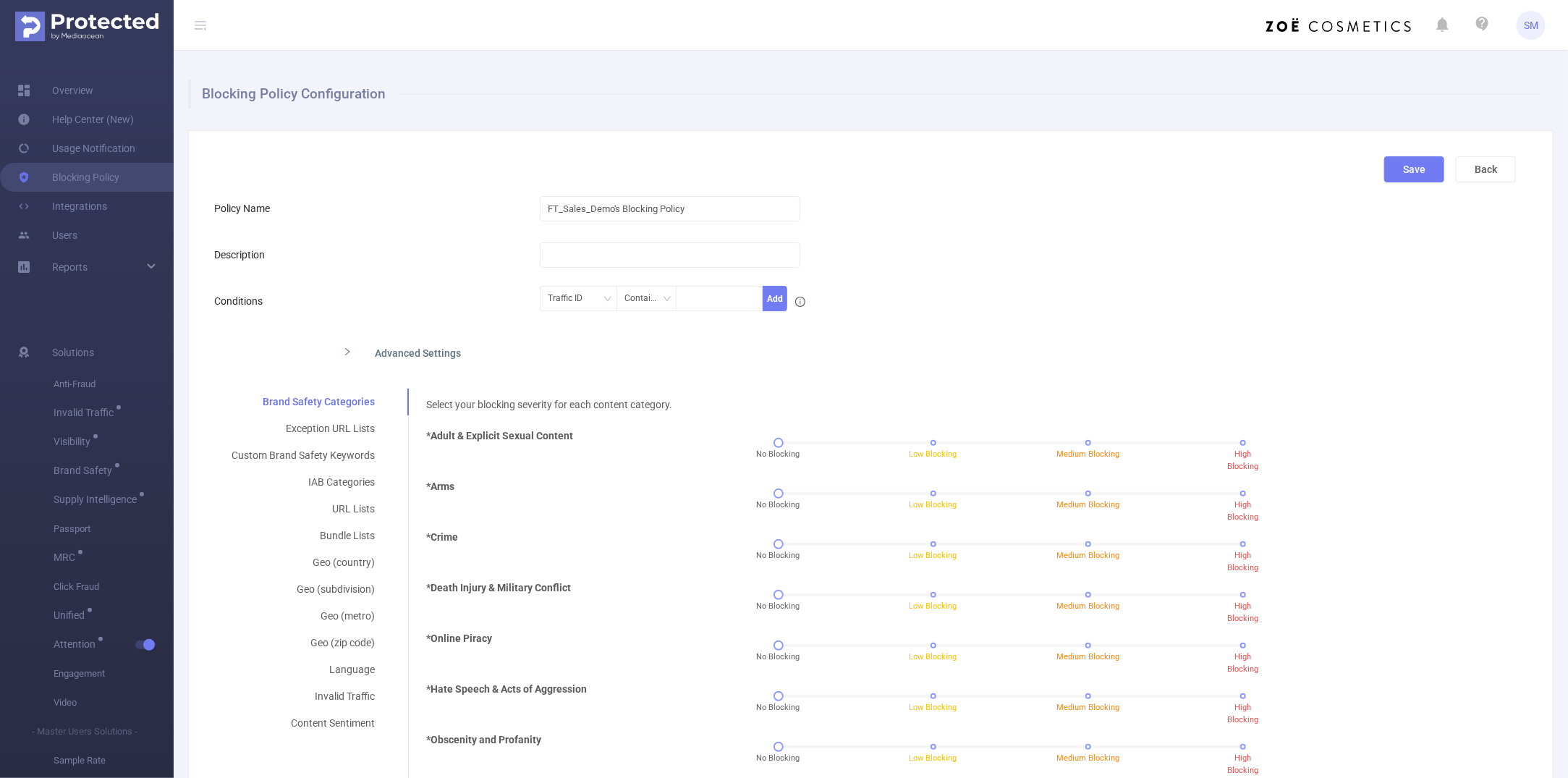
scroll to position [90, 0]
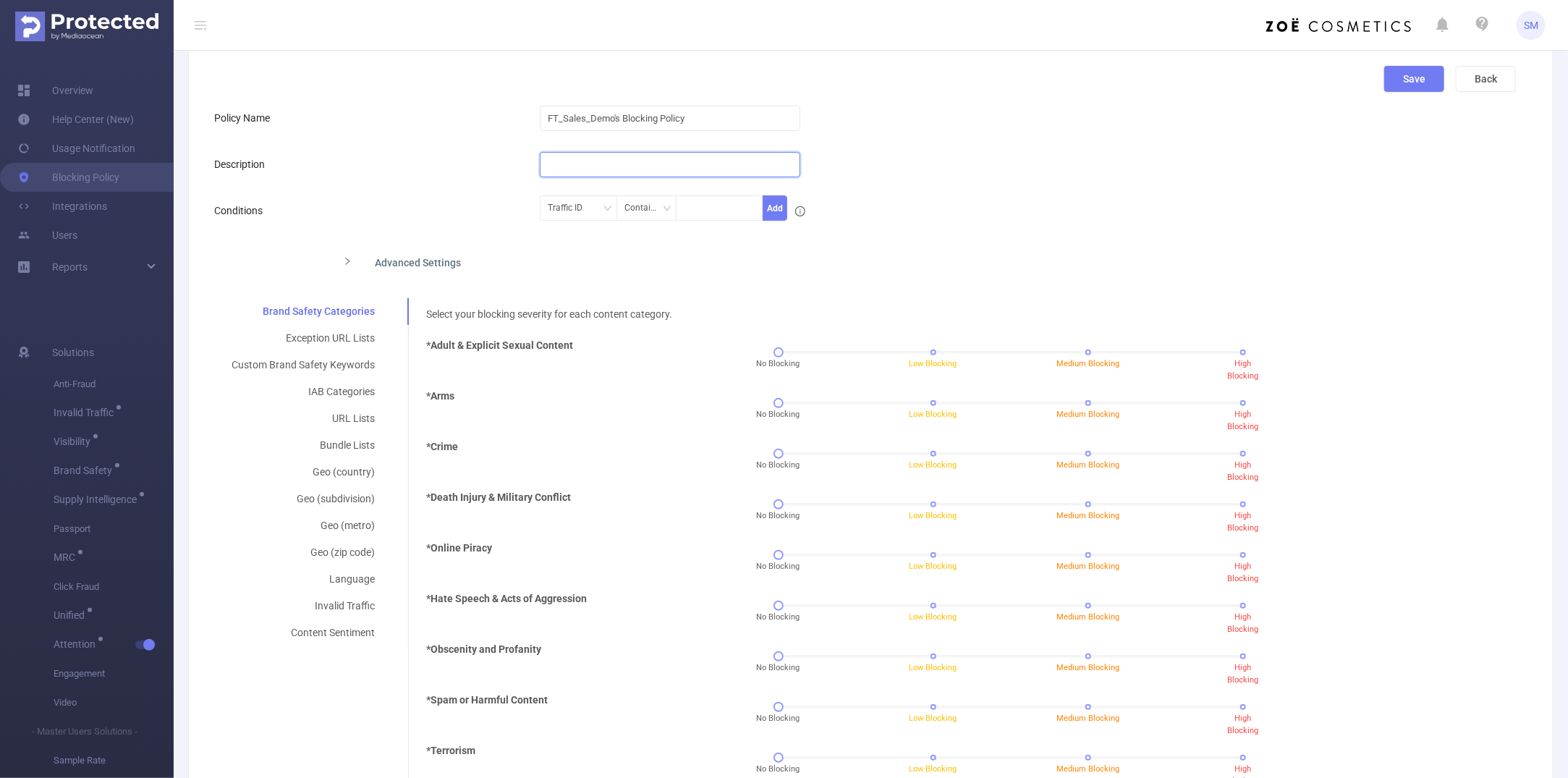
click at [631, 175] on input "text" at bounding box center [670, 164] width 261 height 25
click at [577, 219] on div "Traffic ID" at bounding box center [570, 208] width 45 height 24
click at [775, 266] on div "Advanced Settings" at bounding box center [722, 261] width 781 height 30
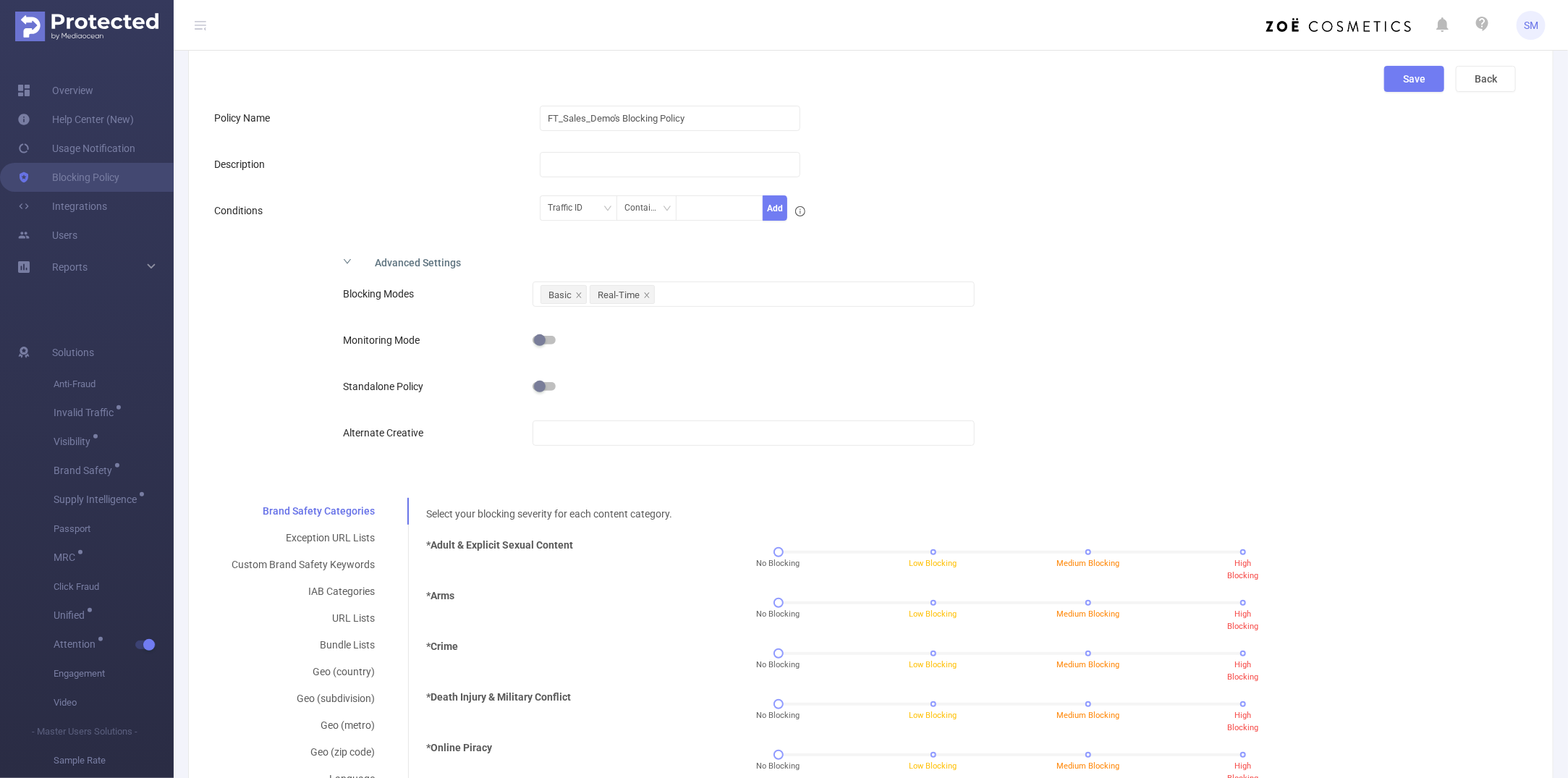
scroll to position [181, 0]
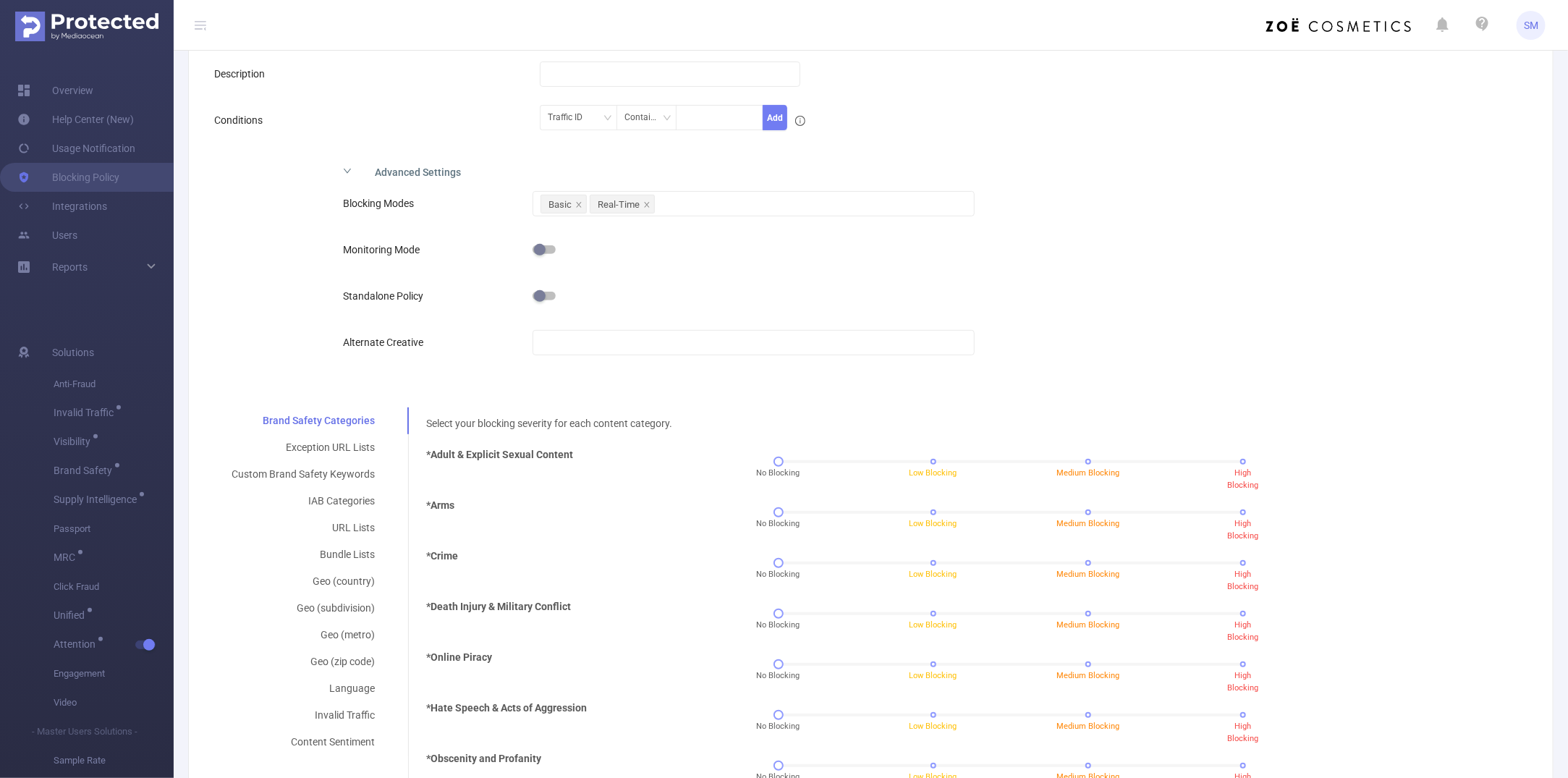
click at [545, 250] on button "button" at bounding box center [544, 249] width 23 height 9
click at [540, 248] on button "button" at bounding box center [544, 249] width 23 height 9
click at [1084, 302] on div "Standalone Policy" at bounding box center [722, 296] width 758 height 29
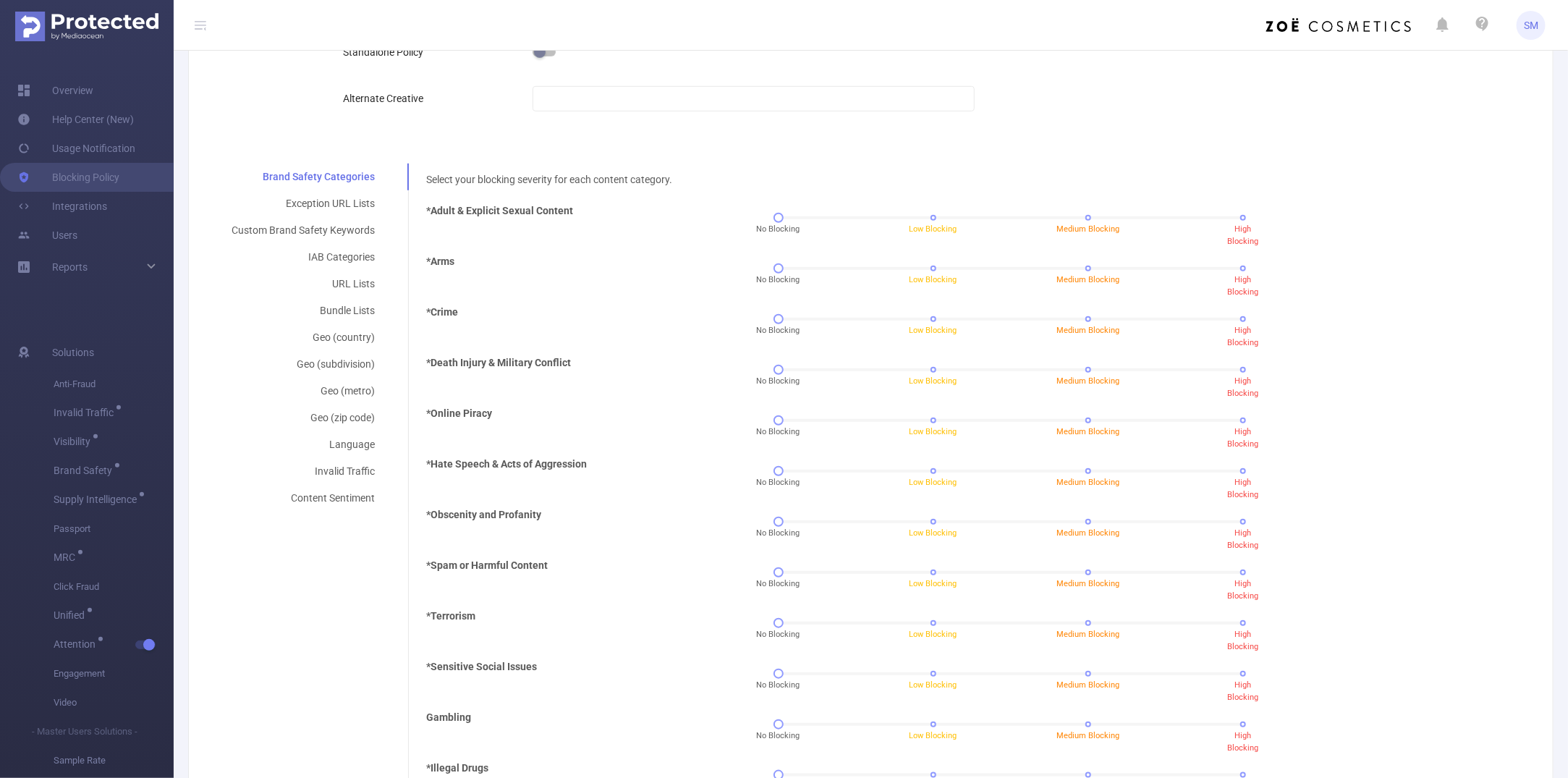
scroll to position [452, 0]
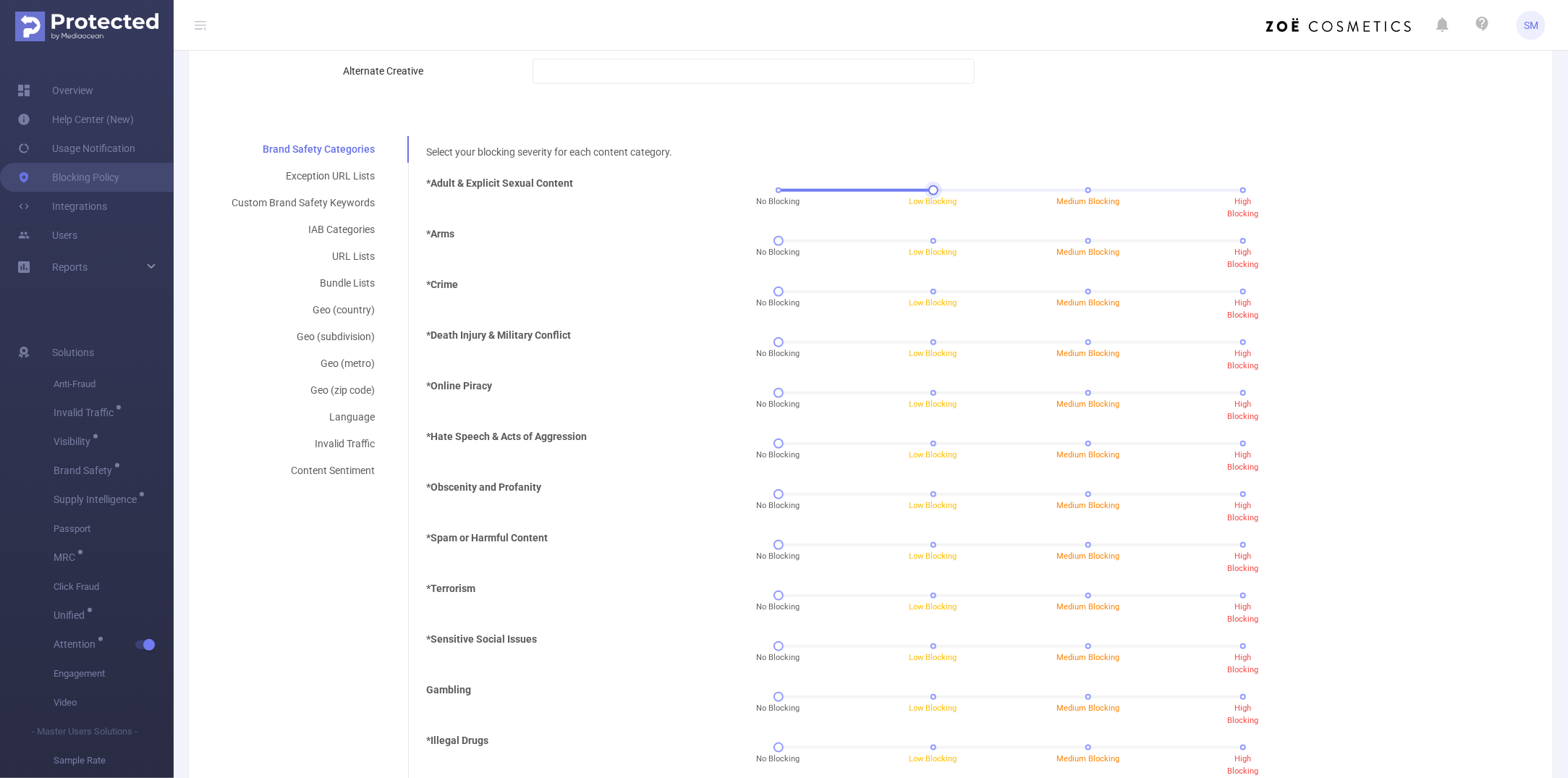
click at [924, 194] on div "No Blocking Low Blocking Medium Blocking High Blocking" at bounding box center [1011, 190] width 466 height 9
click at [1083, 243] on div "No Blocking Low Blocking Medium Blocking High Blocking" at bounding box center [1011, 240] width 466 height 9
click at [1234, 345] on div "No Blocking Low Blocking Medium Blocking High Blocking" at bounding box center [1011, 342] width 466 height 9
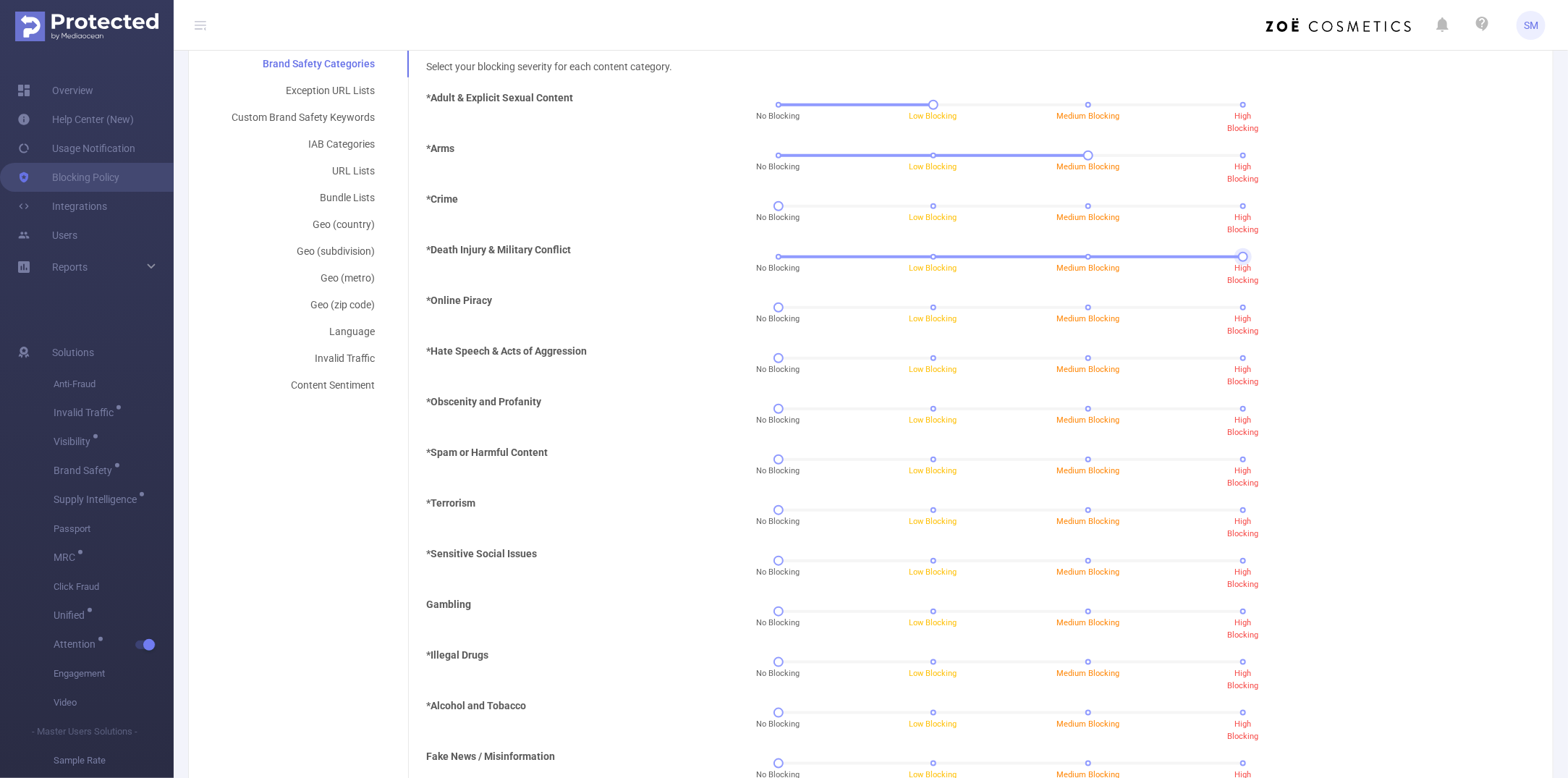
scroll to position [507, 0]
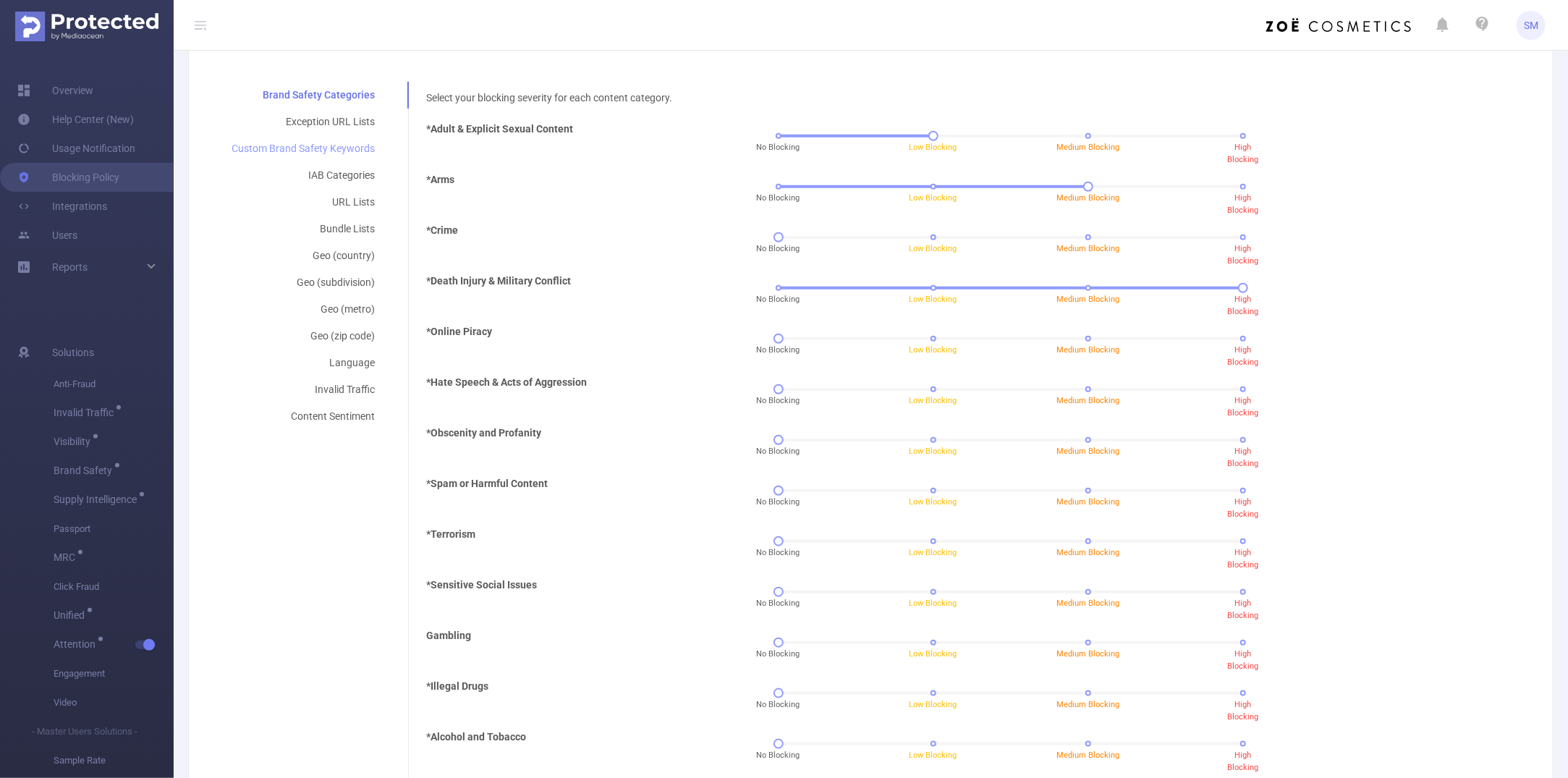
click at [311, 152] on div "Custom Brand Safety Keywords" at bounding box center [303, 149] width 178 height 27
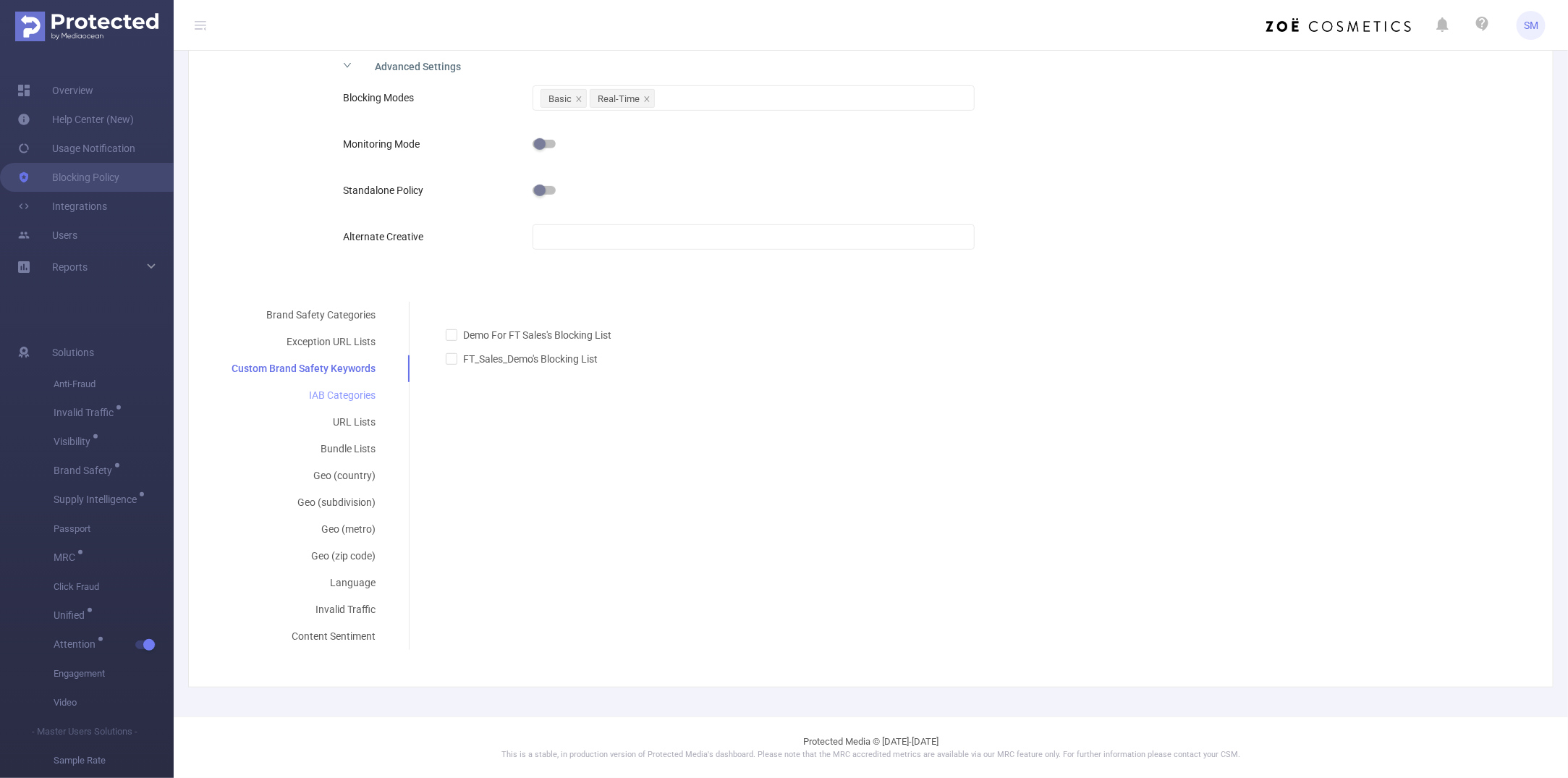
click at [352, 399] on div "IAB Categories" at bounding box center [303, 396] width 179 height 27
click at [526, 369] on div at bounding box center [971, 368] width 1074 height 24
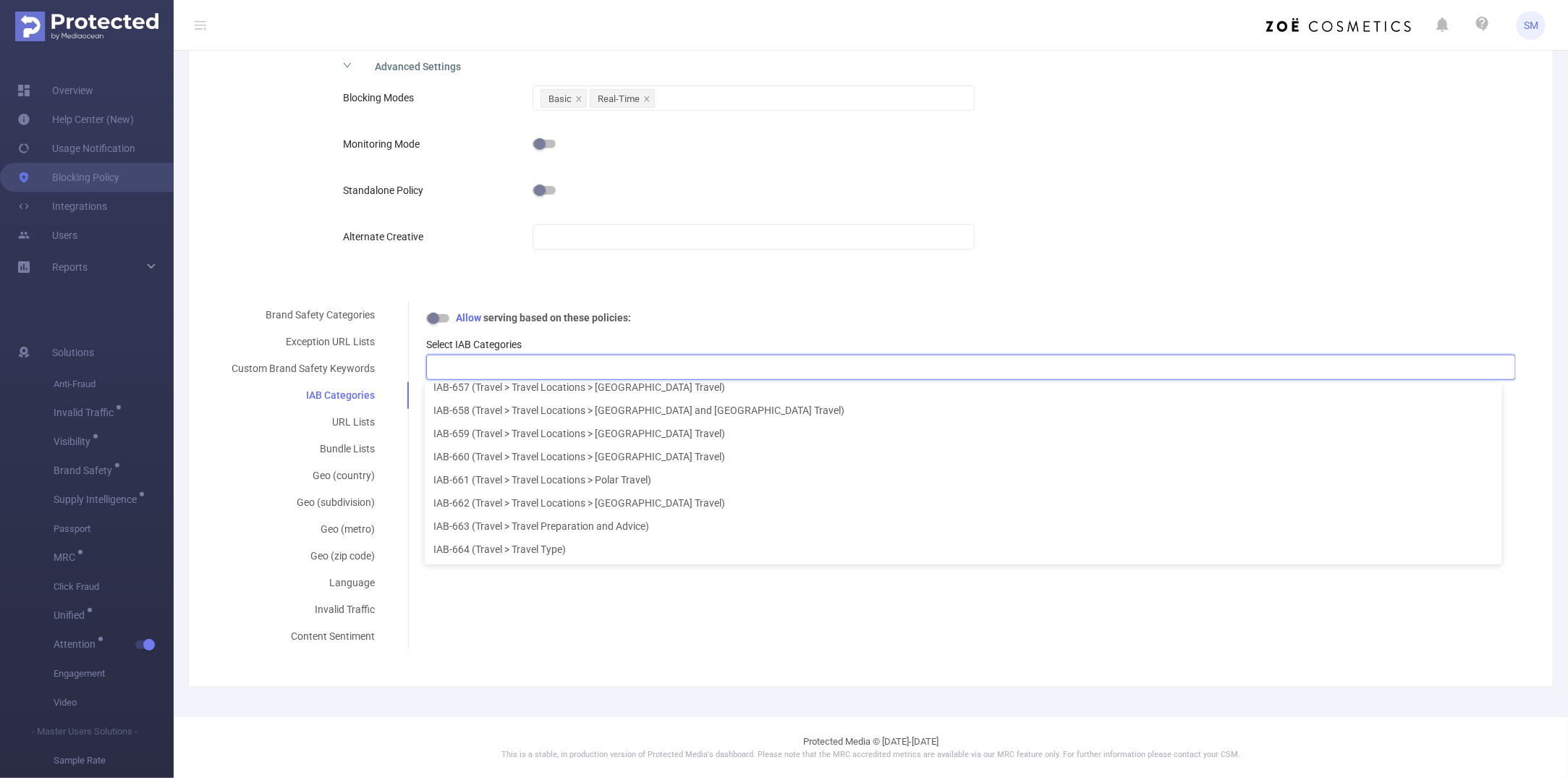
scroll to position [17197, 0]
click at [552, 602] on div "Brand Safety Categories Exception URL Lists Custom Brand Safety Keywords IAB Ca…" at bounding box center [865, 476] width 1302 height 348
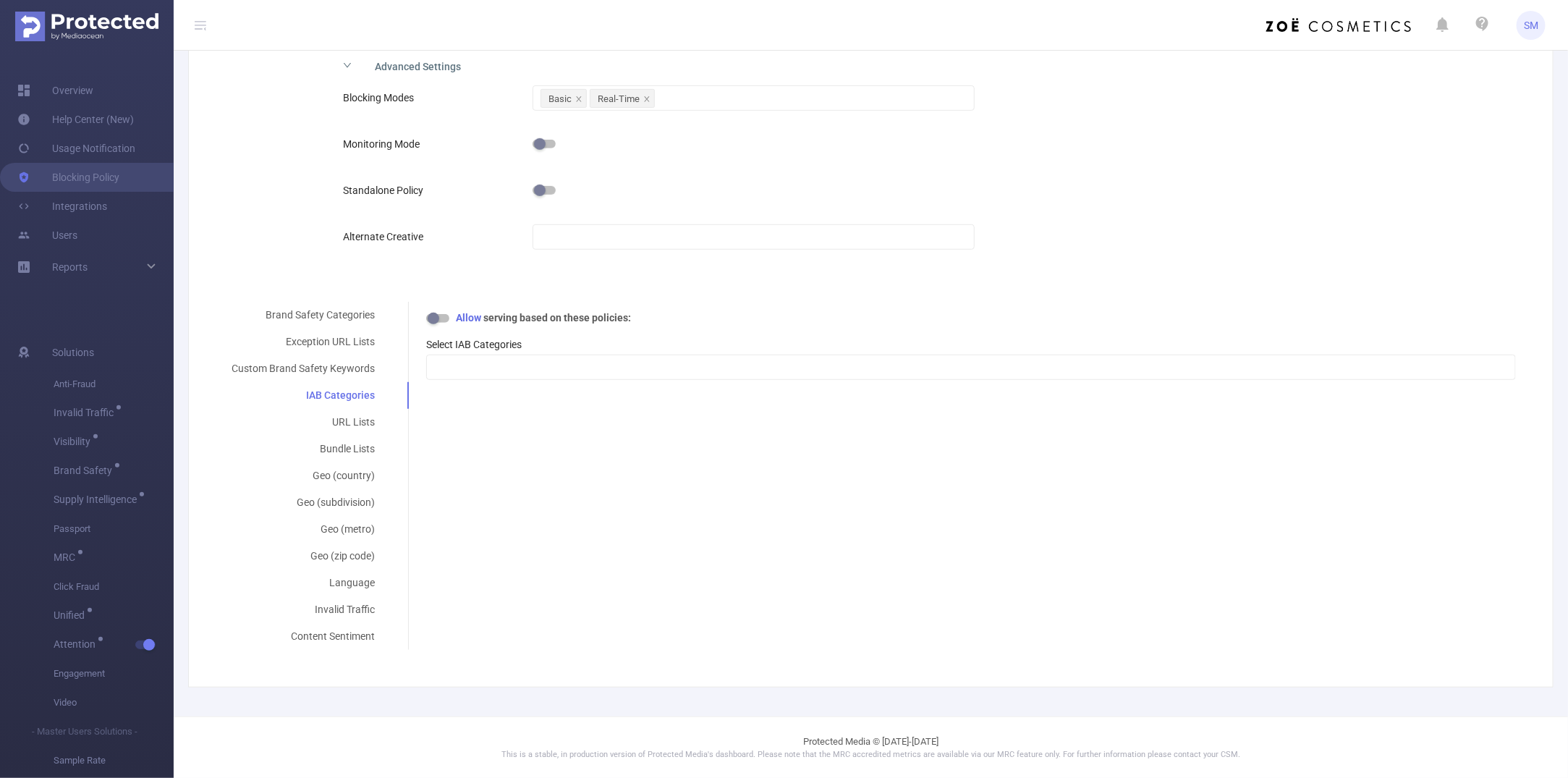
click at [537, 274] on div "Blocking Modes Basic Real-Time Monitoring Mode Standalone Policy Alternate Crea…" at bounding box center [722, 180] width 781 height 200
click at [349, 417] on div "URL Lists" at bounding box center [303, 422] width 178 height 27
click at [349, 388] on div "IAB Categories" at bounding box center [303, 396] width 178 height 27
click at [351, 417] on div "URL Lists" at bounding box center [303, 422] width 178 height 27
click at [341, 368] on div "Custom Brand Safety Keywords" at bounding box center [303, 369] width 178 height 27
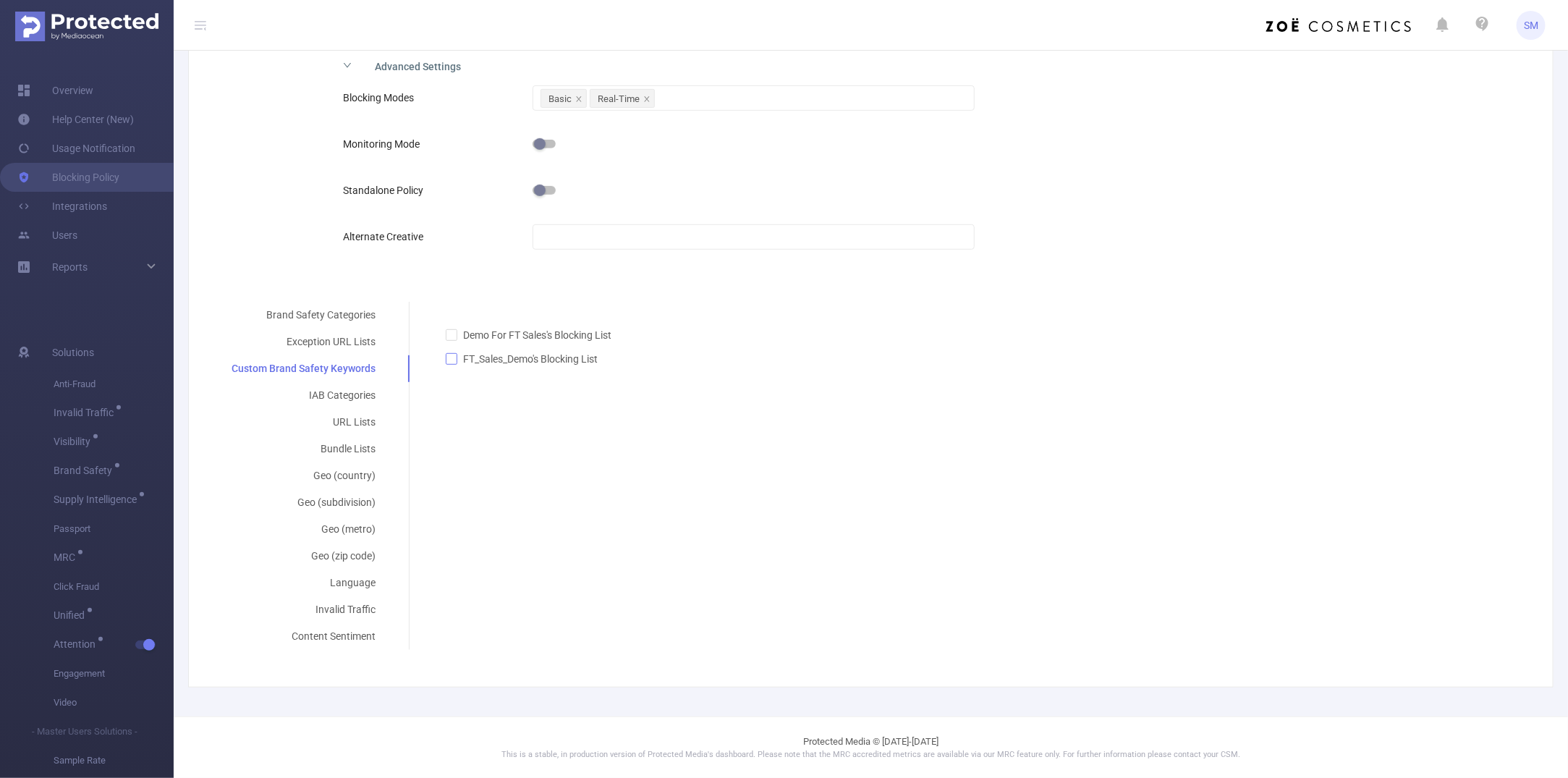
click at [449, 358] on input "FT_Sales_Demo's Blocking List" at bounding box center [450, 358] width 10 height 10
click at [450, 363] on input "FT_Sales_Demo's Blocking List" at bounding box center [450, 358] width 10 height 10
checkbox input "false"
click at [327, 342] on div "Exception URL Lists" at bounding box center [303, 342] width 179 height 27
click at [353, 425] on div "URL Lists" at bounding box center [303, 422] width 178 height 27
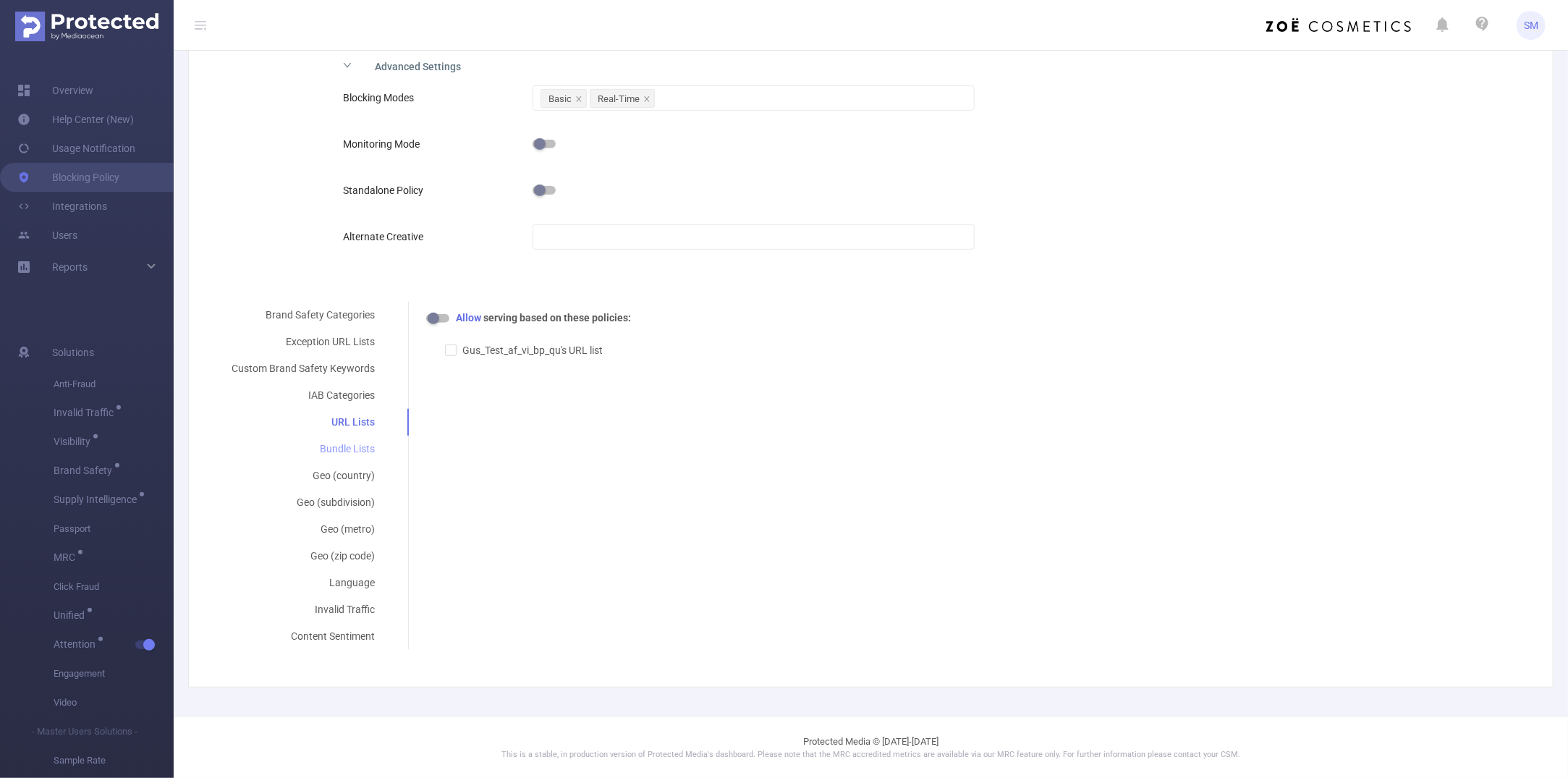
click at [356, 448] on div "Bundle Lists" at bounding box center [303, 449] width 178 height 27
click at [352, 584] on div "Language" at bounding box center [303, 584] width 178 height 27
click at [472, 373] on div at bounding box center [971, 368] width 1074 height 24
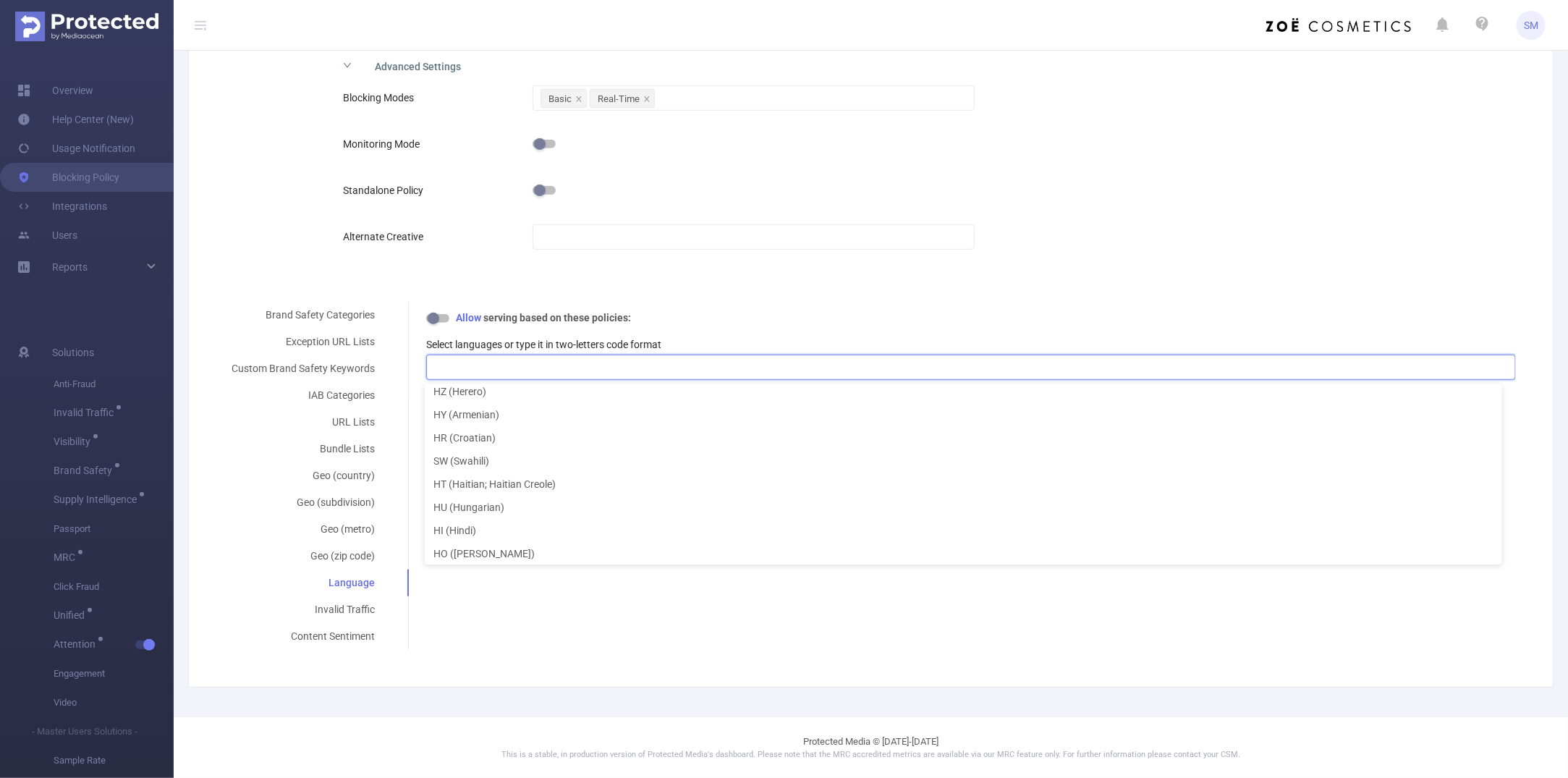
click at [545, 619] on div "Brand Safety Categories Exception URL Lists Custom Brand Safety Keywords IAB Ca…" at bounding box center [865, 476] width 1302 height 348
click at [364, 639] on div "Content Sentiment" at bounding box center [303, 636] width 178 height 27
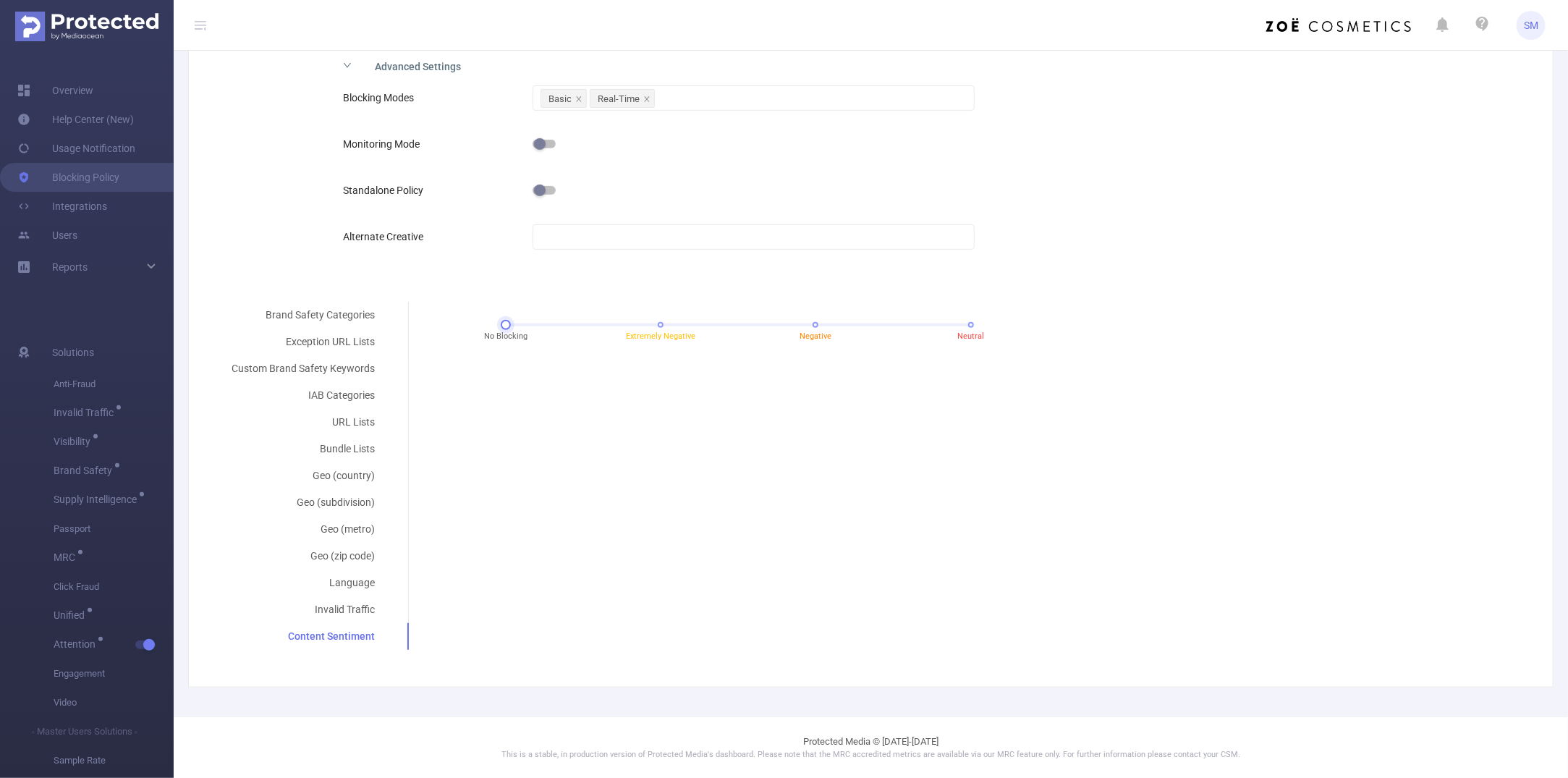
click at [657, 327] on div "No Blocking Extremely Negative Negative Neutral" at bounding box center [738, 325] width 466 height 9
click at [805, 319] on div "No Blocking Extremely Negative Negative Neutral" at bounding box center [738, 330] width 636 height 39
click at [961, 321] on div "No Blocking Extremely Negative Negative Neutral" at bounding box center [738, 325] width 466 height 9
click at [901, 443] on div "Brand Safety Categories Exception URL Lists Custom Brand Safety Keywords IAB Ca…" at bounding box center [865, 476] width 1302 height 348
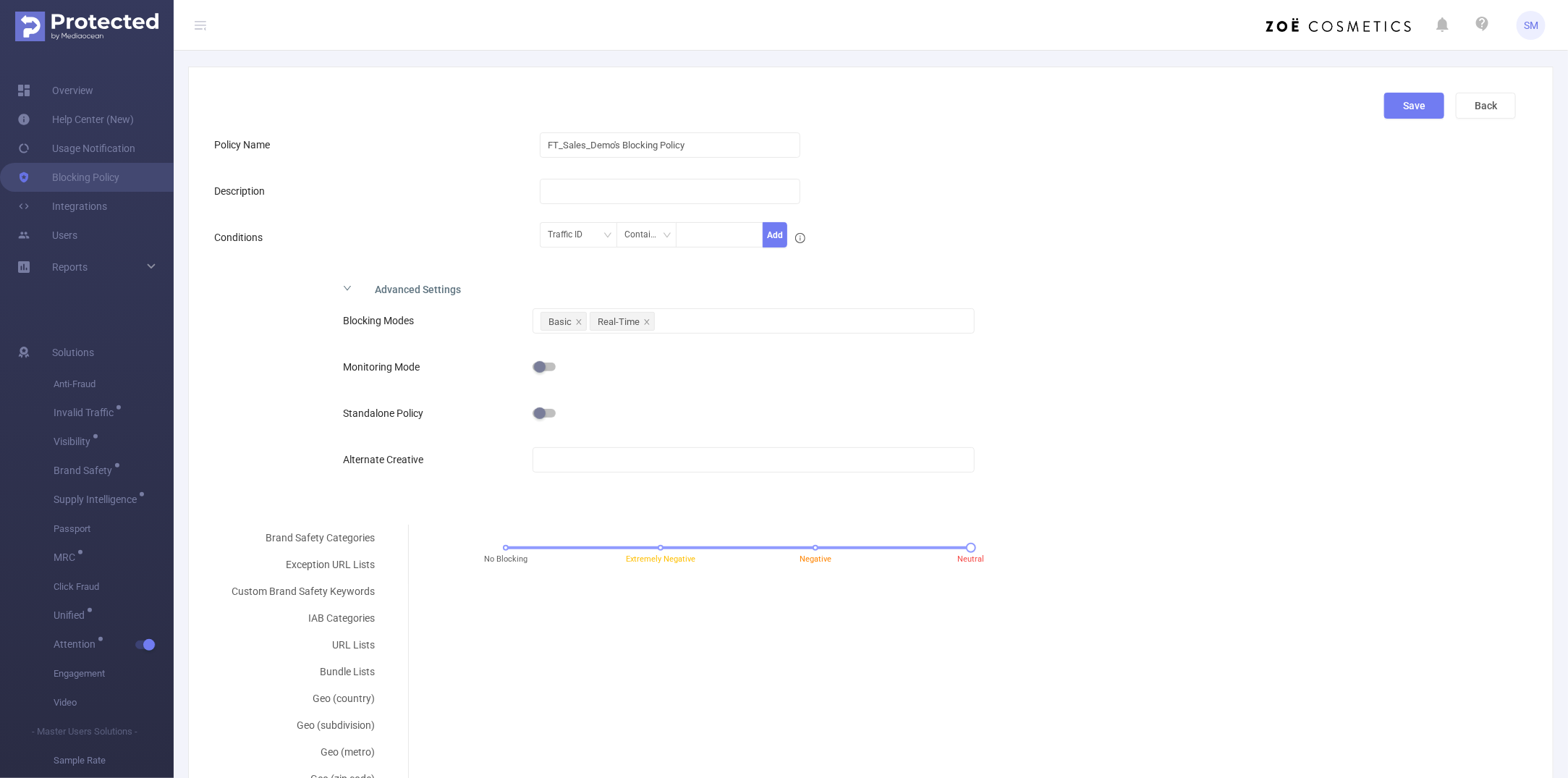
scroll to position [0, 0]
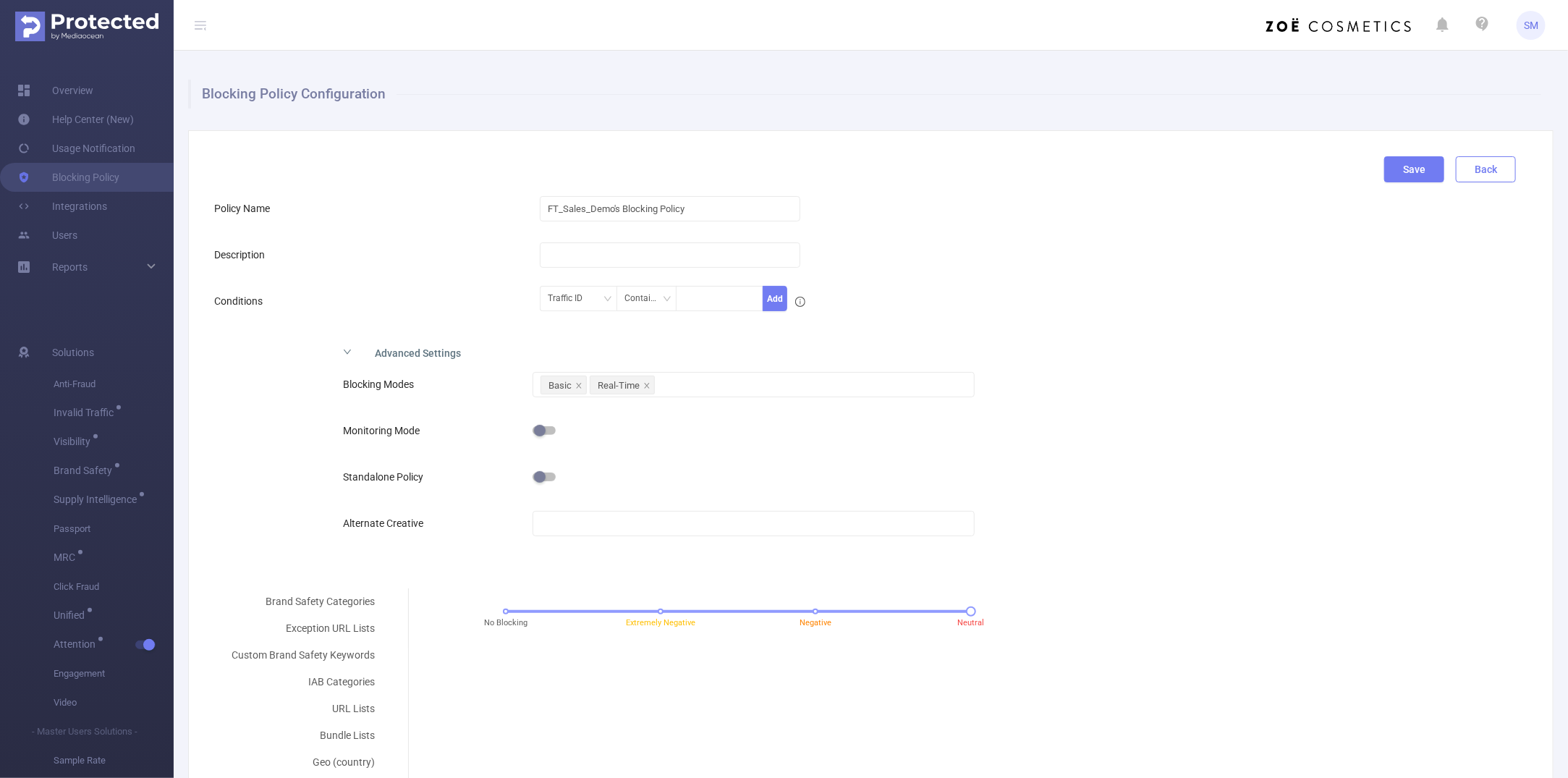
click at [1364, 170] on button "Back" at bounding box center [1487, 169] width 60 height 26
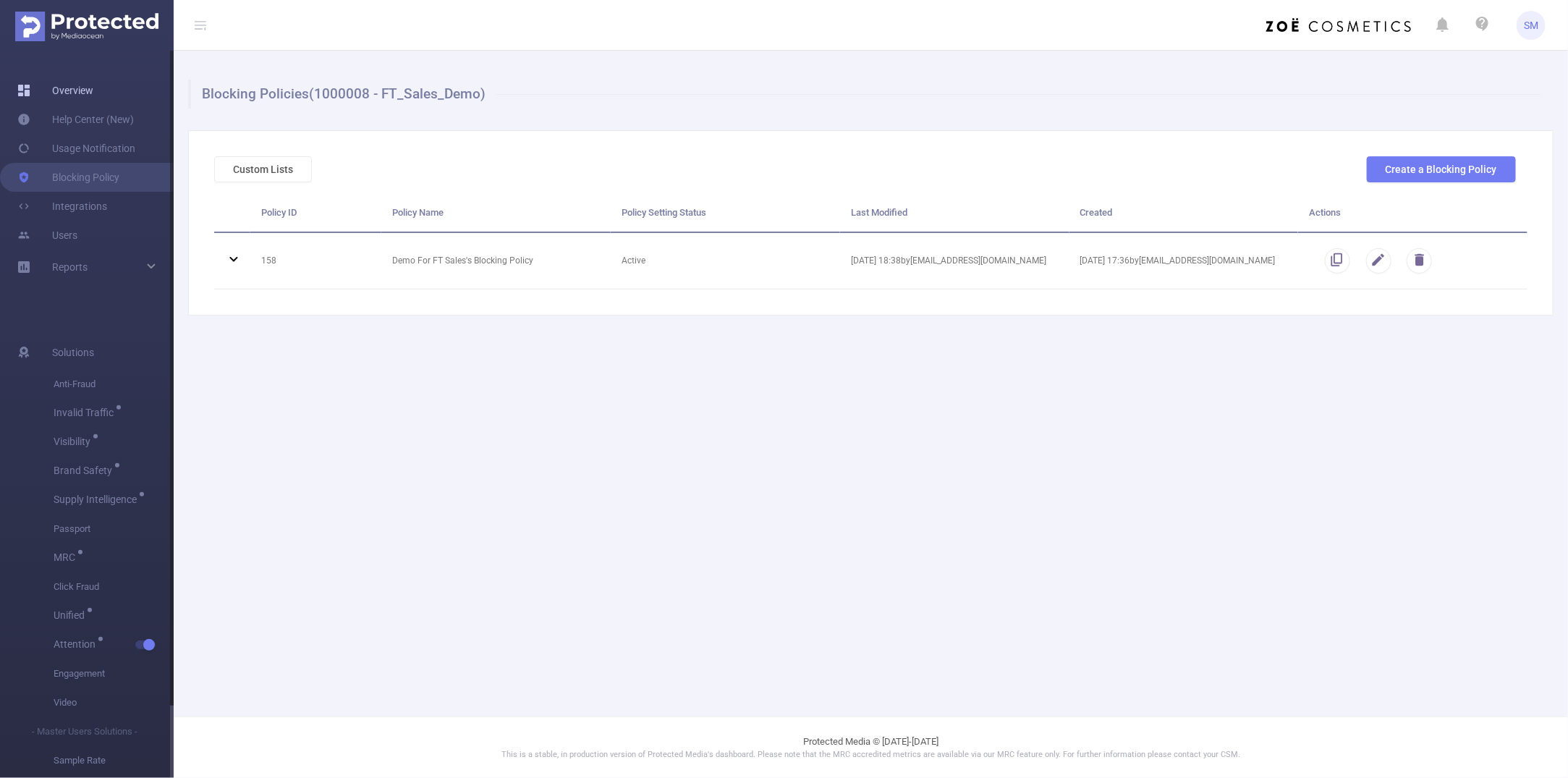
click at [56, 91] on link "Overview" at bounding box center [55, 90] width 76 height 29
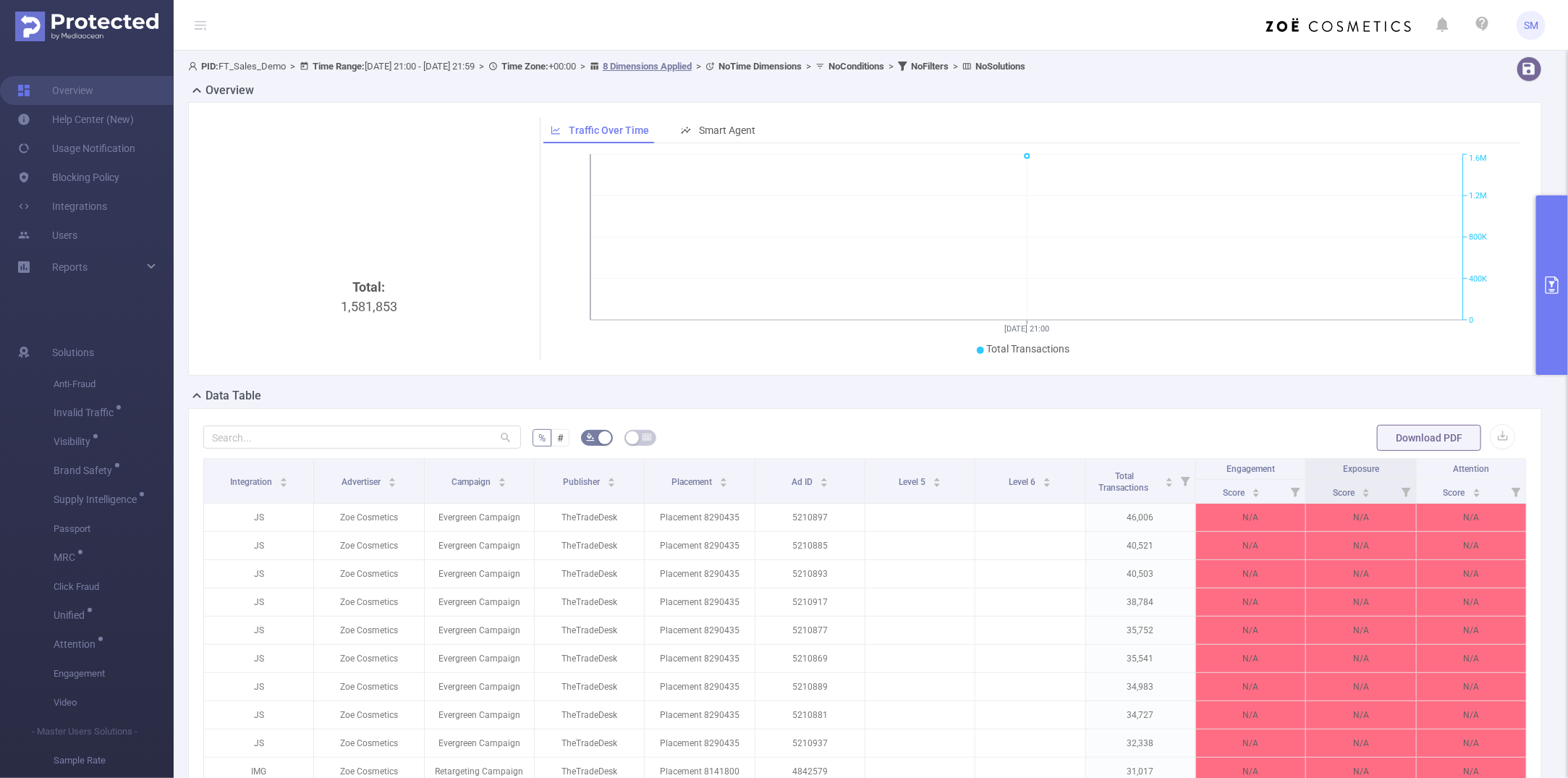
click at [1364, 262] on button "primary" at bounding box center [1552, 285] width 32 height 179
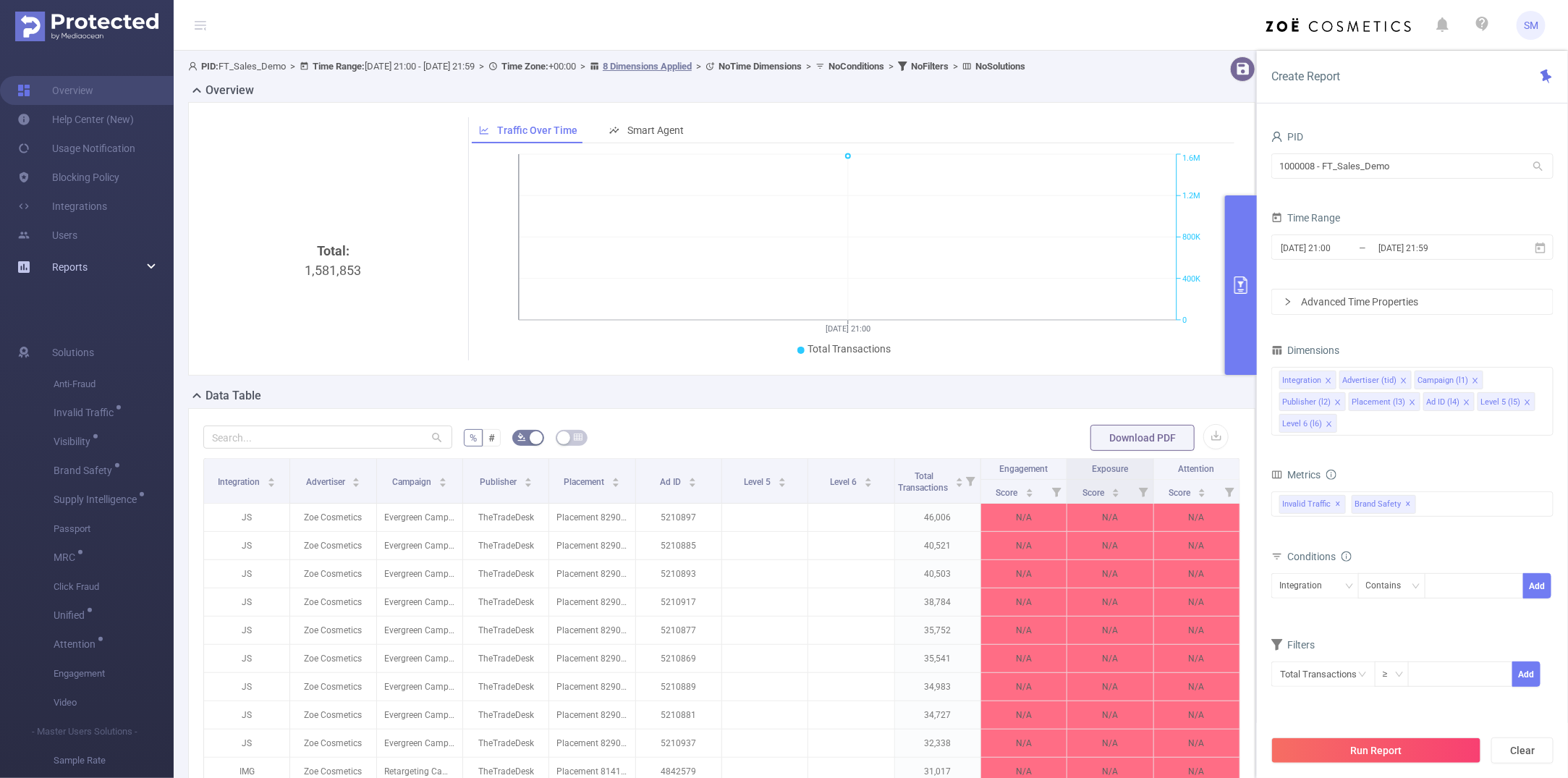
click at [149, 262] on div "Reports" at bounding box center [87, 267] width 174 height 29
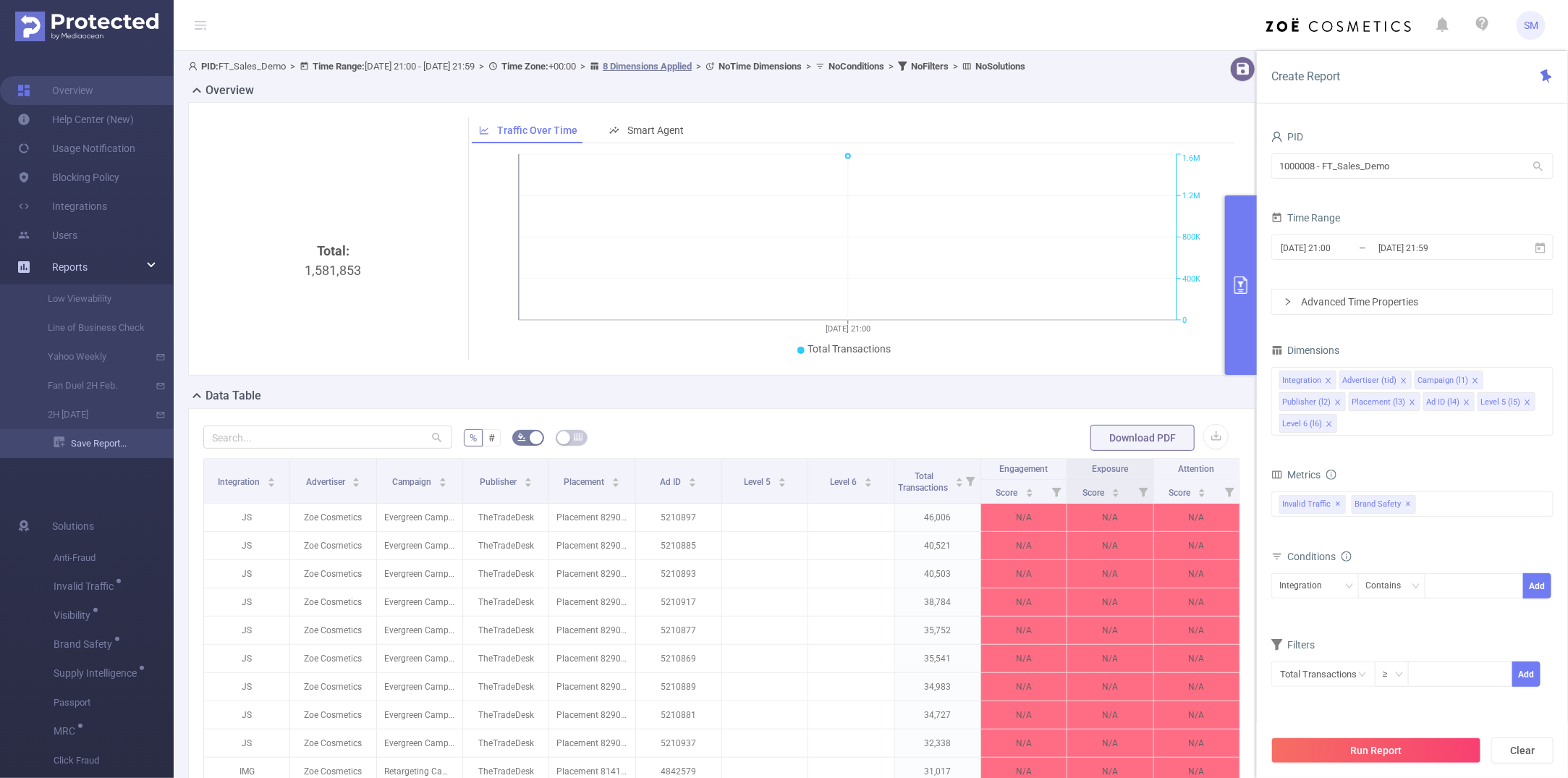
click at [85, 443] on link "Save Report..." at bounding box center [114, 444] width 120 height 29
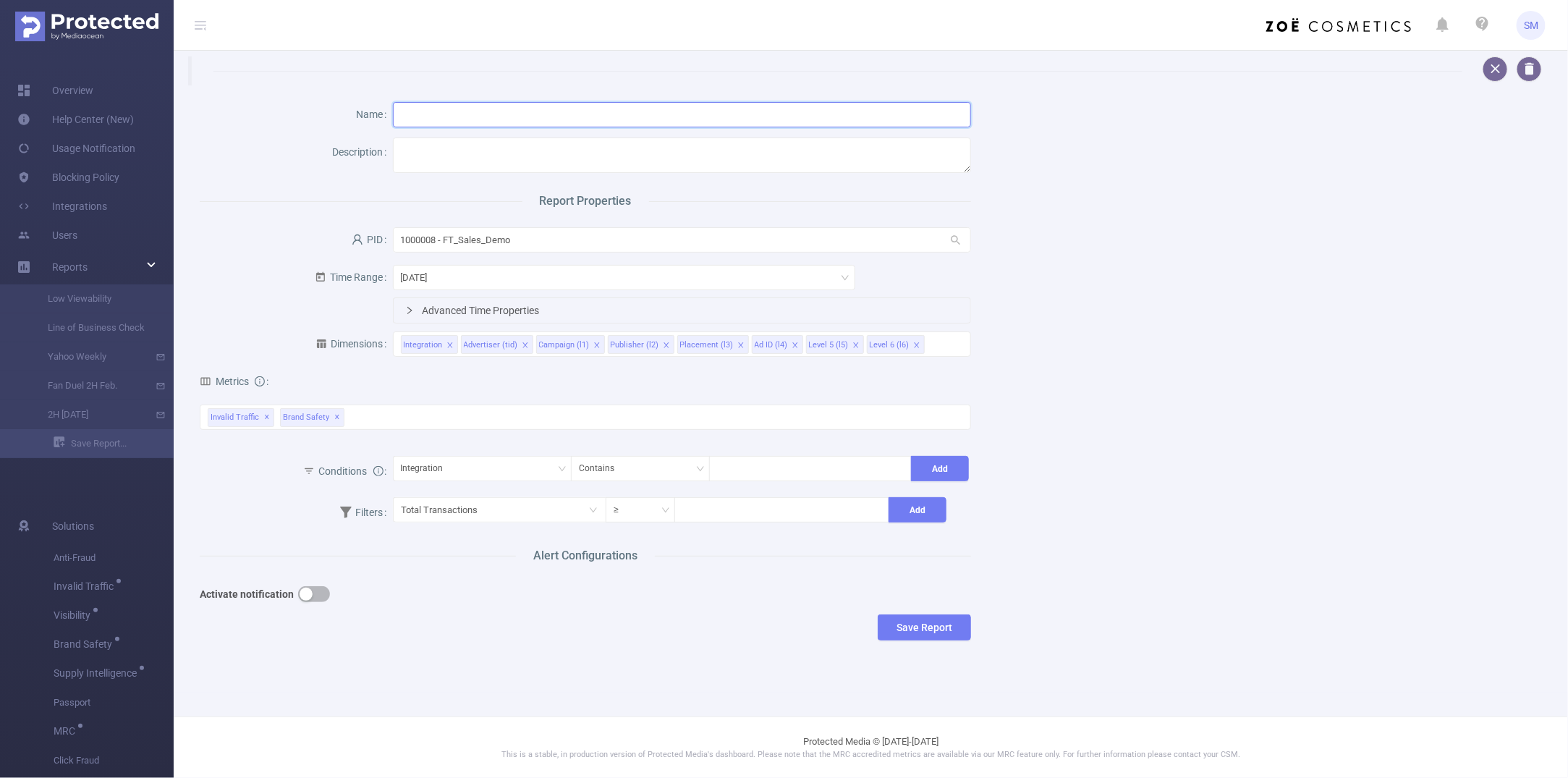
click at [438, 118] on input "text" at bounding box center [682, 115] width 579 height 25
click at [1167, 282] on div "Name Description Report Properties PID 1000008 - FT_Sales_Demo 1000008 - FT_Sal…" at bounding box center [865, 375] width 1366 height 579
click at [464, 115] on input "text" at bounding box center [682, 115] width 579 height 25
click at [472, 346] on div "Advertiser (tid)" at bounding box center [491, 346] width 55 height 19
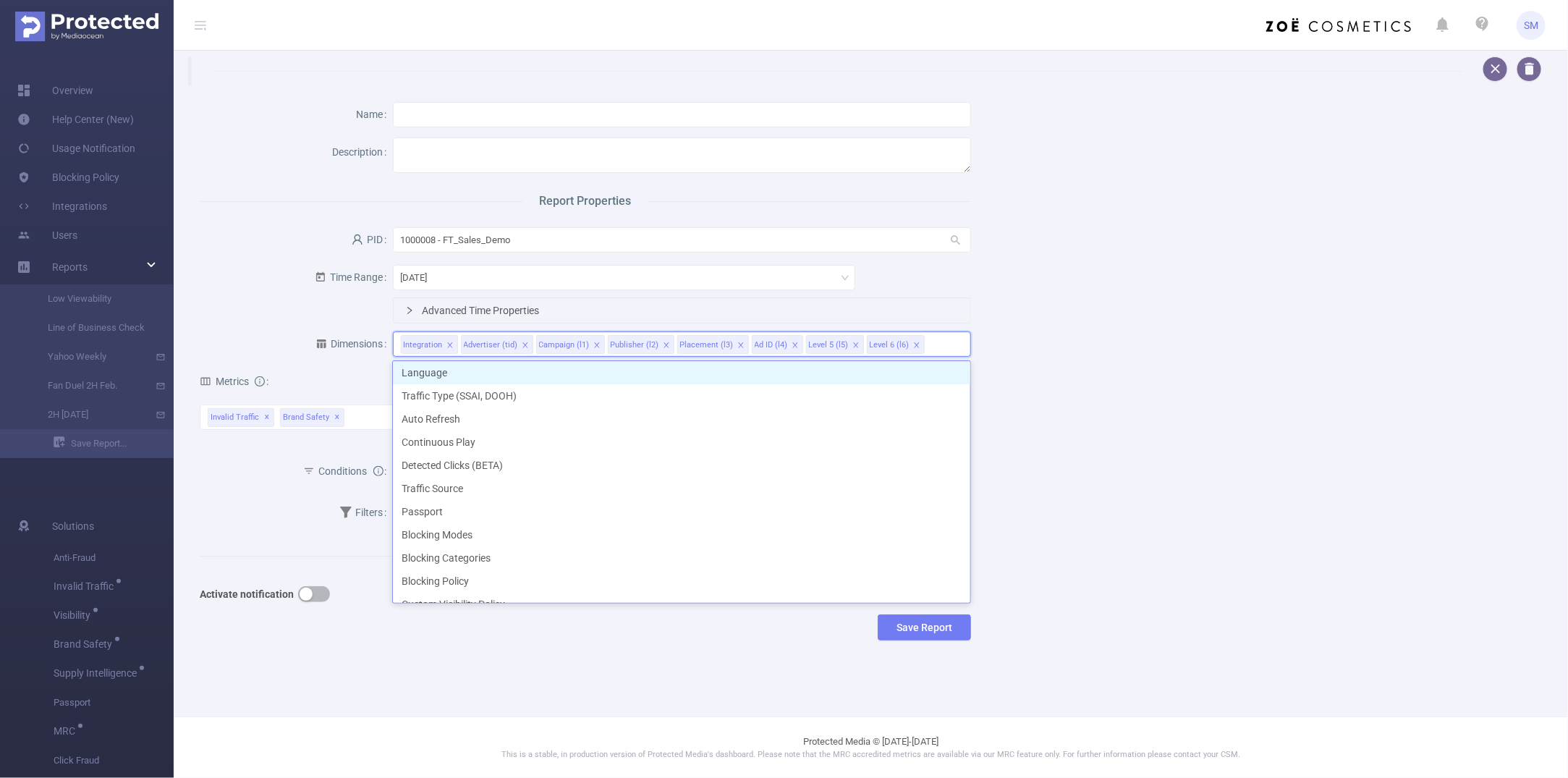
scroll to position [413, 0]
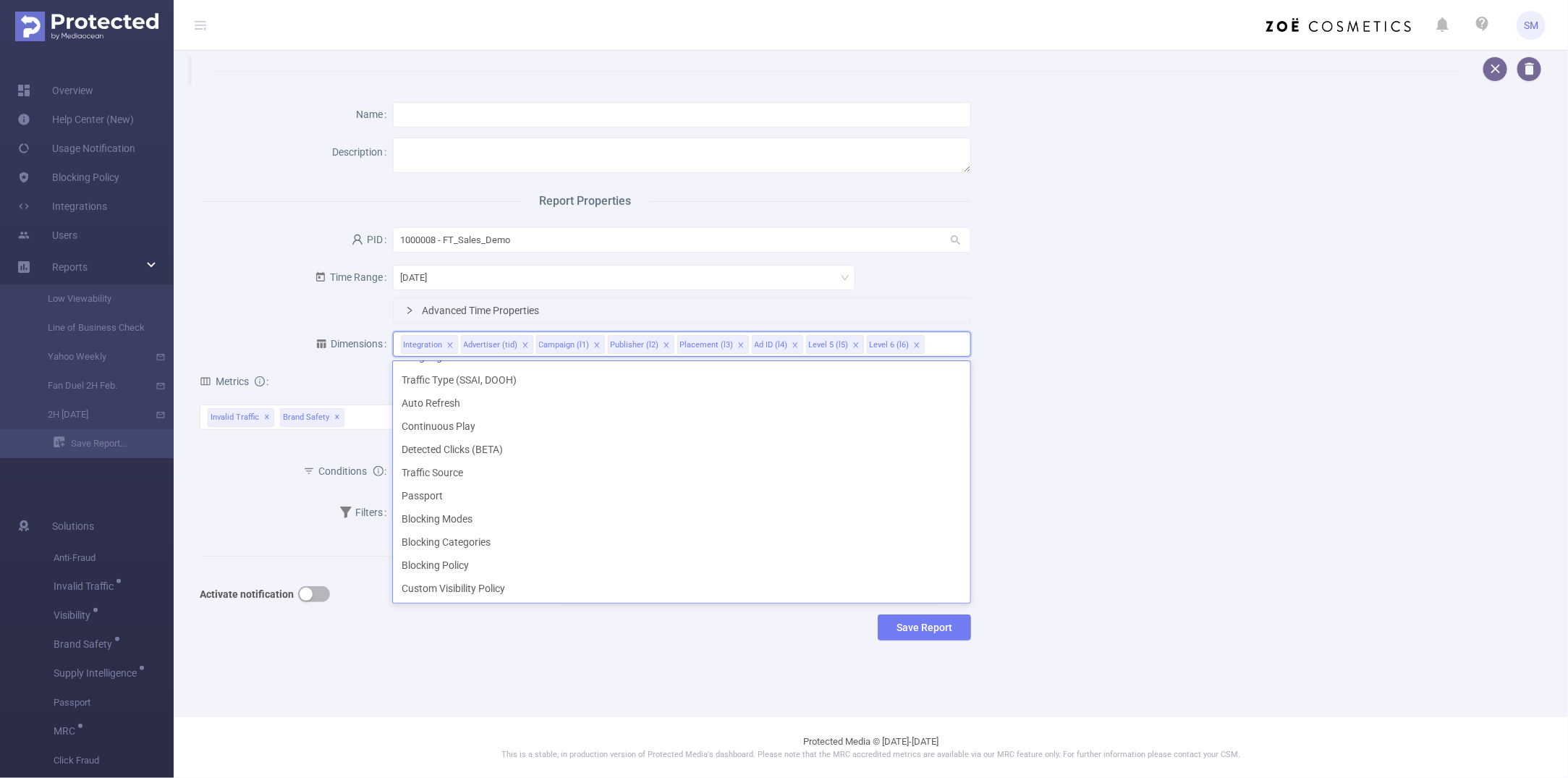
click at [1119, 407] on div "Name Description Report Properties PID 1000008 - FT_Sales_Demo 1000008 - FT_Sal…" at bounding box center [865, 375] width 1366 height 579
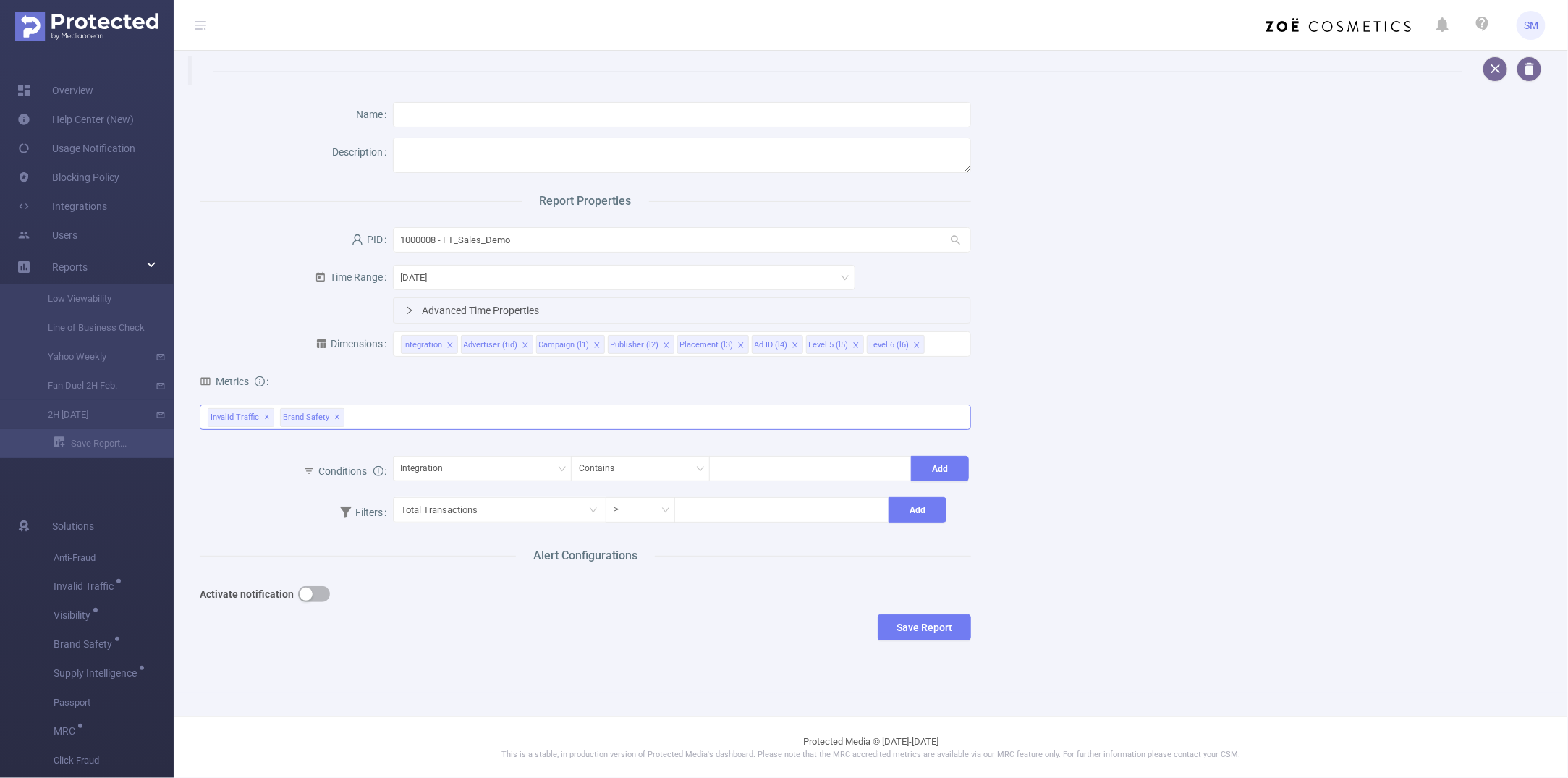
click at [371, 411] on div "Invalid Traffic ✕ Brand Safety ✕" at bounding box center [586, 417] width 771 height 25
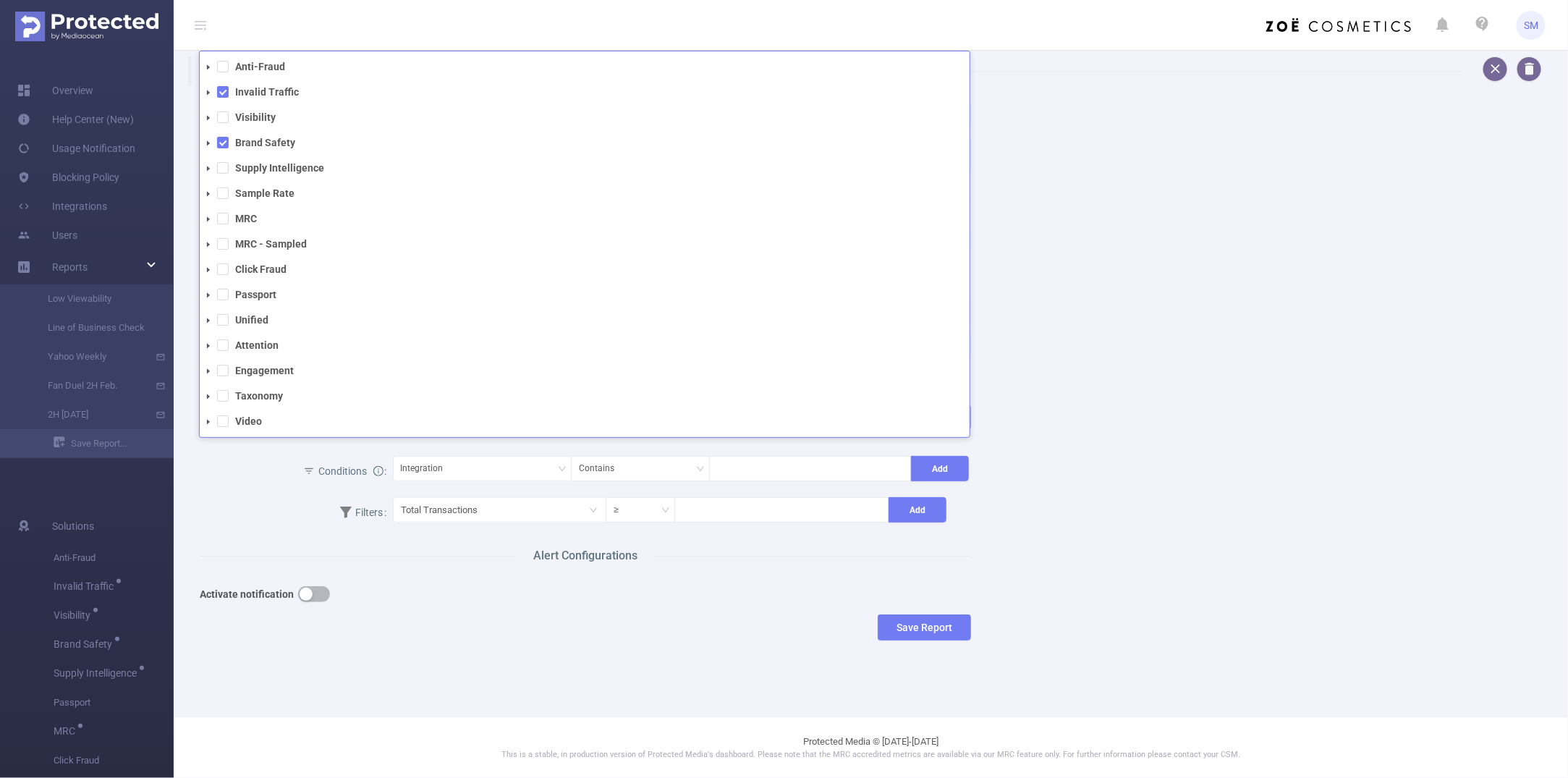
click at [205, 142] on icon "icon: caret-down" at bounding box center [208, 143] width 7 height 7
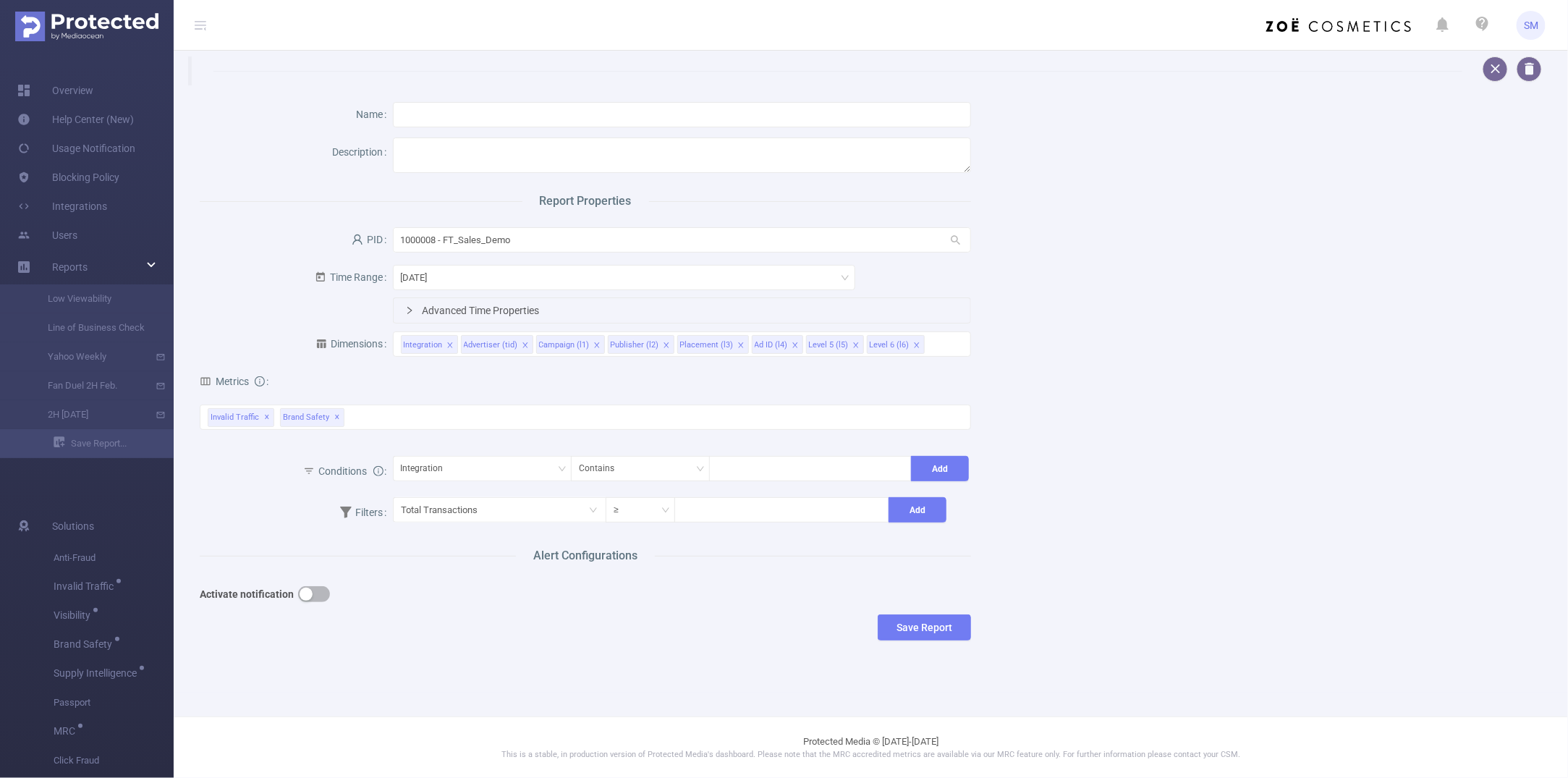
click at [1134, 442] on div "Name Description Report Properties PID 1000008 - FT_Sales_Demo 1000008 - FT_Sal…" at bounding box center [865, 375] width 1366 height 579
click at [305, 589] on button "button" at bounding box center [314, 595] width 32 height 16
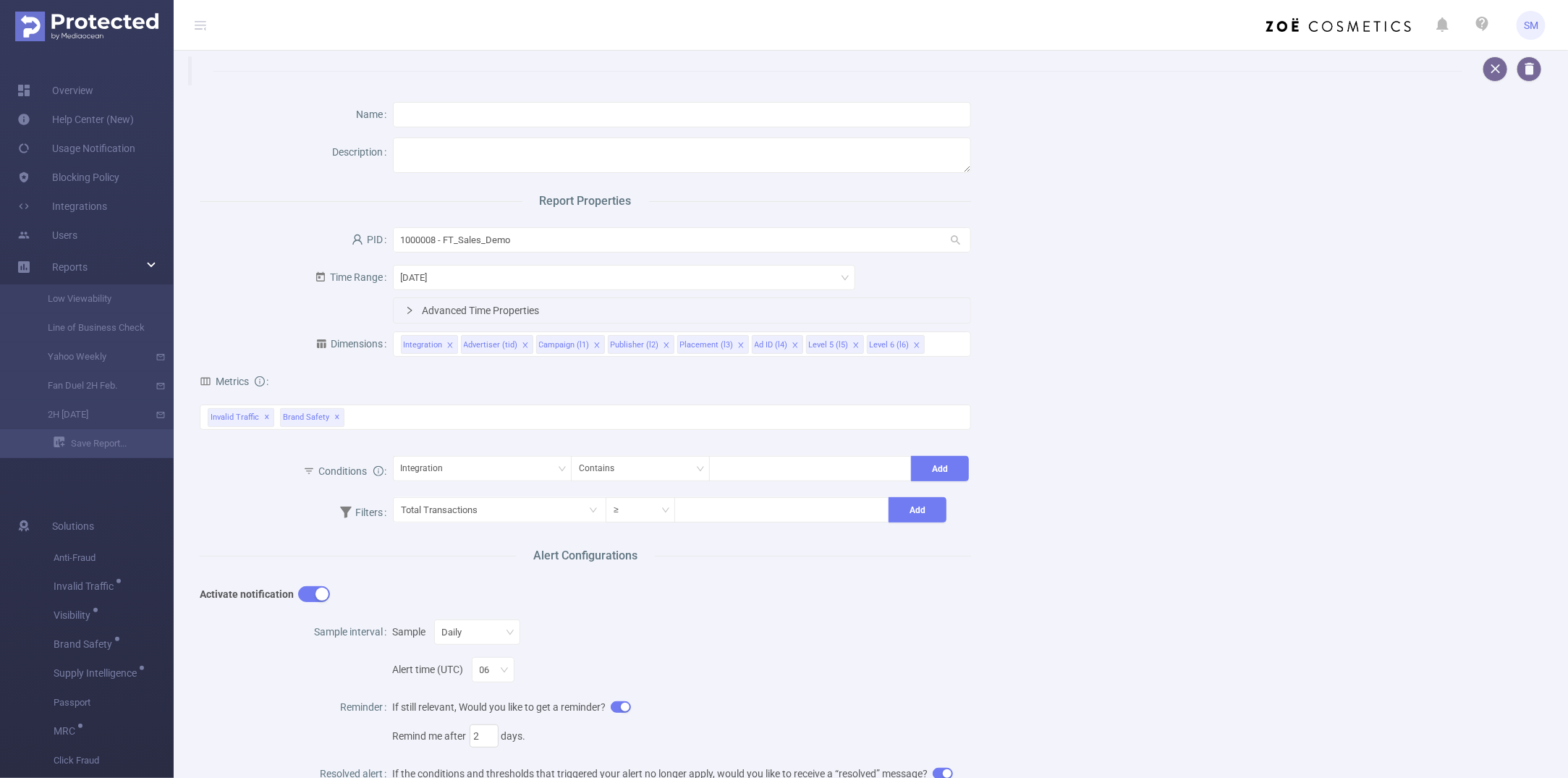
click at [681, 623] on div "Sample Daily" at bounding box center [682, 632] width 579 height 29
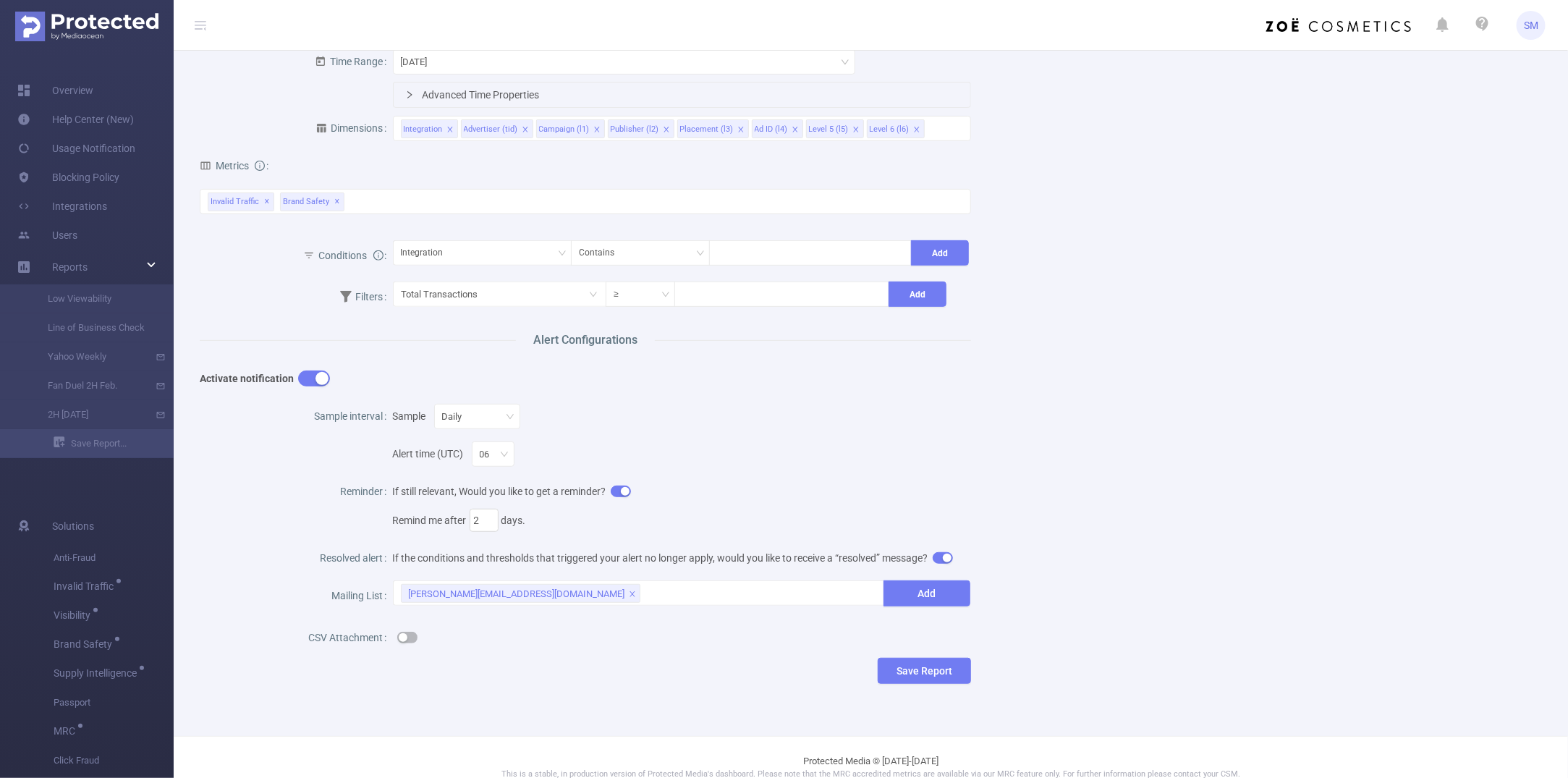
scroll to position [236, 0]
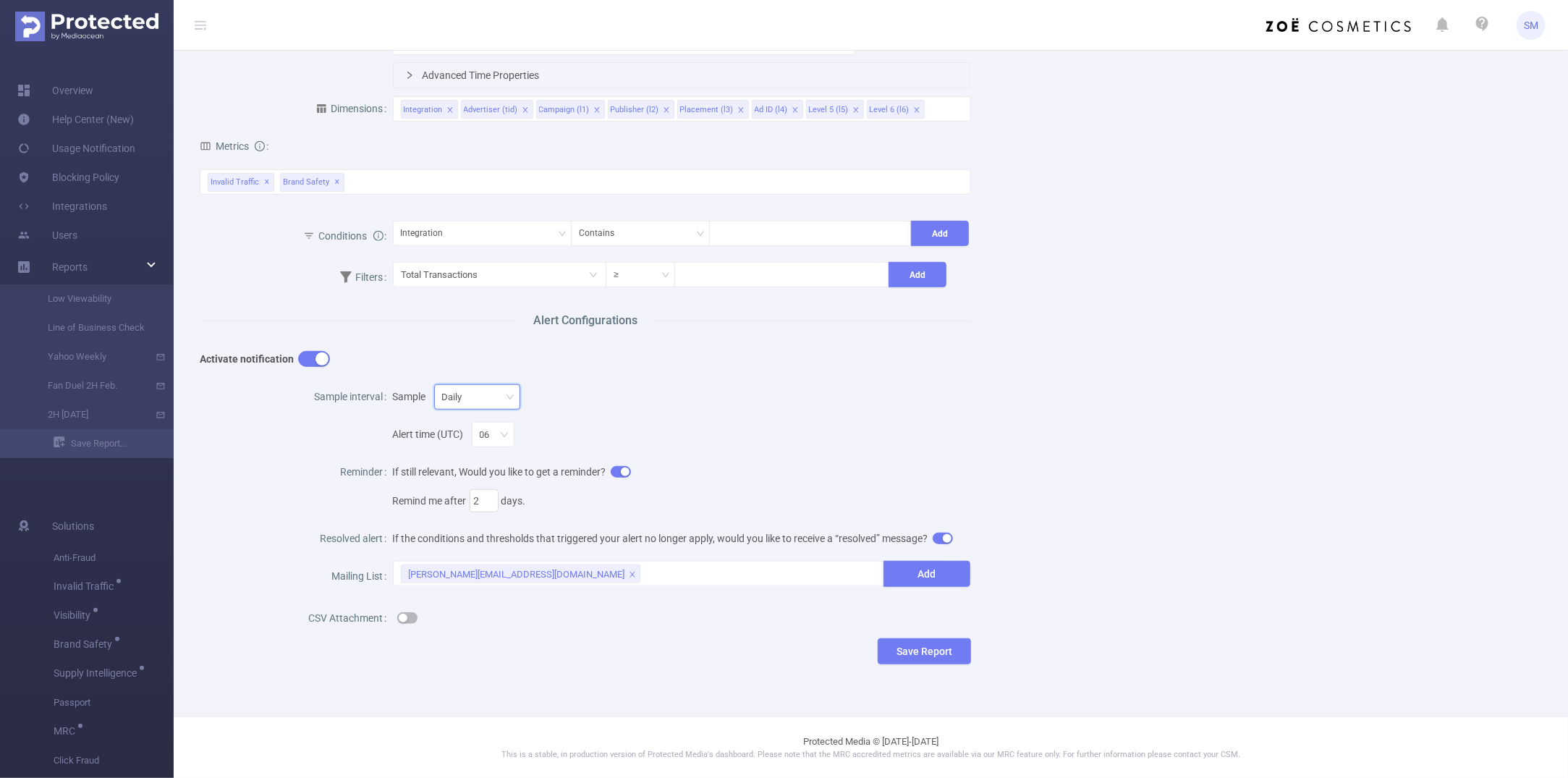
click at [471, 402] on div "Daily" at bounding box center [477, 397] width 70 height 24
click at [671, 422] on div "Alert time (UTC) 06" at bounding box center [682, 430] width 579 height 38
click at [594, 566] on div "sara.maskivish@flashtalking.com" at bounding box center [639, 574] width 477 height 24
click at [714, 477] on div "If still relevant, Would you like to get a reminder? Remind me after 2 days." at bounding box center [682, 486] width 579 height 58
click at [404, 616] on button "button" at bounding box center [408, 618] width 21 height 12
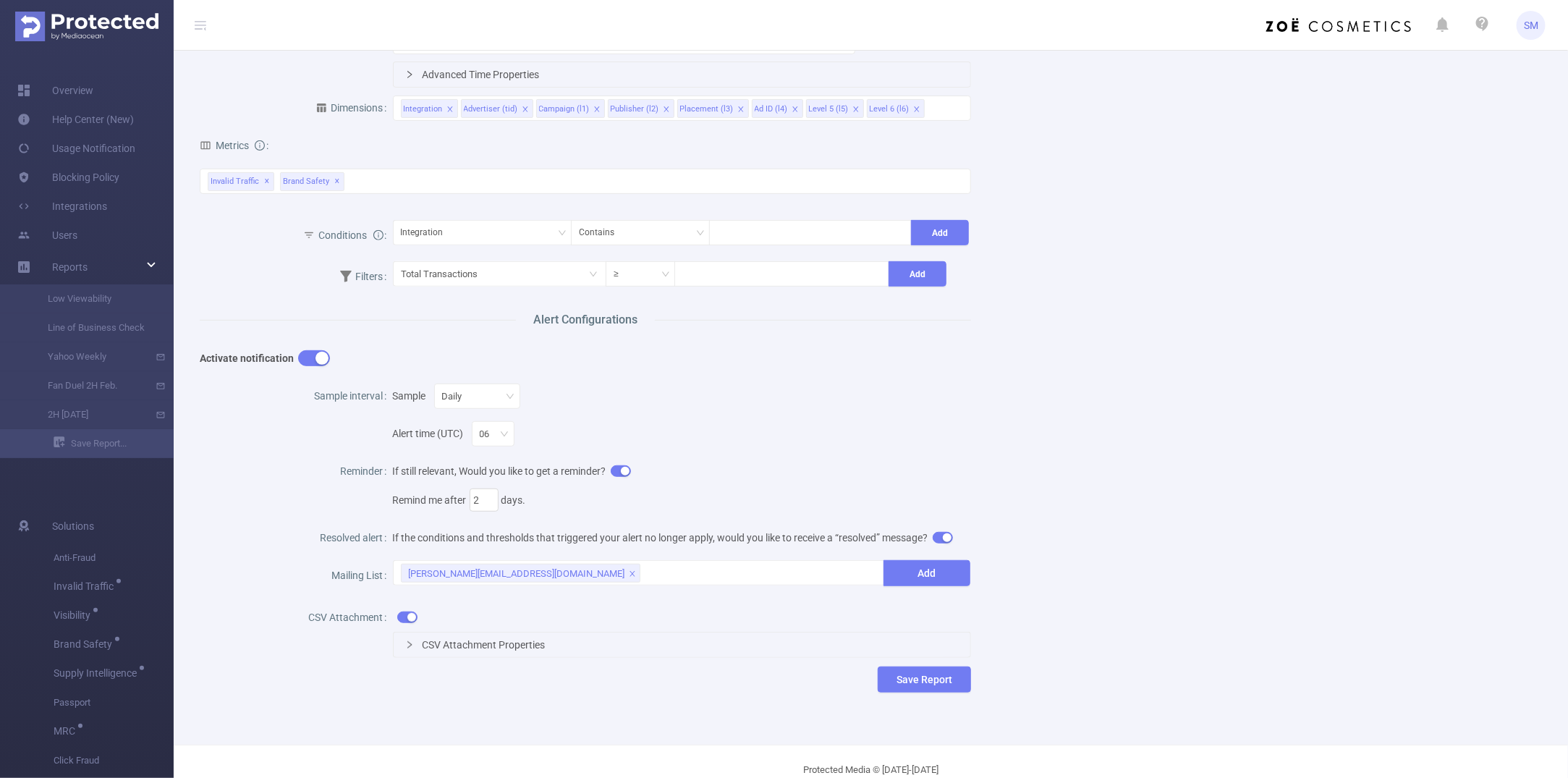
scroll to position [266, 0]
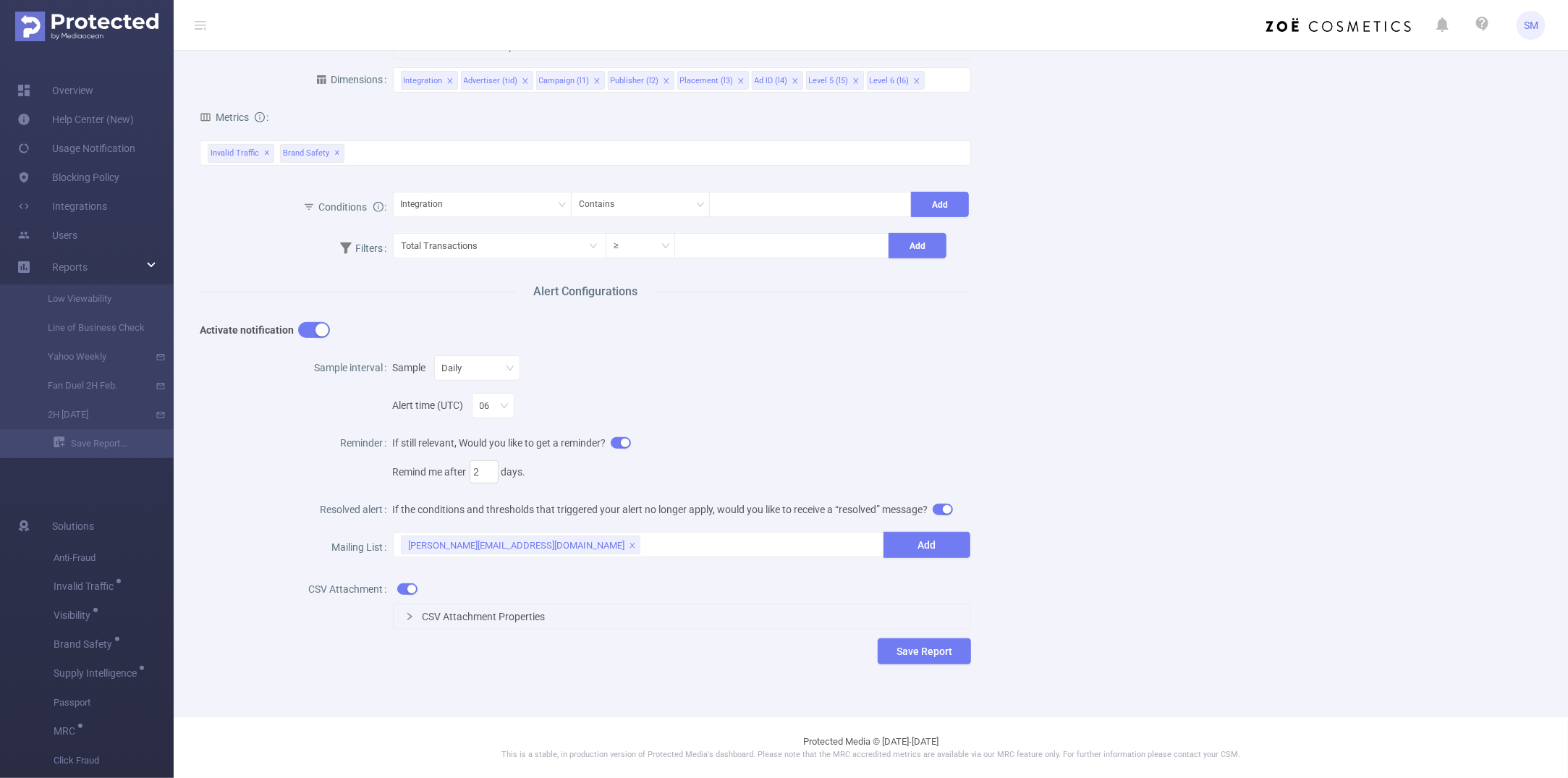
click at [1043, 560] on div "Name Description Report Properties PID 1000008 - FT_Sales_Demo 1000008 - FT_Sal…" at bounding box center [865, 255] width 1366 height 867
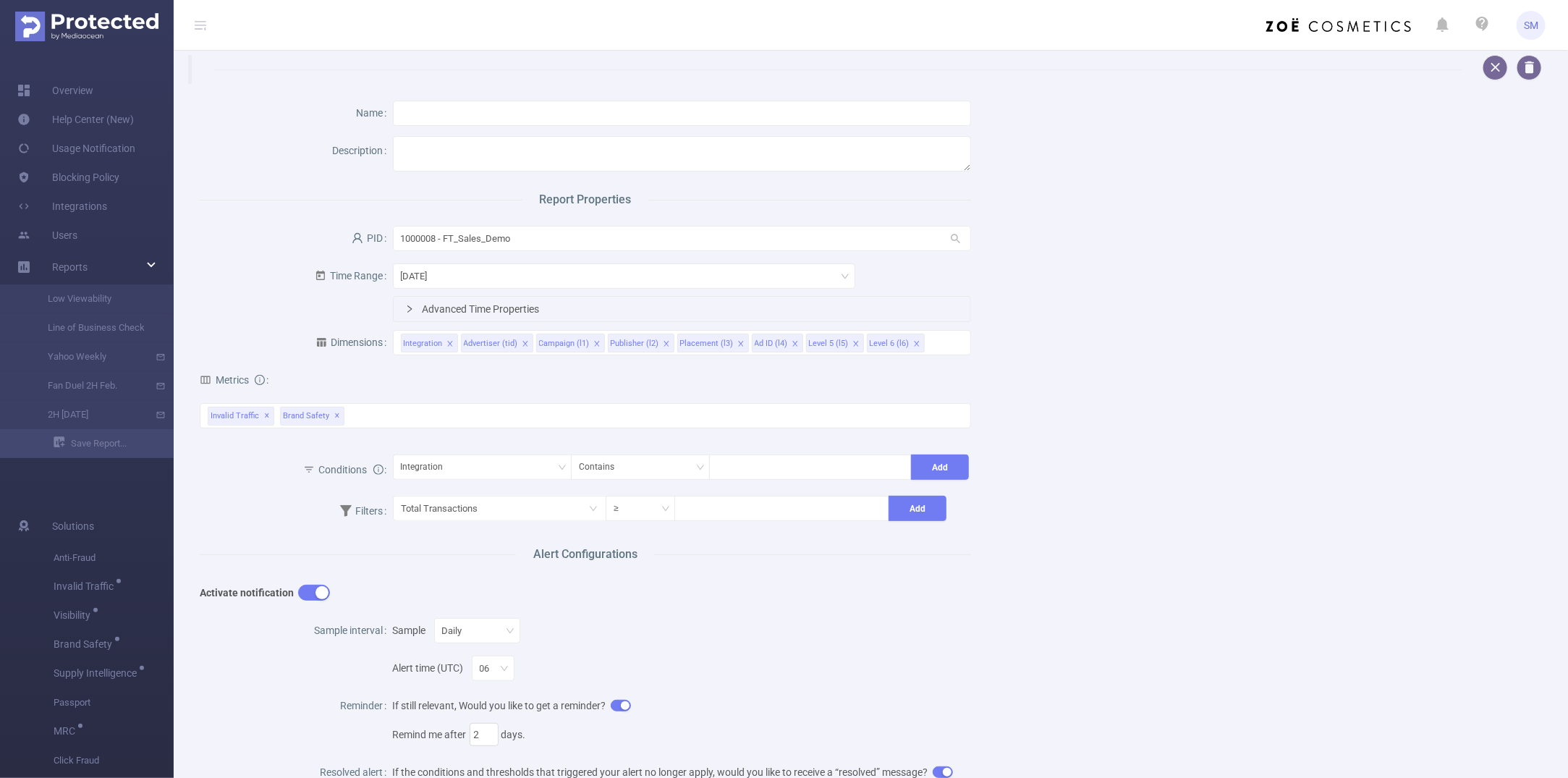
scroll to position [0, 0]
click at [1364, 65] on button "button" at bounding box center [1495, 69] width 25 height 25
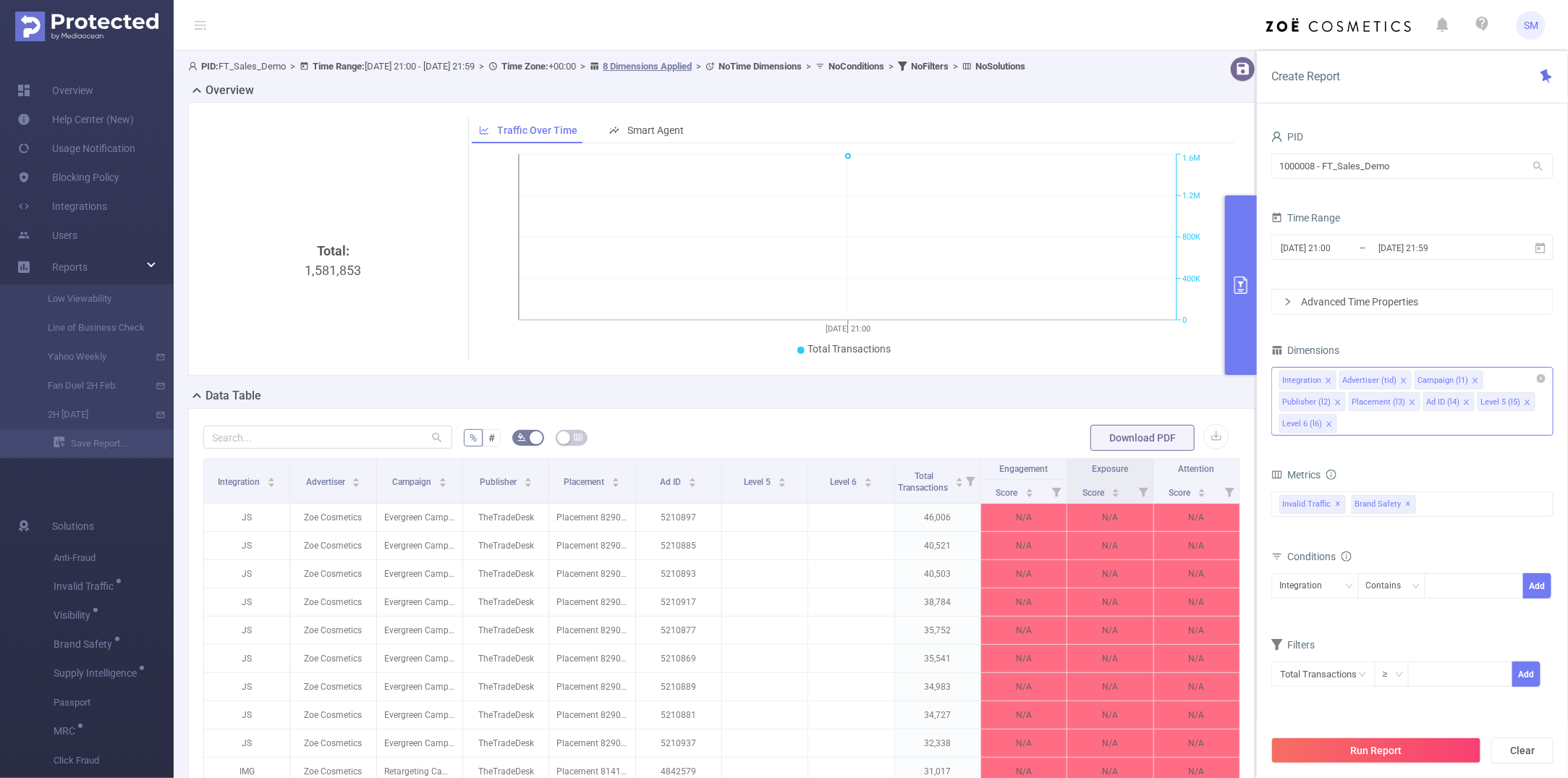
click at [1364, 422] on div "Integration Advertiser (tid) Campaign (l1) Publisher (l2) Placement (l3) Ad ID …" at bounding box center [1412, 401] width 282 height 69
click at [147, 265] on div "Reports" at bounding box center [87, 267] width 174 height 29
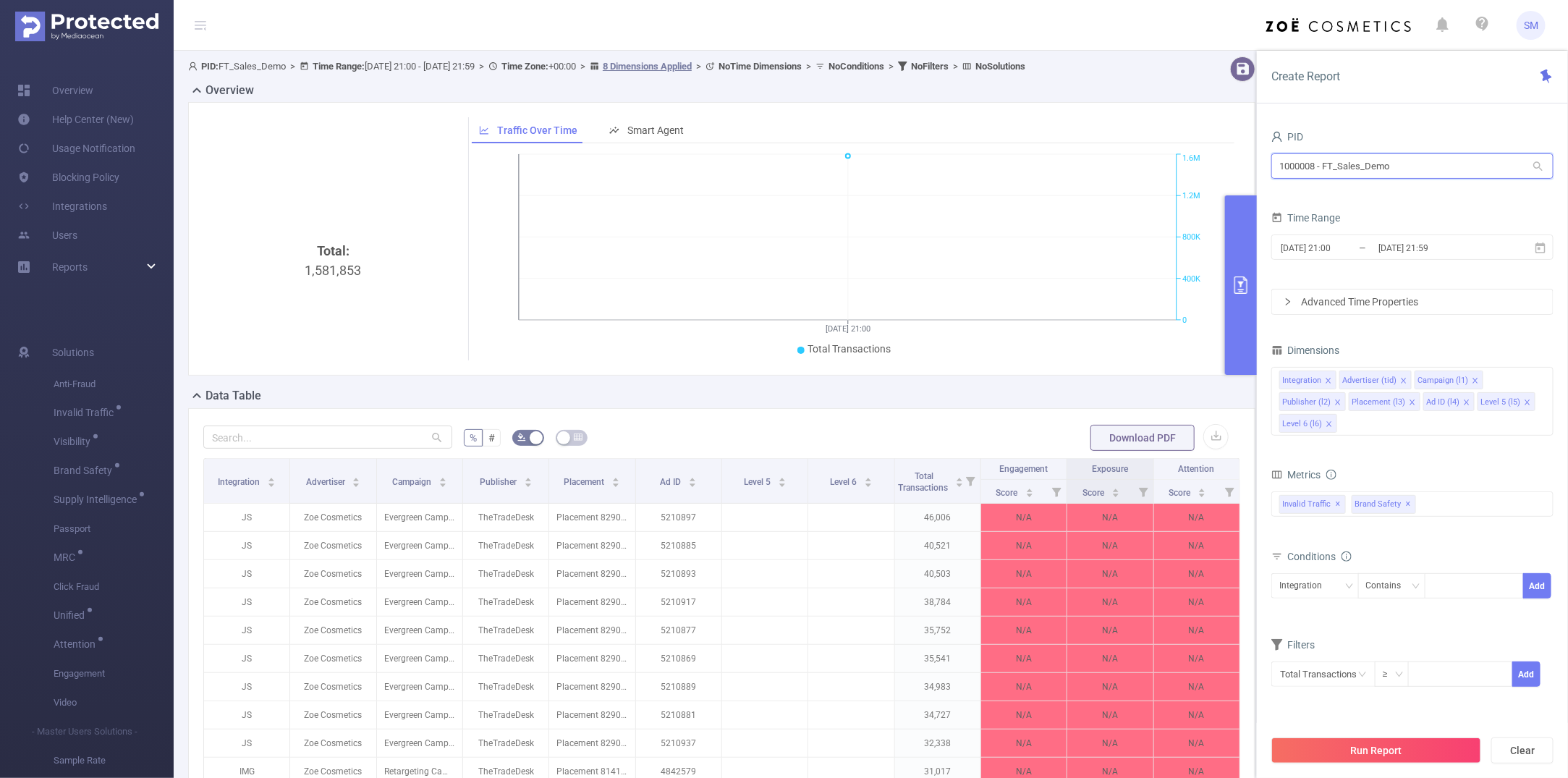
click at [1364, 161] on input "1000008 - FT_Sales_Demo" at bounding box center [1412, 166] width 282 height 25
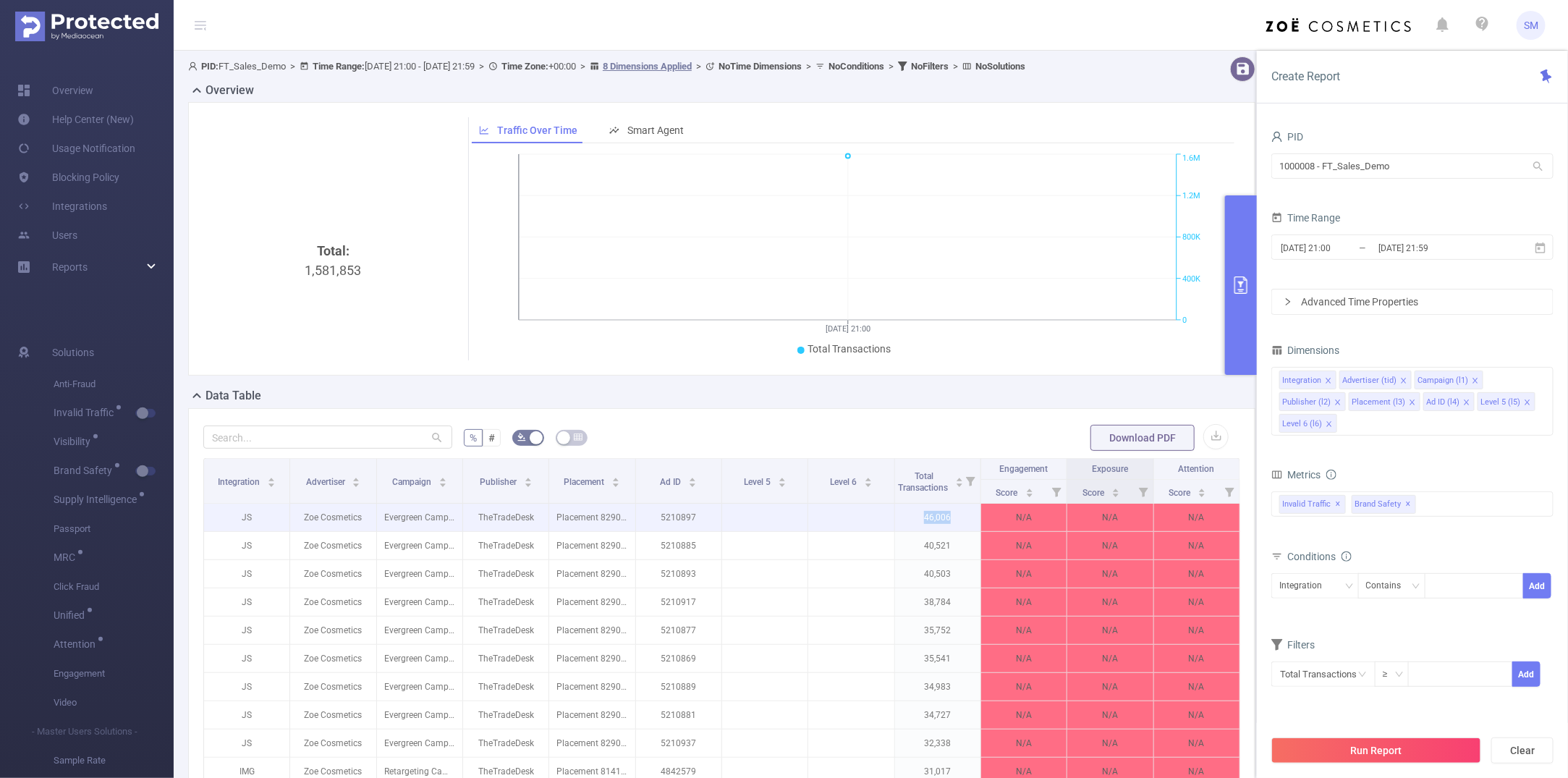
drag, startPoint x: 949, startPoint y: 519, endPoint x: 914, endPoint y: 519, distance: 35.0
click at [914, 519] on p "46,006" at bounding box center [938, 517] width 85 height 28
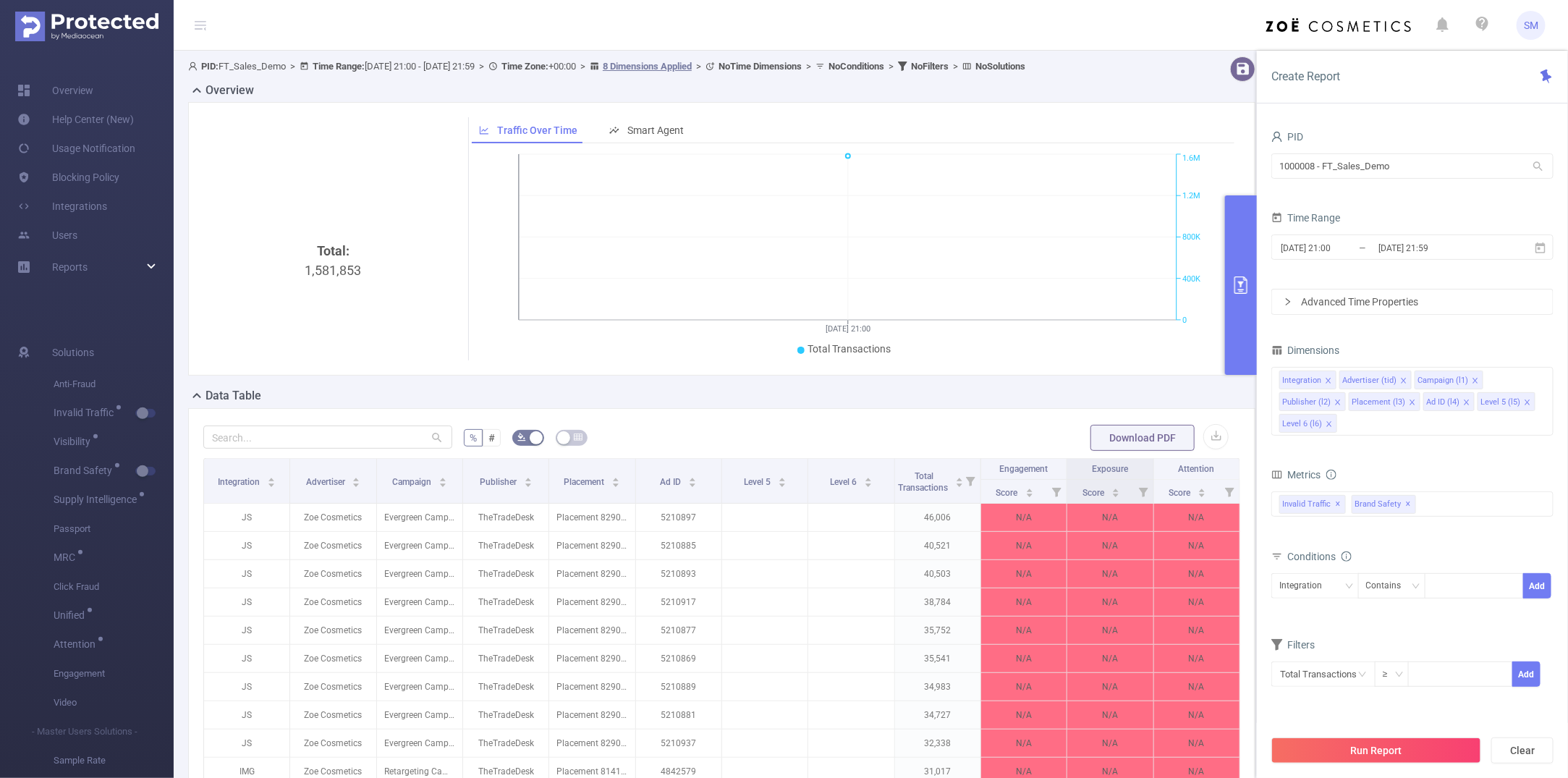
click at [909, 383] on div "Total: 1,581,853 Traffic Over Time Smart Agent 03/09 21:00 0 400K 800K 1.2M 1.6…" at bounding box center [722, 244] width 1079 height 285
click at [1242, 257] on button "primary" at bounding box center [1241, 285] width 32 height 179
